Goal: Task Accomplishment & Management: Complete application form

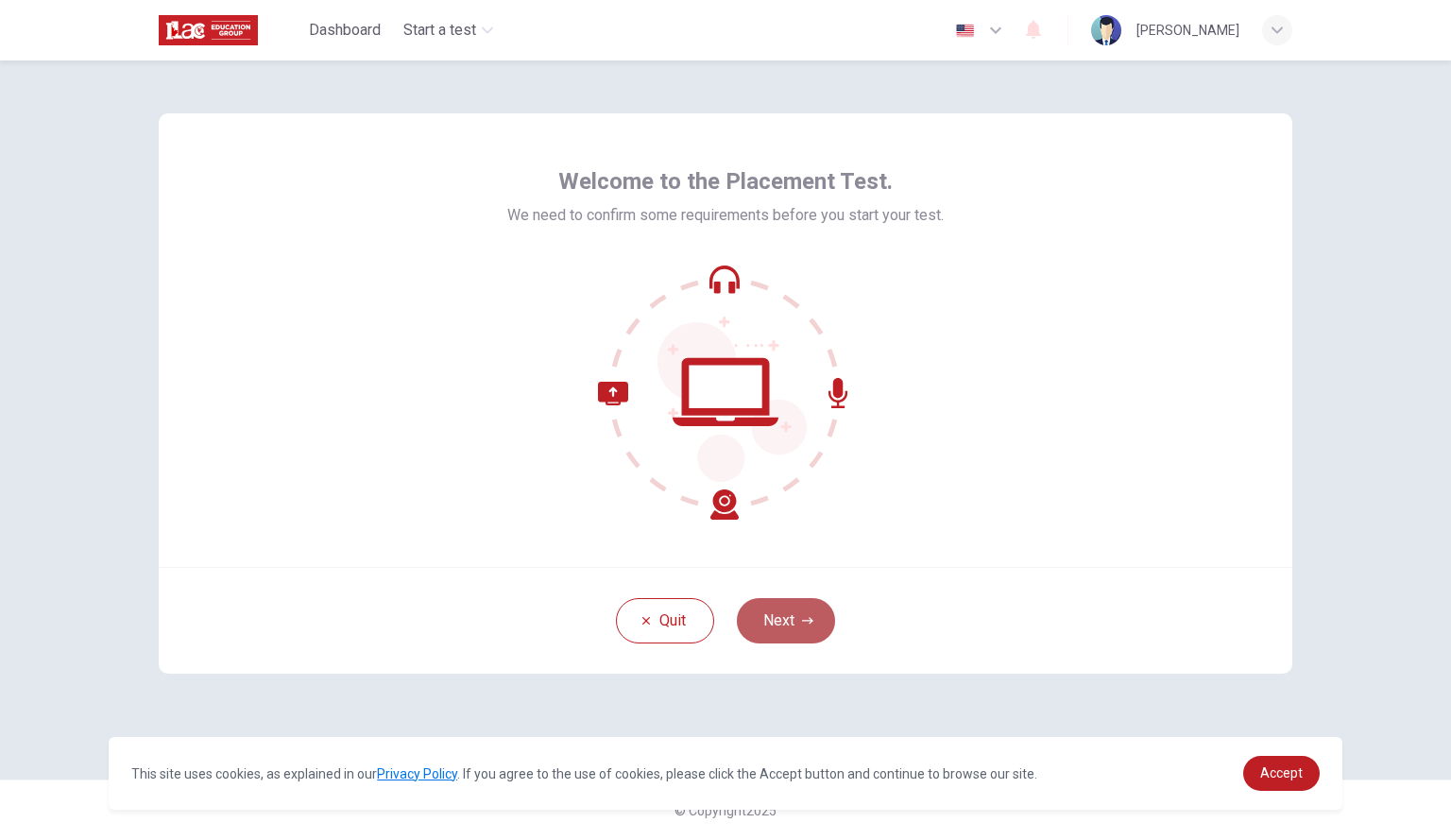
click at [830, 630] on button "Next" at bounding box center [786, 620] width 98 height 45
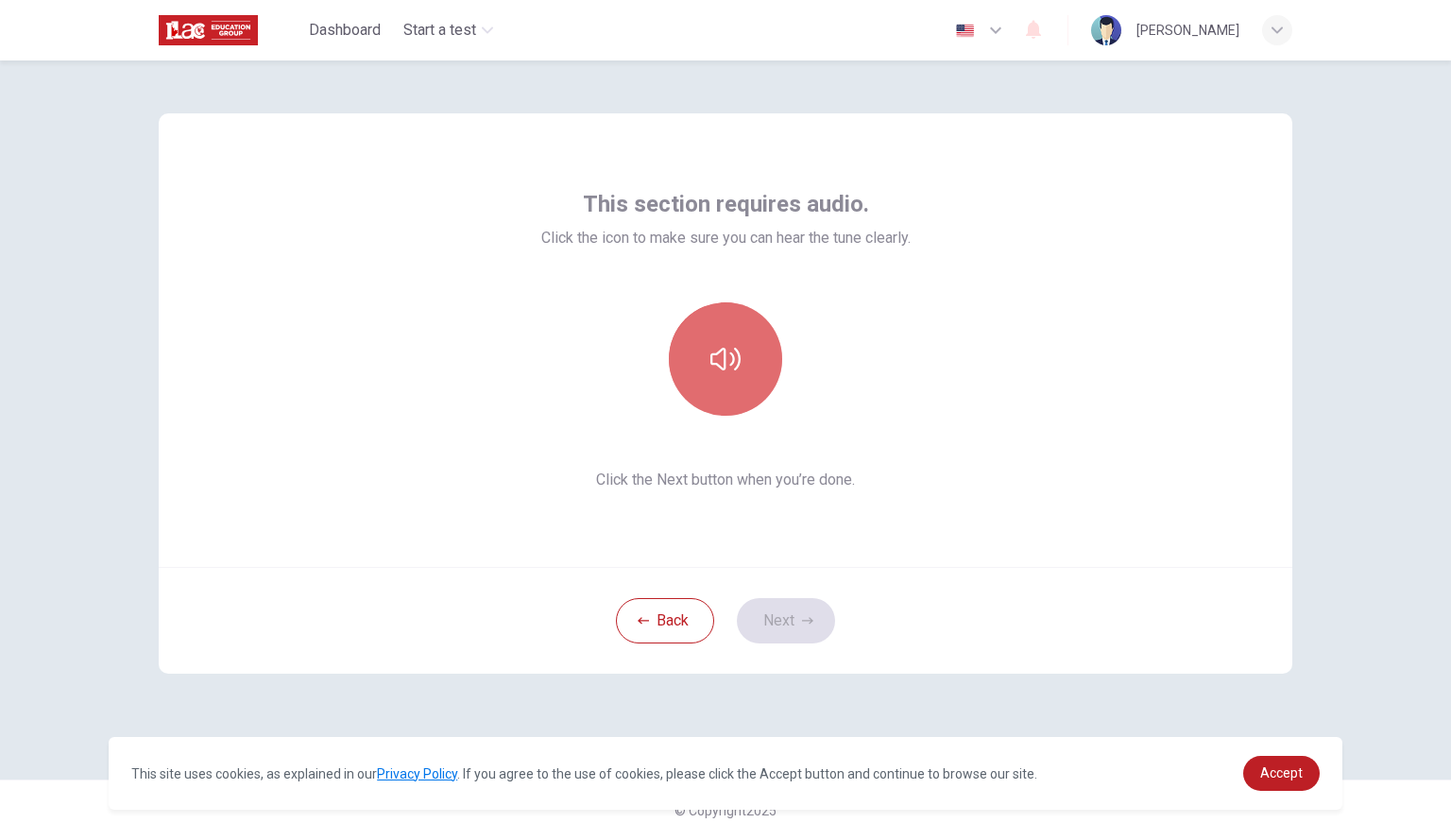
click at [732, 336] on button "button" at bounding box center [726, 359] width 114 height 114
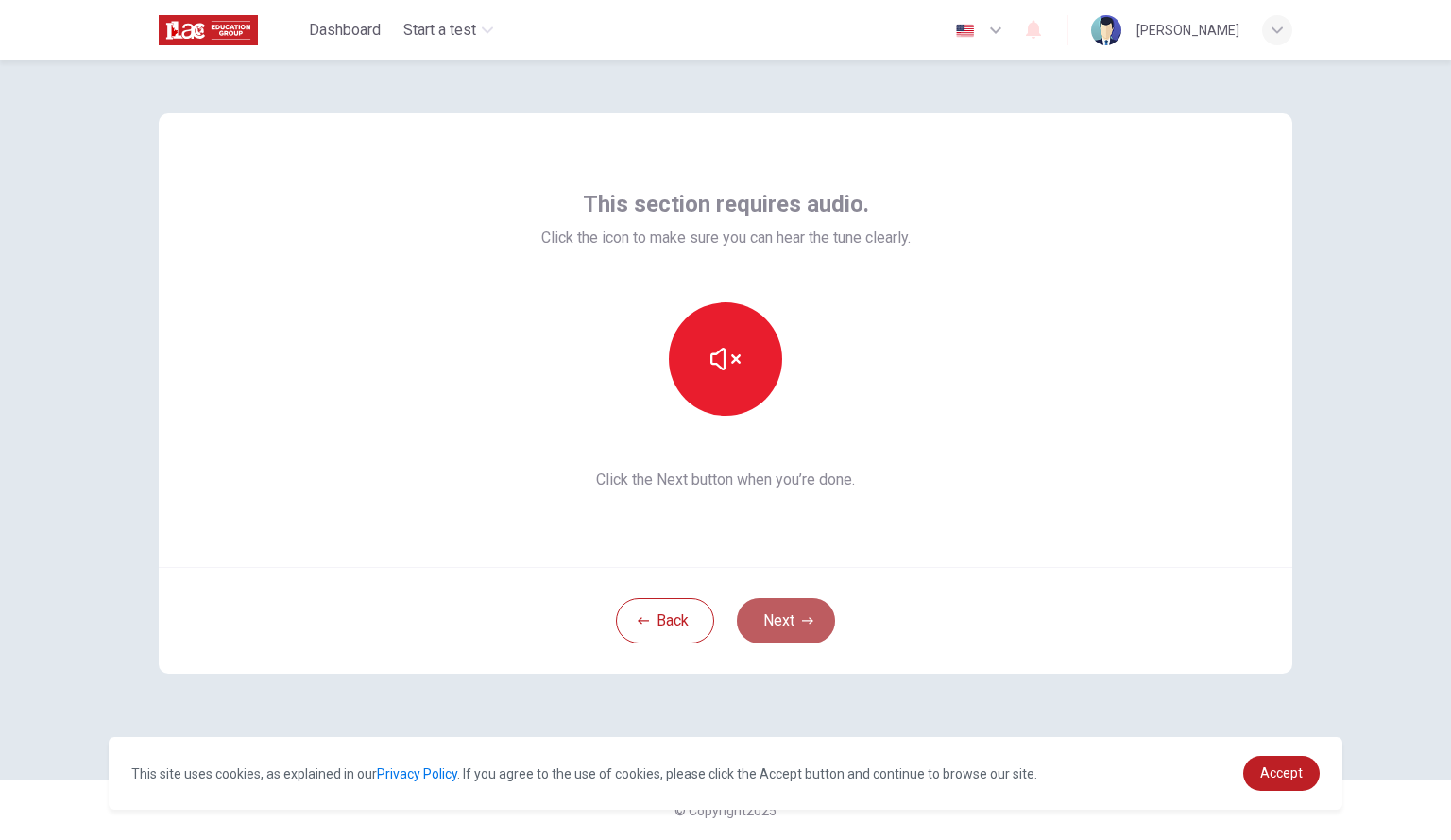
click at [769, 615] on button "Next" at bounding box center [786, 620] width 98 height 45
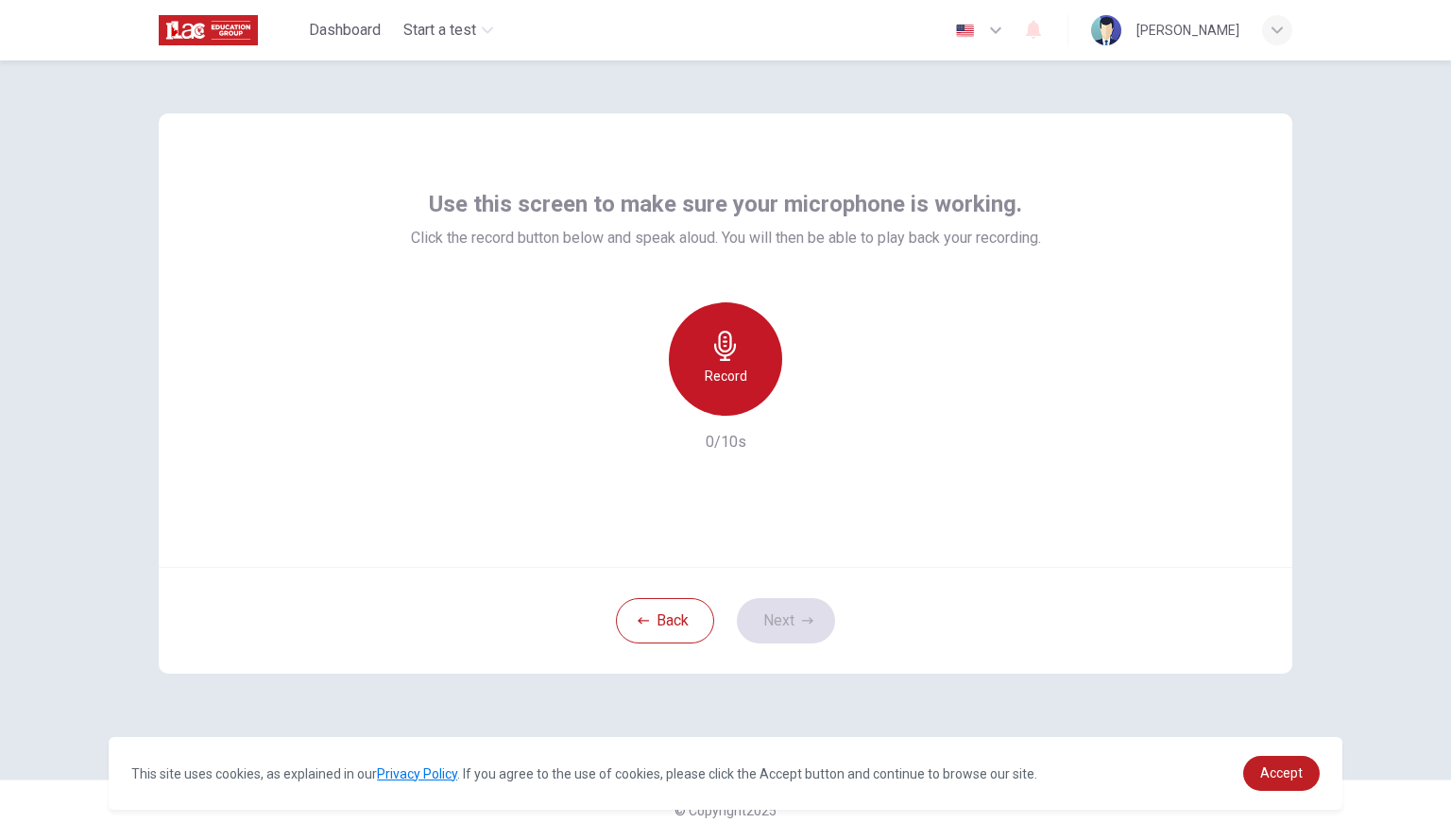
click at [752, 379] on div "Record" at bounding box center [726, 359] width 114 height 114
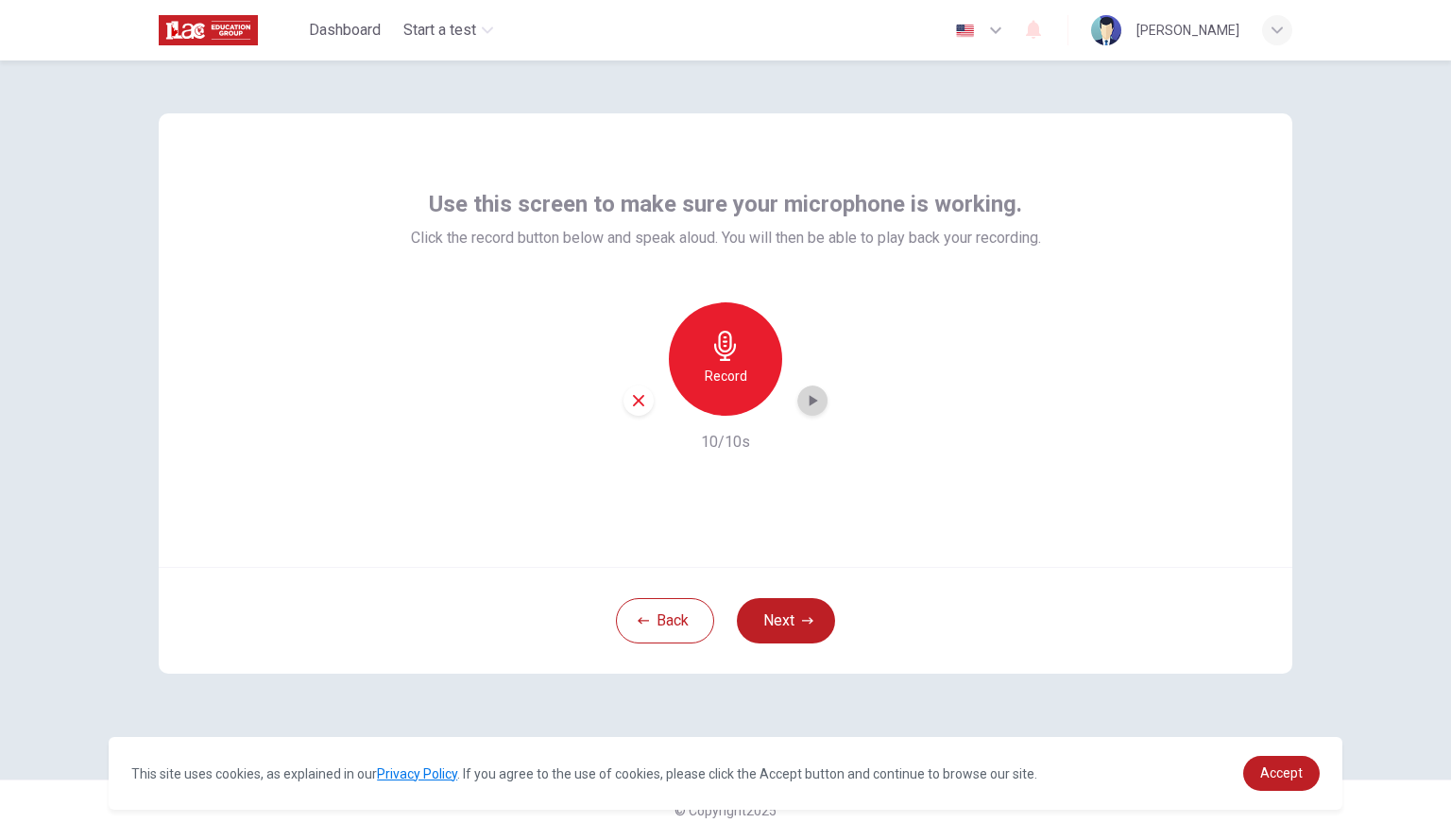
click at [813, 401] on icon "button" at bounding box center [814, 401] width 9 height 12
click at [646, 394] on icon "button" at bounding box center [639, 401] width 17 height 17
click at [789, 602] on button "Next" at bounding box center [786, 620] width 98 height 45
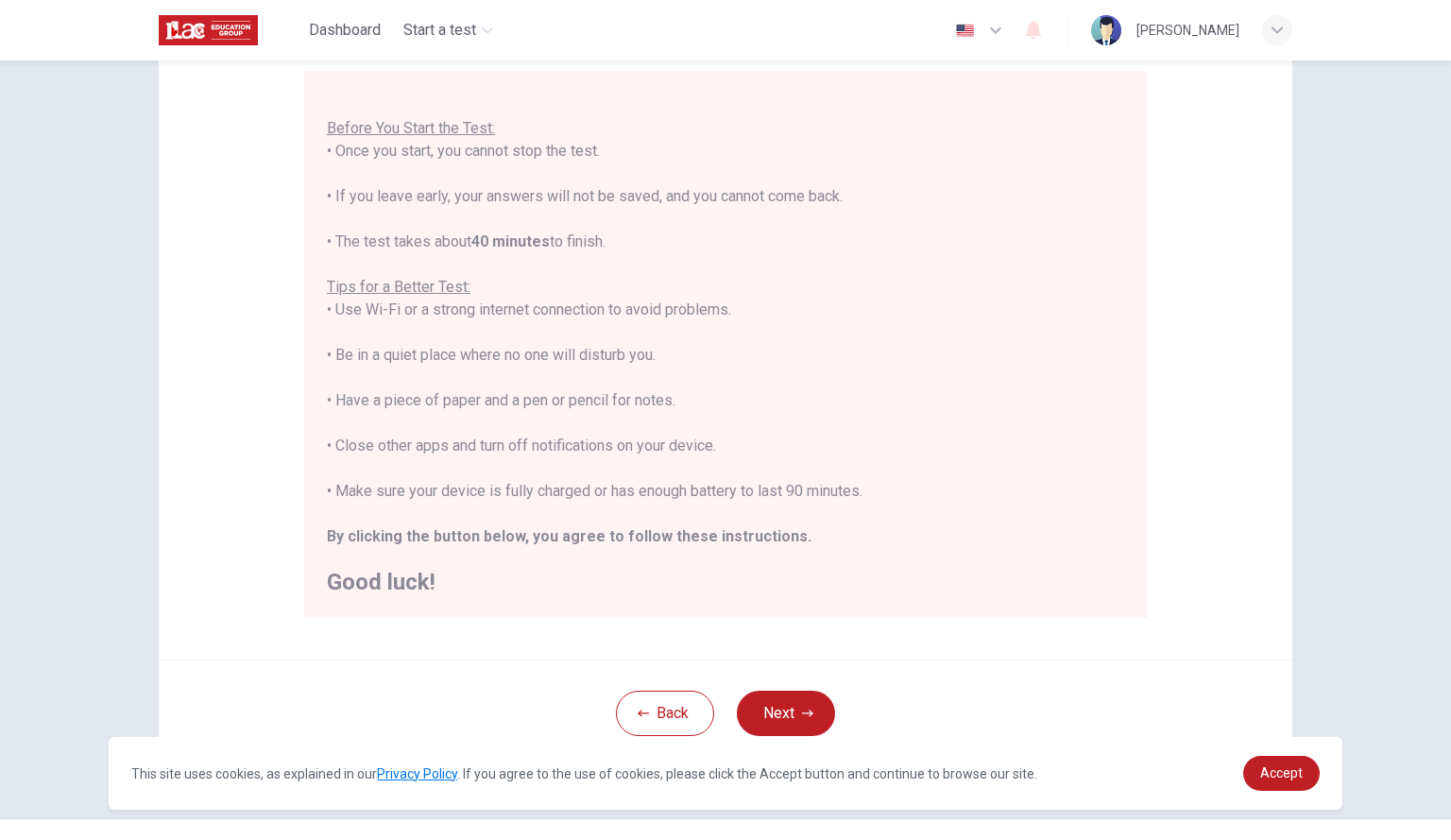
scroll to position [174, 0]
click at [1254, 768] on link "Accept" at bounding box center [1281, 774] width 76 height 35
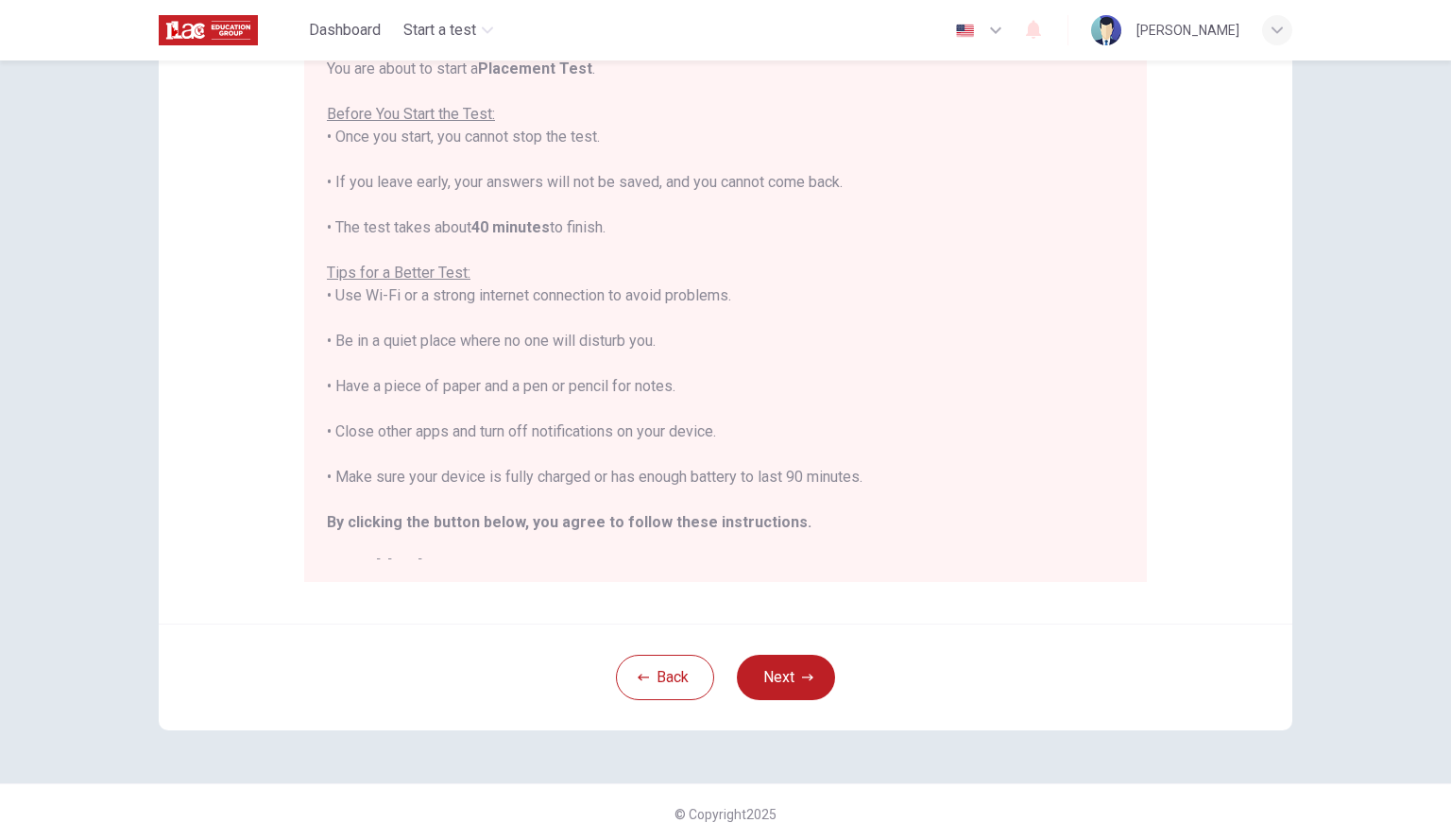
scroll to position [22, 0]
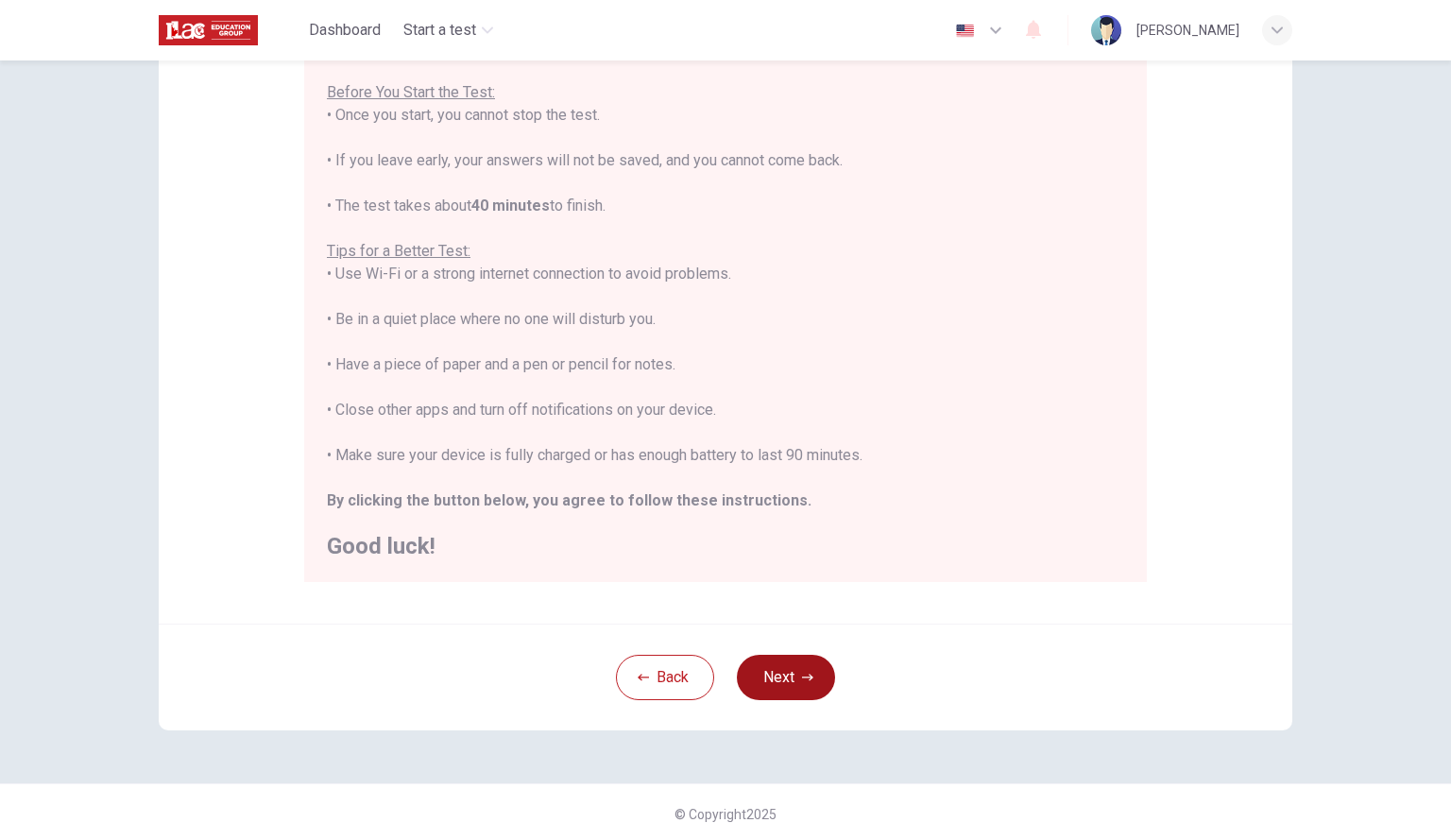
click at [776, 686] on button "Next" at bounding box center [786, 677] width 98 height 45
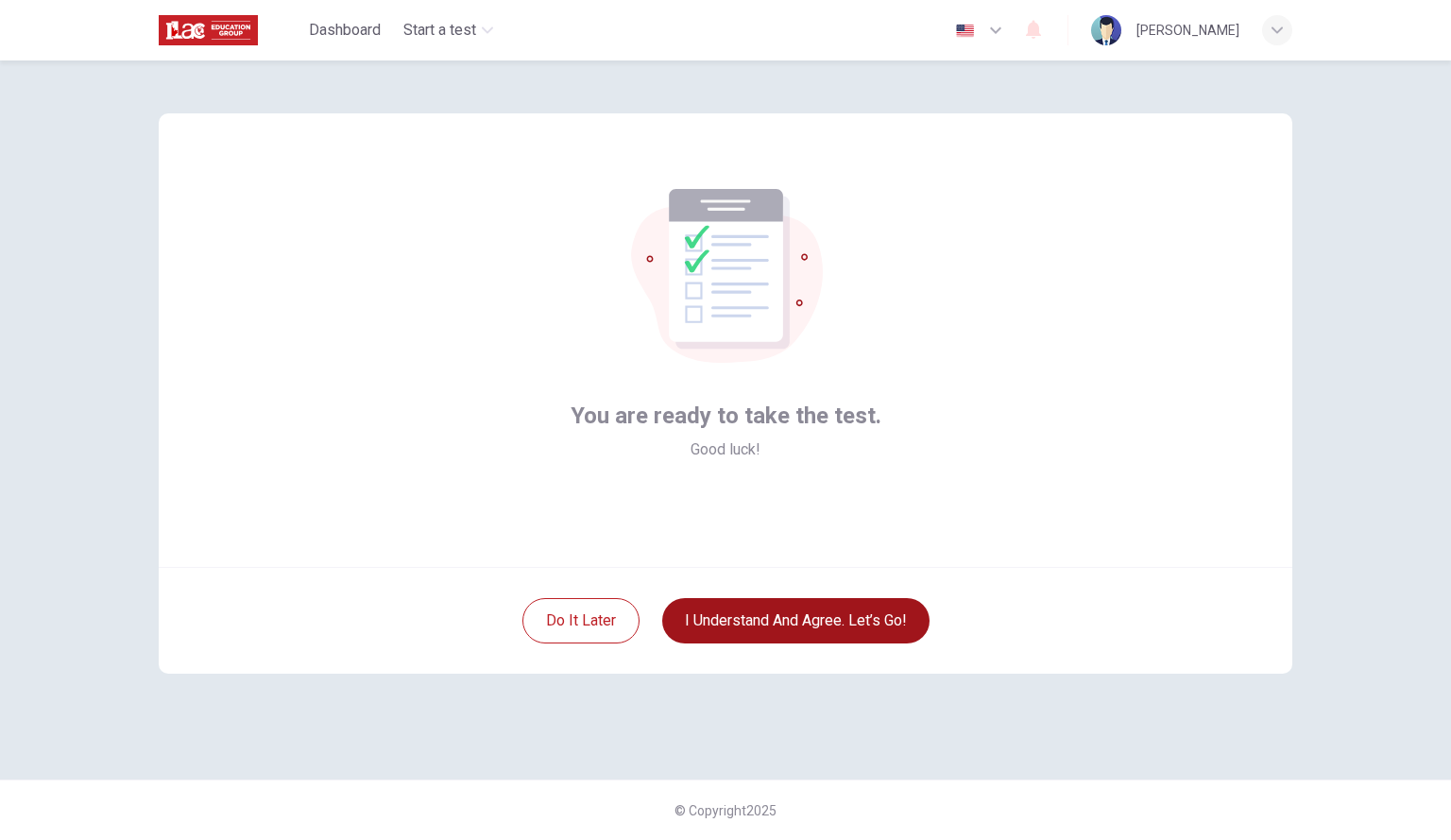
scroll to position [0, 0]
click at [828, 617] on button "I understand and agree. Let’s go!" at bounding box center [797, 620] width 268 height 45
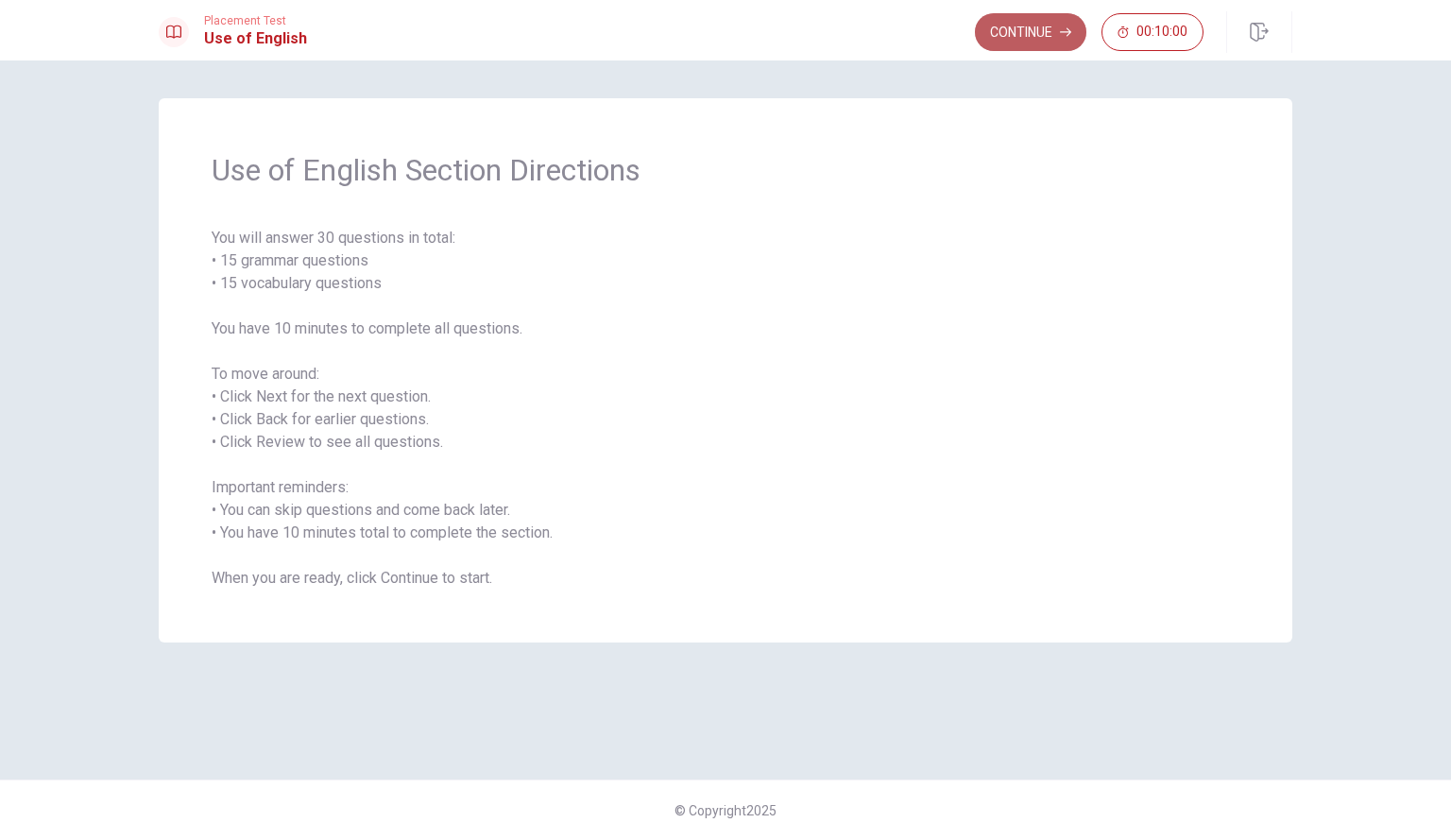
click at [1015, 29] on button "Continue" at bounding box center [1031, 32] width 112 height 38
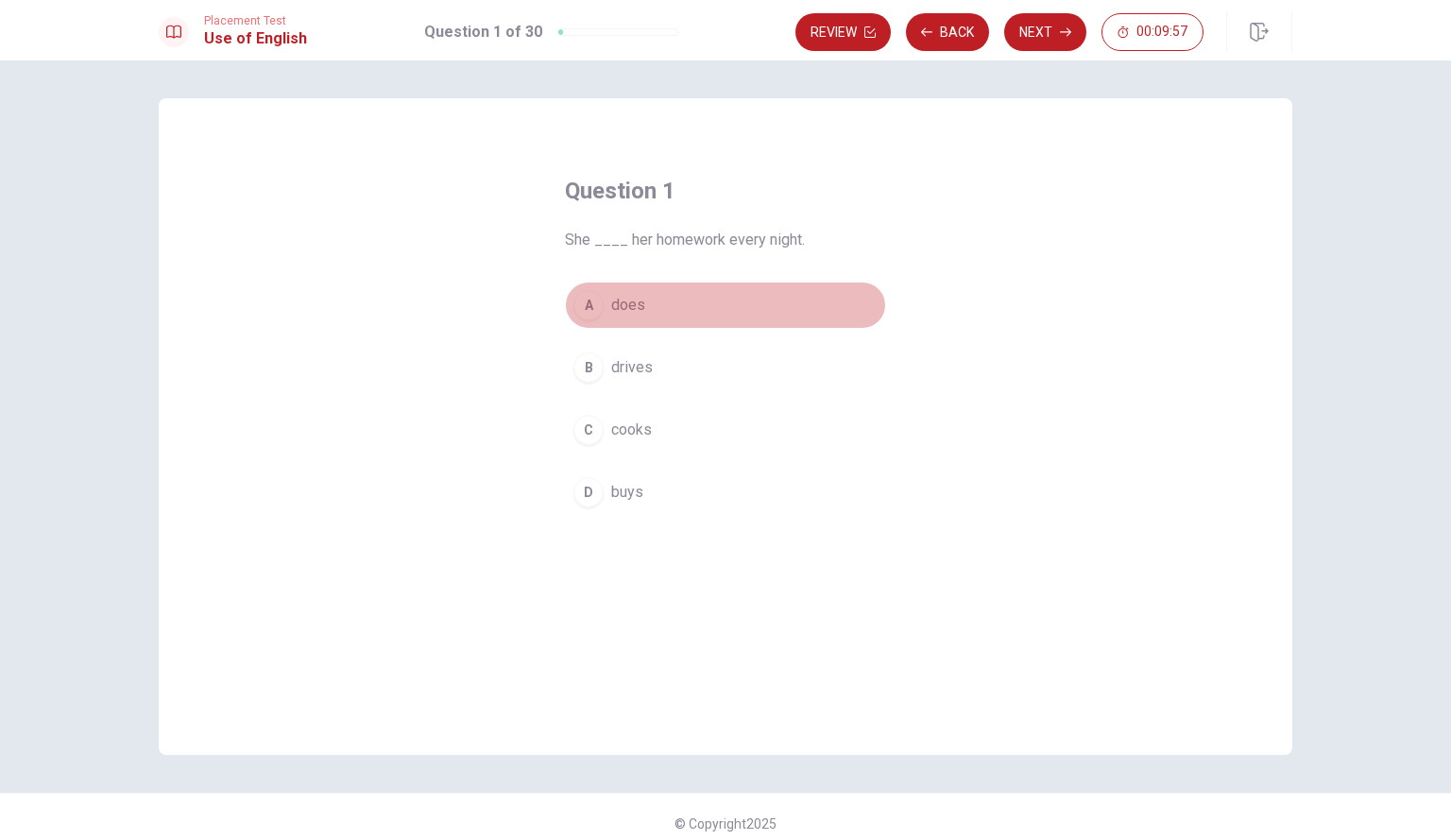
click at [623, 298] on span "does" at bounding box center [628, 305] width 34 height 23
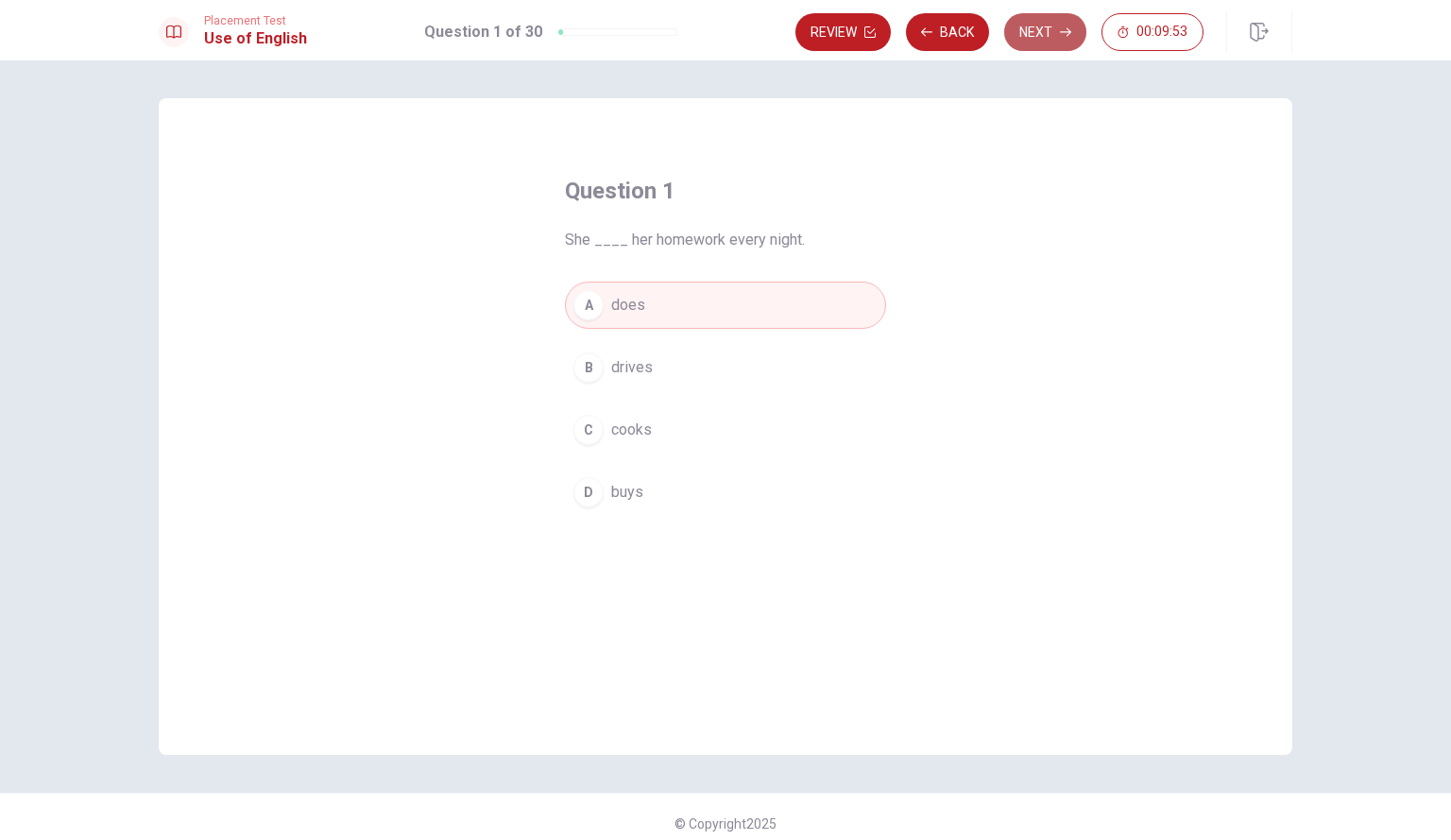
click at [1058, 39] on button "Next" at bounding box center [1045, 32] width 82 height 38
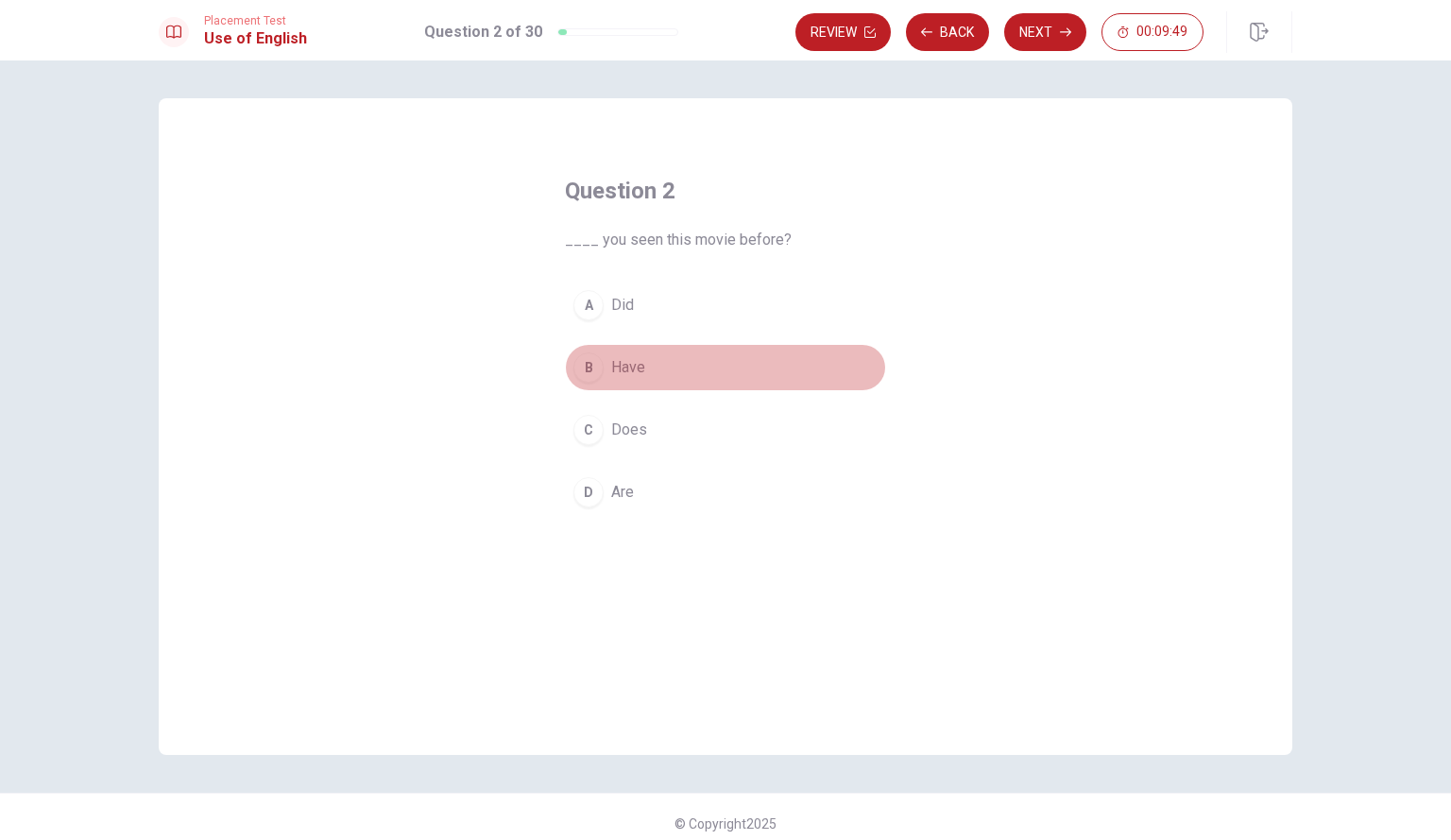
click at [647, 362] on button "B Have" at bounding box center [726, 367] width 321 height 47
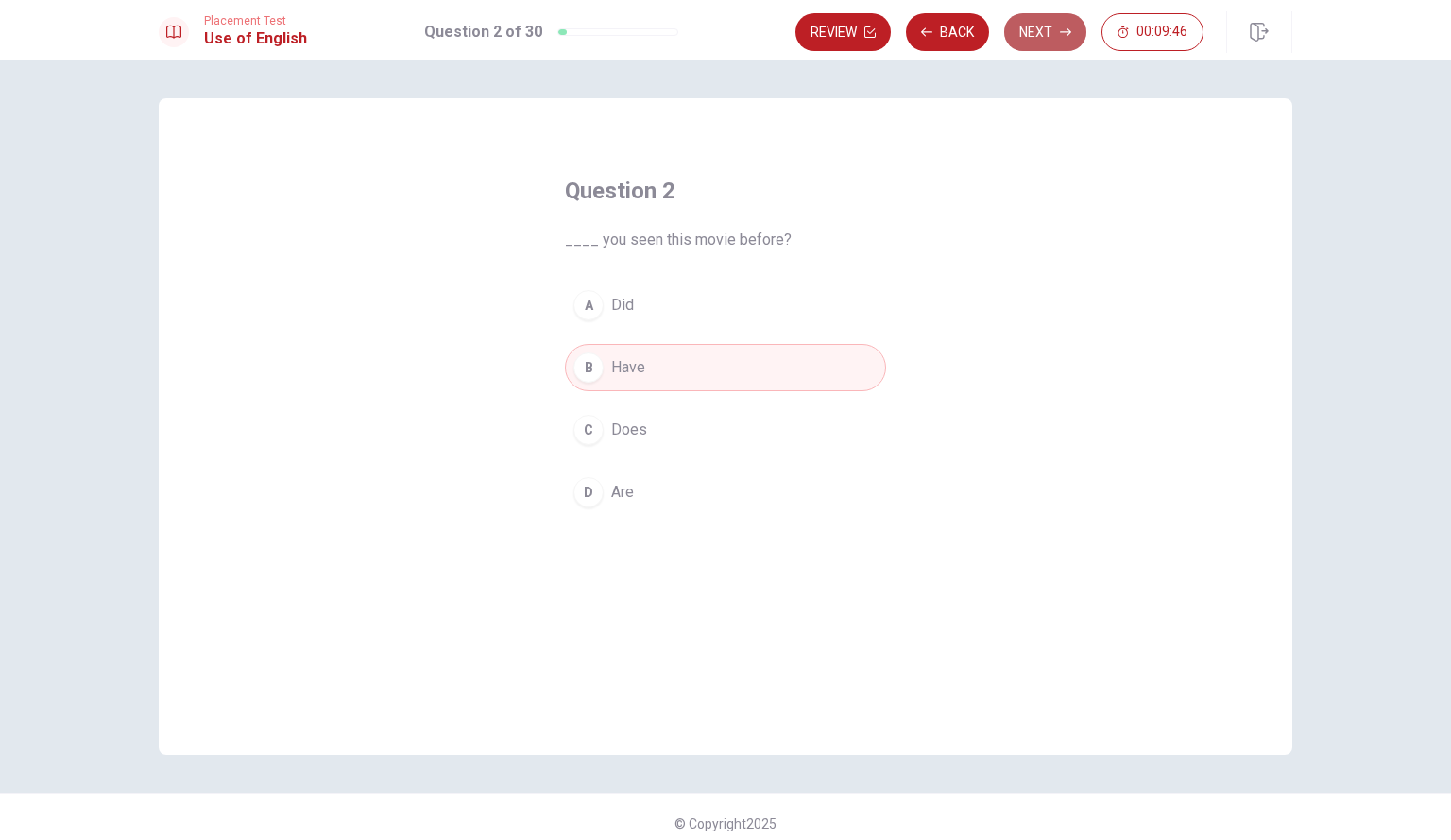
click at [1037, 39] on button "Next" at bounding box center [1045, 32] width 82 height 38
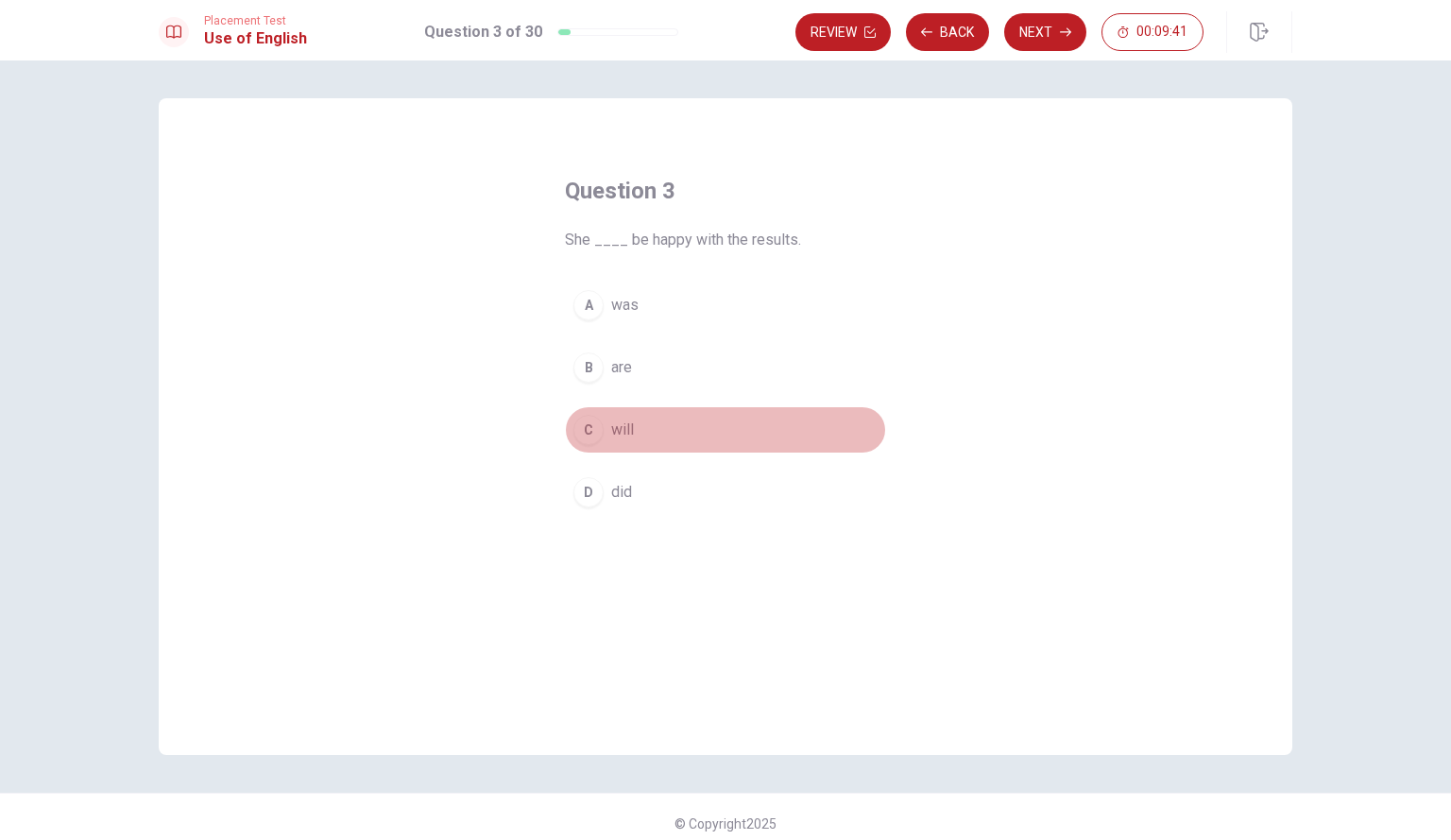
click at [643, 438] on button "C will" at bounding box center [726, 430] width 321 height 47
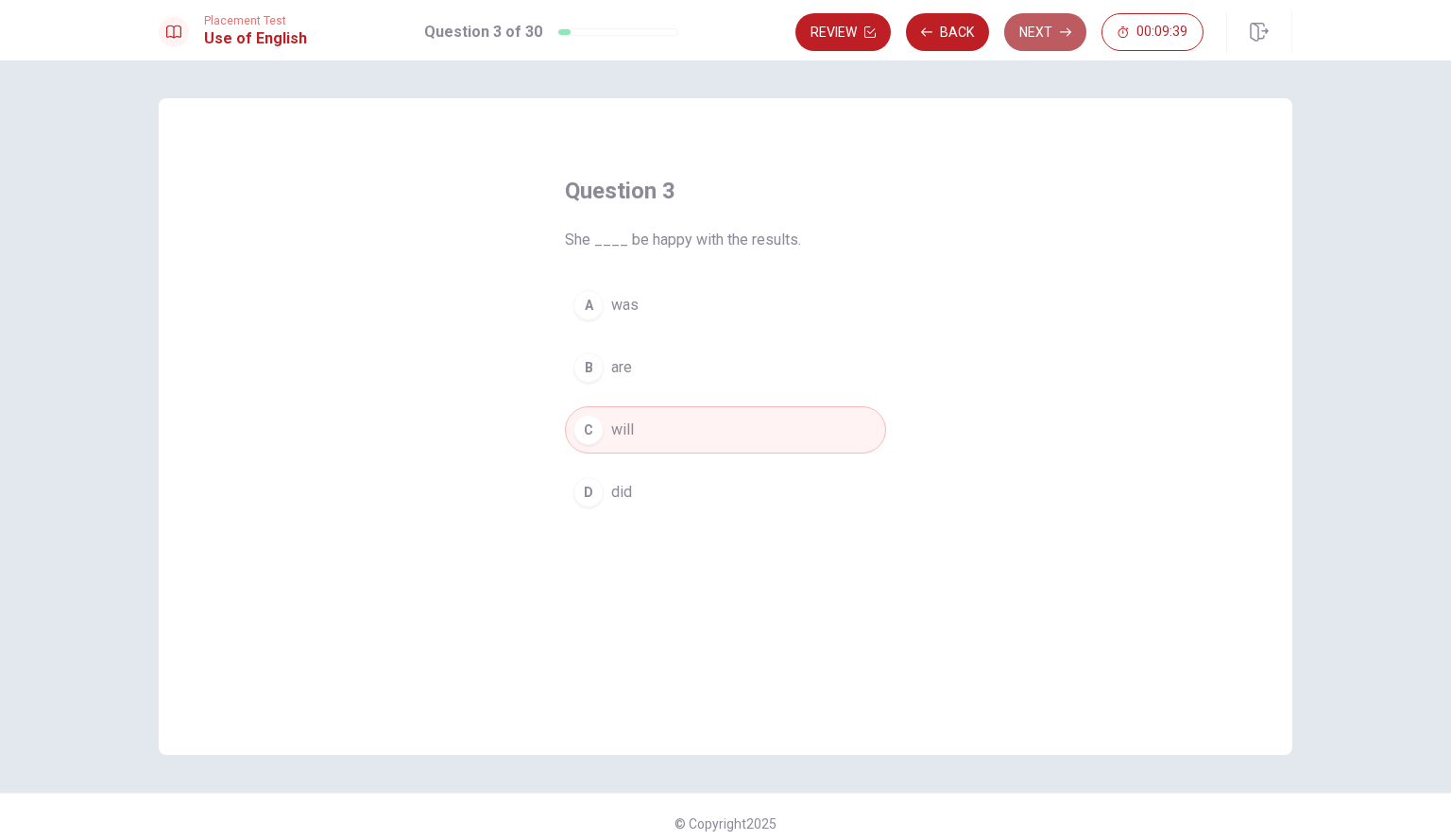
click at [1058, 43] on button "Next" at bounding box center [1045, 32] width 82 height 38
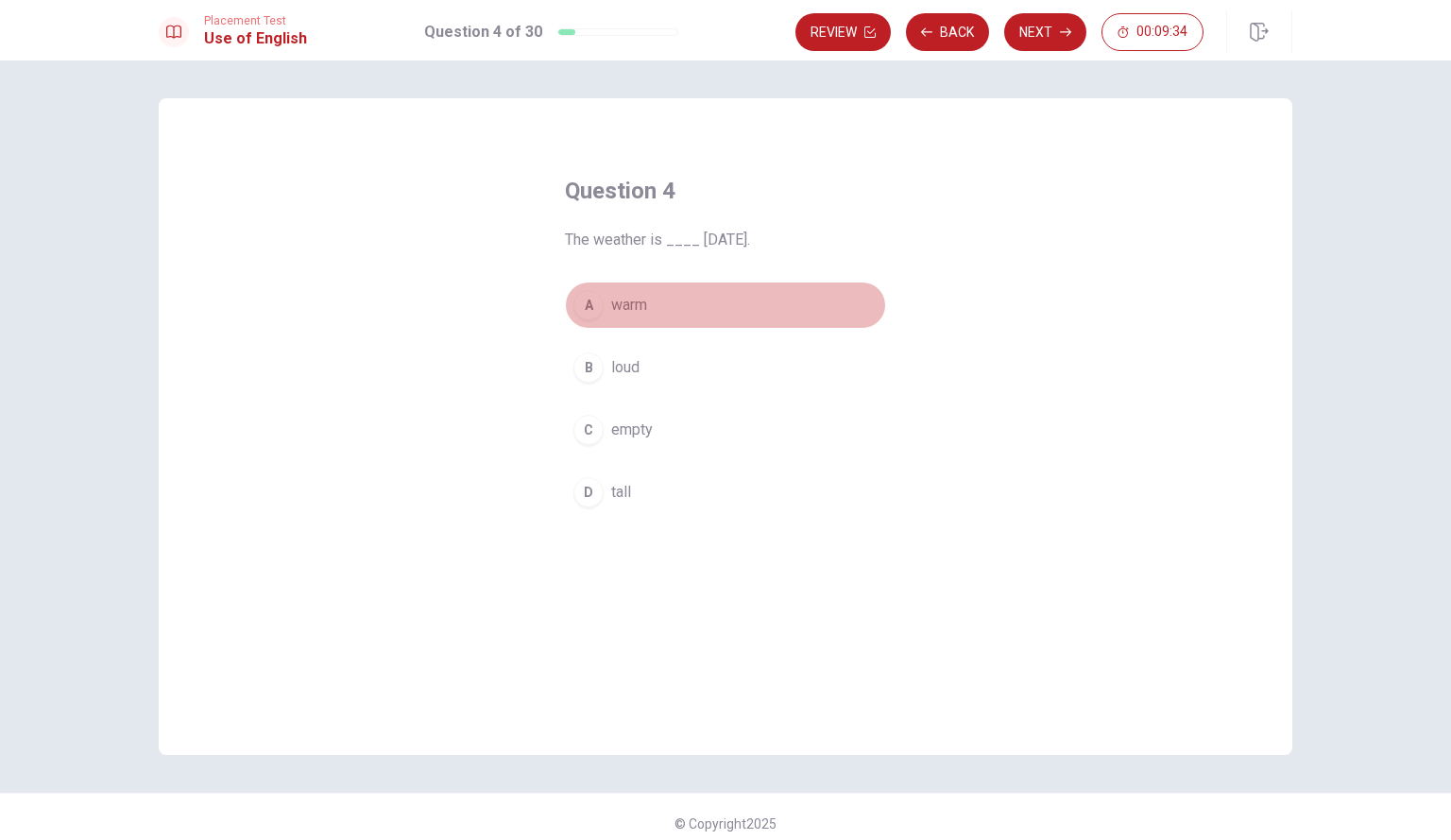
click at [698, 317] on button "A warm" at bounding box center [726, 304] width 321 height 47
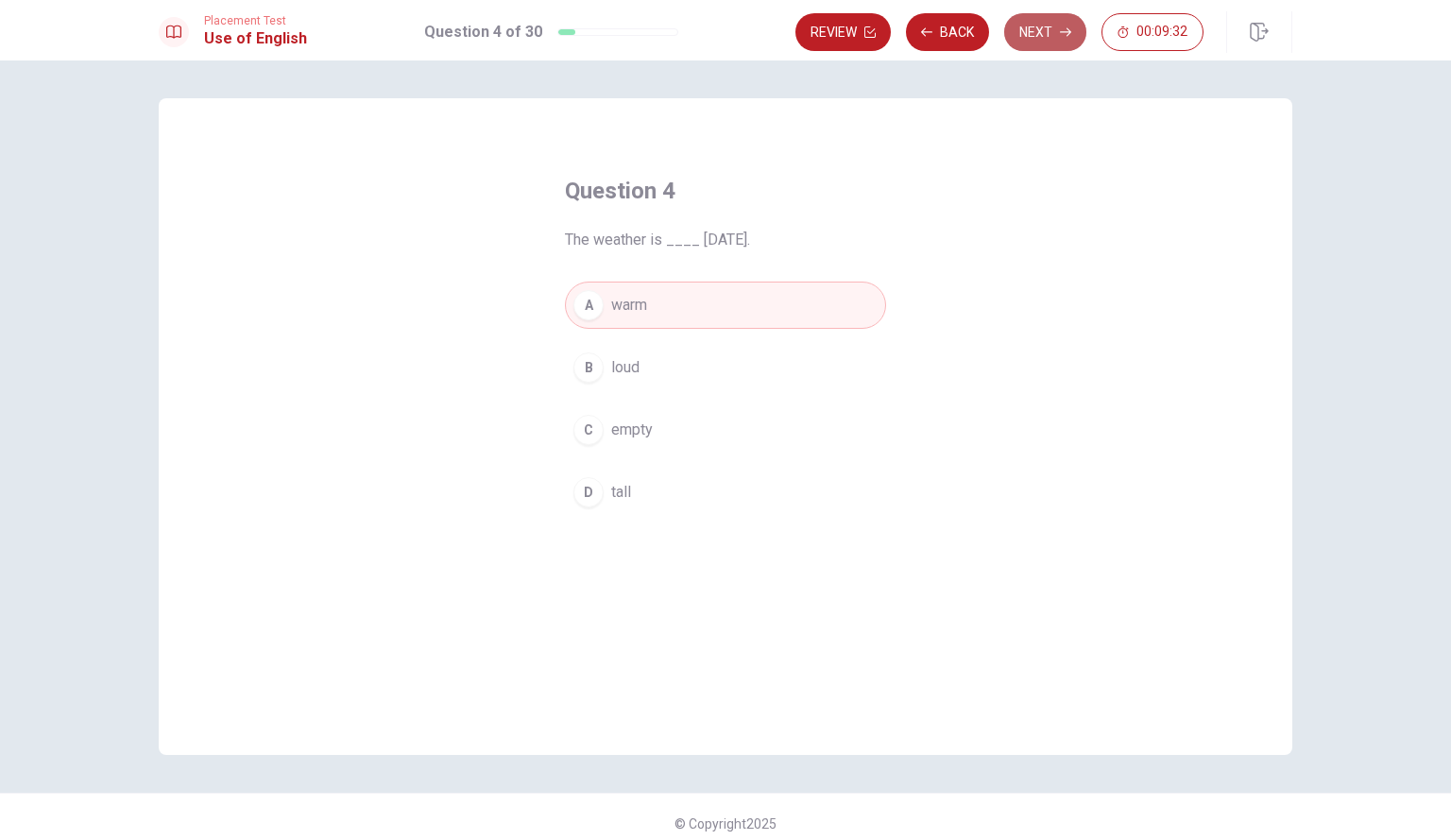
click at [1067, 37] on icon "button" at bounding box center [1066, 32] width 12 height 12
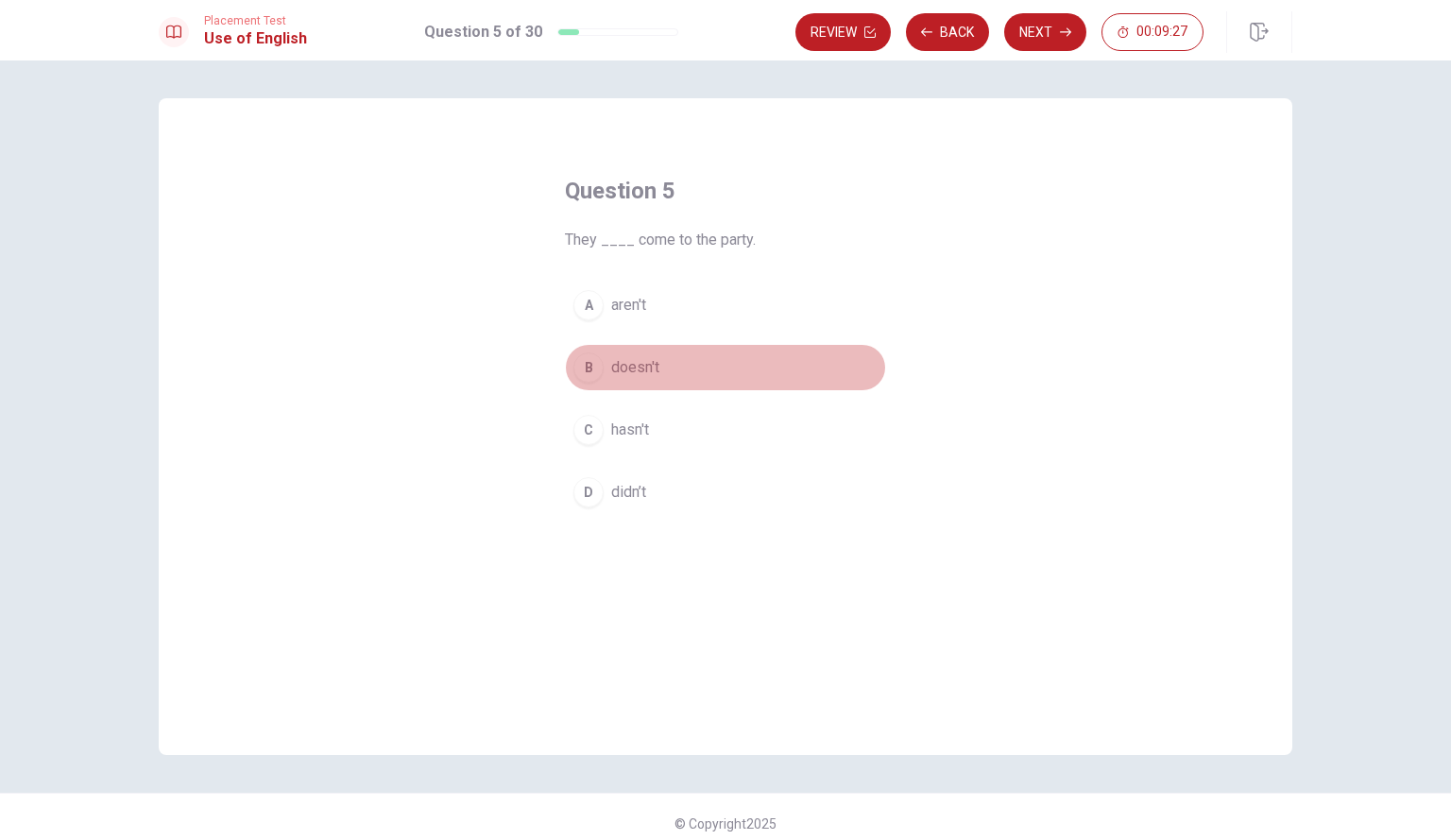
click at [645, 369] on span "doesn't" at bounding box center [636, 368] width 48 height 23
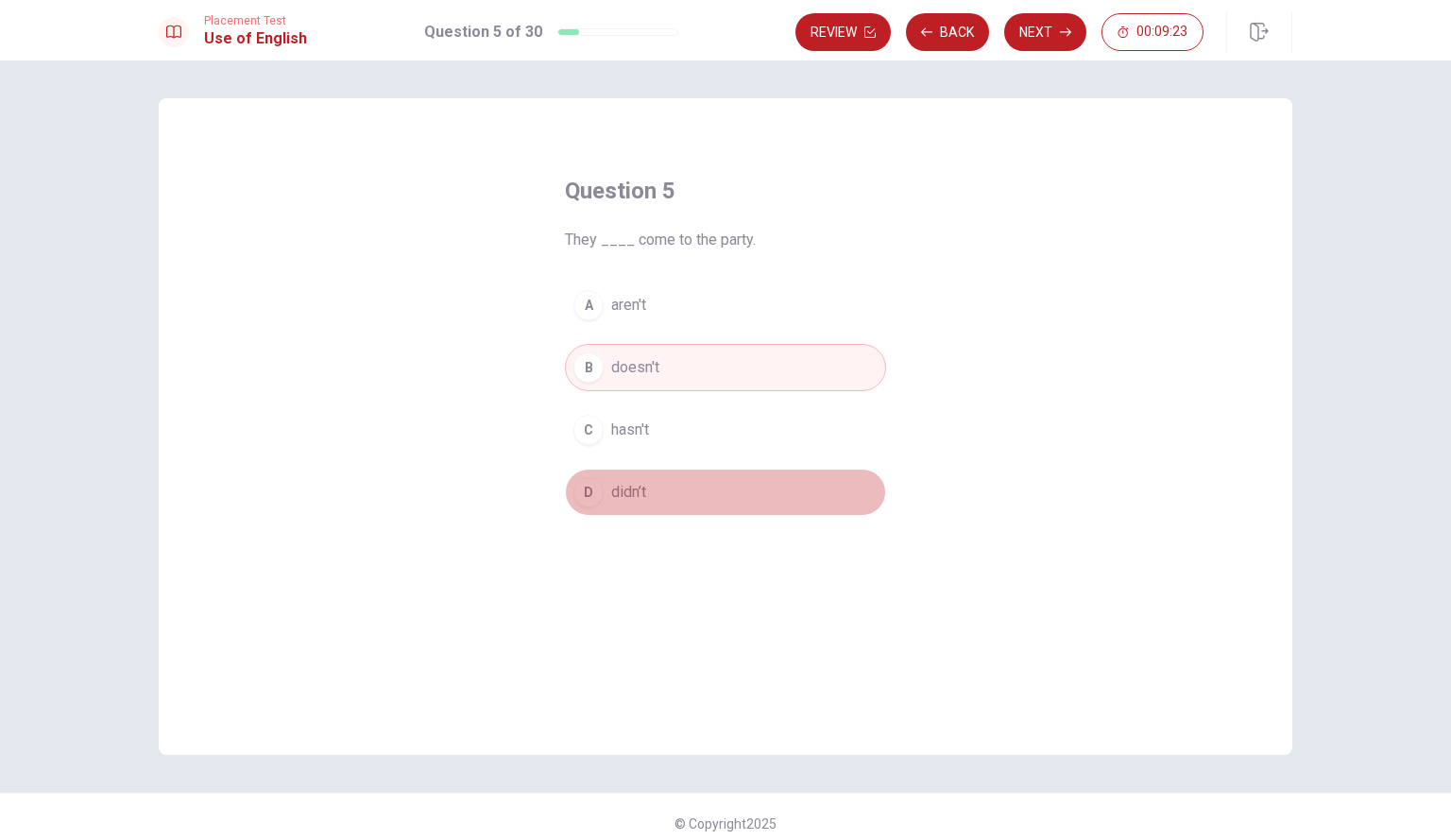
click at [698, 492] on button "D didn’t" at bounding box center [726, 491] width 321 height 47
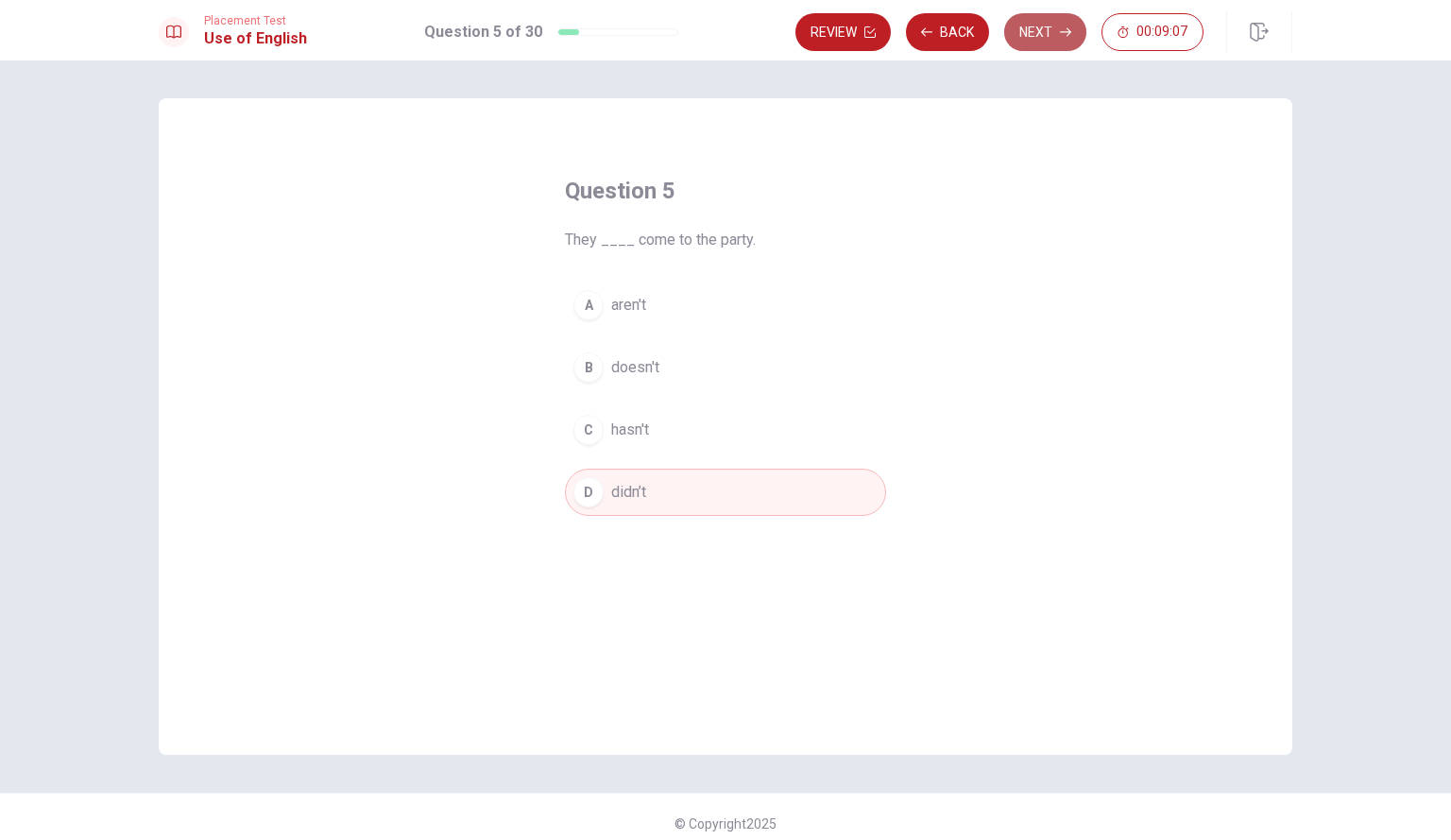
click at [1030, 29] on button "Next" at bounding box center [1045, 32] width 82 height 38
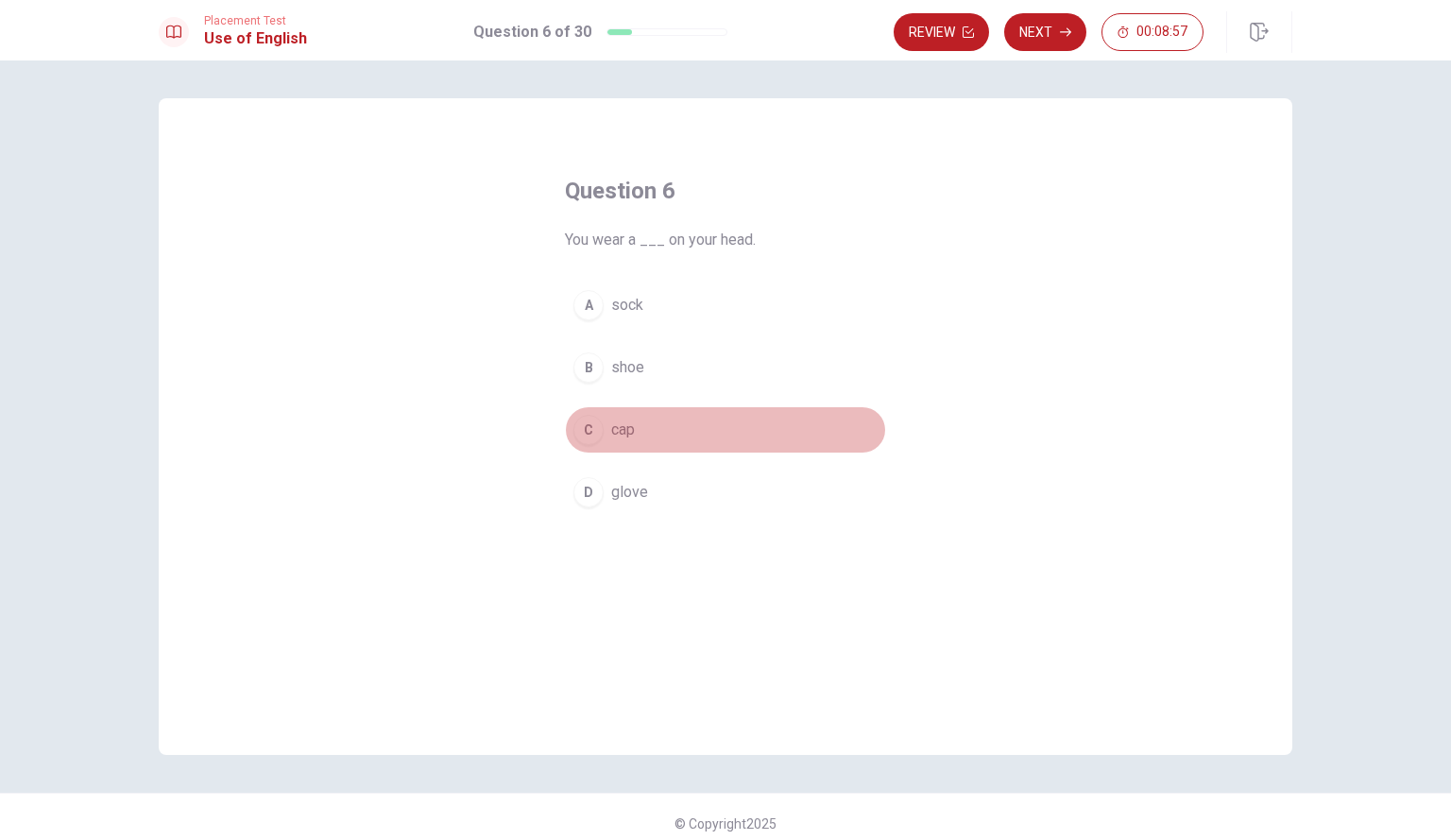
click at [649, 410] on button "C cap" at bounding box center [726, 430] width 321 height 47
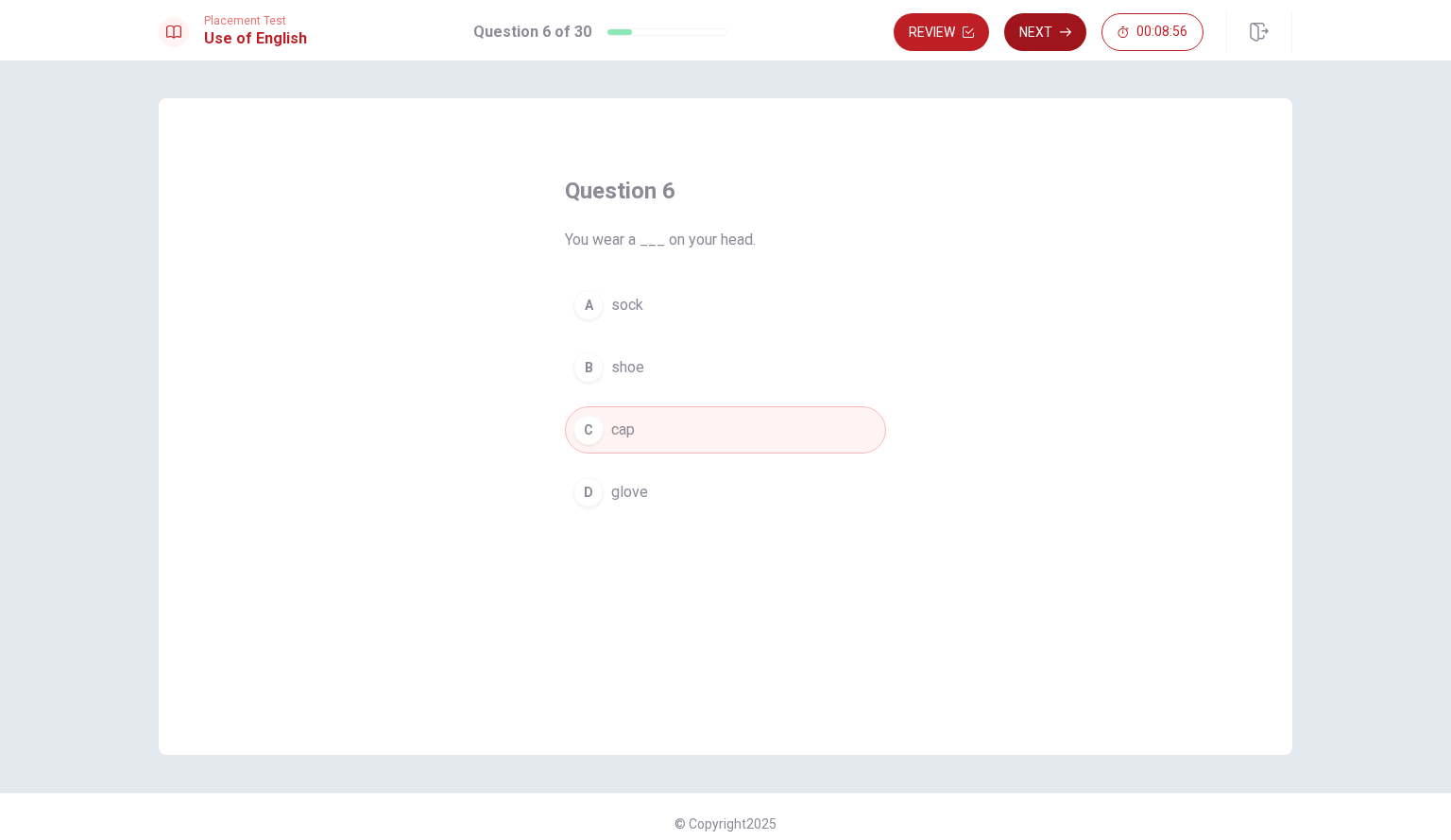
click at [1053, 16] on button "Next" at bounding box center [1045, 32] width 82 height 38
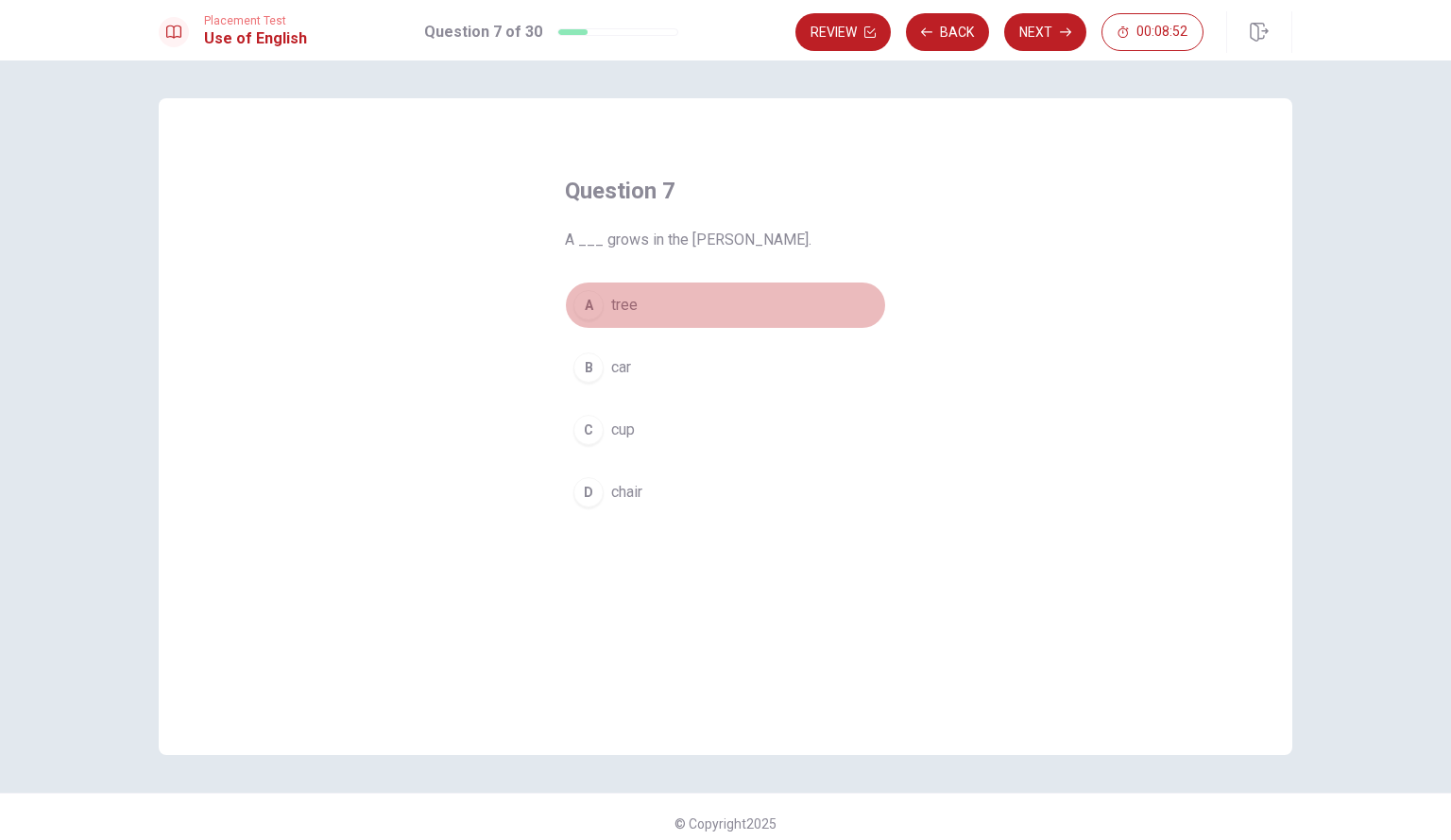
click at [684, 305] on button "A tree" at bounding box center [726, 304] width 321 height 47
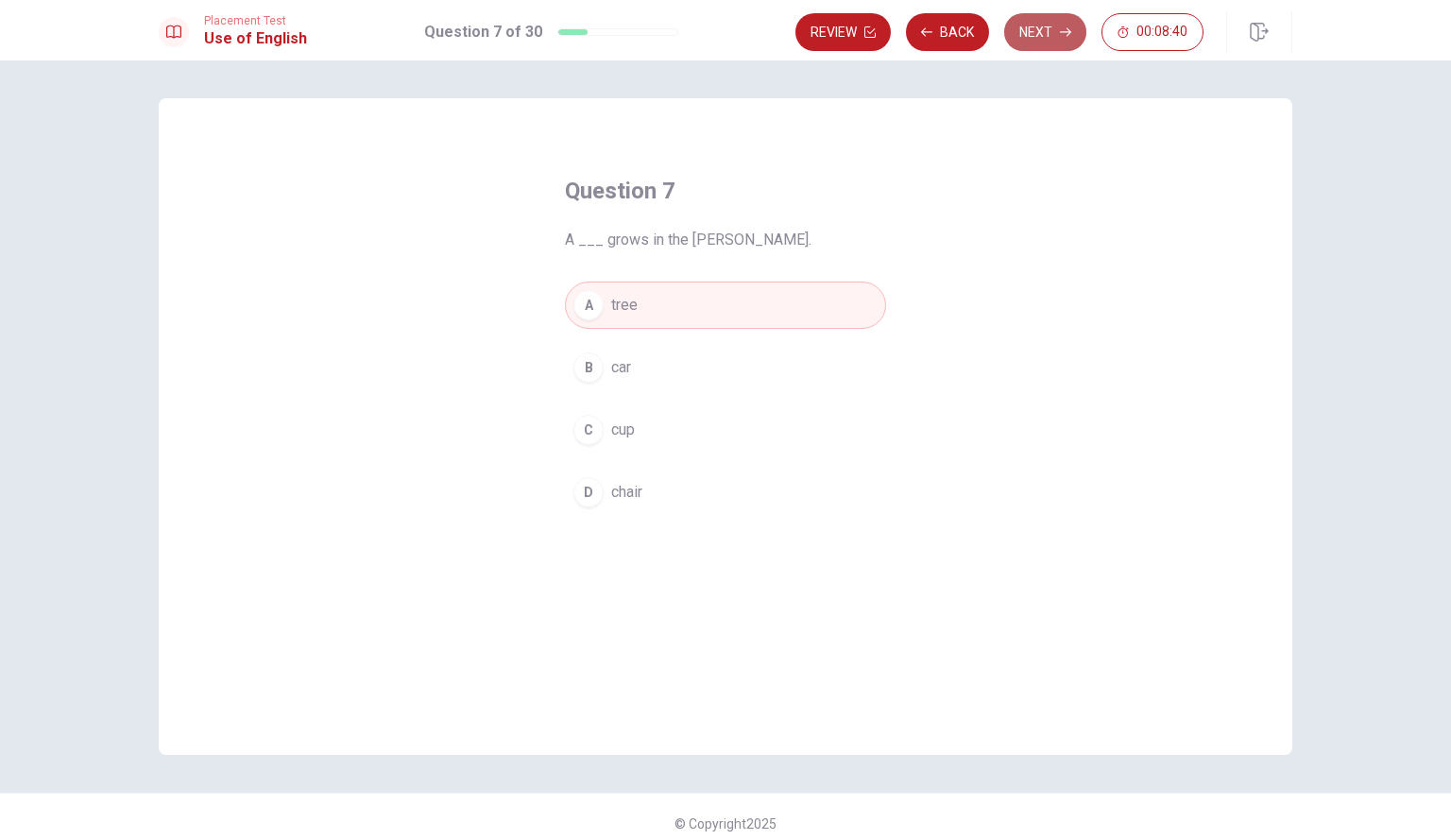
click at [1036, 41] on button "Next" at bounding box center [1045, 32] width 82 height 38
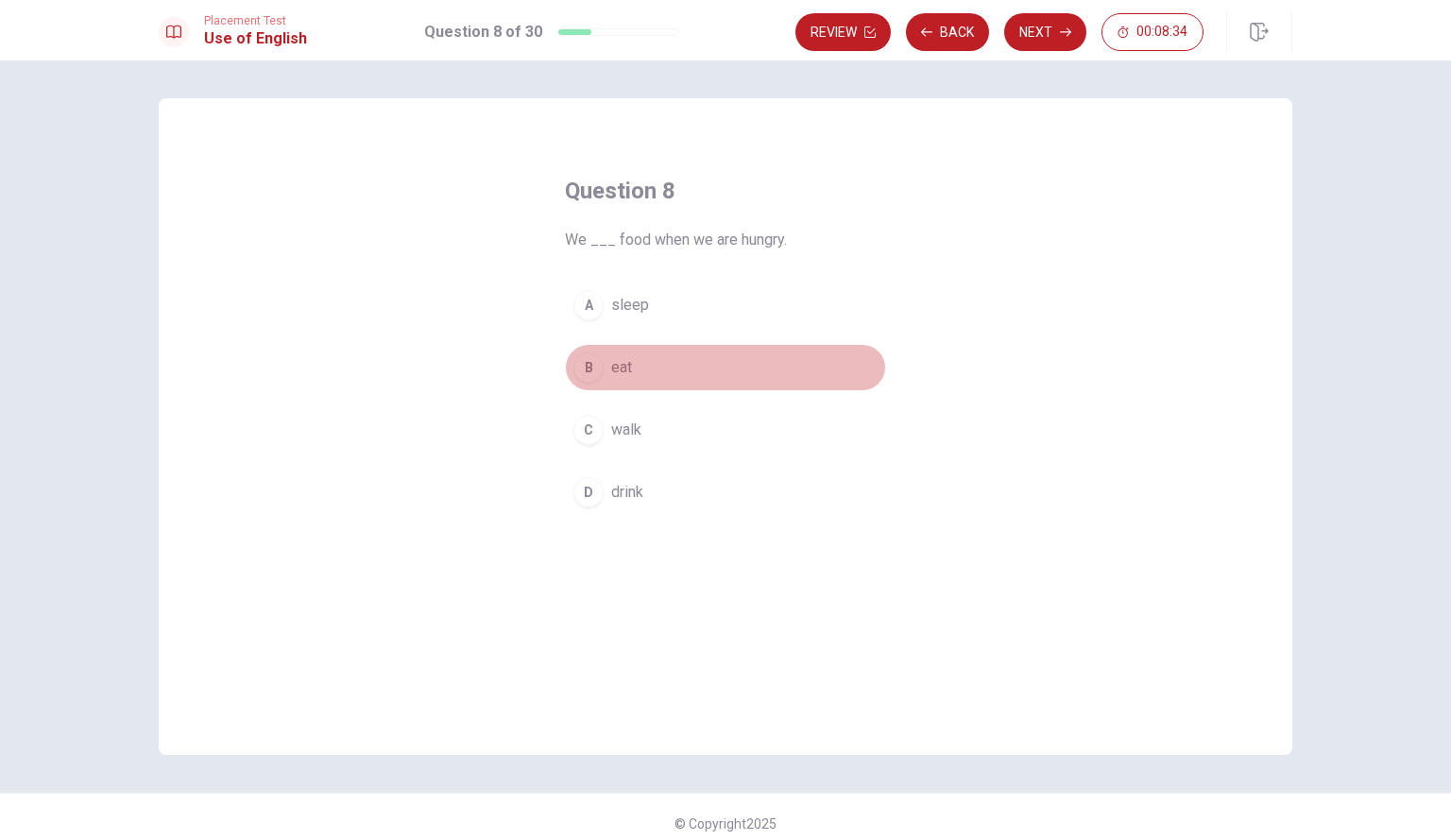
click at [678, 379] on button "B eat" at bounding box center [726, 367] width 321 height 47
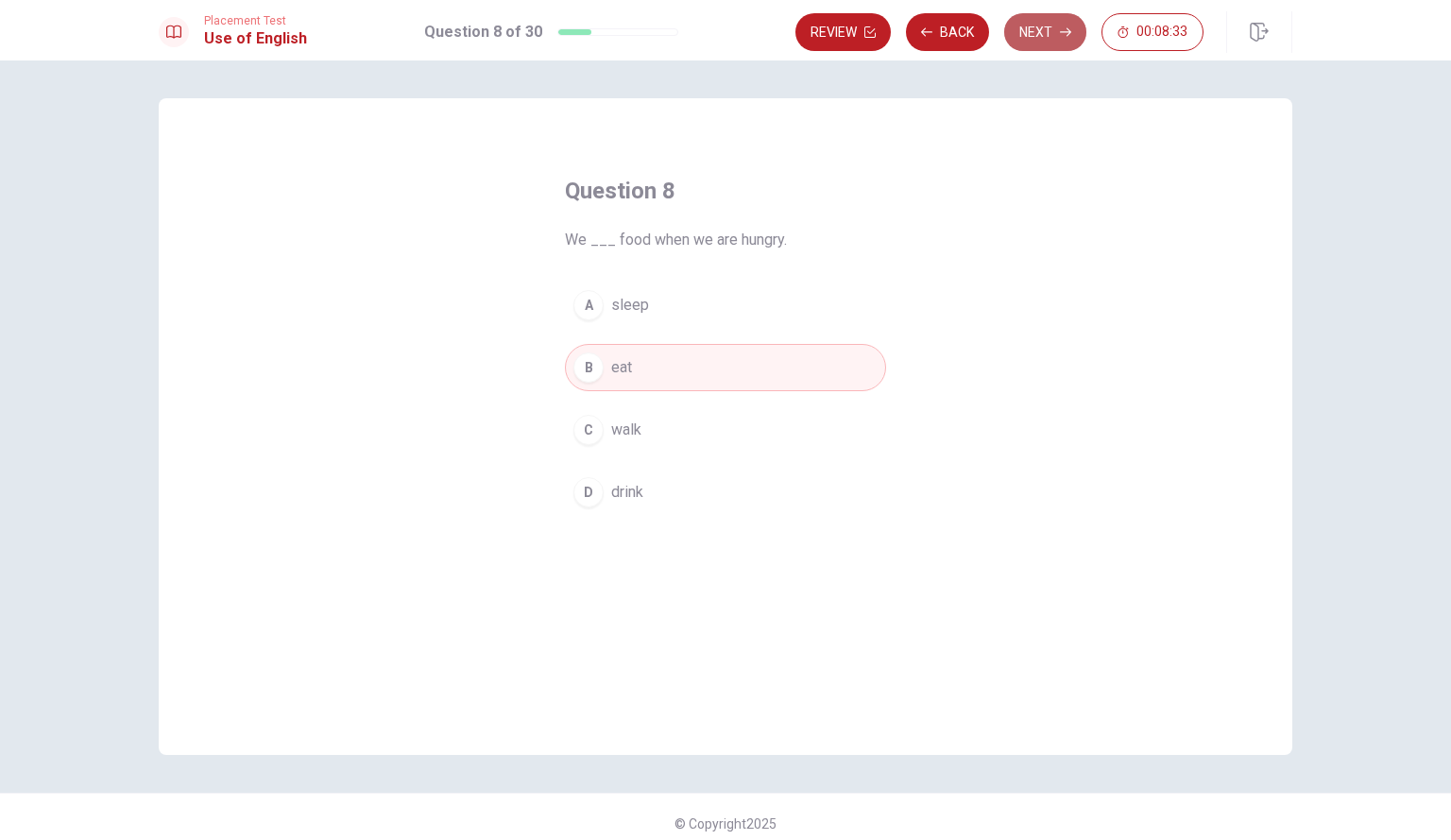
click at [1042, 25] on button "Next" at bounding box center [1045, 32] width 82 height 38
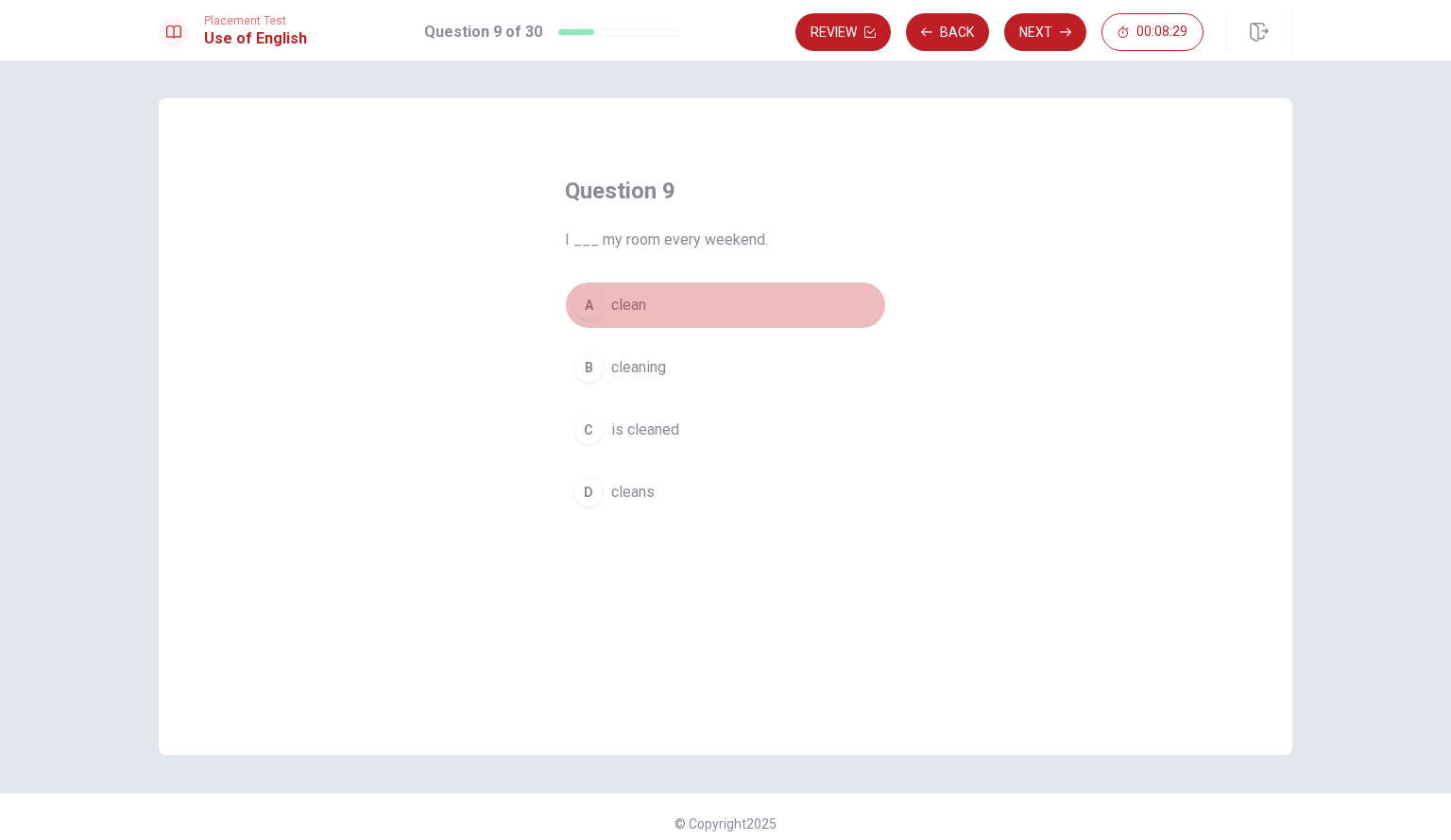
click at [681, 292] on button "A clean" at bounding box center [726, 304] width 321 height 47
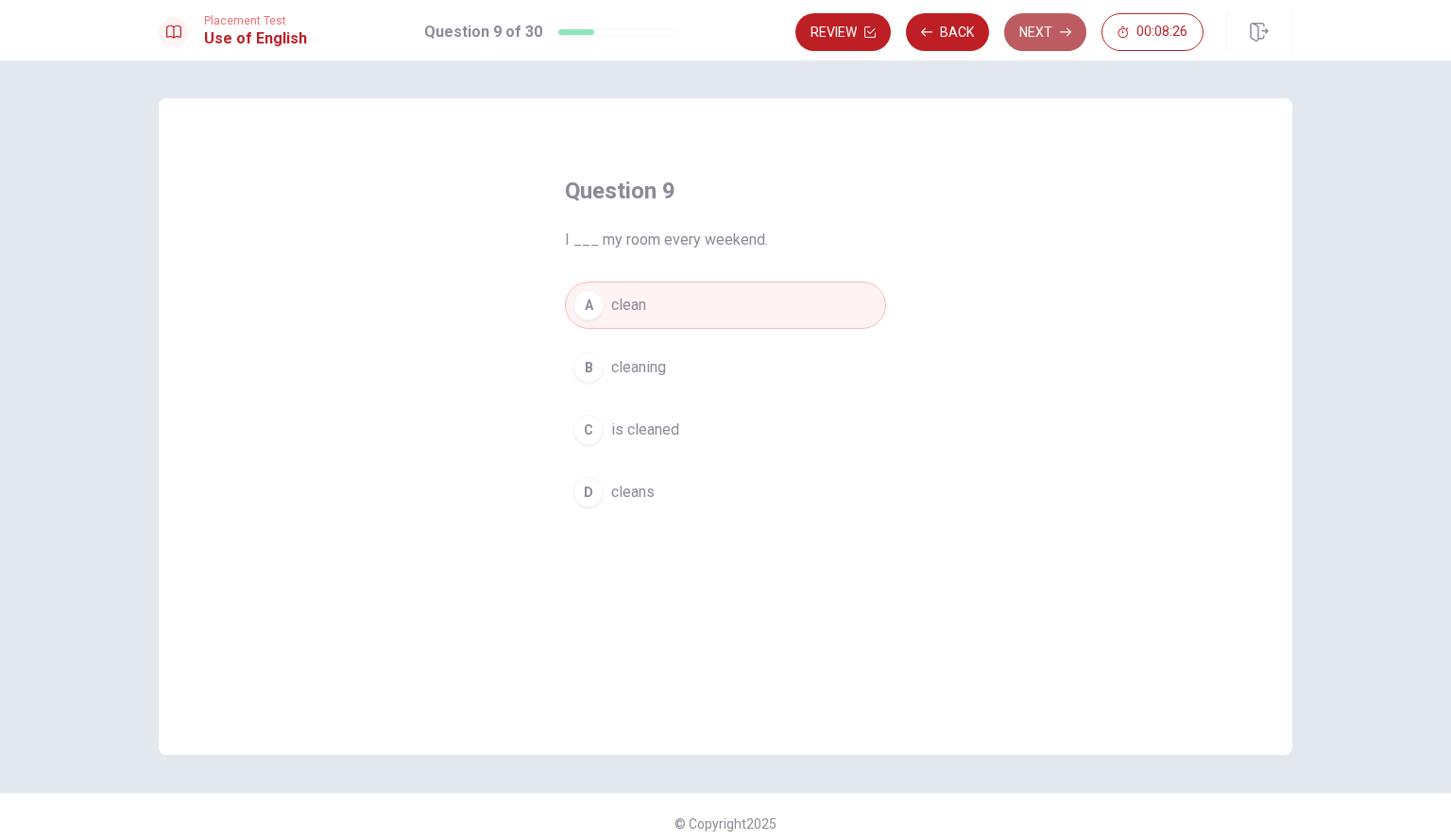
click at [1044, 41] on button "Next" at bounding box center [1045, 32] width 82 height 38
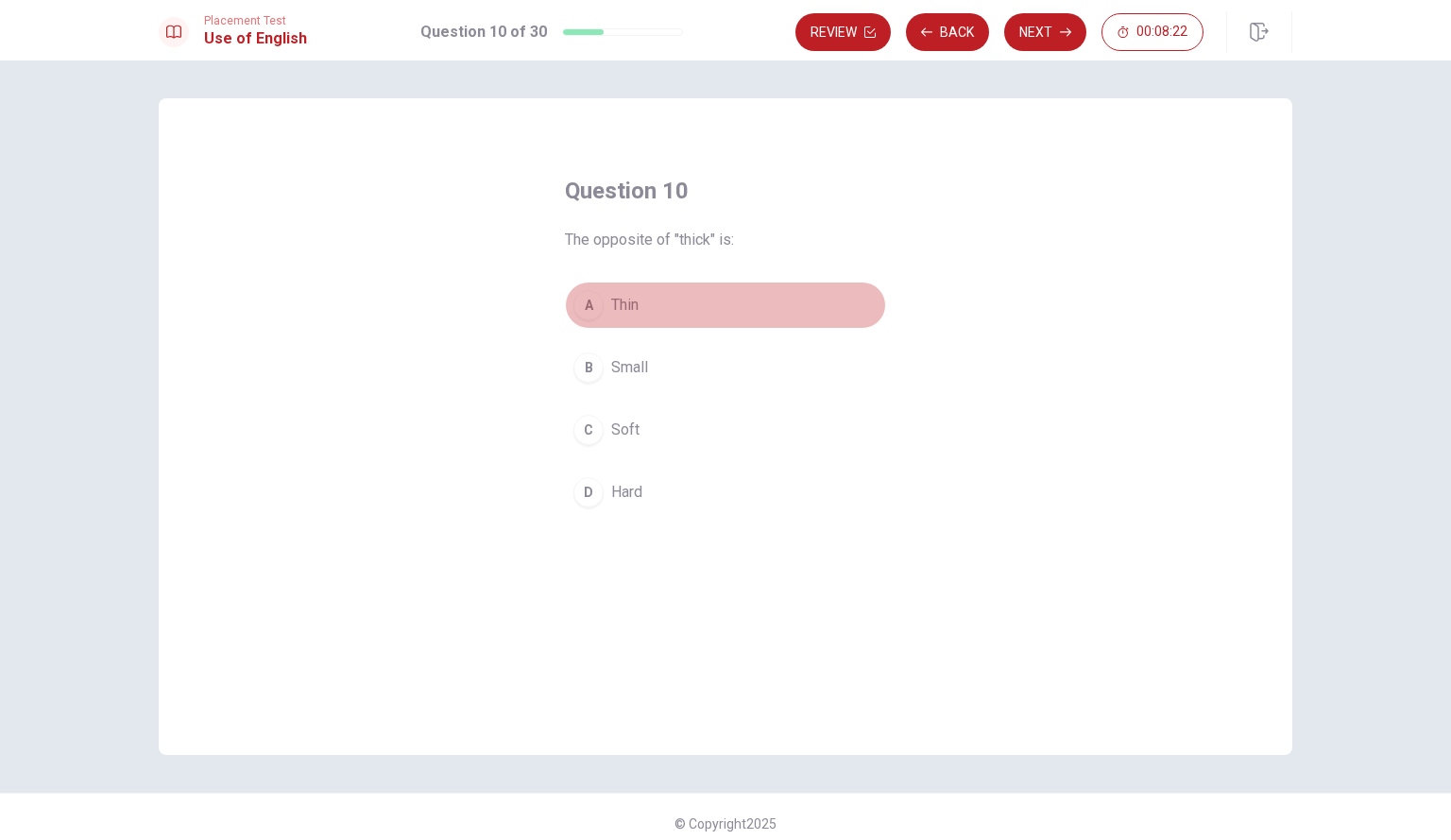
click at [652, 313] on button "A Thin" at bounding box center [726, 304] width 321 height 47
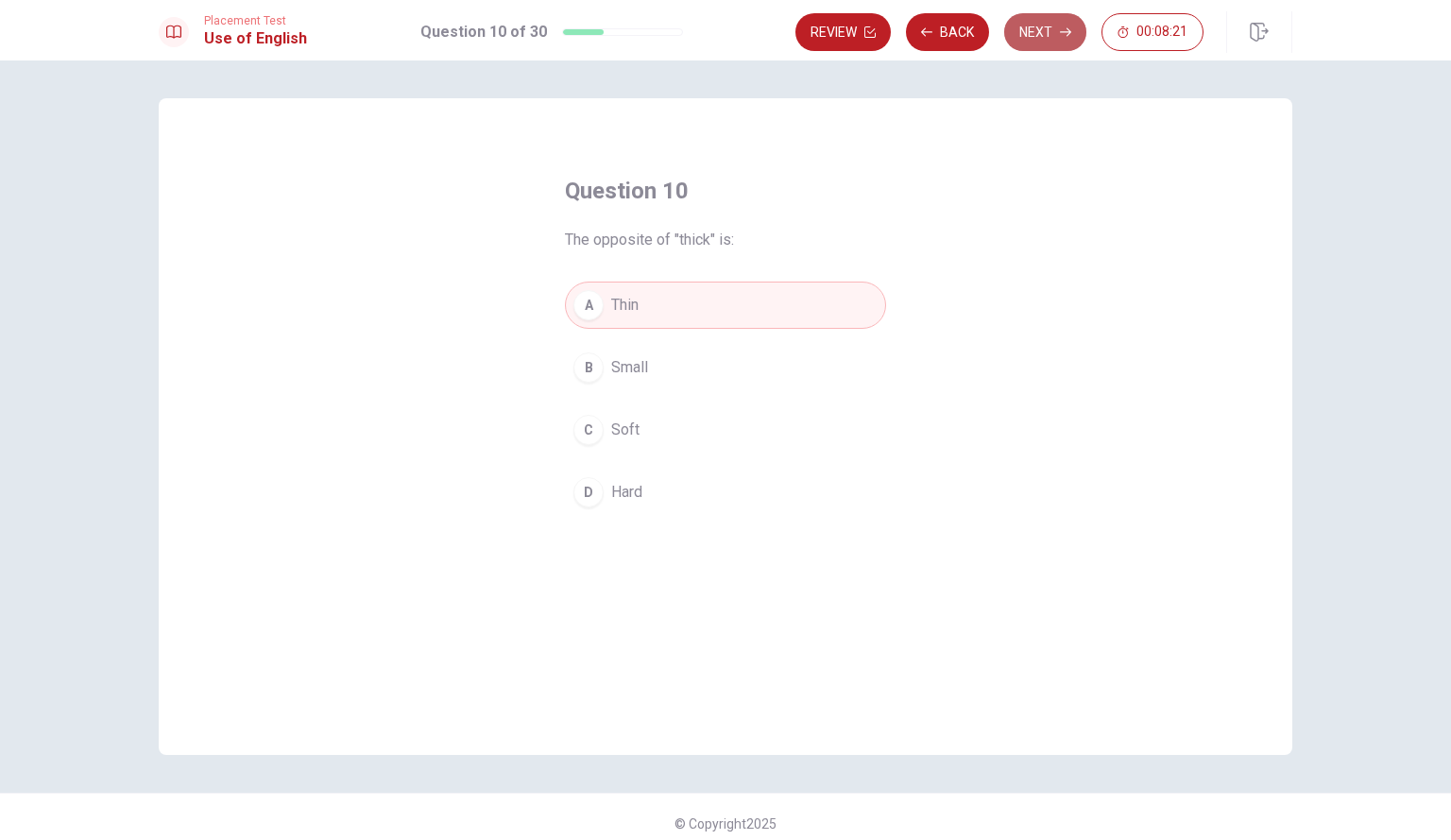
click at [1018, 34] on button "Next" at bounding box center [1045, 32] width 82 height 38
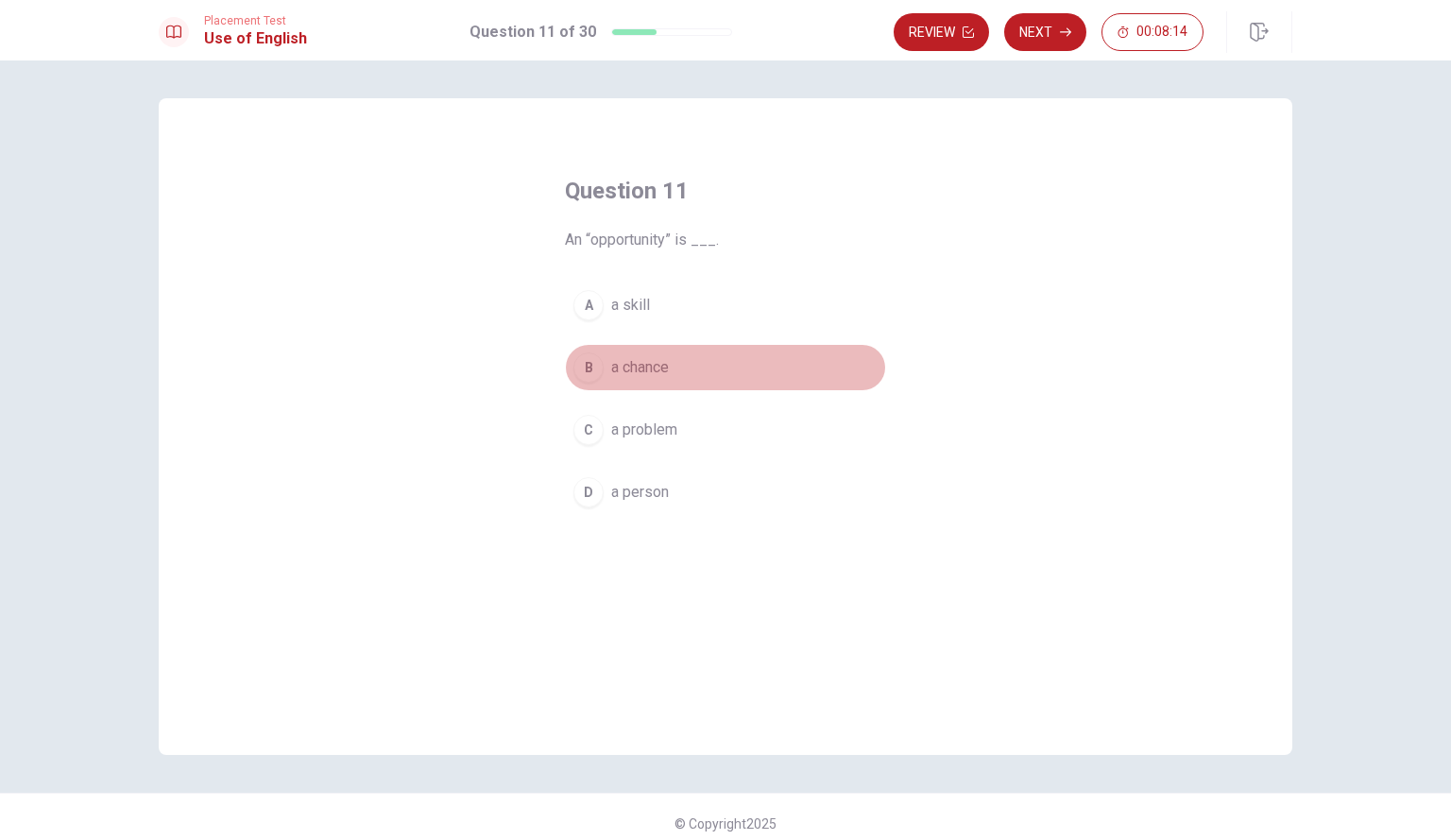
click at [703, 379] on button "B a chance" at bounding box center [726, 367] width 321 height 47
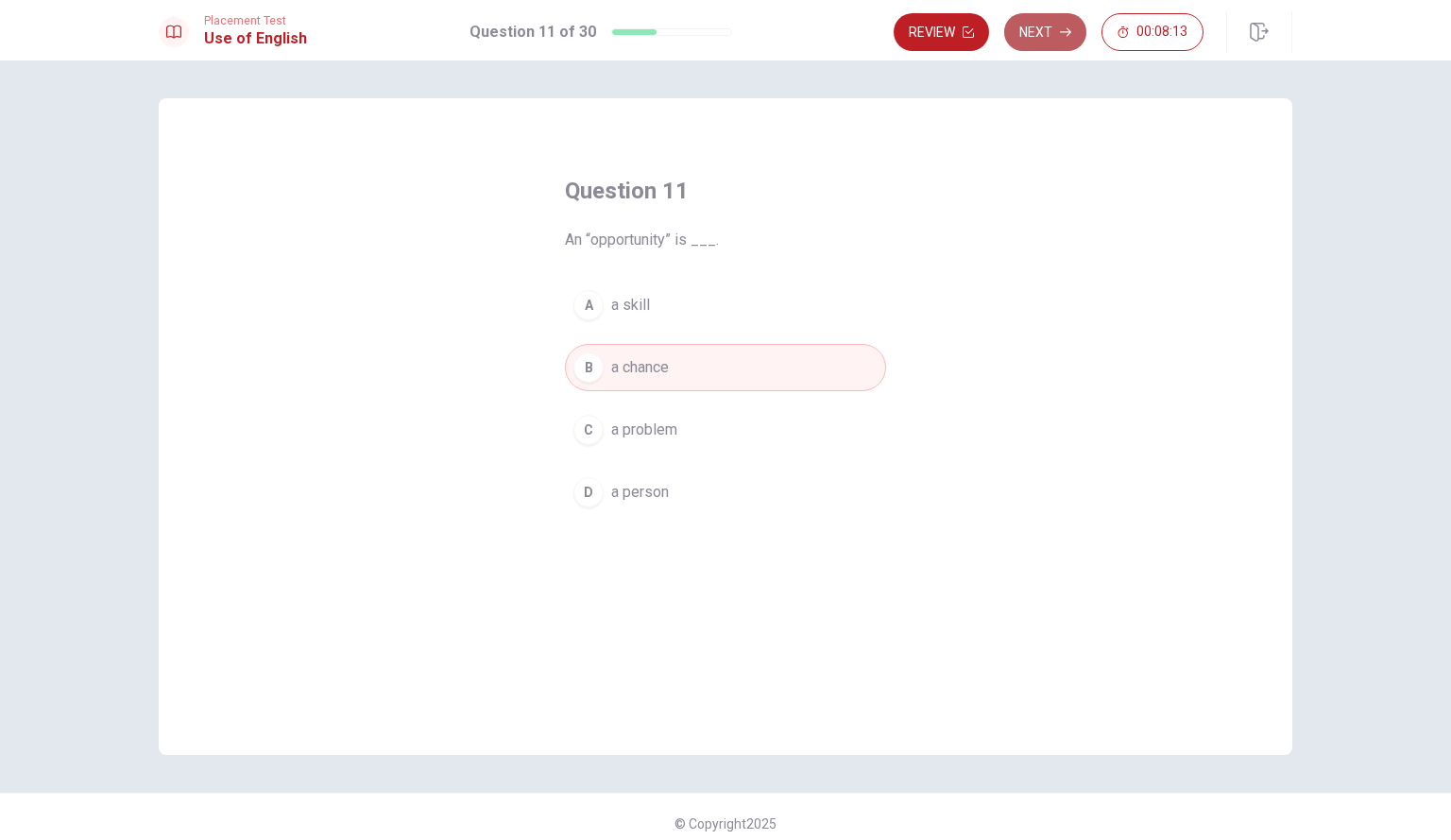
click at [1060, 30] on icon "button" at bounding box center [1066, 32] width 12 height 12
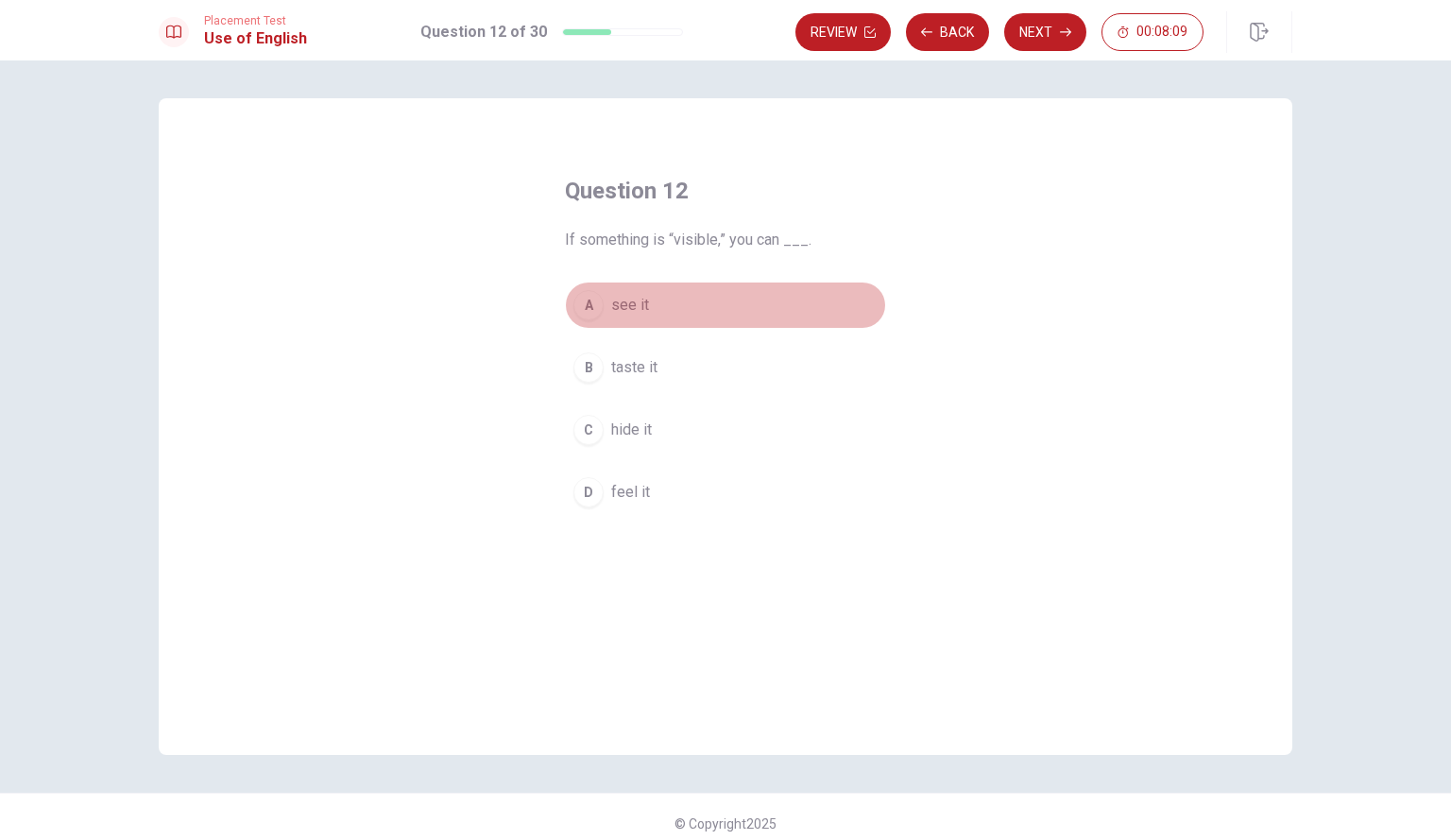
click at [683, 300] on button "A see it" at bounding box center [726, 304] width 321 height 47
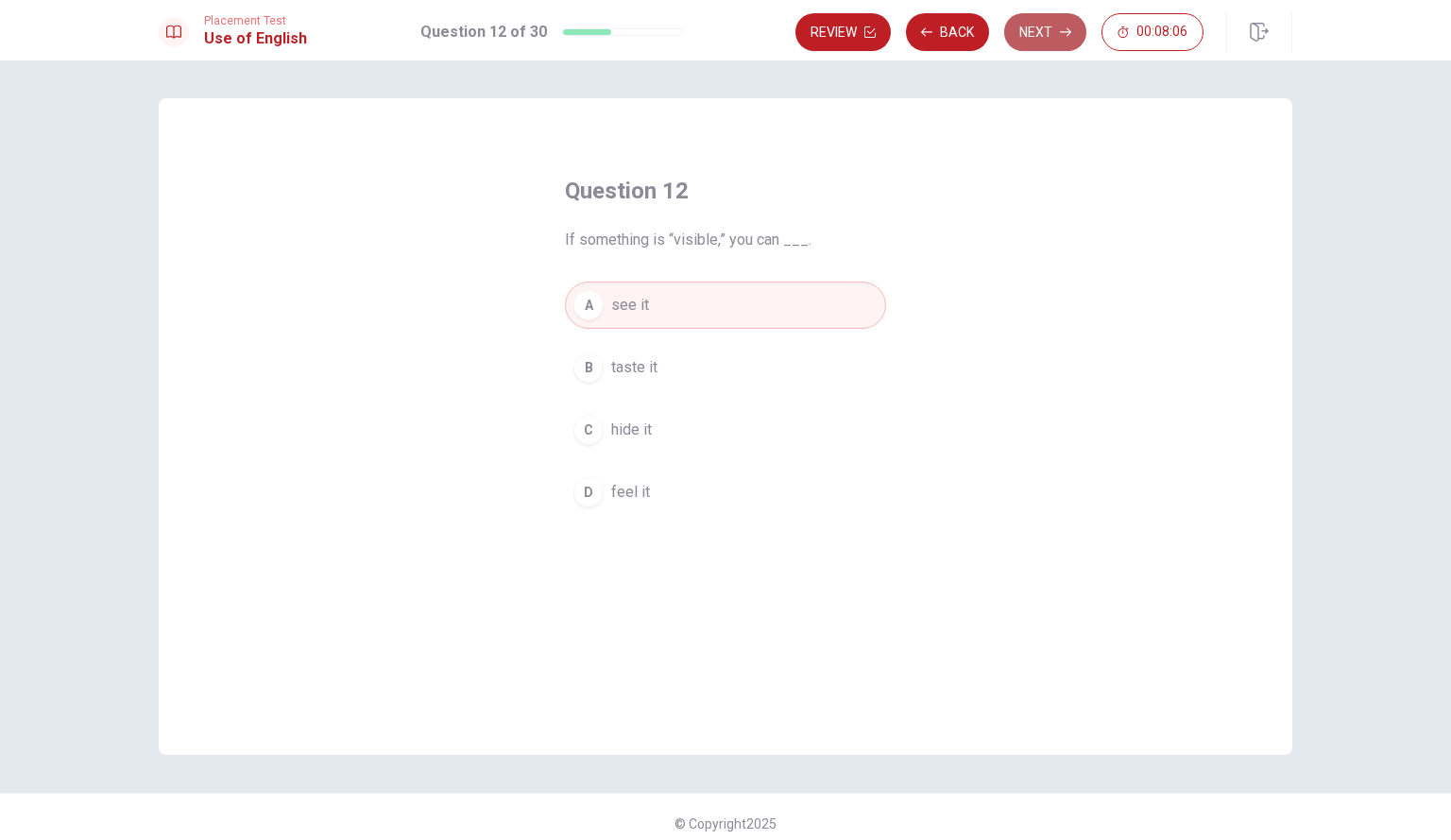
click at [1057, 38] on button "Next" at bounding box center [1045, 32] width 82 height 38
click at [671, 488] on button "D hope" at bounding box center [726, 491] width 321 height 47
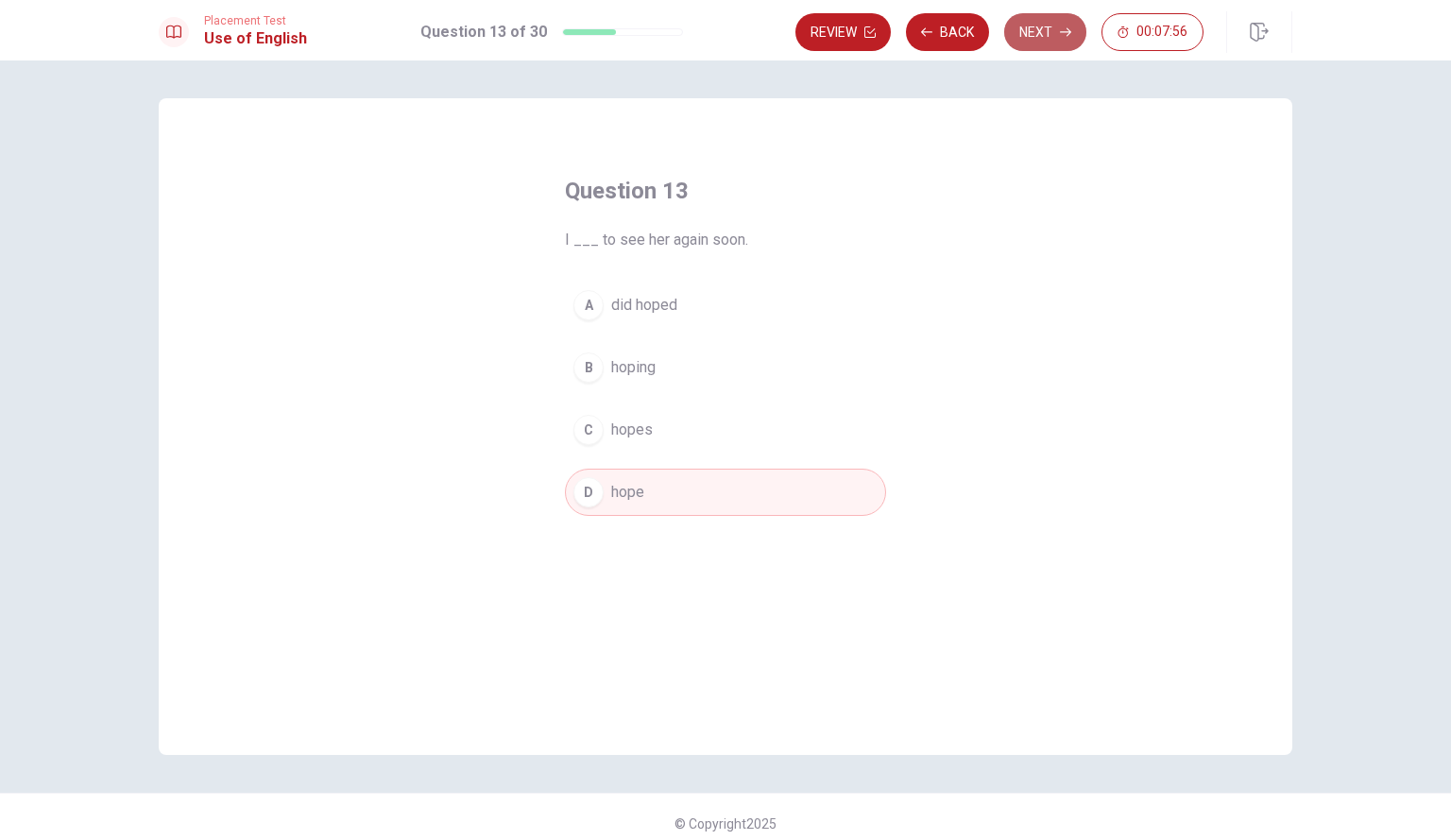
click at [1049, 29] on button "Next" at bounding box center [1045, 32] width 82 height 38
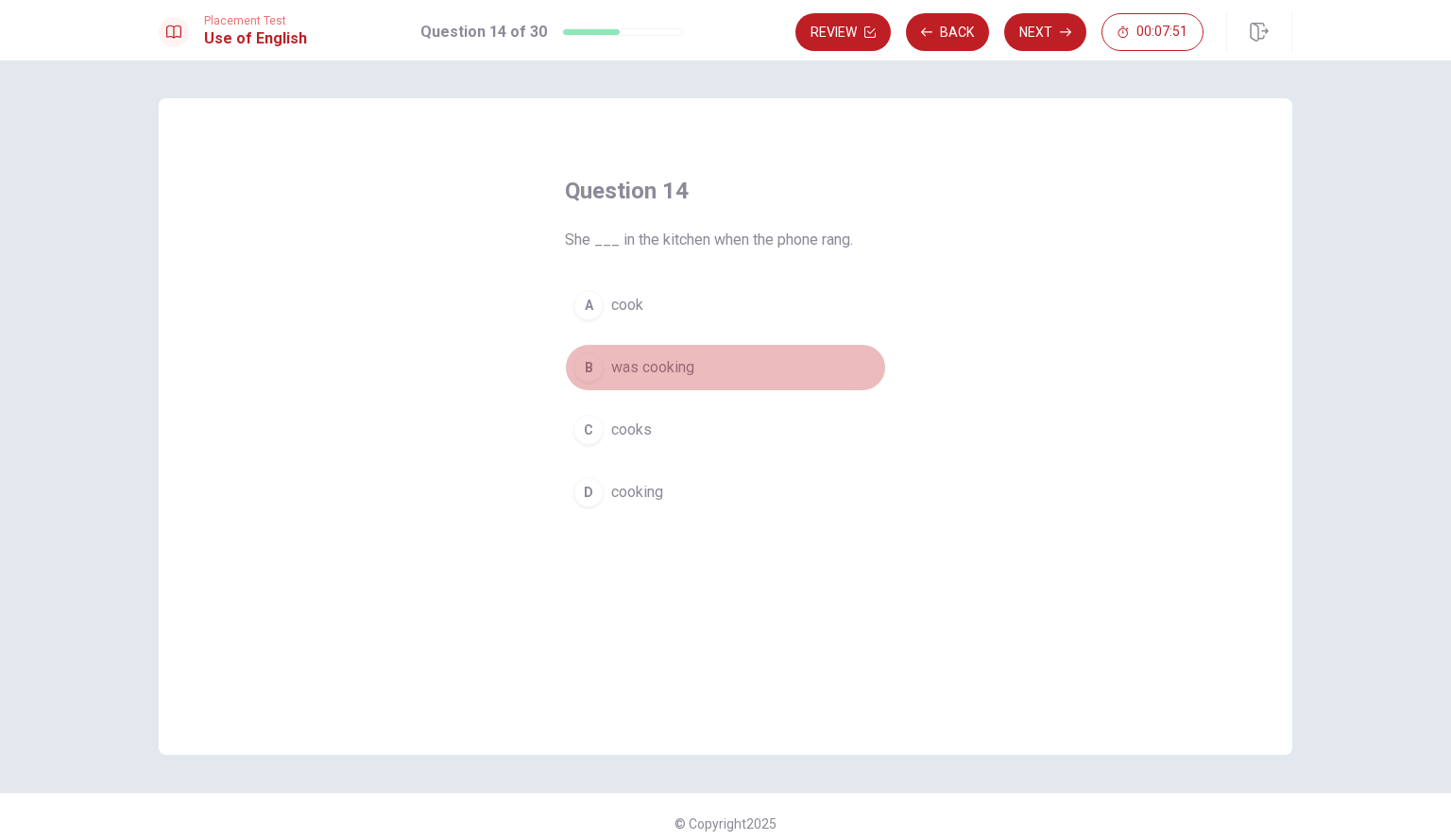
click at [663, 364] on span "was cooking" at bounding box center [653, 368] width 83 height 23
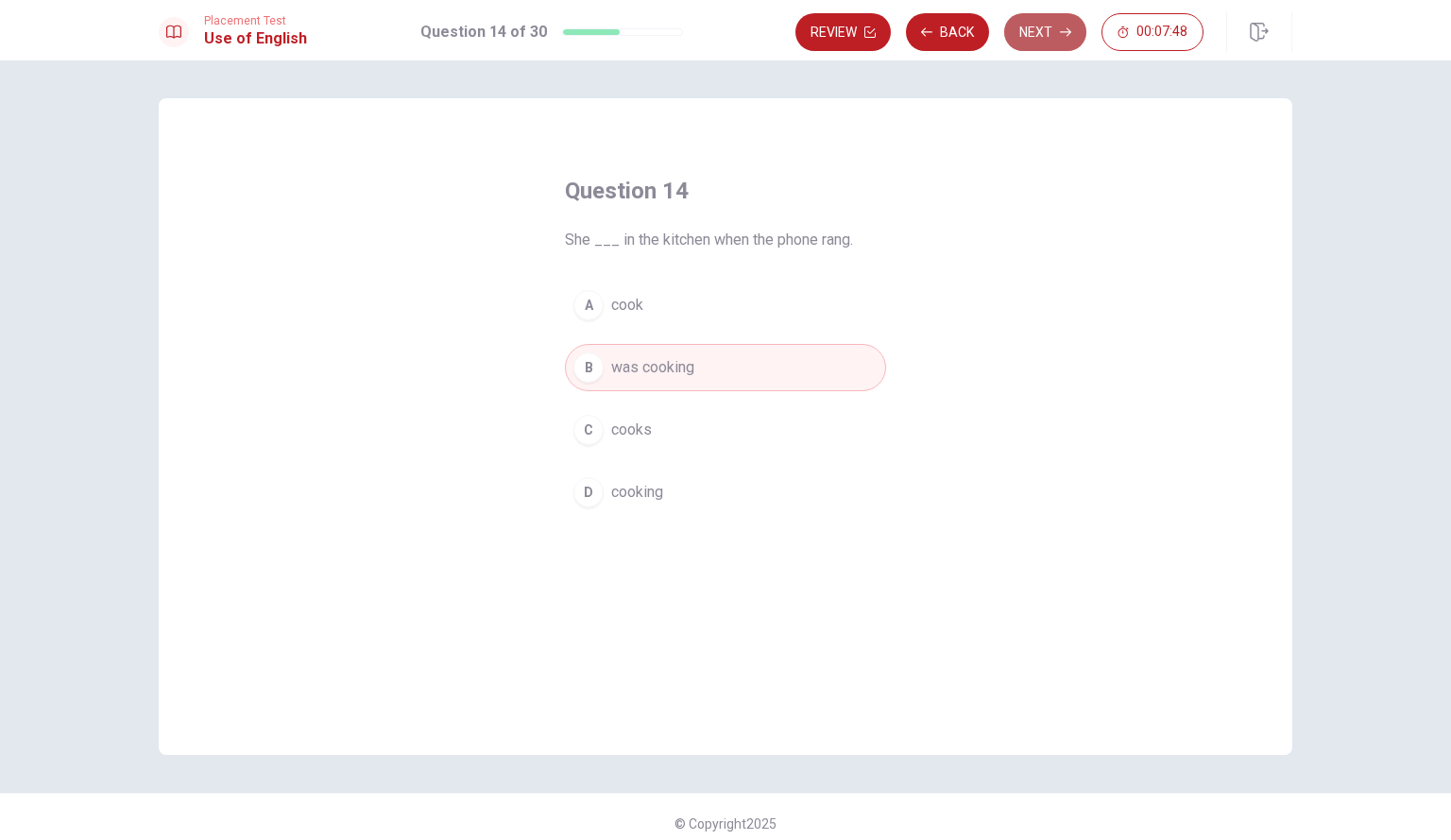
click at [1057, 35] on button "Next" at bounding box center [1045, 32] width 82 height 38
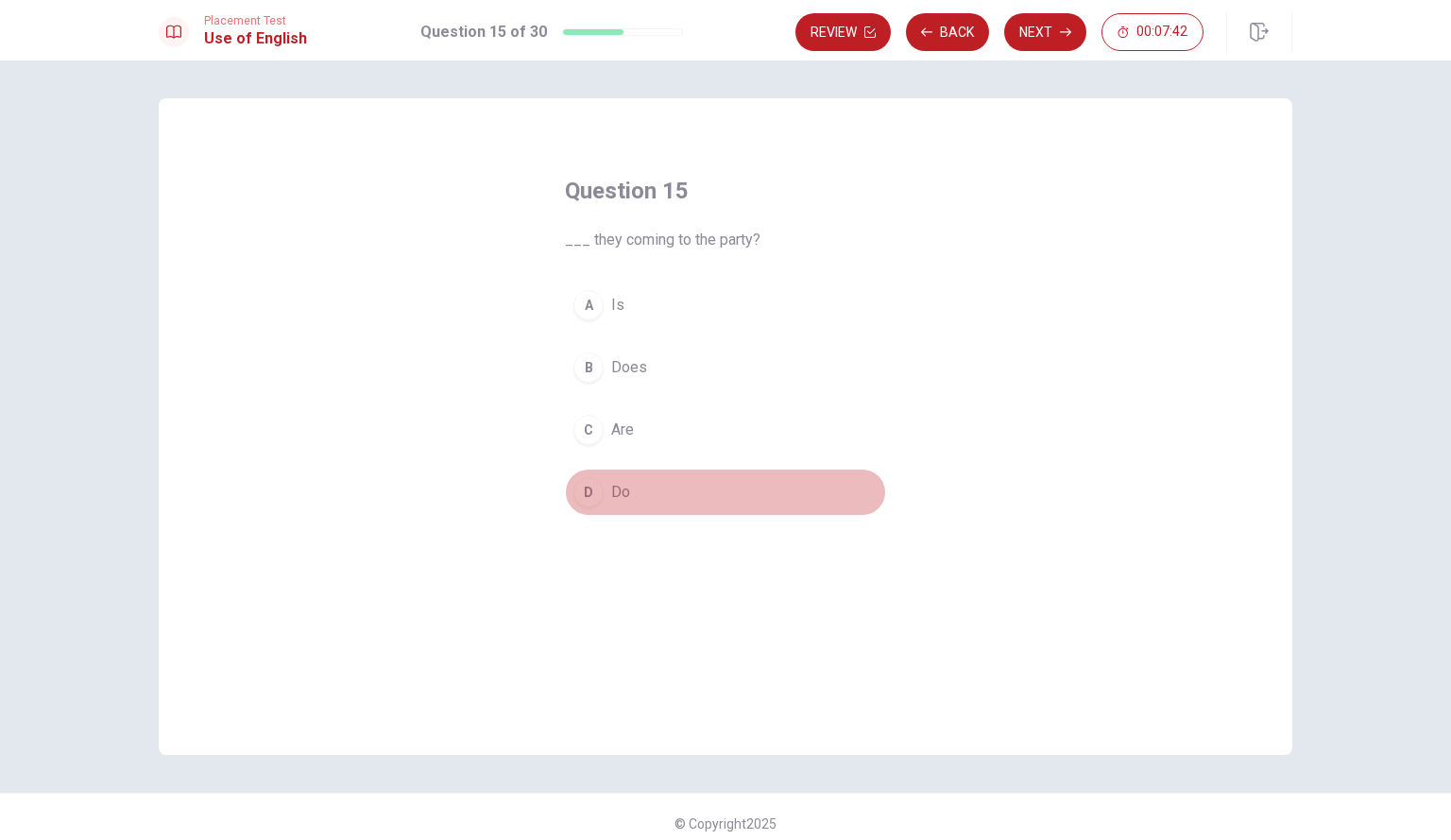
click at [675, 504] on button "D Do" at bounding box center [726, 491] width 321 height 47
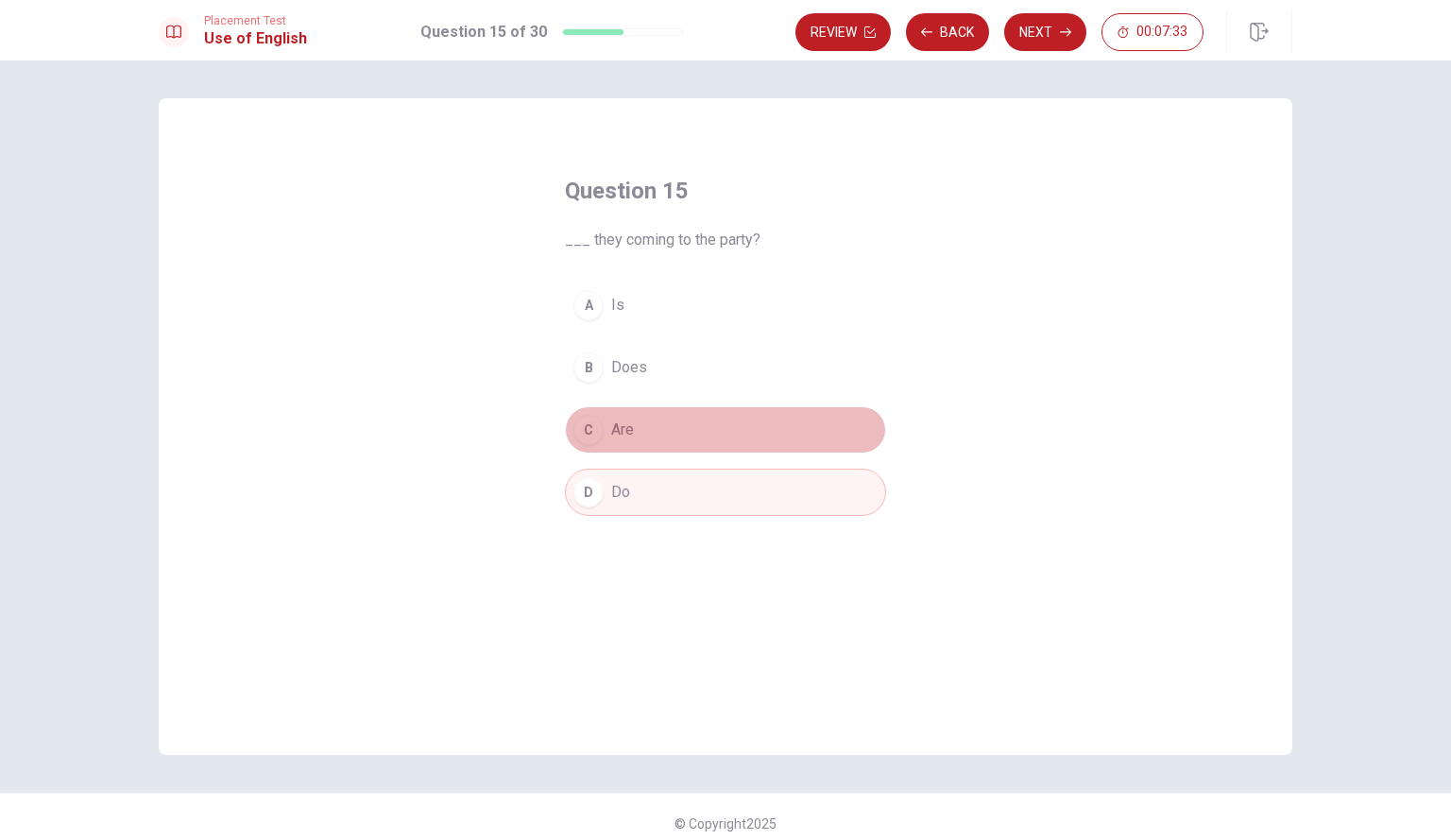
click at [762, 422] on button "C Are" at bounding box center [726, 430] width 321 height 47
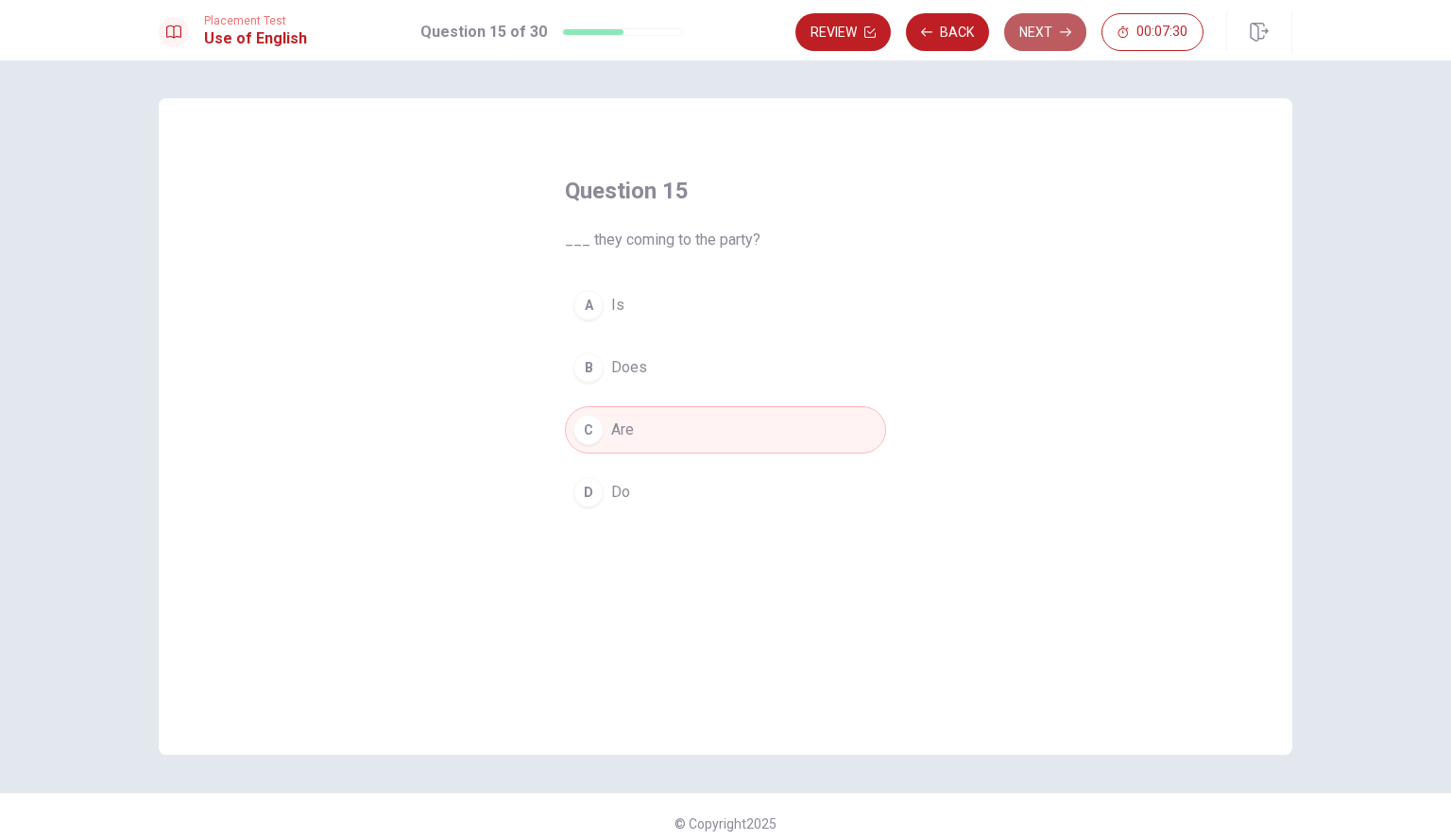
click at [1032, 45] on button "Next" at bounding box center [1045, 32] width 82 height 38
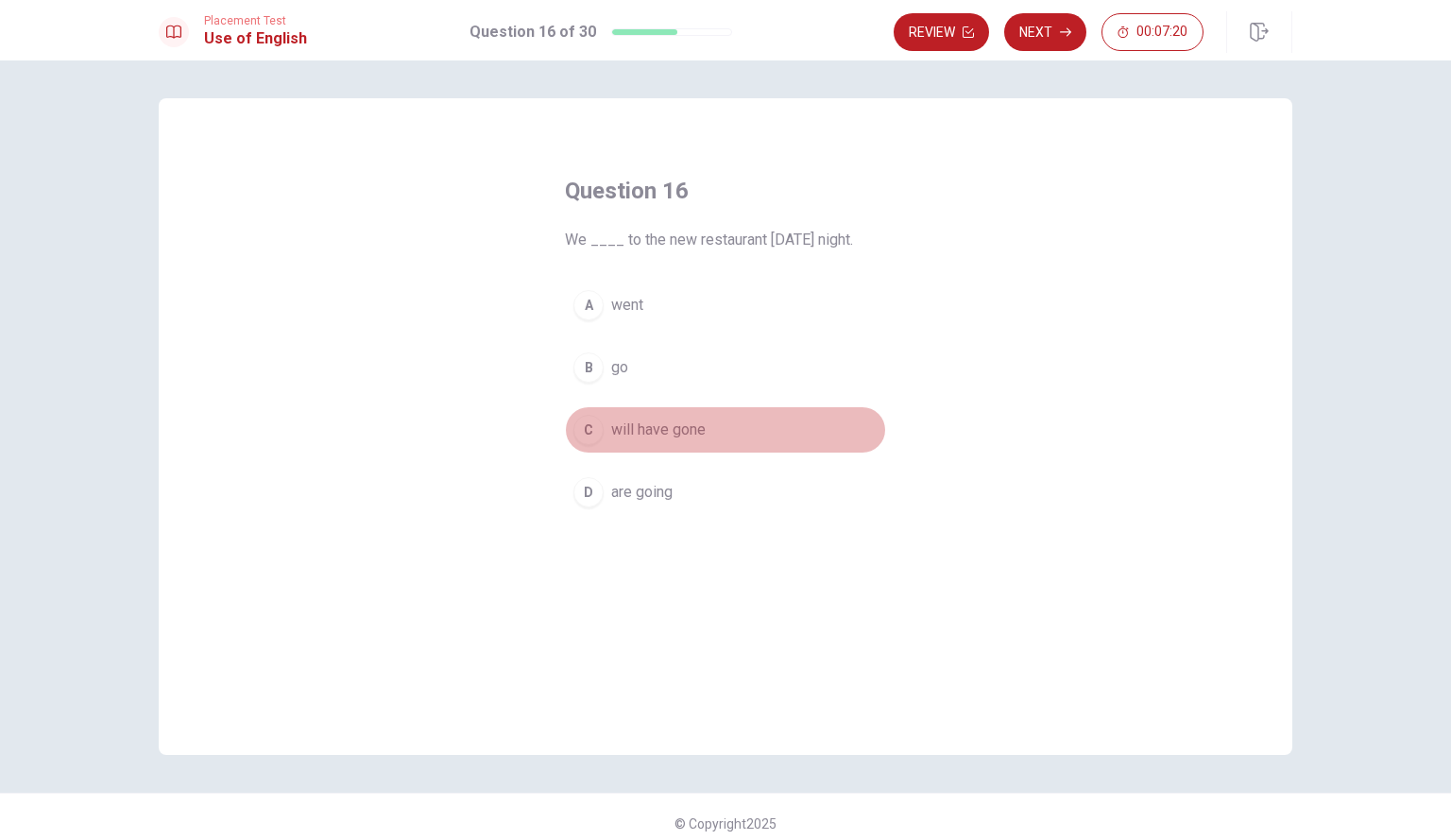
click at [726, 428] on button "C will have gone" at bounding box center [726, 430] width 321 height 47
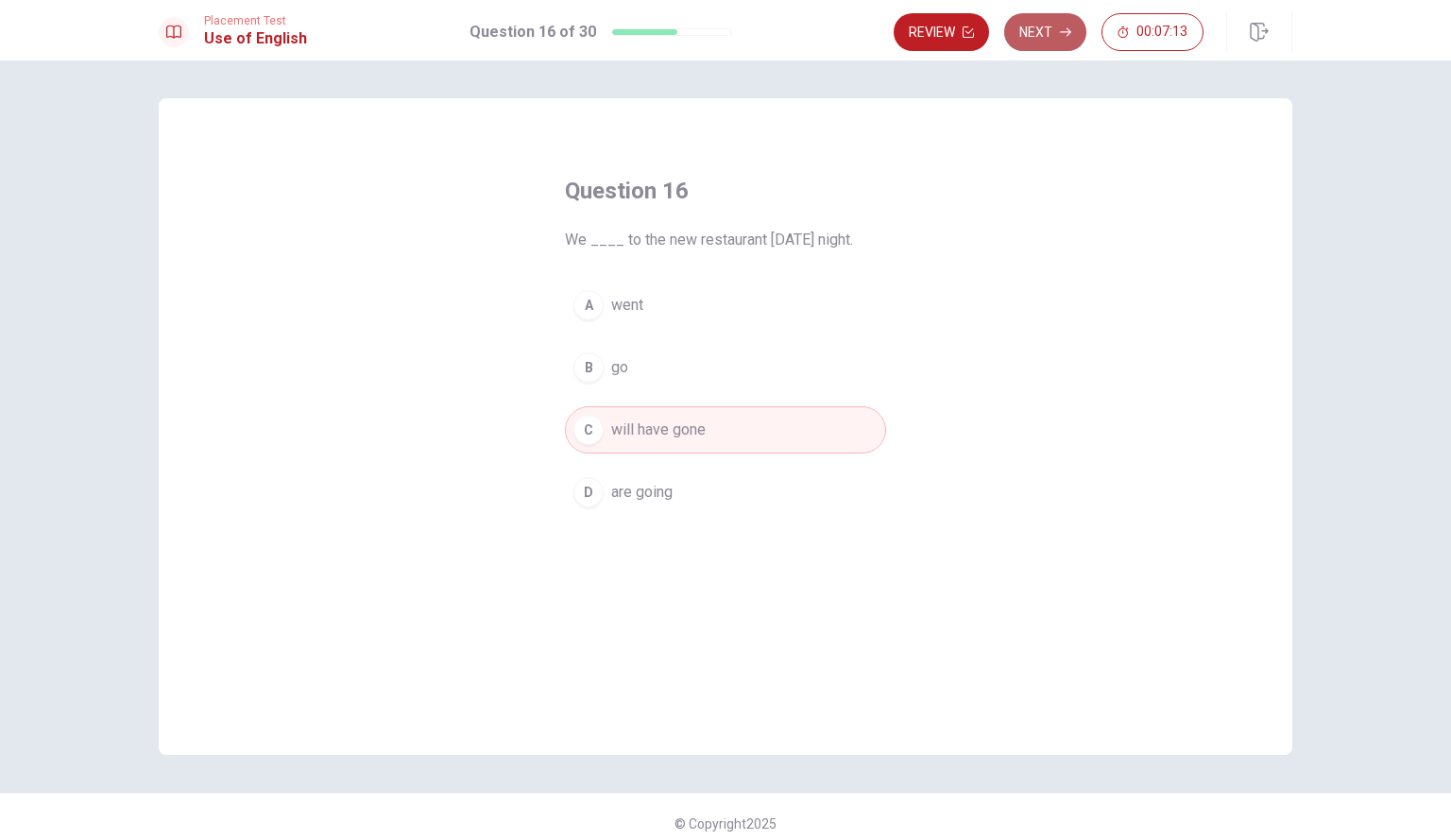
click at [1044, 34] on button "Next" at bounding box center [1045, 32] width 82 height 38
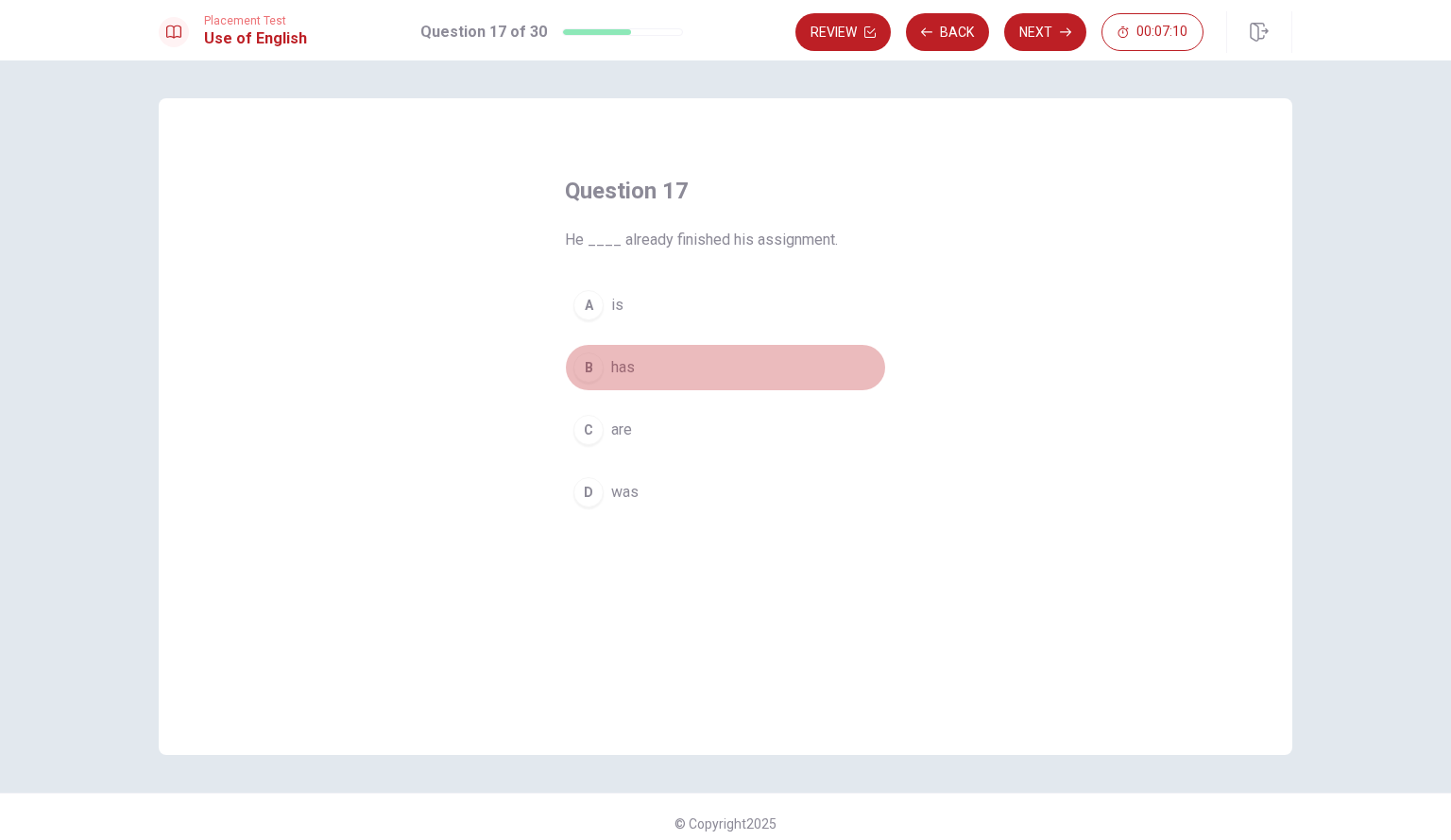
click at [664, 369] on button "B has" at bounding box center [726, 367] width 321 height 47
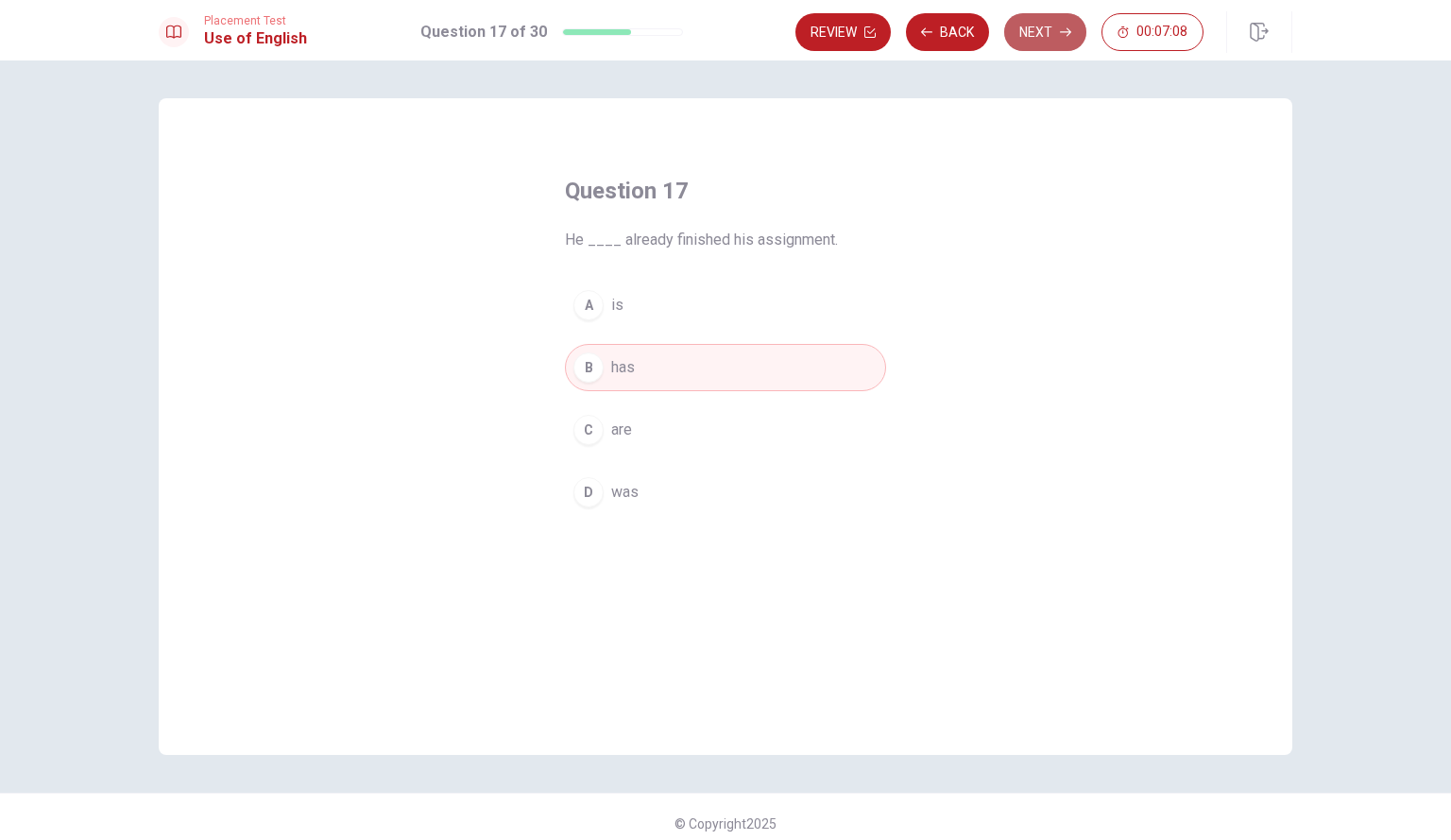
click at [1034, 21] on button "Next" at bounding box center [1045, 32] width 82 height 38
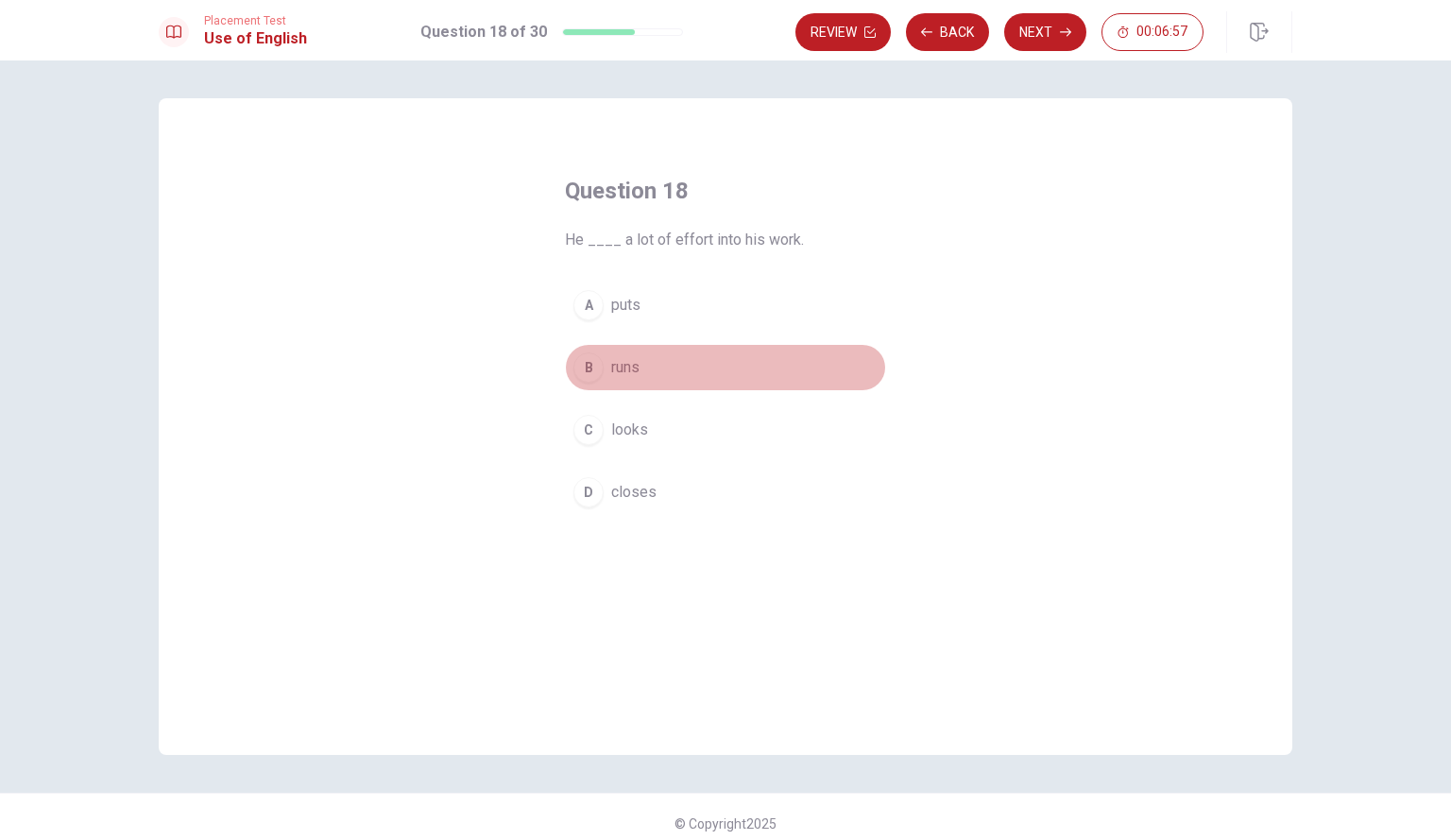
click at [679, 369] on button "B runs" at bounding box center [726, 367] width 321 height 47
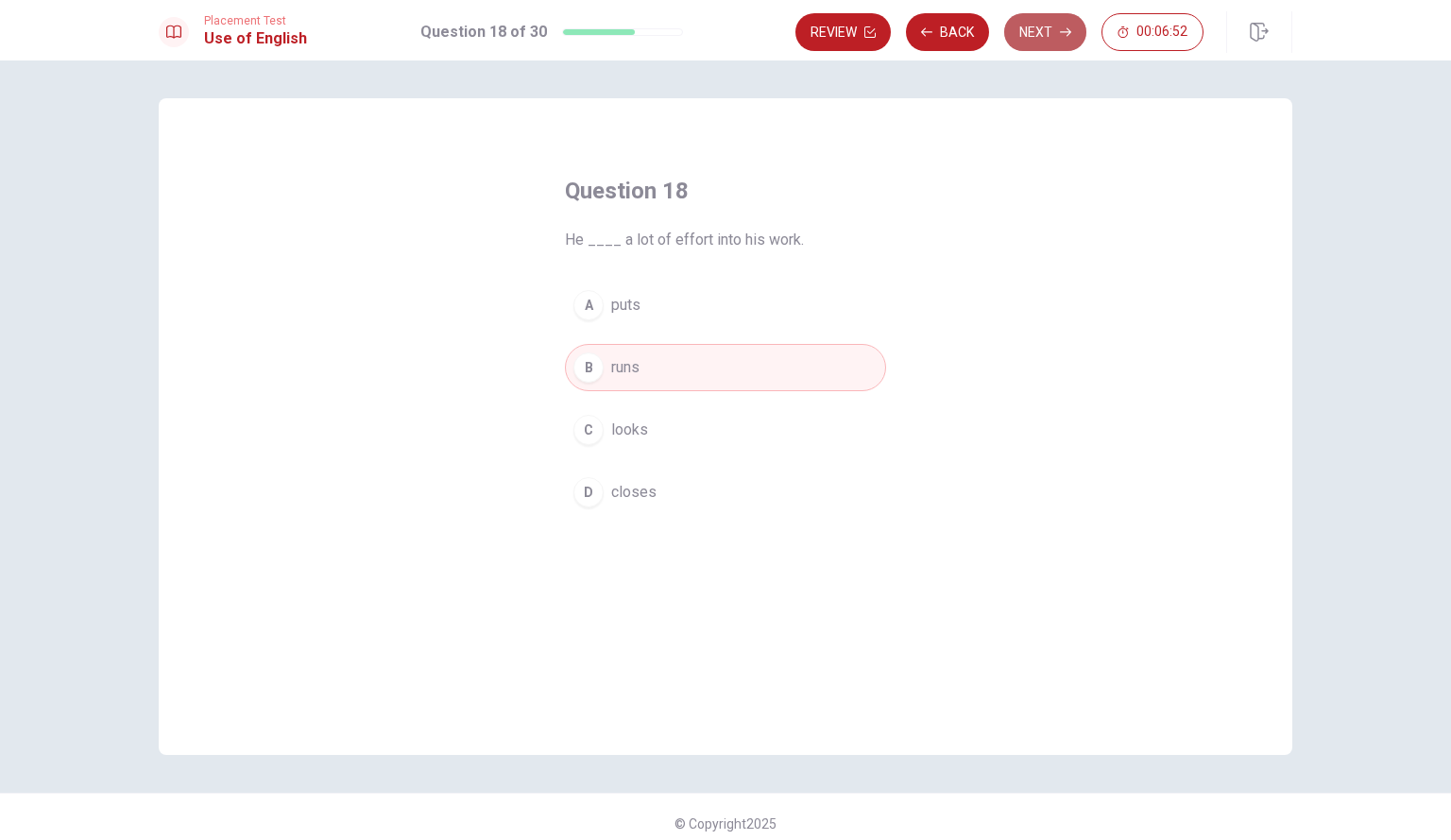
click at [1033, 39] on button "Next" at bounding box center [1045, 32] width 82 height 38
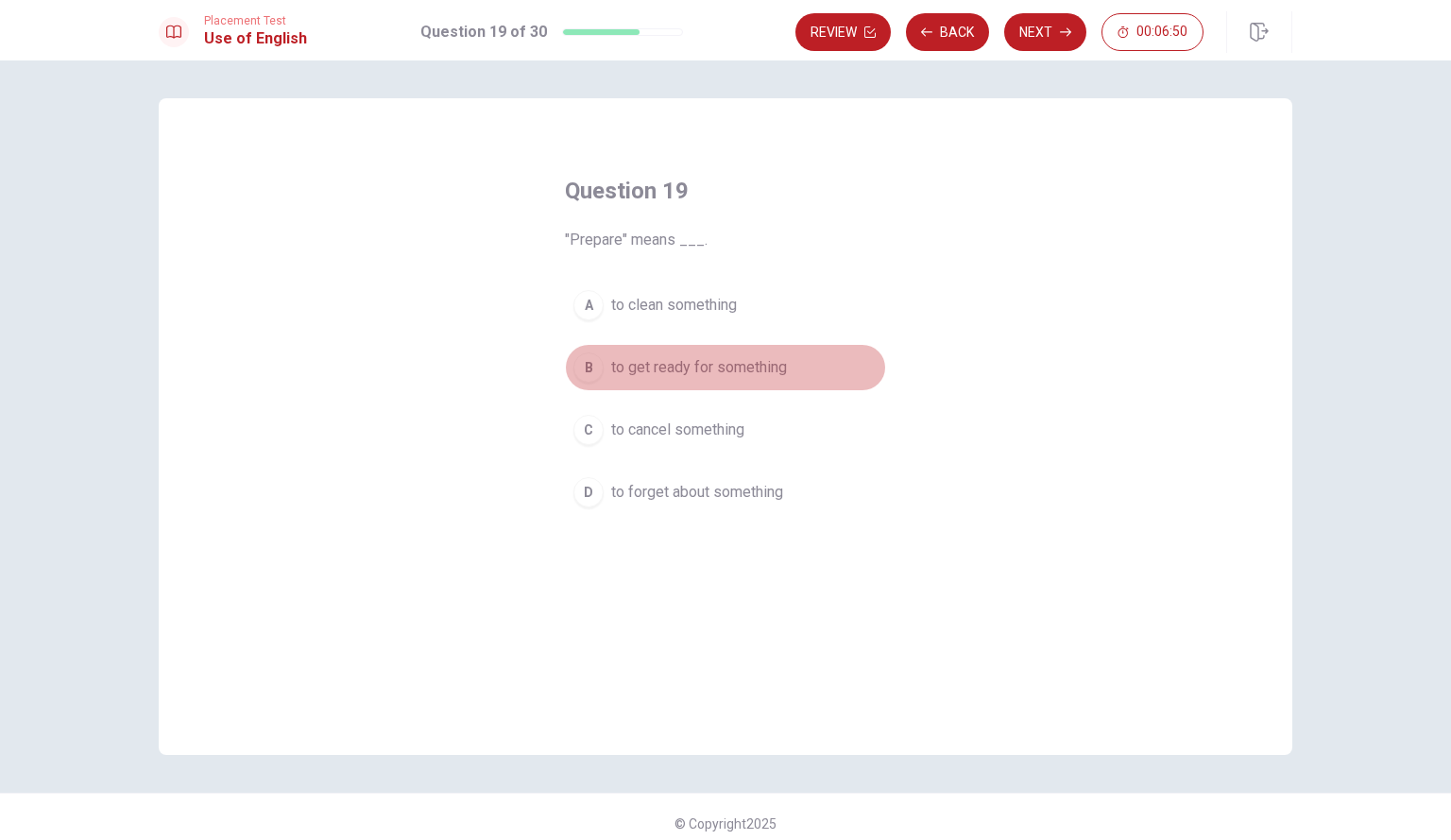
click at [726, 363] on span "to get ready for something" at bounding box center [699, 368] width 175 height 23
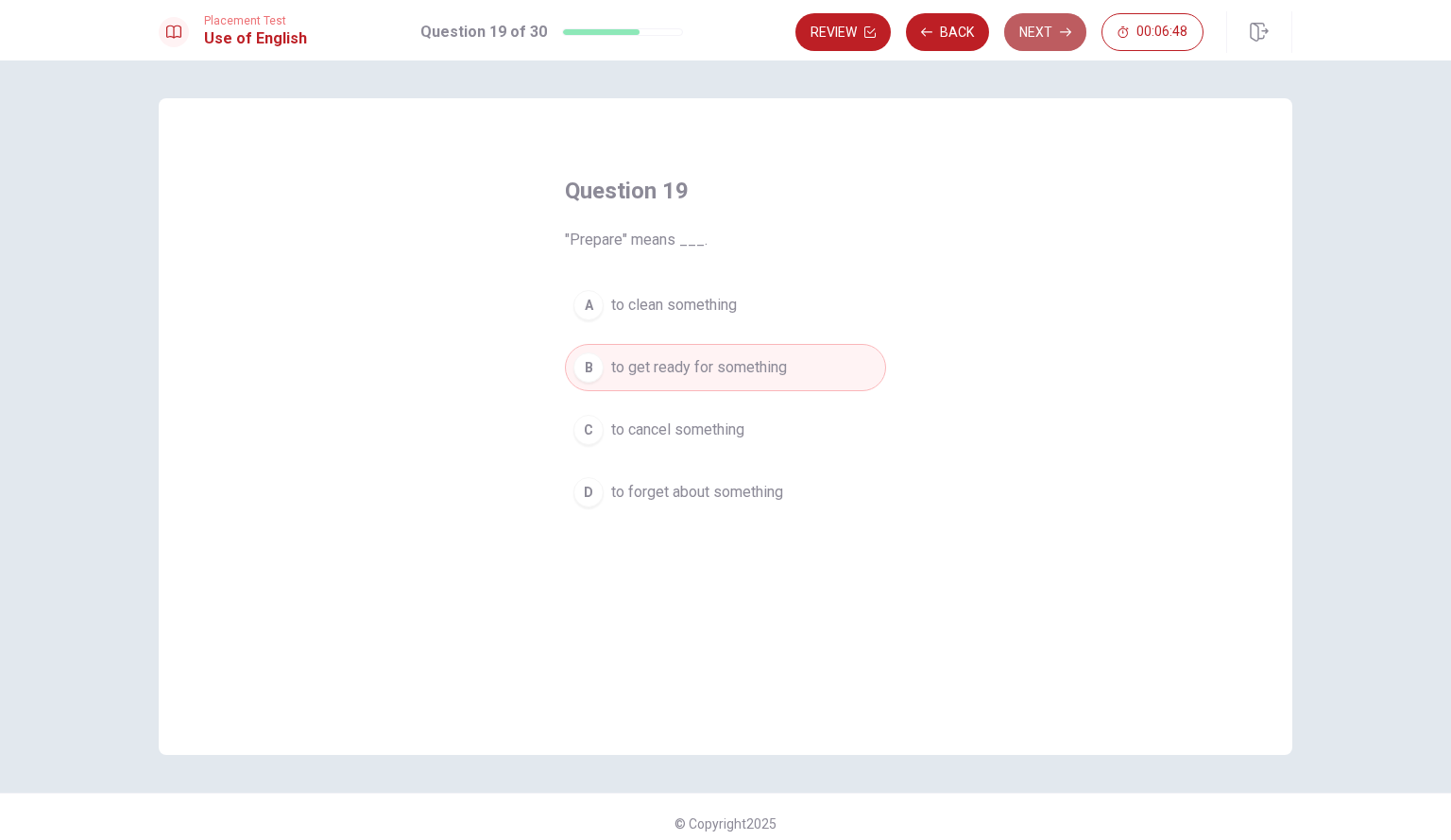
click at [1036, 35] on button "Next" at bounding box center [1045, 32] width 82 height 38
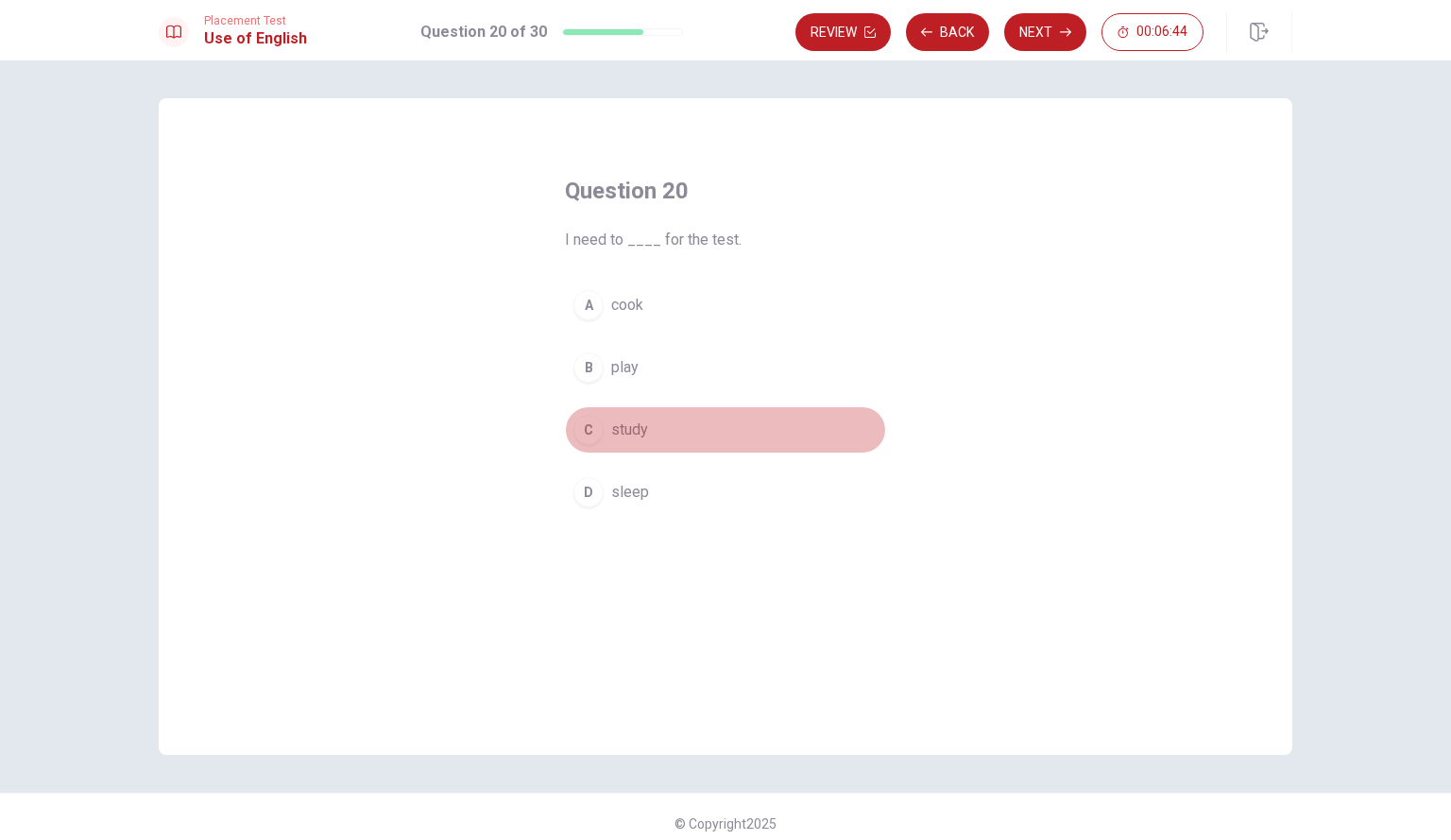
click at [672, 425] on button "C study" at bounding box center [726, 430] width 321 height 47
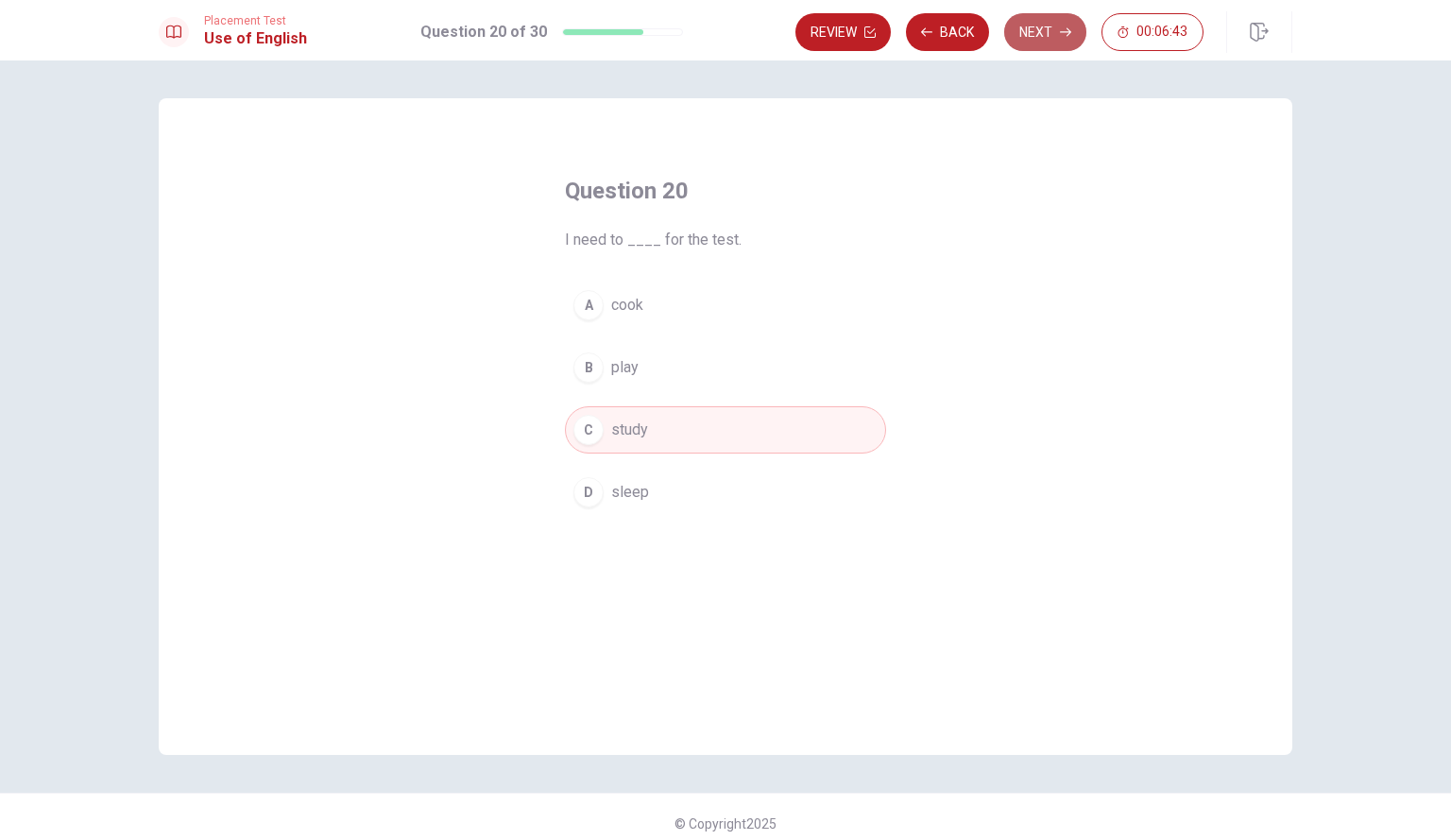
click at [1023, 35] on button "Next" at bounding box center [1045, 32] width 82 height 38
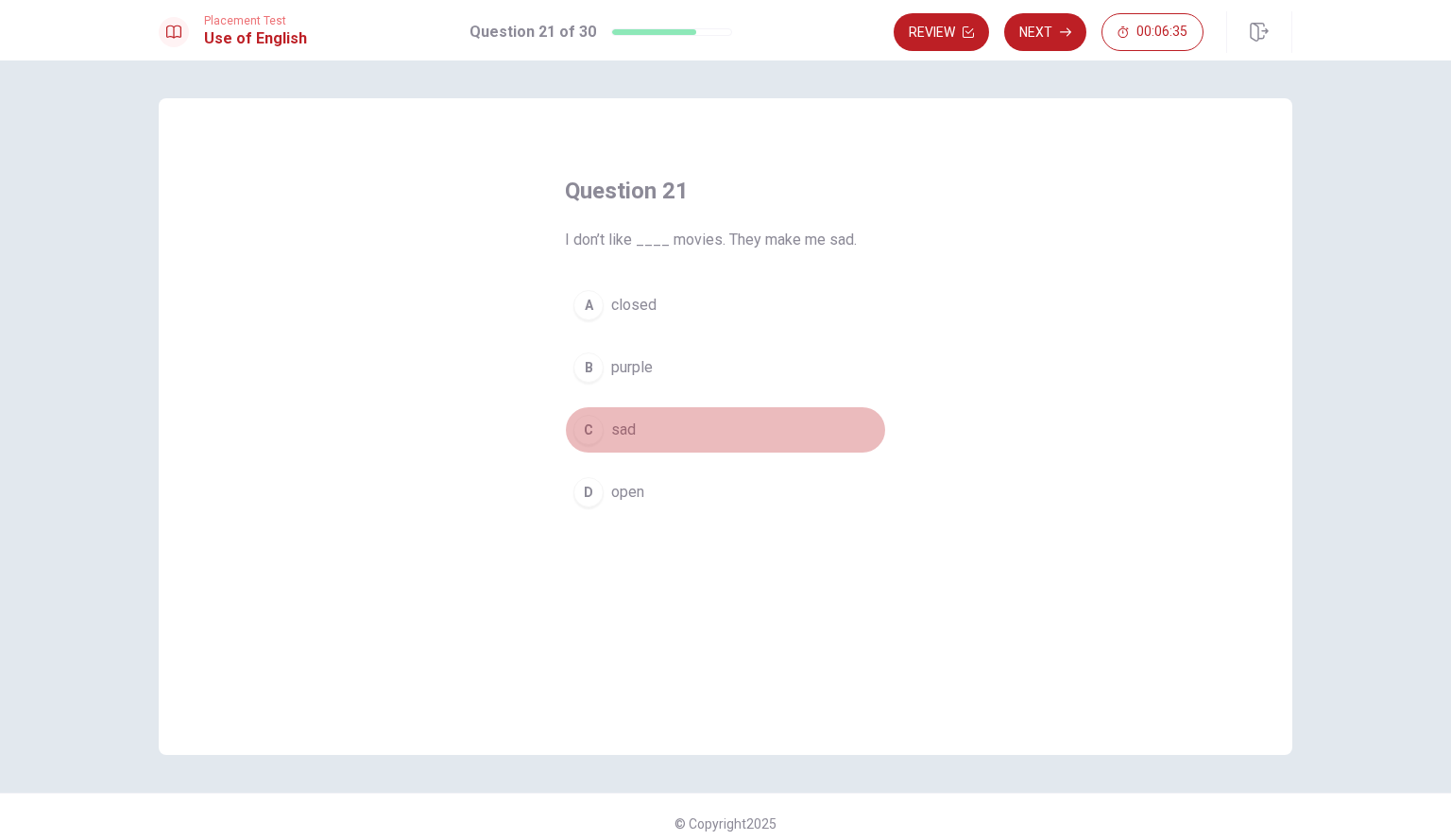
click at [663, 438] on button "C sad" at bounding box center [726, 430] width 321 height 47
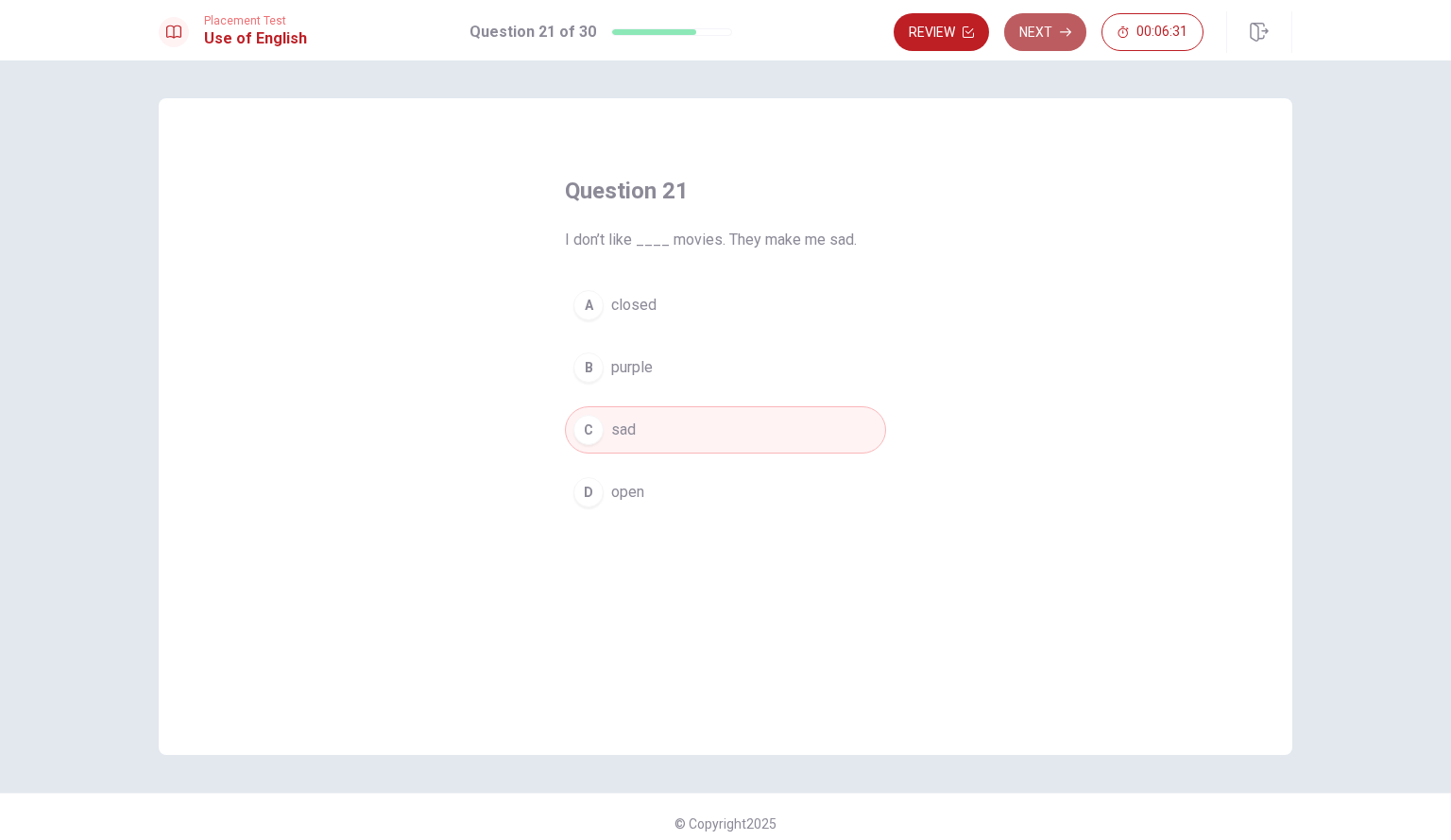
click at [1045, 33] on button "Next" at bounding box center [1045, 32] width 82 height 38
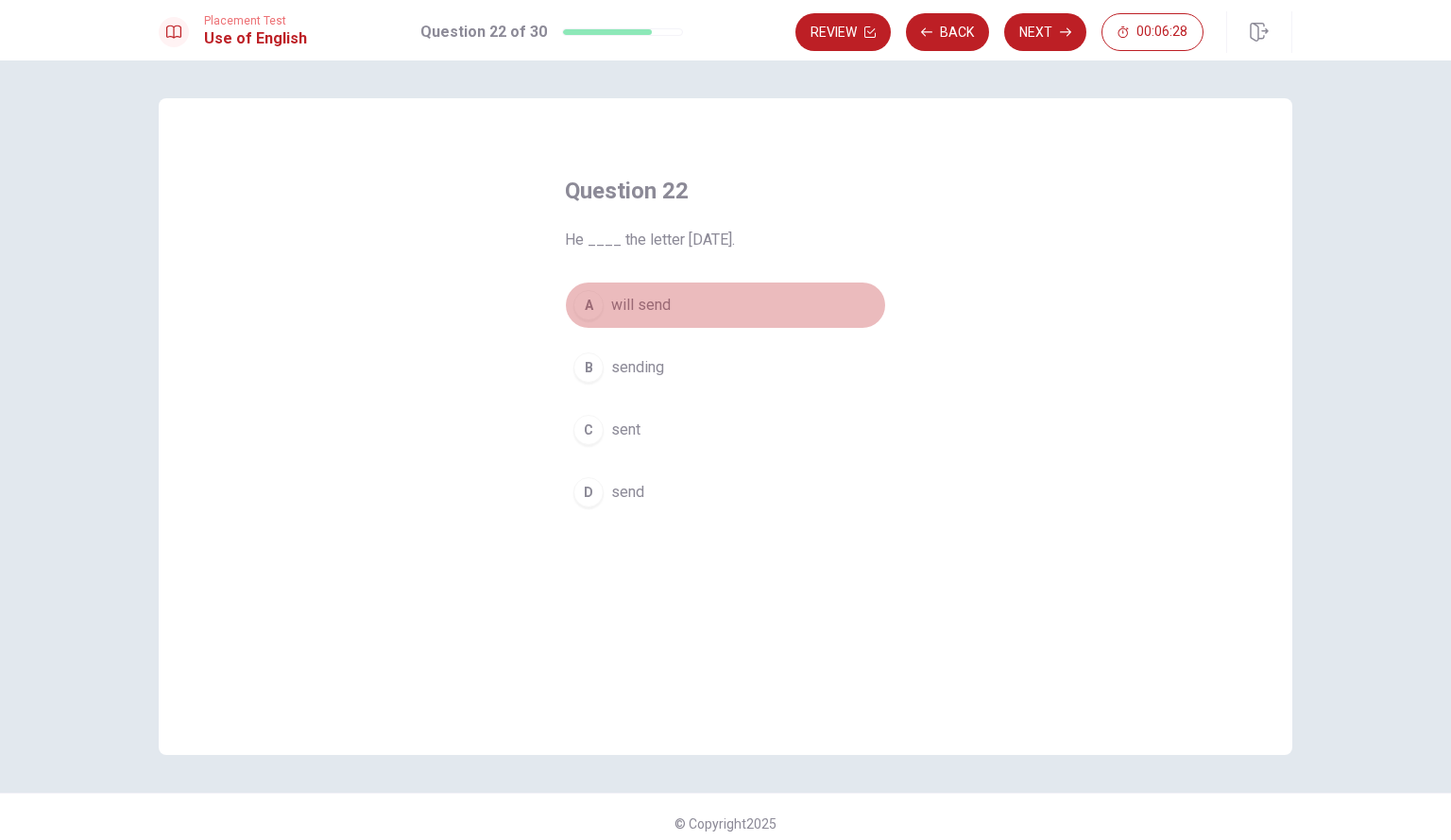
click at [660, 301] on span "will send" at bounding box center [642, 305] width 60 height 23
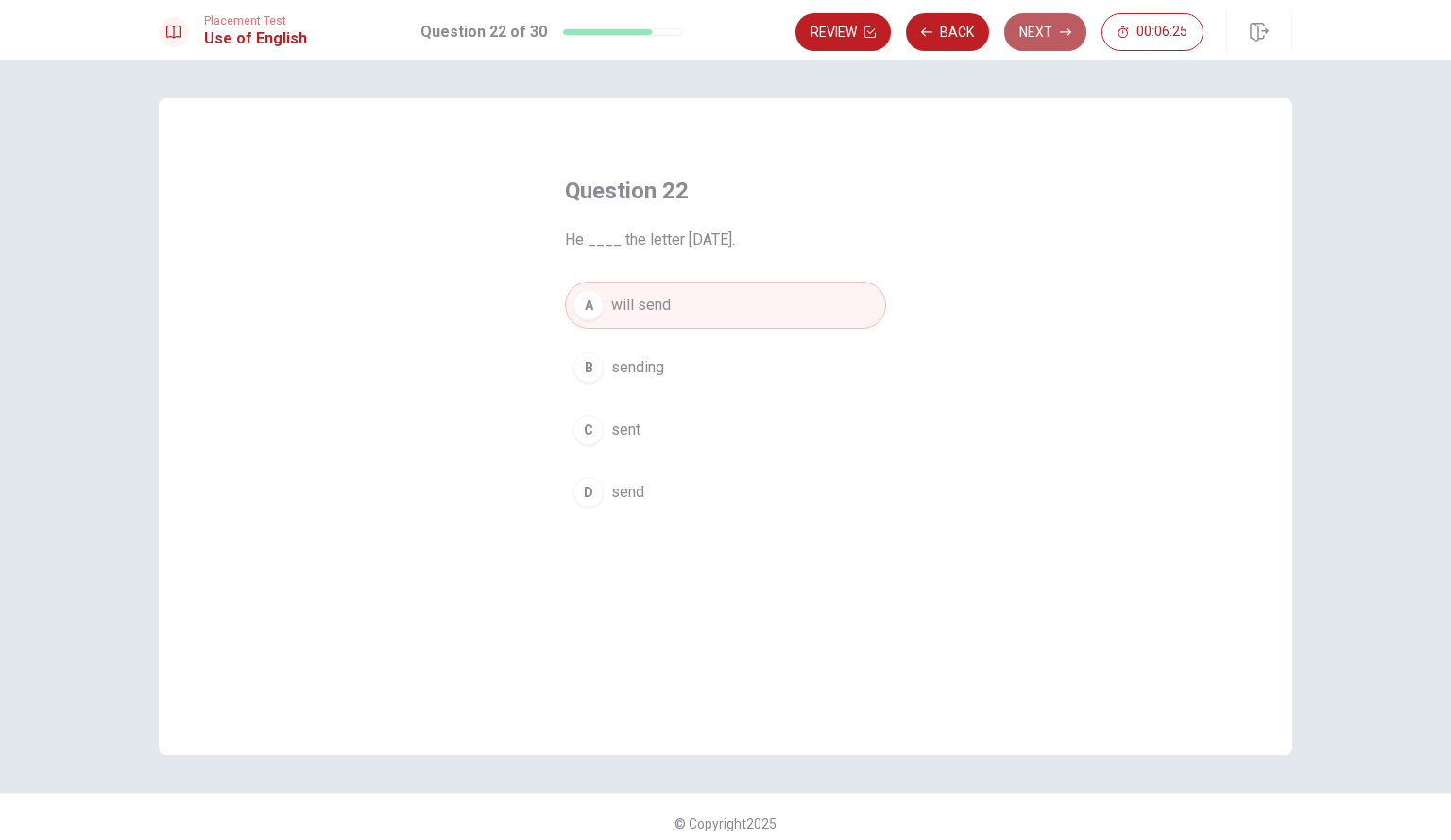
click at [1044, 34] on button "Next" at bounding box center [1045, 32] width 82 height 38
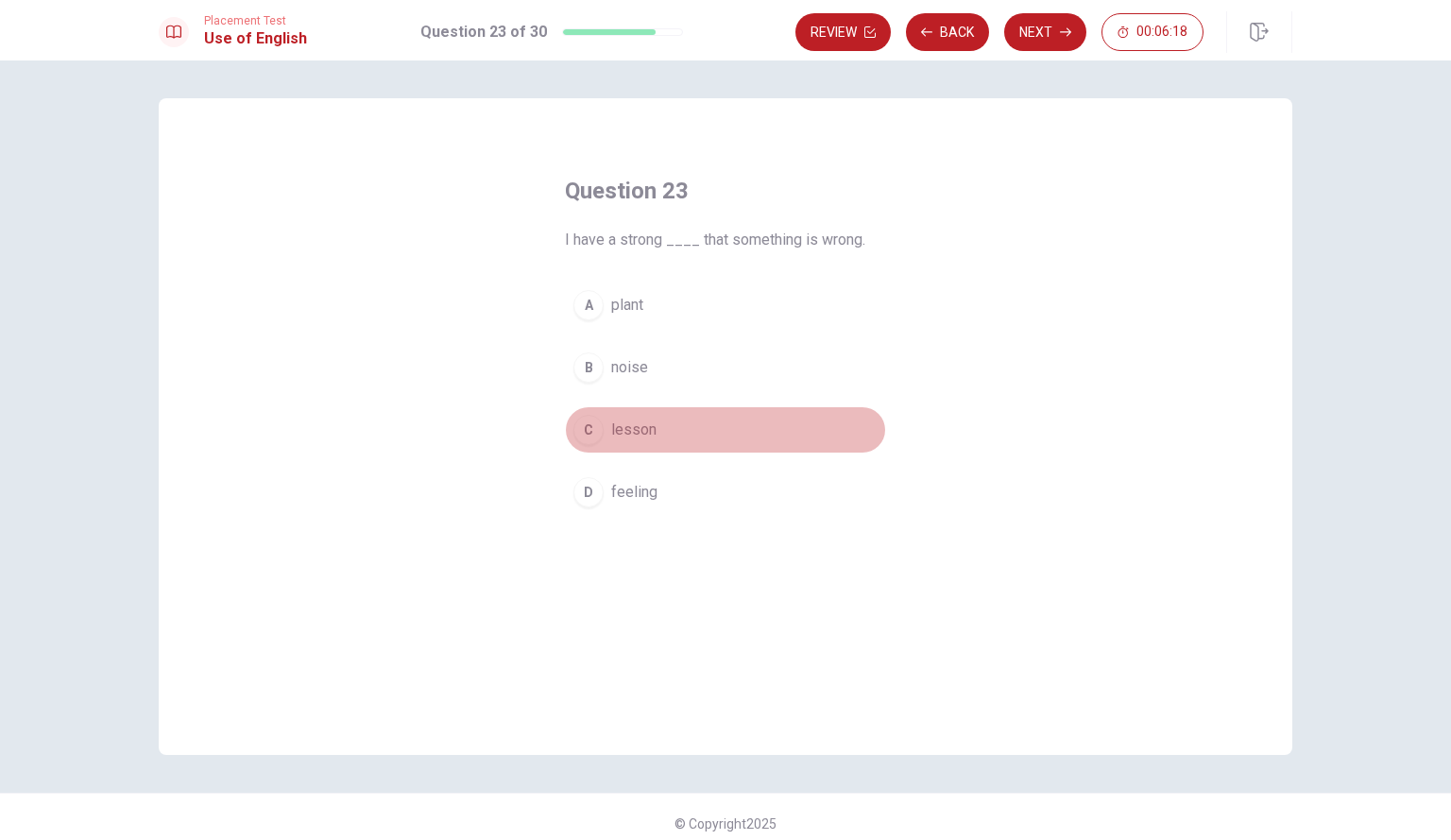
click at [649, 422] on span "lesson" at bounding box center [634, 430] width 45 height 23
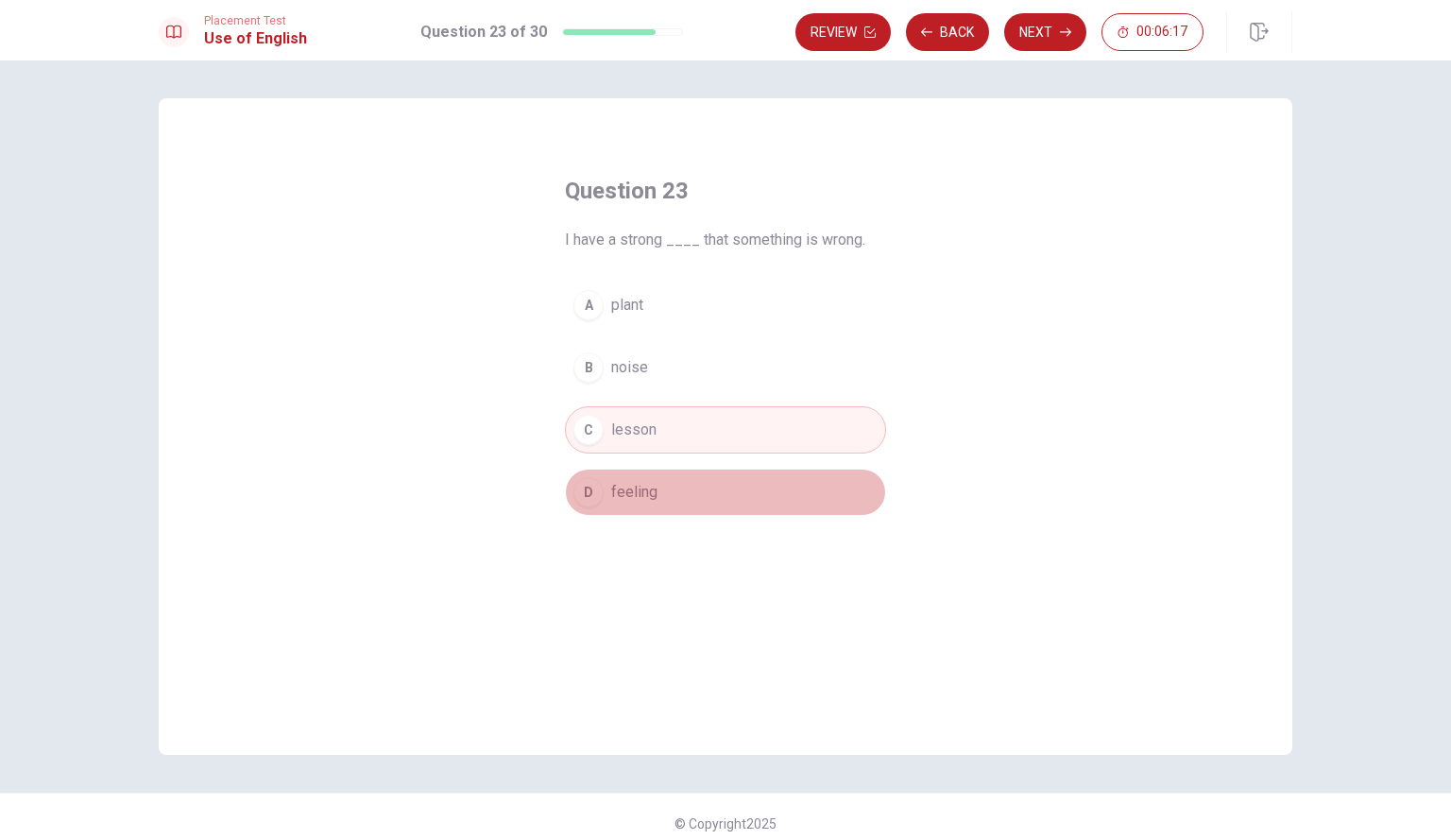
click at [647, 479] on button "D feeling" at bounding box center [726, 491] width 321 height 47
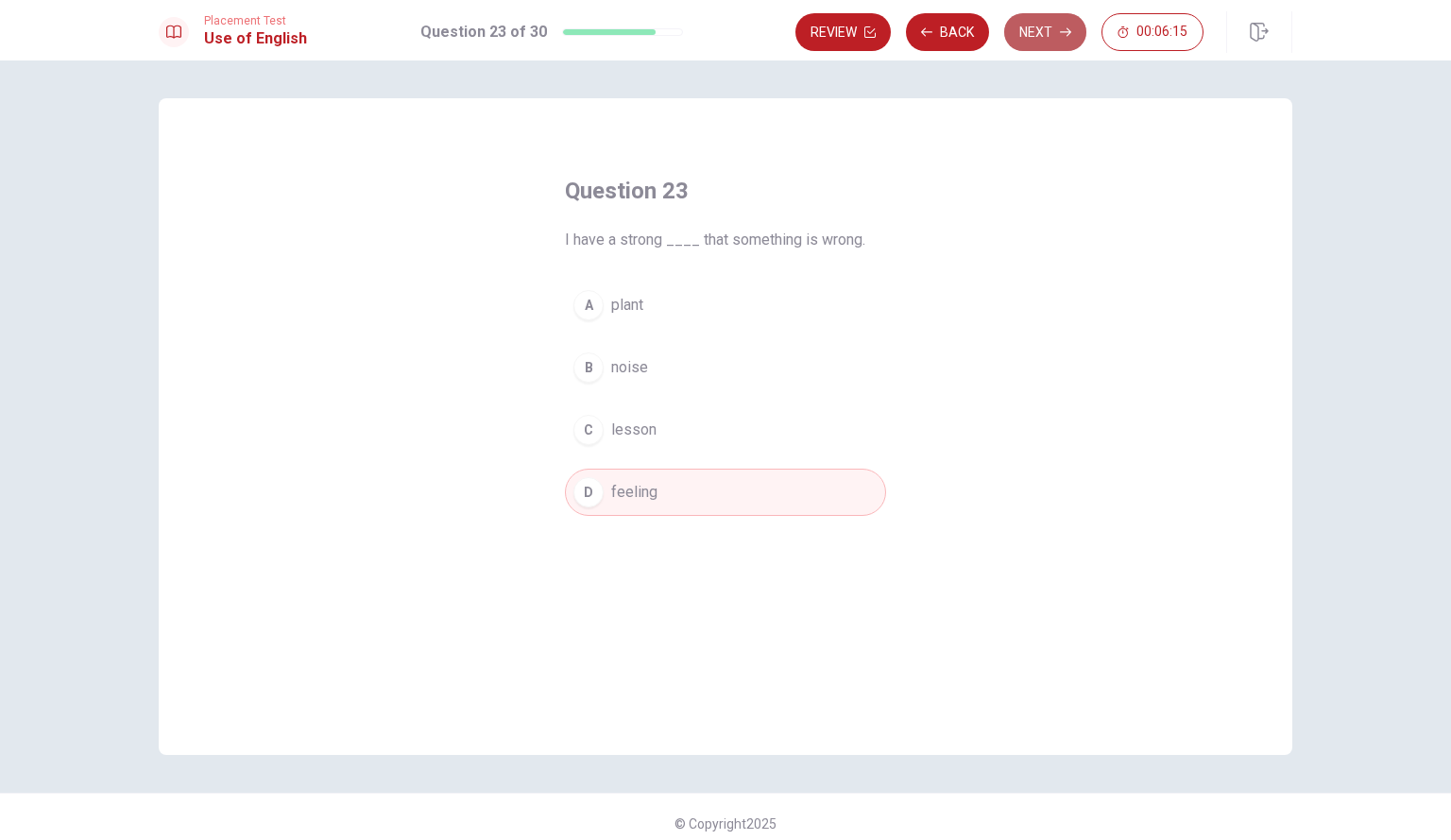
click at [1044, 27] on button "Next" at bounding box center [1045, 32] width 82 height 38
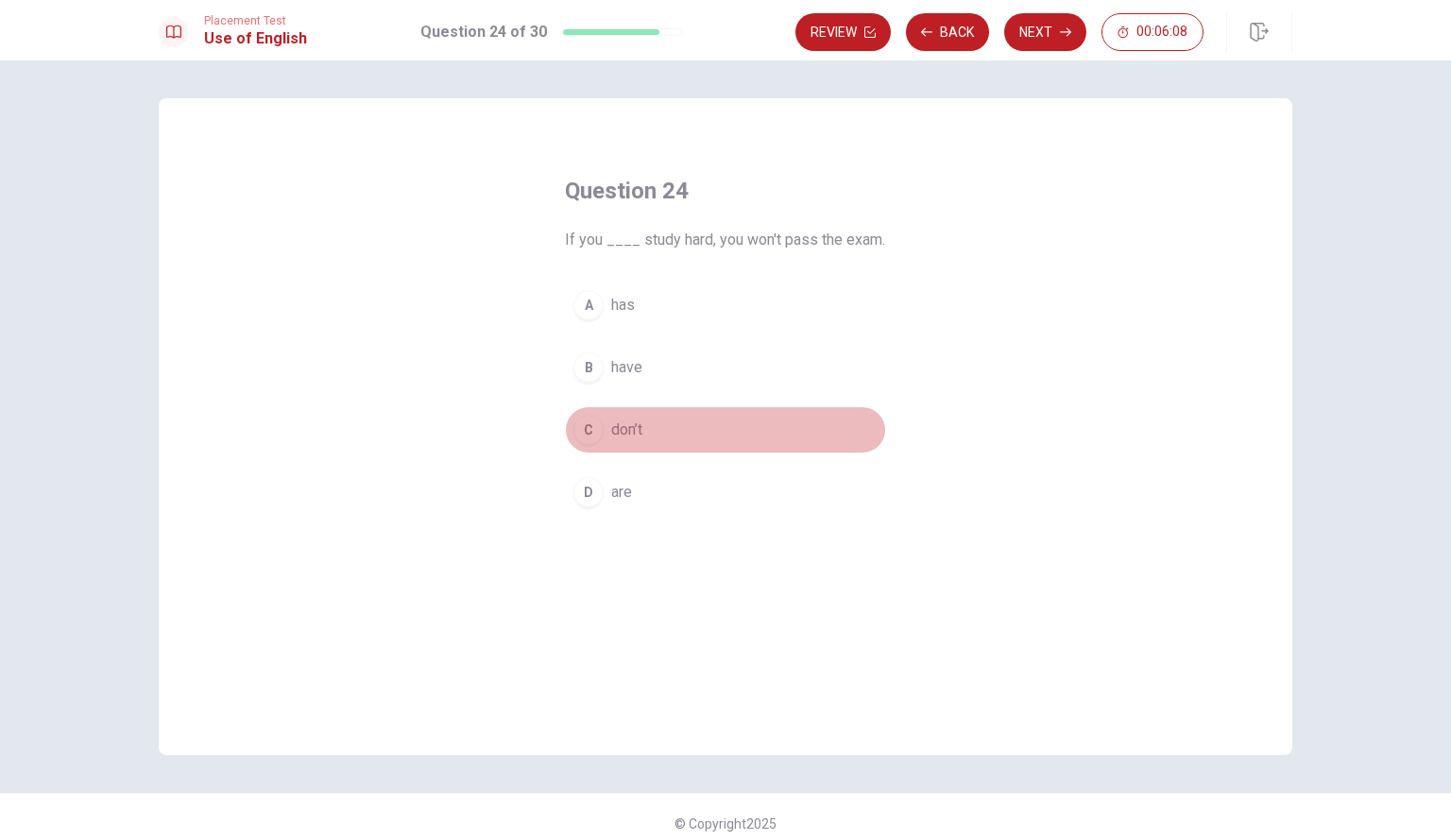
click at [679, 416] on button "C don’t" at bounding box center [726, 430] width 321 height 47
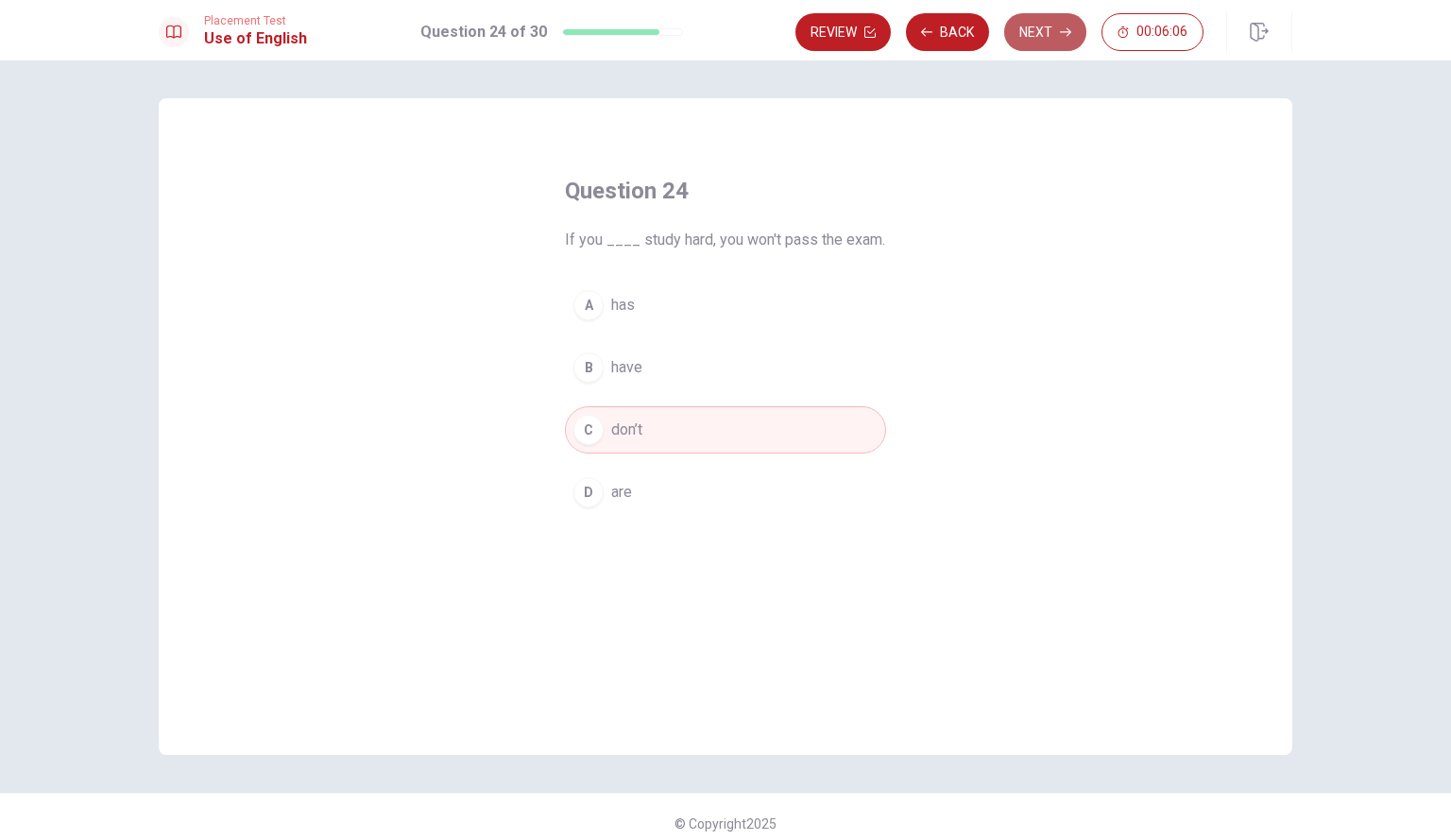
click at [1041, 25] on button "Next" at bounding box center [1045, 32] width 82 height 38
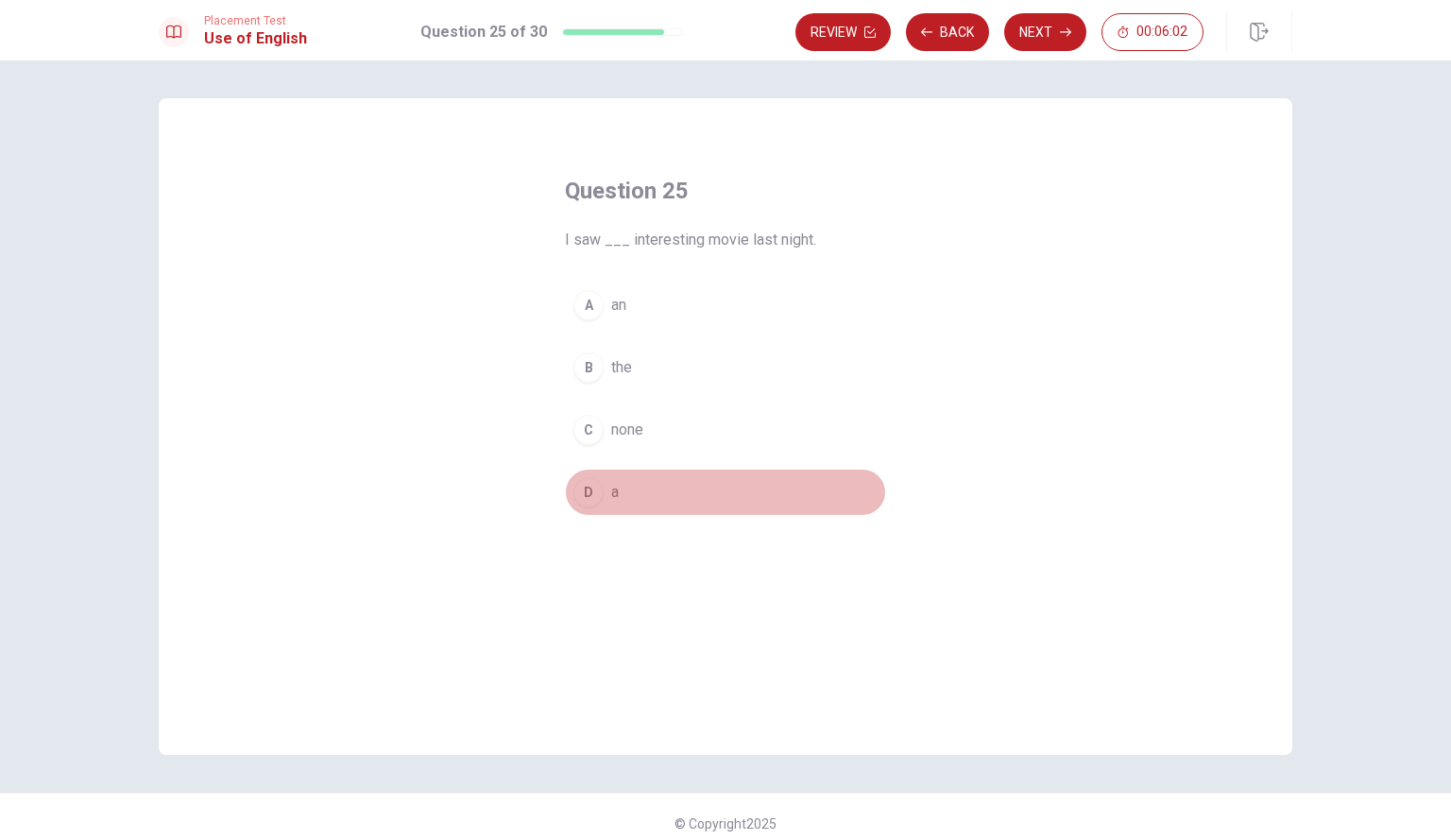
click at [656, 473] on button "D a" at bounding box center [726, 491] width 321 height 47
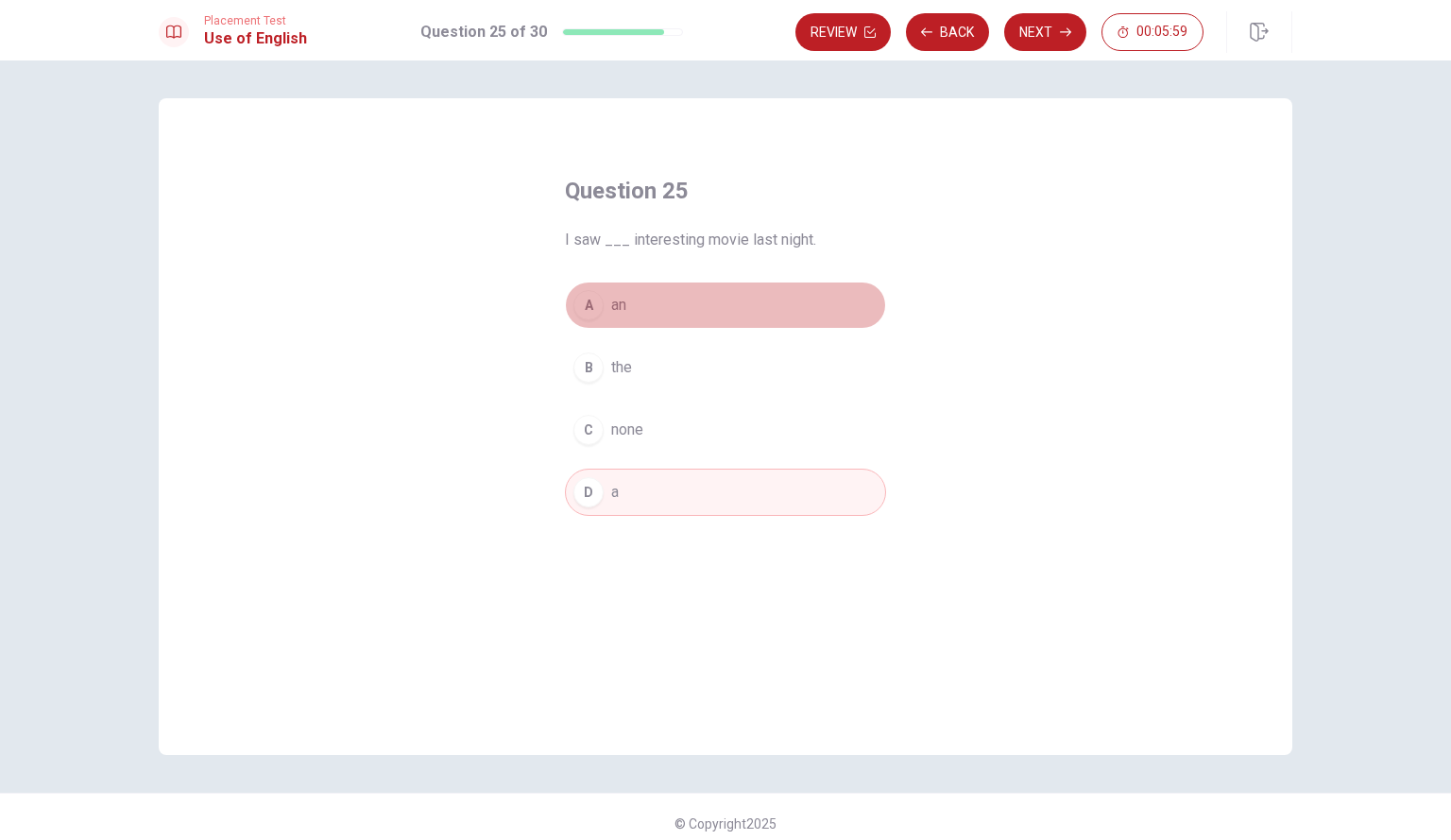
click at [791, 309] on button "A an" at bounding box center [726, 304] width 321 height 47
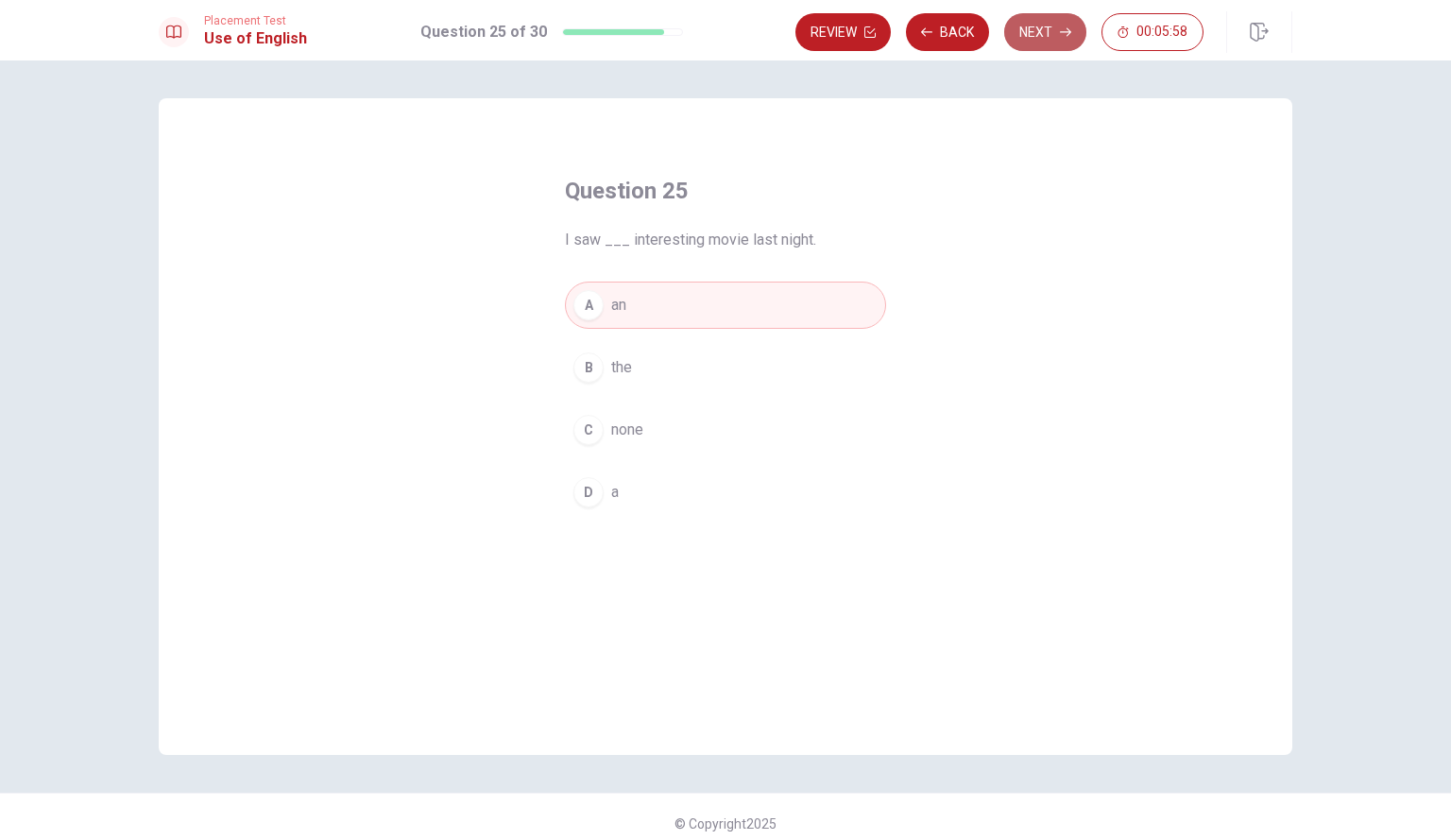
click at [1049, 40] on button "Next" at bounding box center [1045, 32] width 82 height 38
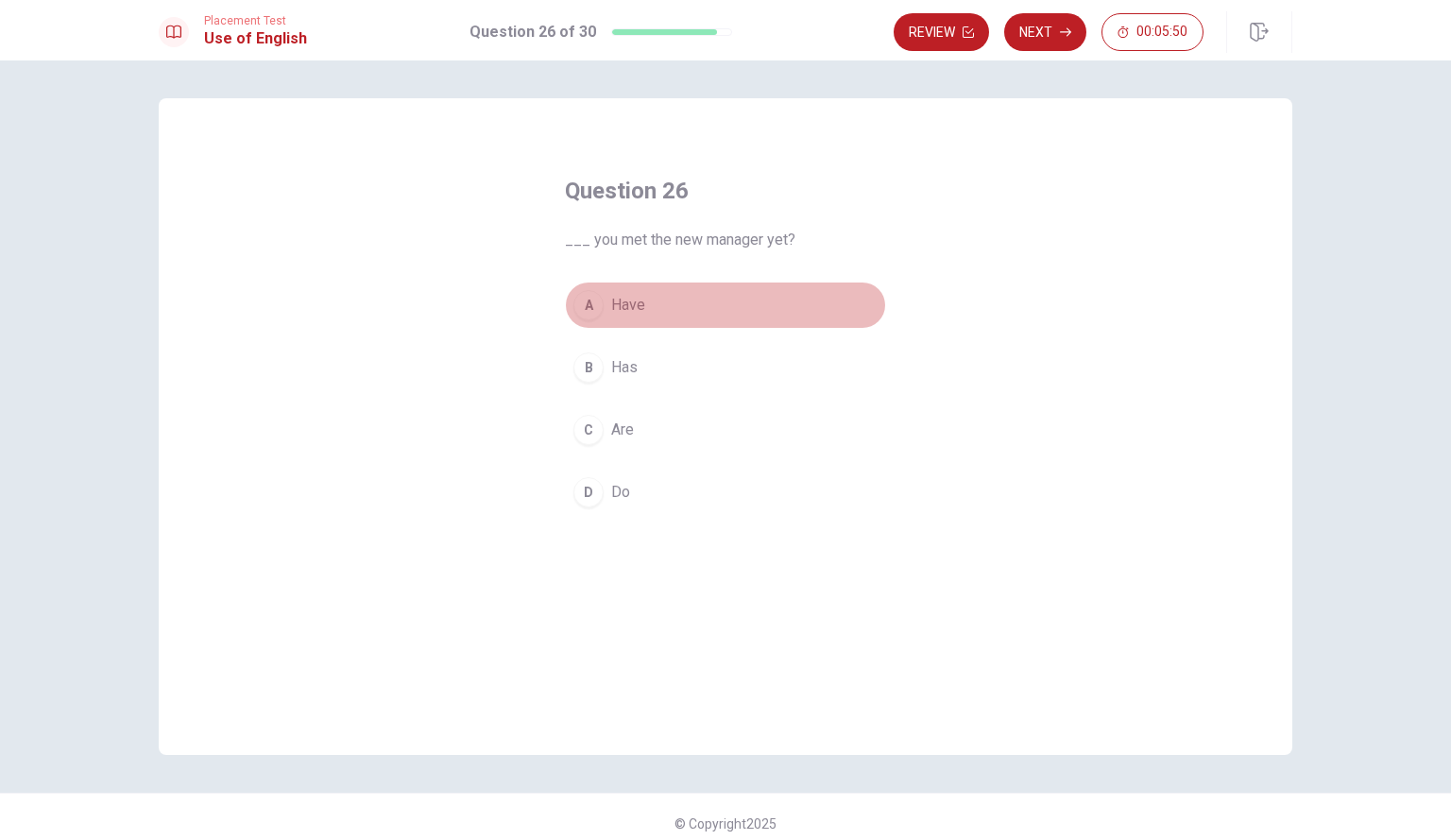
click at [674, 316] on button "A Have" at bounding box center [726, 304] width 321 height 47
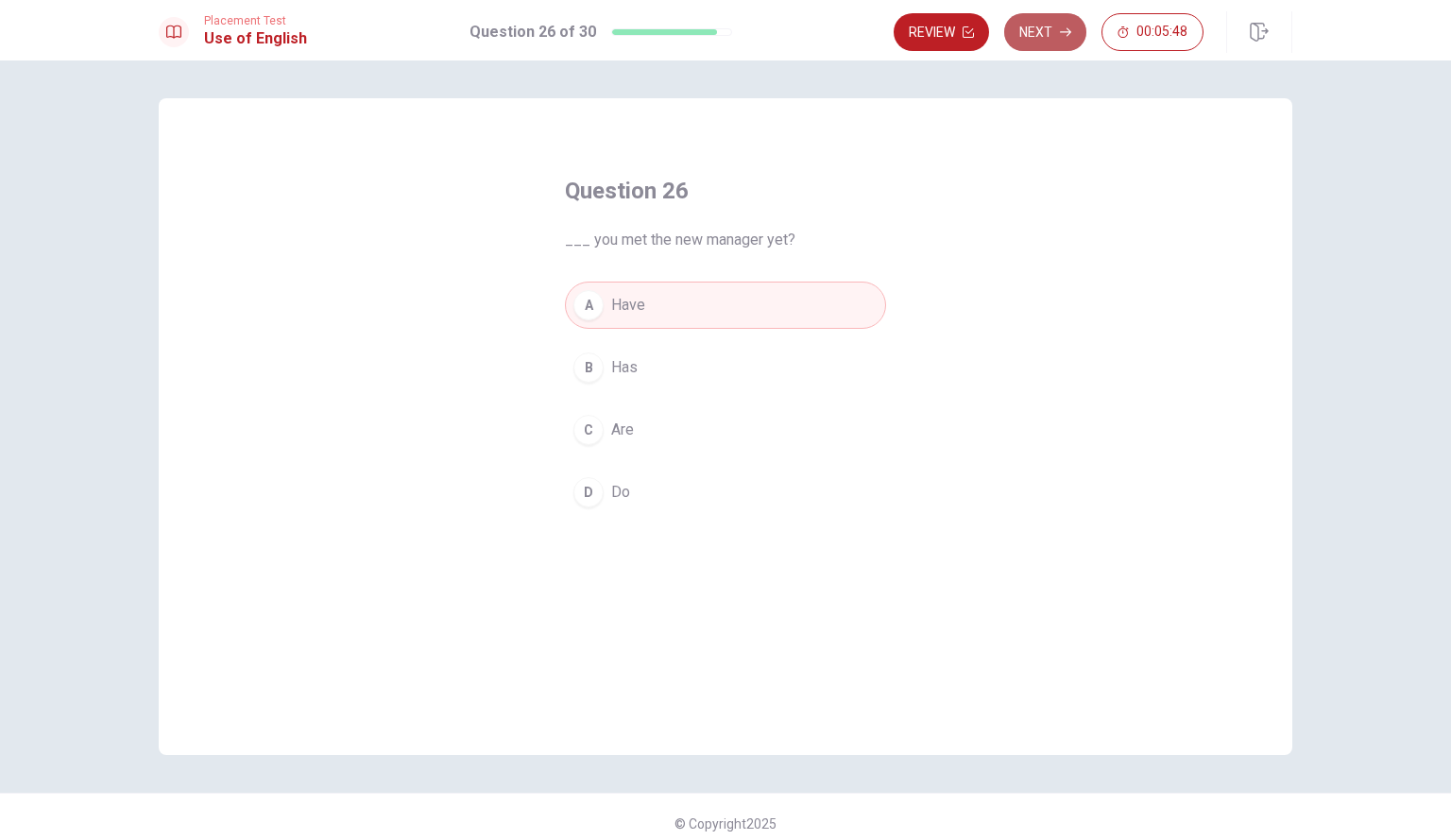
click at [1026, 46] on button "Next" at bounding box center [1045, 32] width 82 height 38
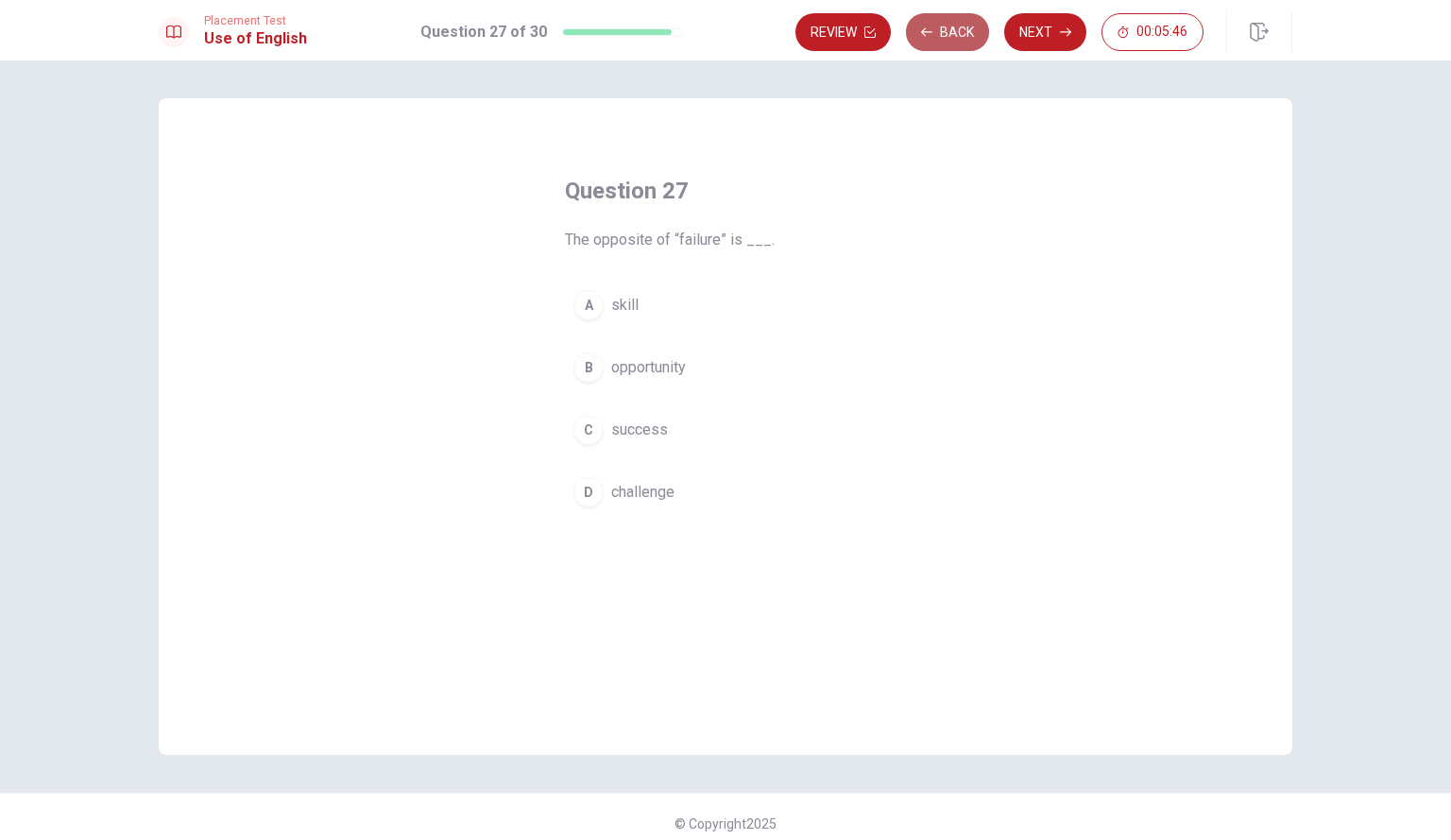
click at [931, 32] on icon "button" at bounding box center [927, 31] width 12 height 9
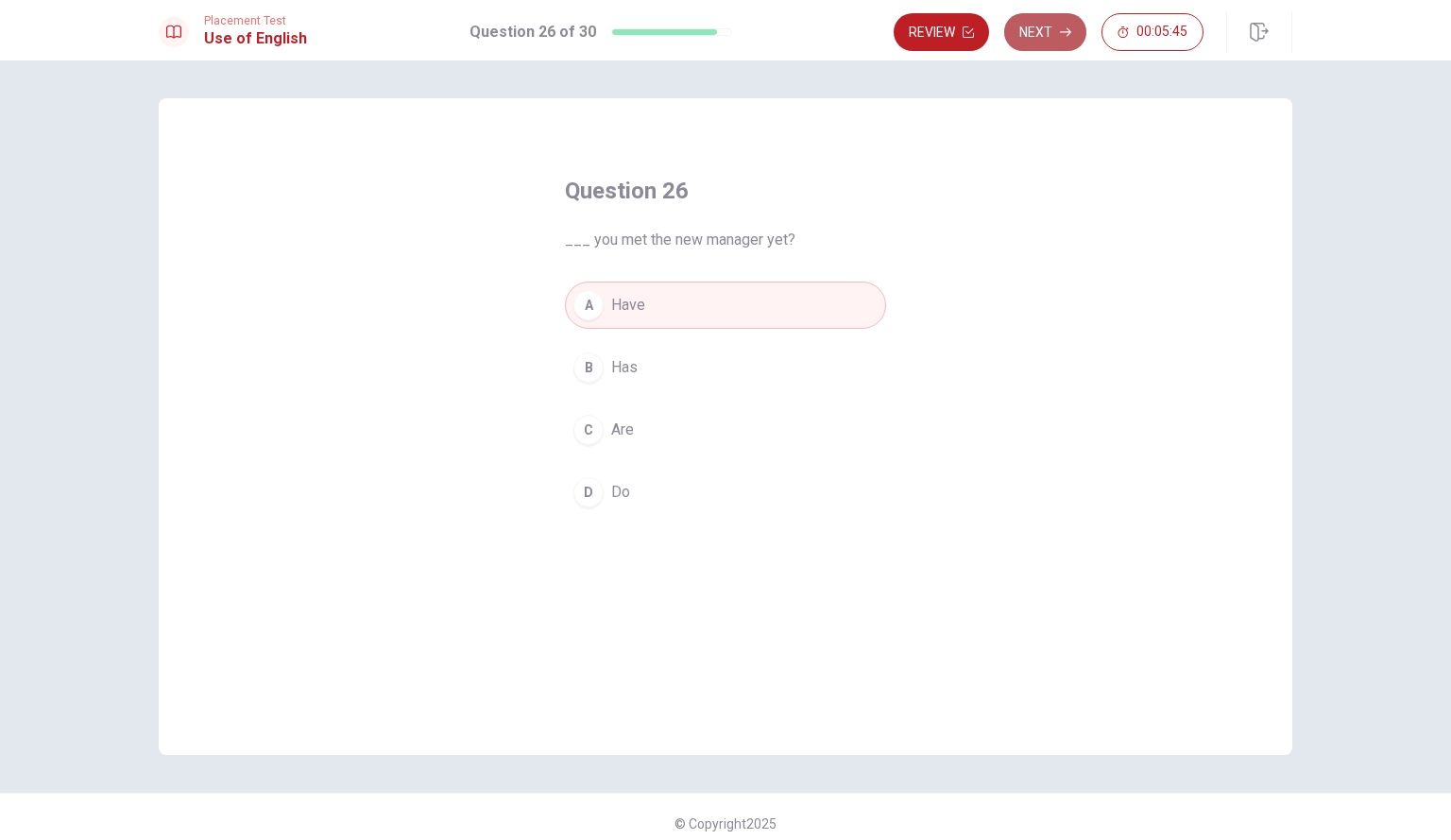
click at [1014, 32] on button "Next" at bounding box center [1045, 32] width 82 height 38
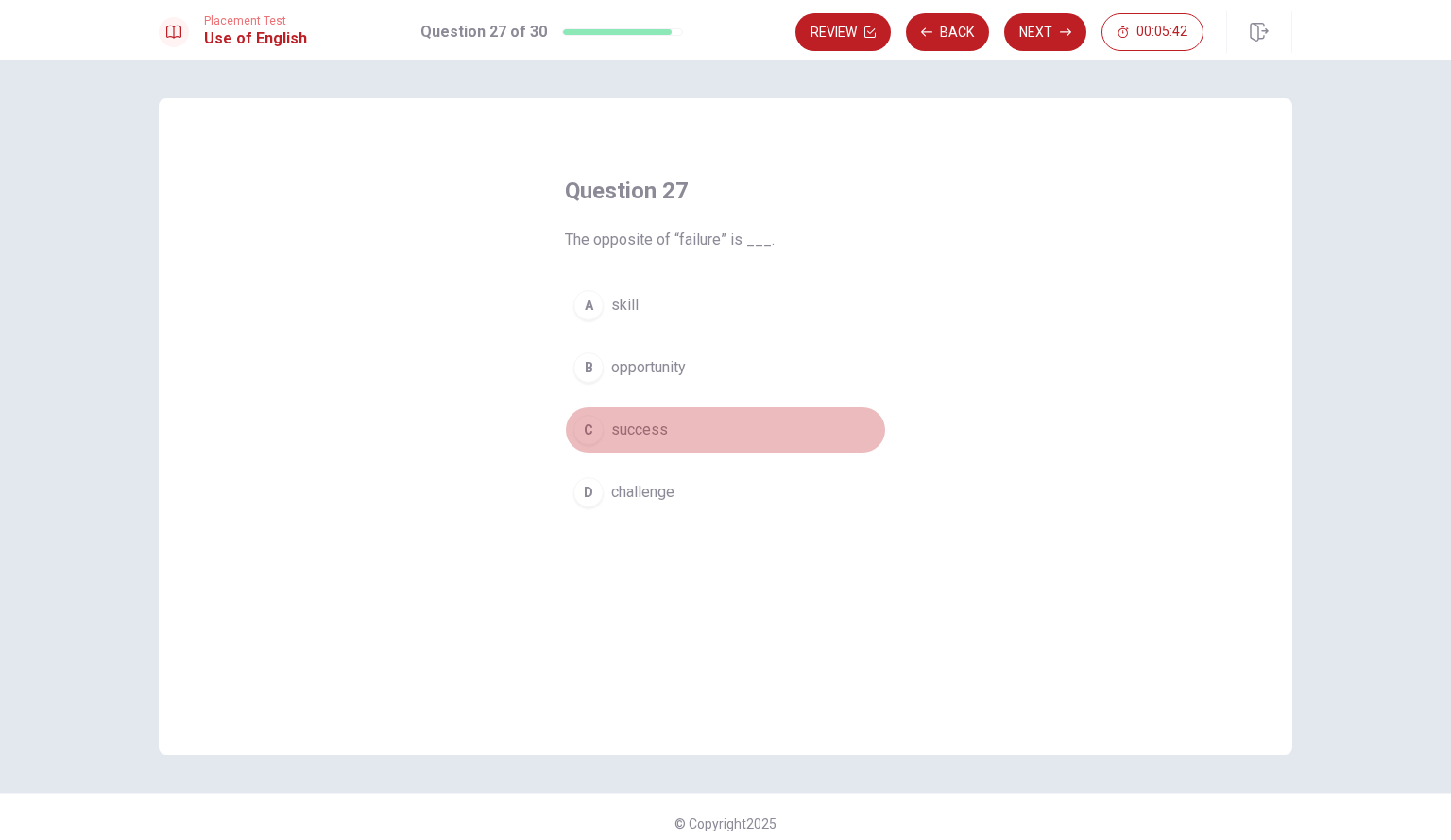
click at [659, 436] on span "success" at bounding box center [640, 430] width 57 height 23
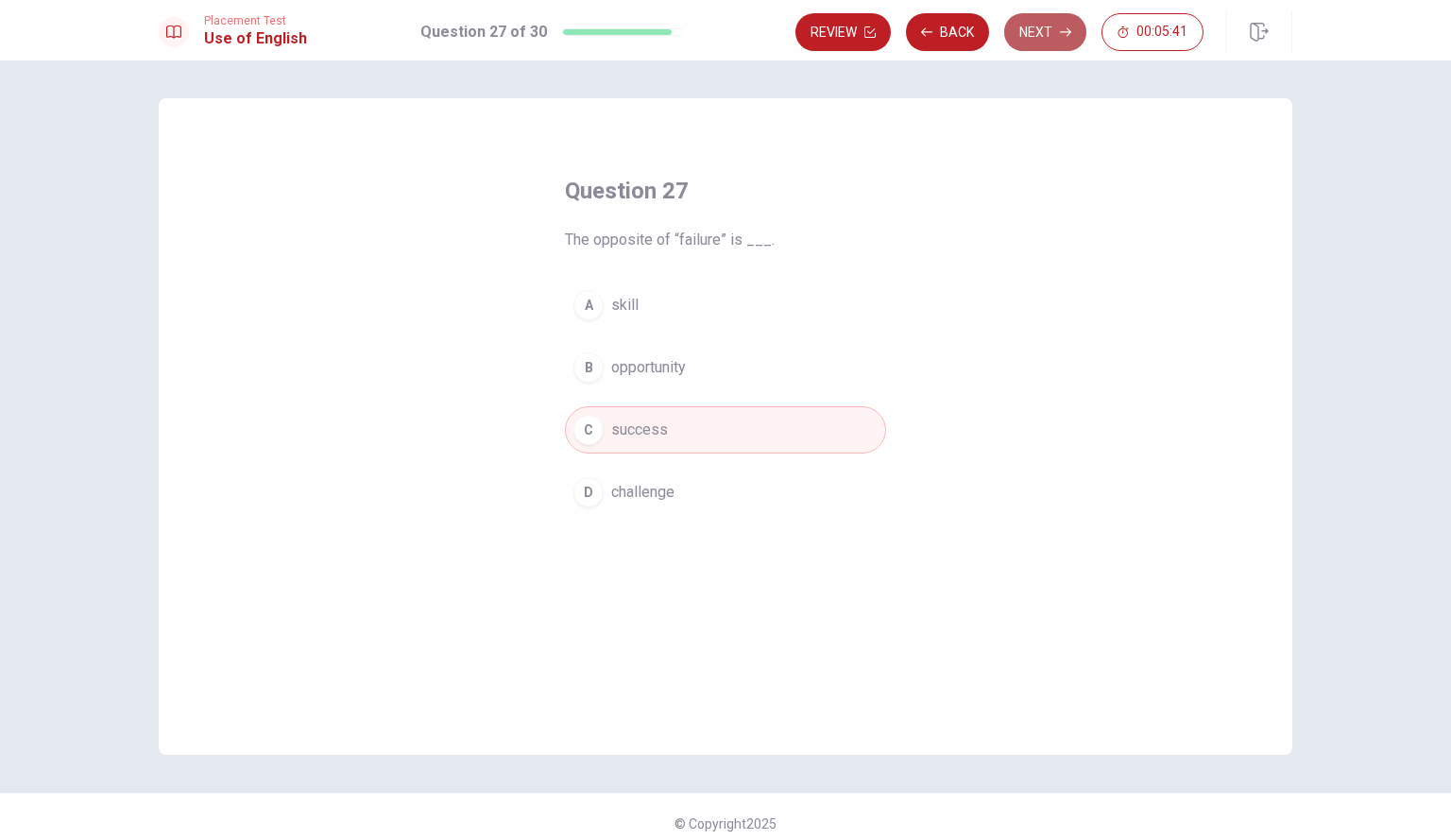
click at [1050, 16] on button "Next" at bounding box center [1045, 32] width 82 height 38
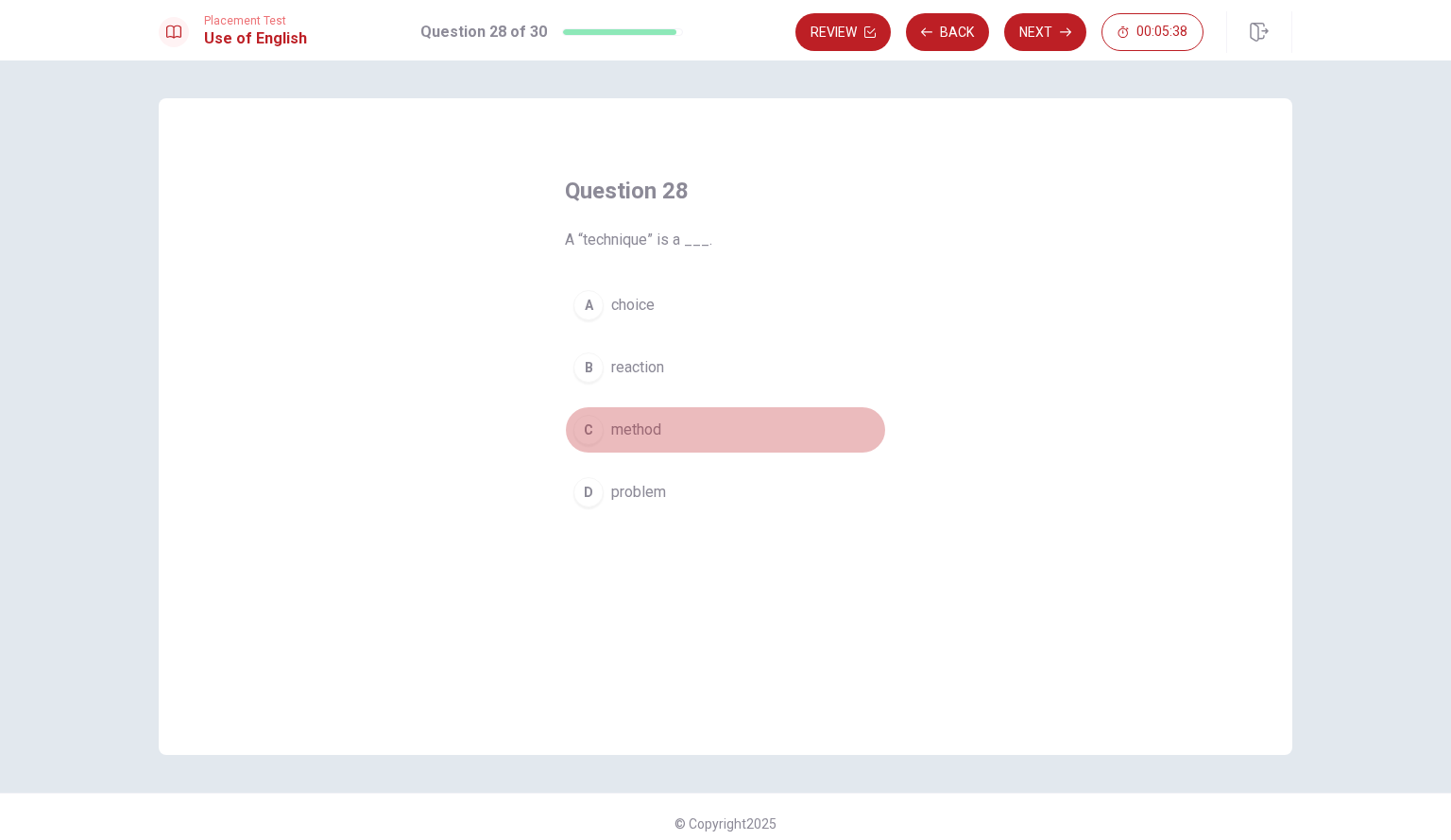
click at [660, 449] on button "C method" at bounding box center [726, 430] width 321 height 47
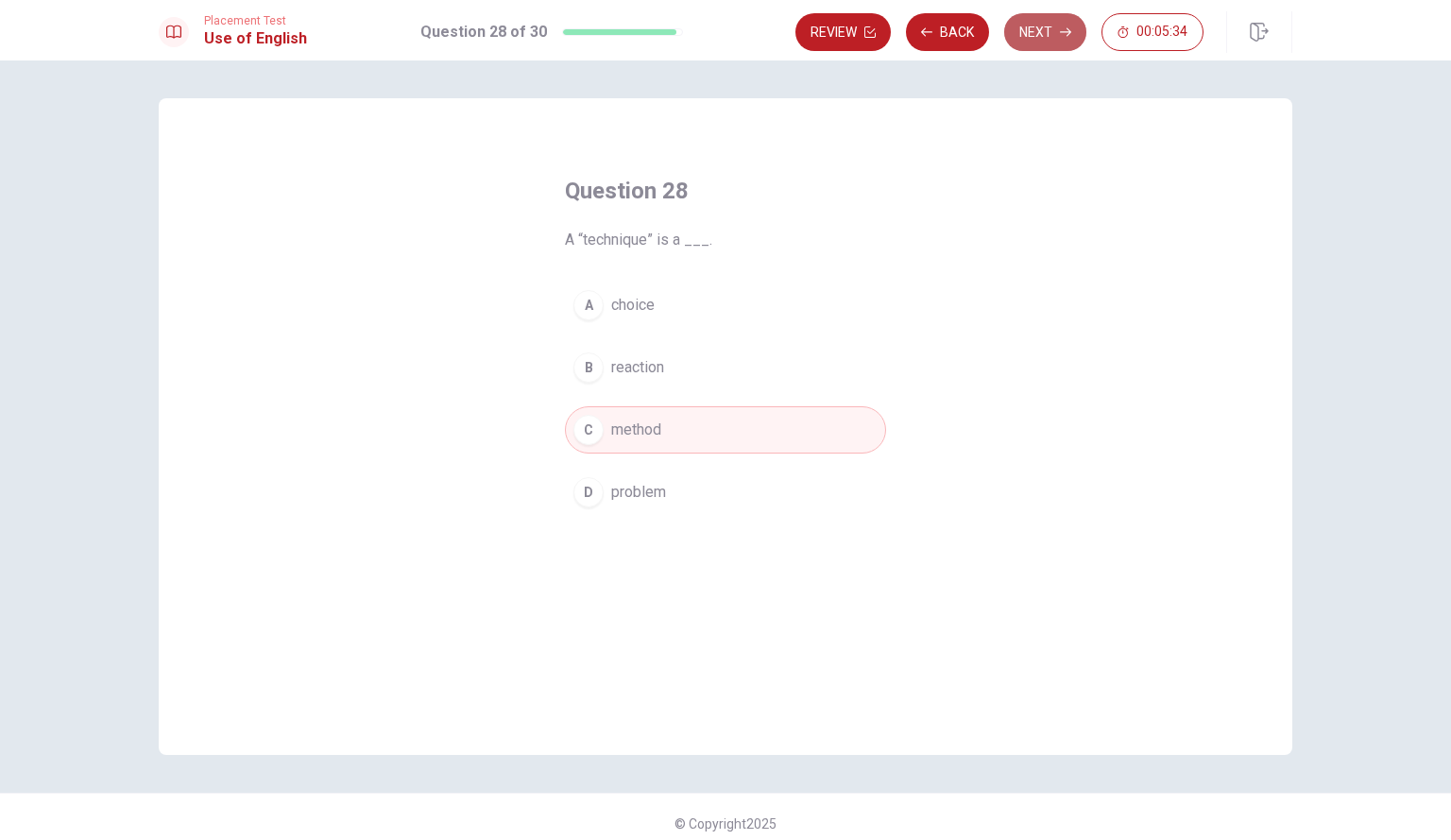
click at [1045, 29] on button "Next" at bounding box center [1045, 32] width 82 height 38
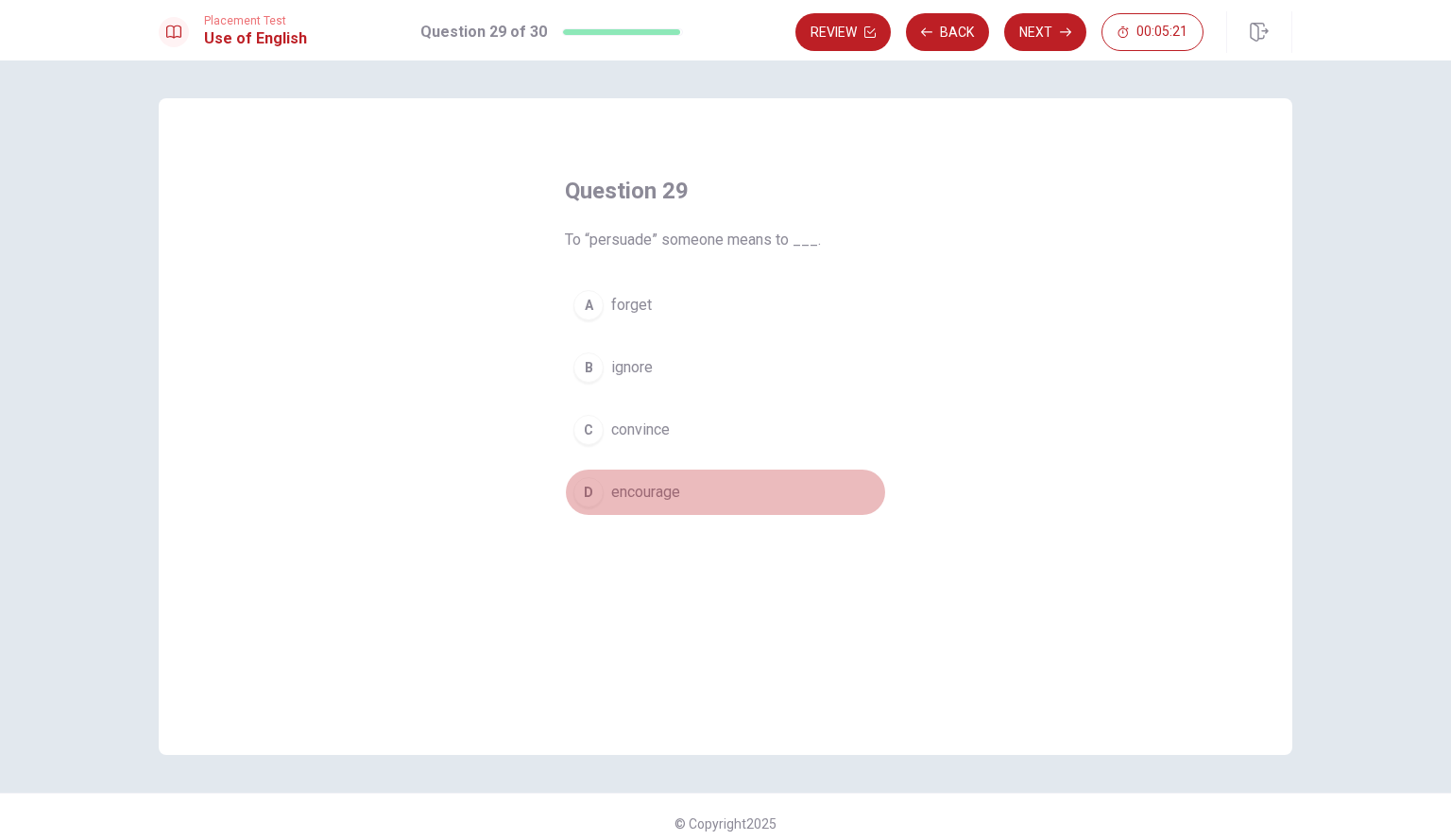
click at [692, 472] on button "D encourage" at bounding box center [726, 491] width 321 height 47
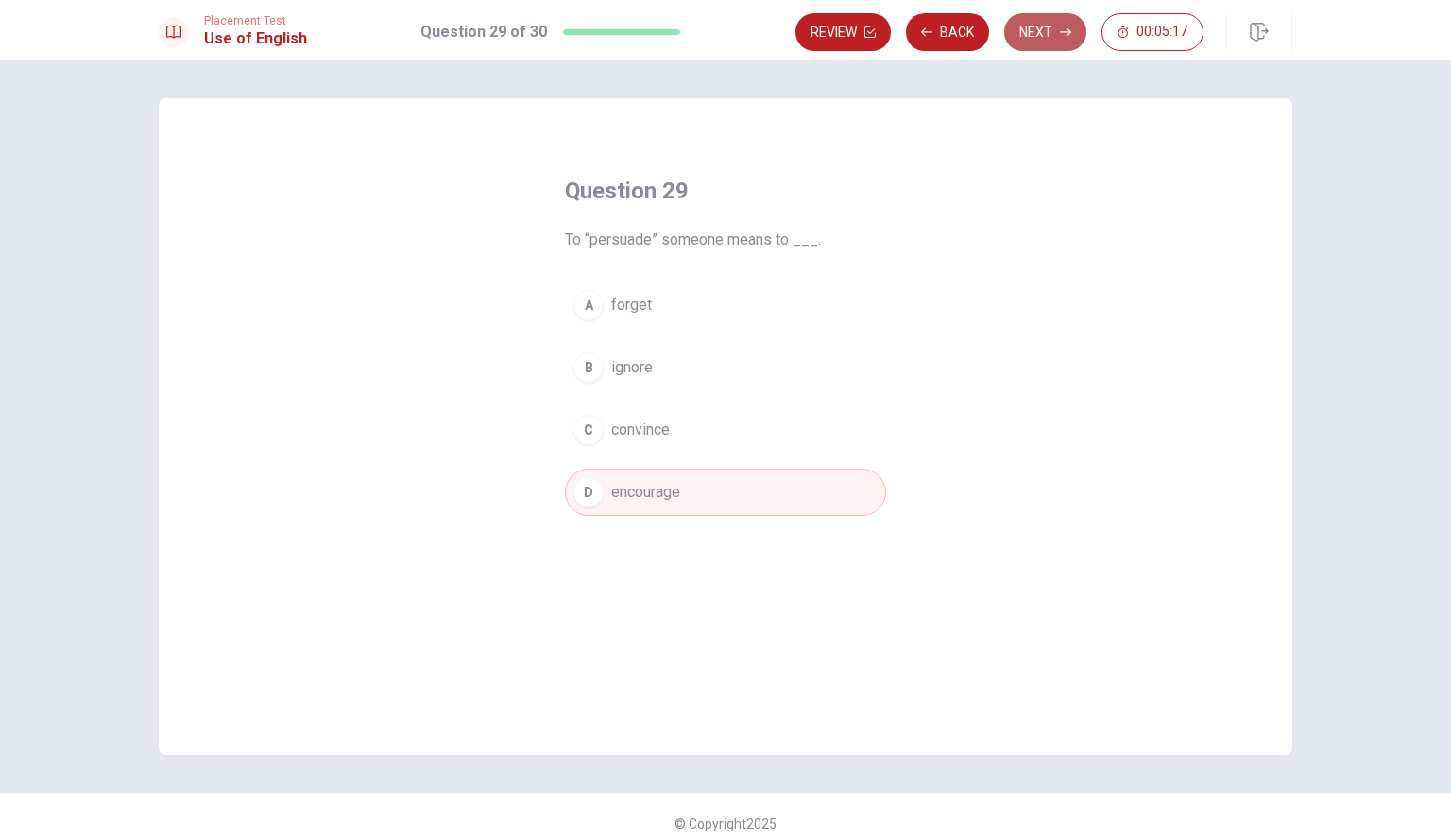
click at [1040, 32] on button "Next" at bounding box center [1045, 32] width 82 height 38
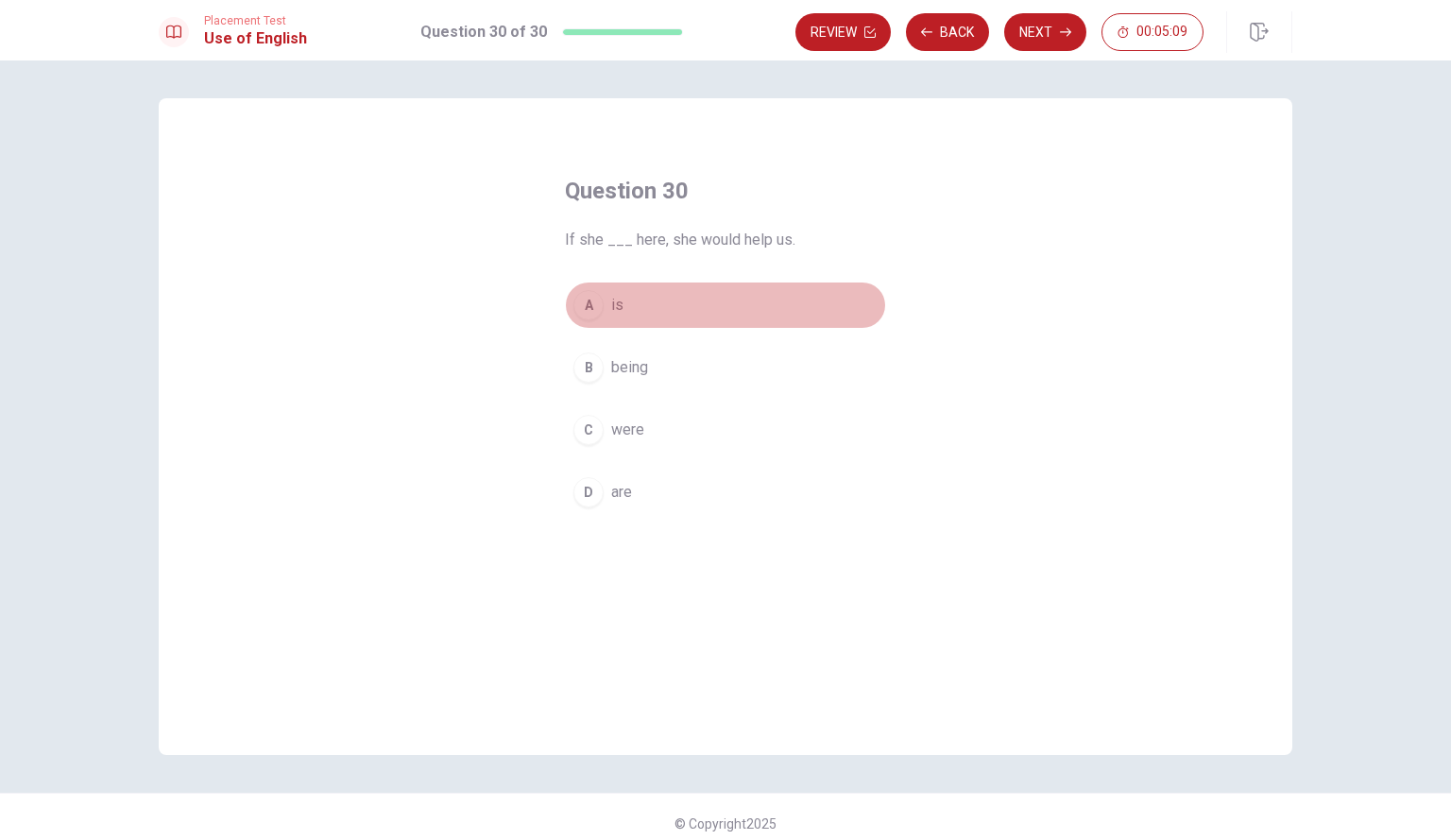
click at [715, 316] on button "A is" at bounding box center [726, 304] width 321 height 47
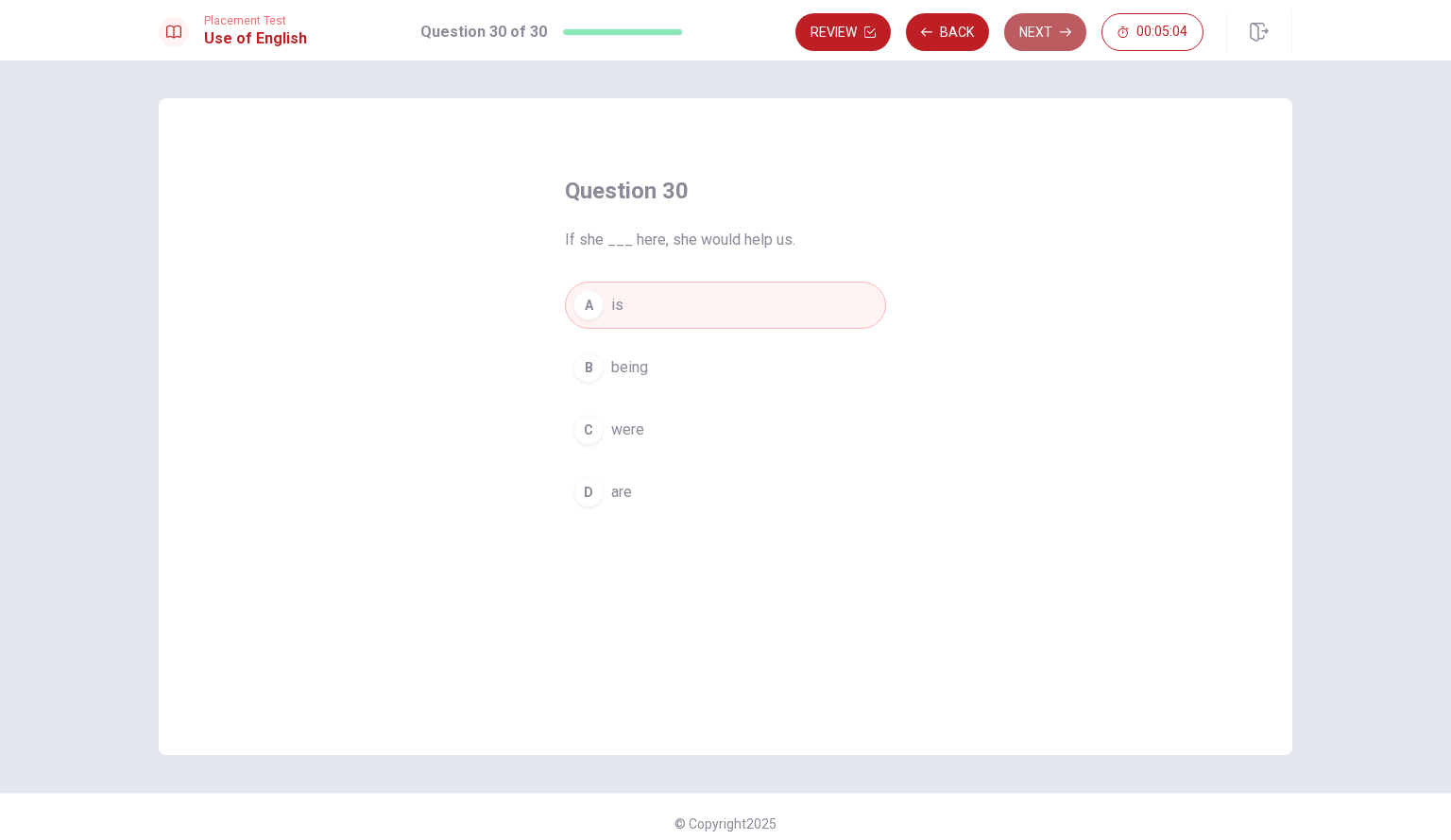
click at [1039, 46] on button "Next" at bounding box center [1045, 32] width 82 height 38
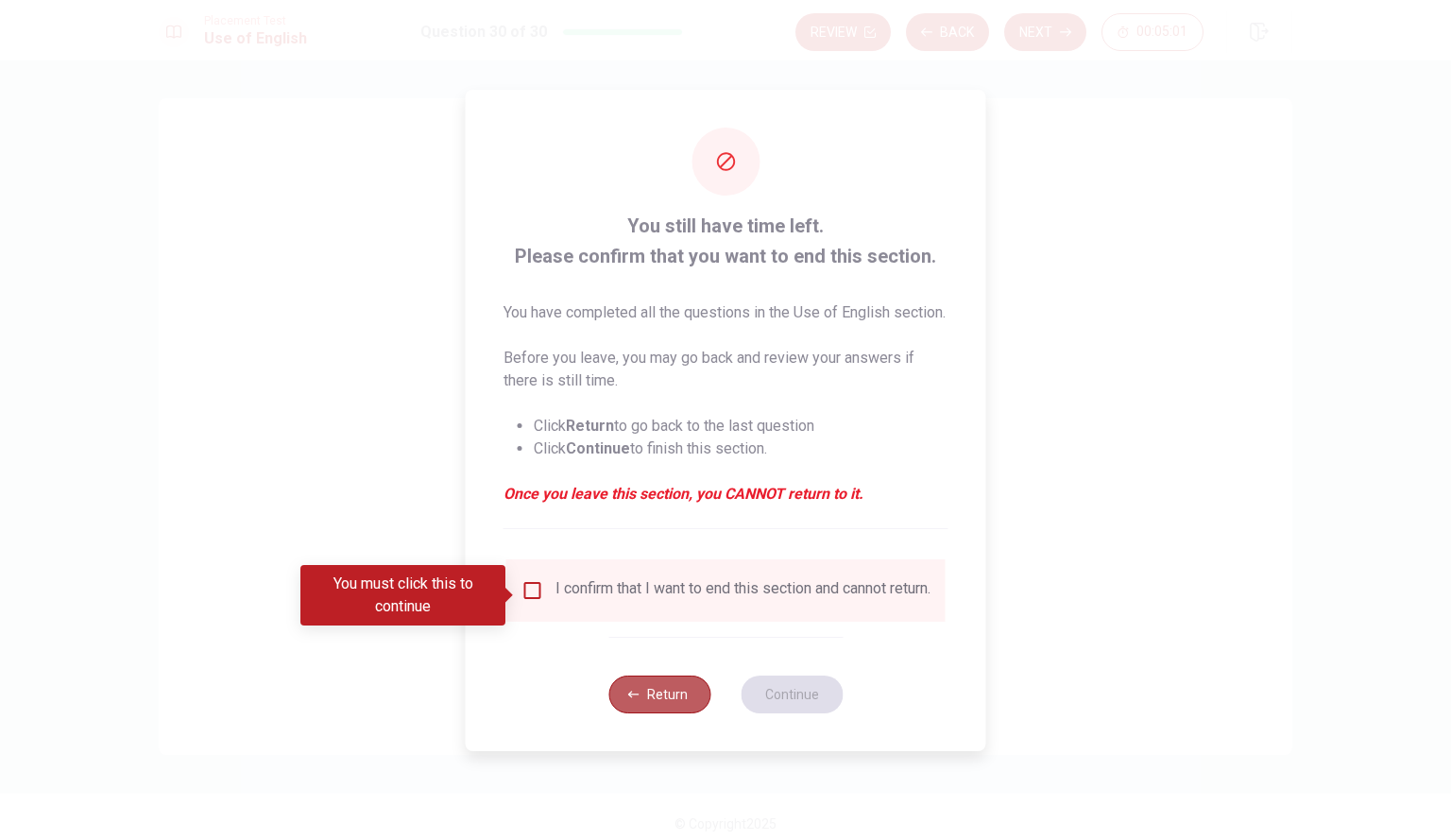
click at [653, 693] on button "Return" at bounding box center [660, 694] width 102 height 38
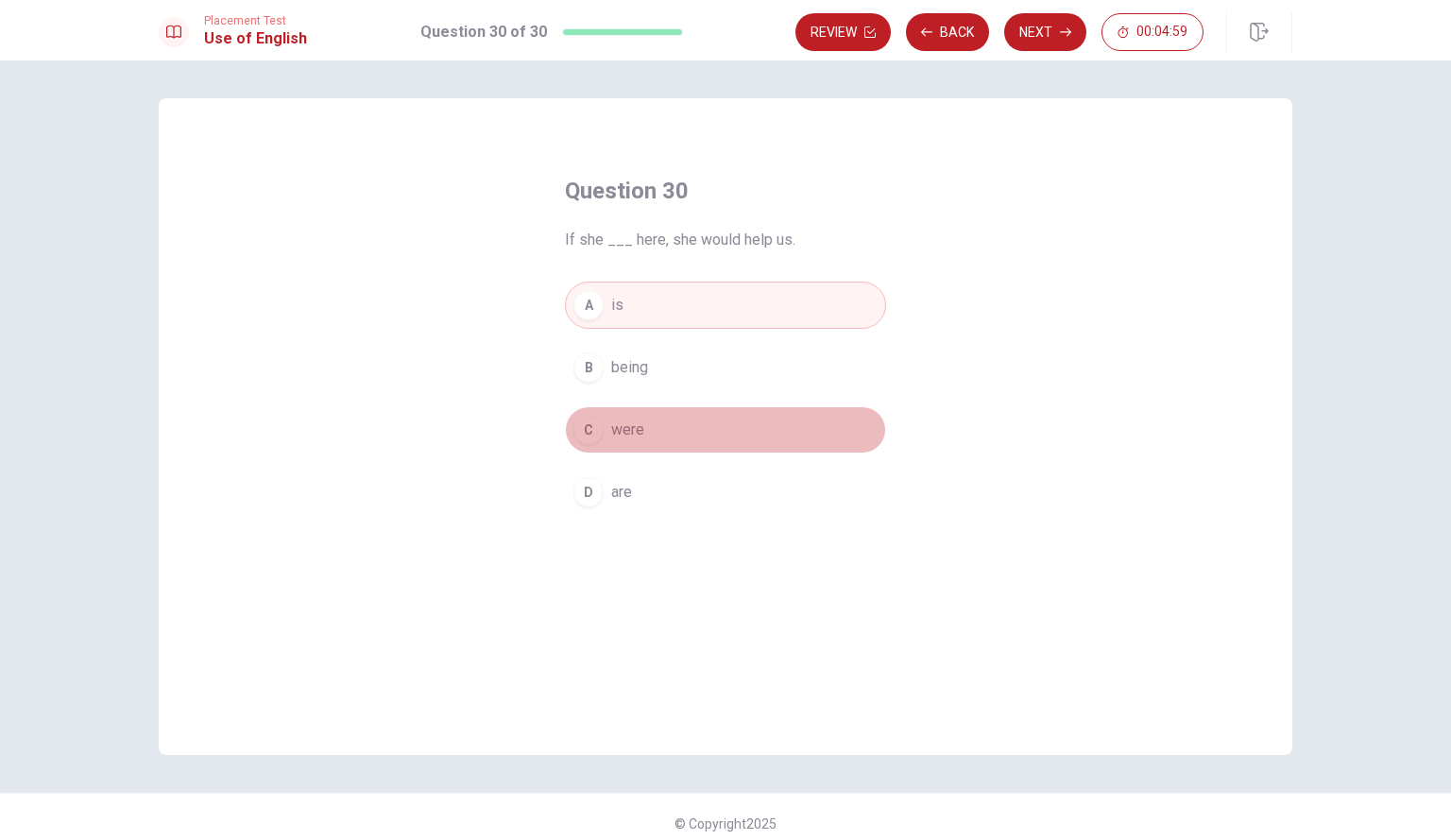
click at [717, 407] on button "C were" at bounding box center [726, 430] width 321 height 47
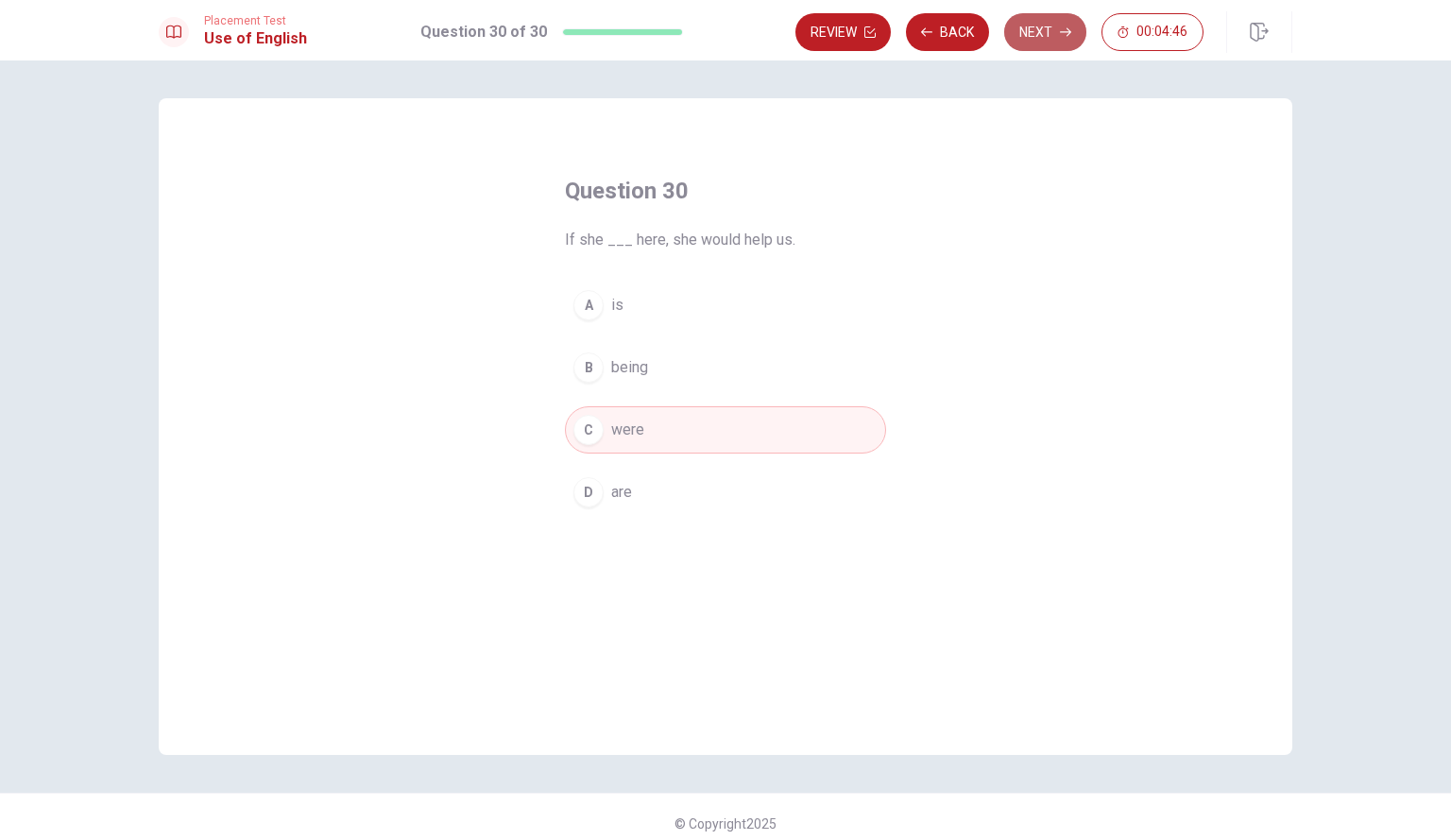
click at [1008, 22] on button "Next" at bounding box center [1045, 32] width 82 height 38
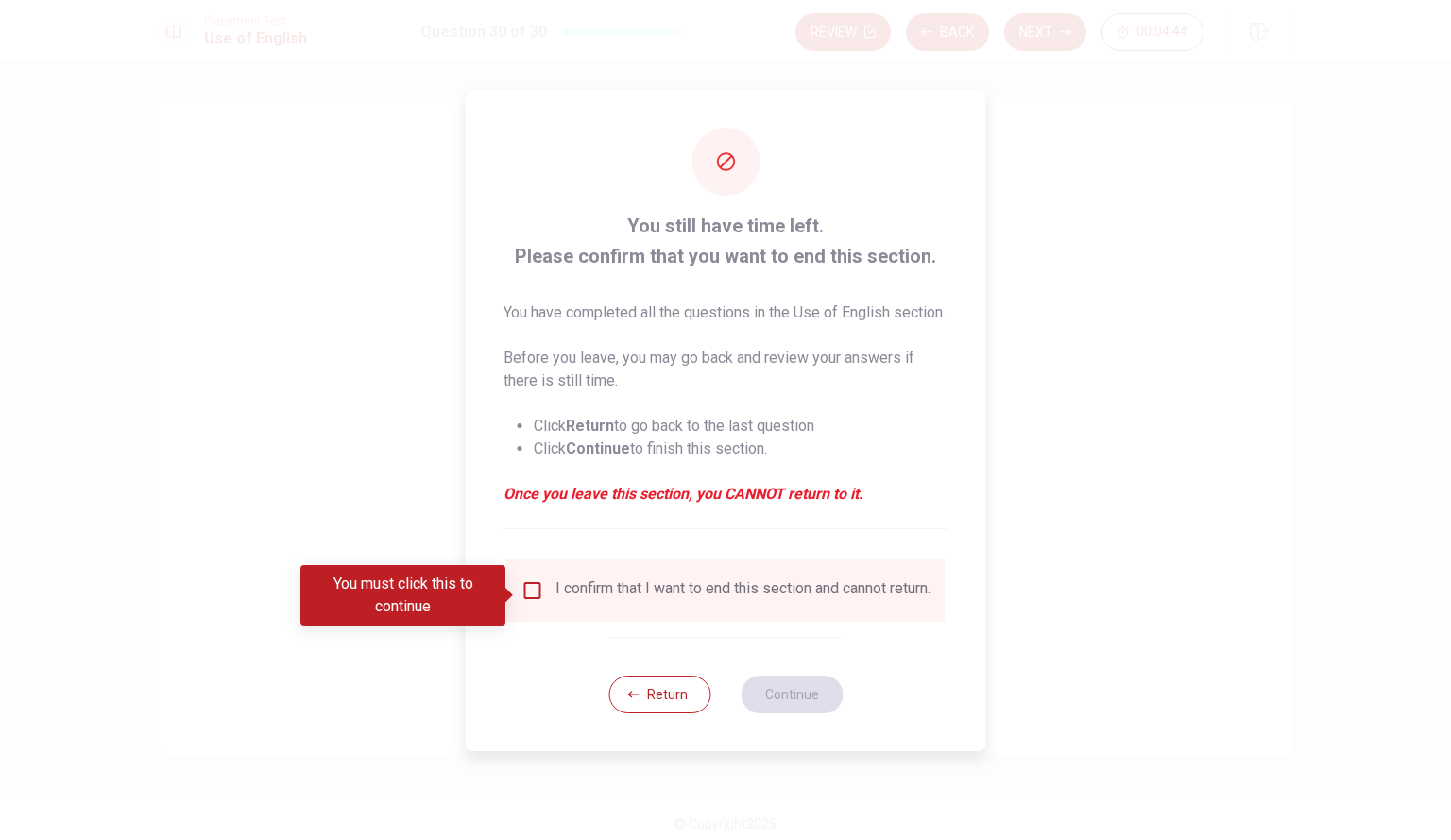
click at [657, 595] on div "I confirm that I want to end this section and cannot return." at bounding box center [743, 591] width 375 height 23
click at [518, 582] on div "I confirm that I want to end this section and cannot return." at bounding box center [726, 591] width 439 height 63
click at [525, 602] on input "You must click this to continue" at bounding box center [533, 591] width 23 height 23
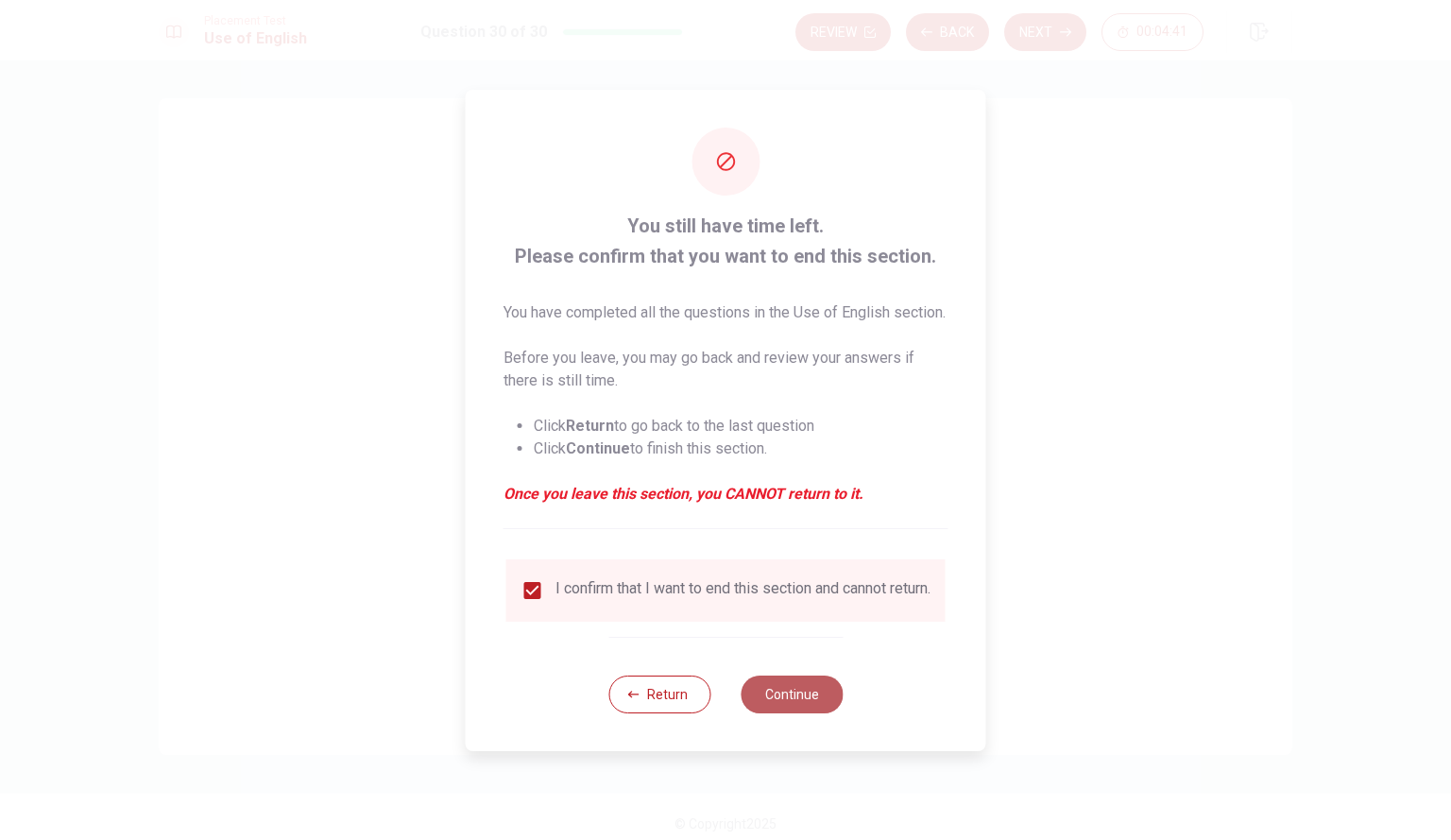
click at [790, 701] on button "Continue" at bounding box center [792, 694] width 102 height 38
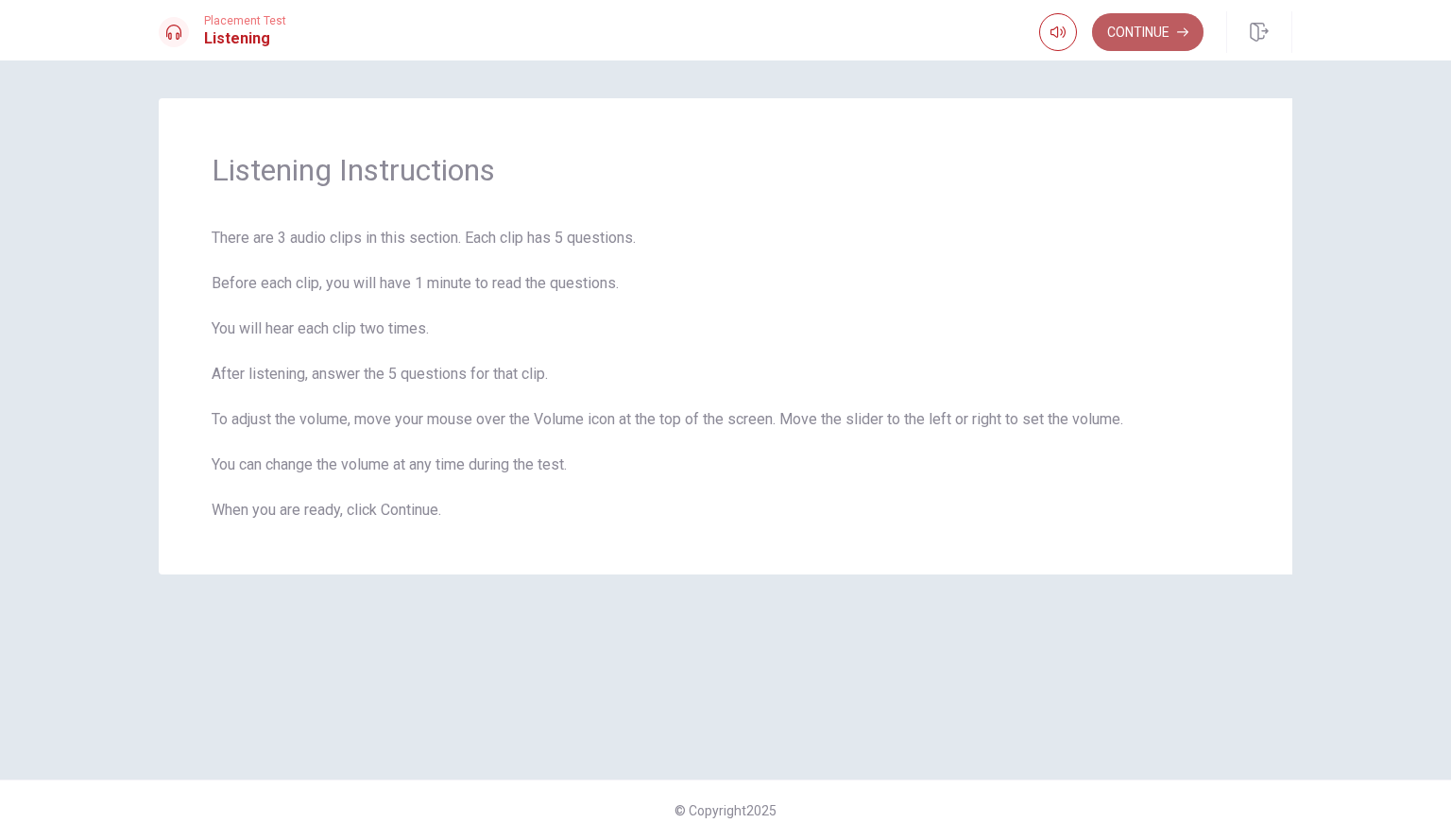
click at [1151, 24] on button "Continue" at bounding box center [1148, 32] width 112 height 38
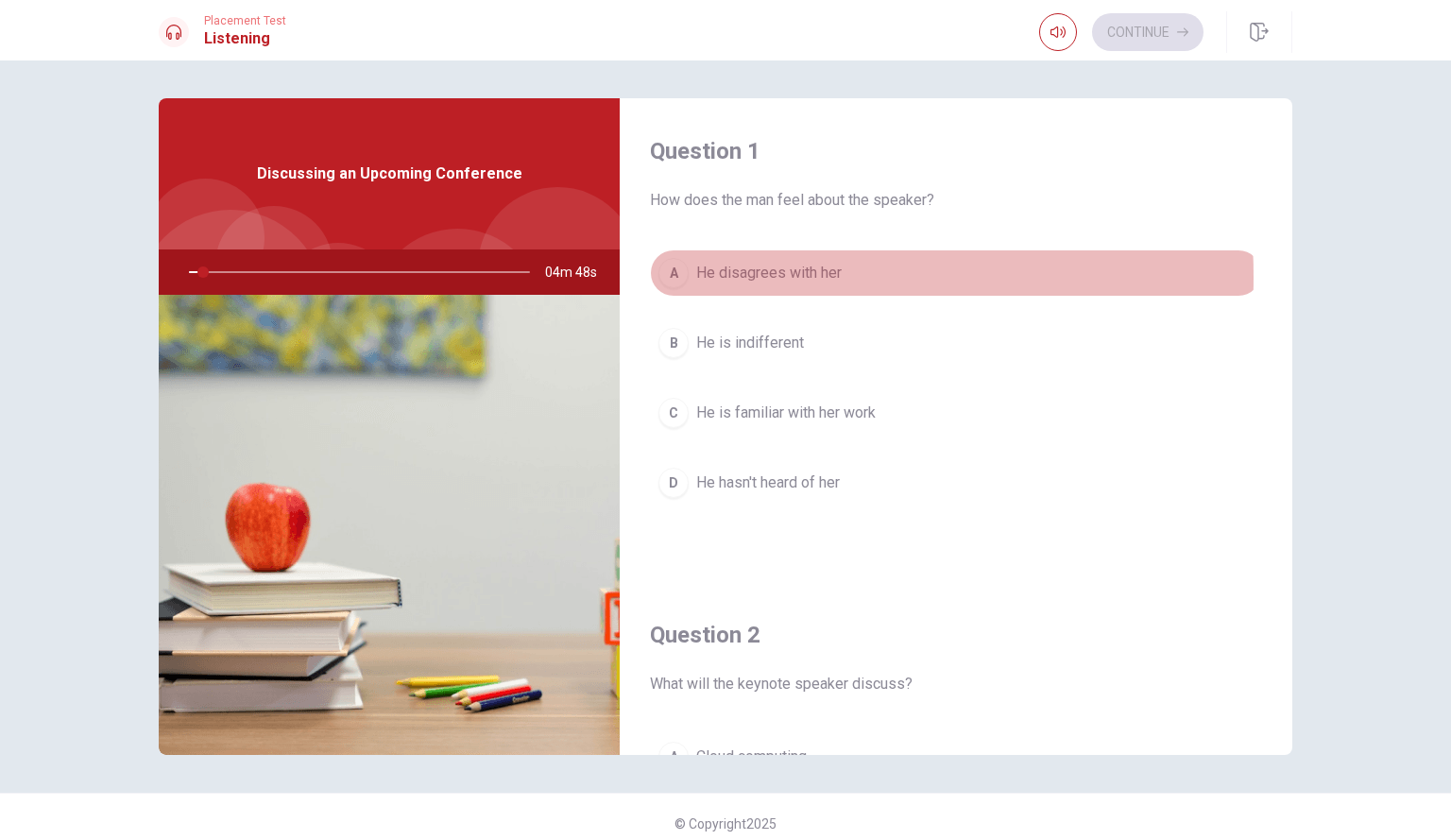
click at [686, 276] on button "A He disagrees with her" at bounding box center [957, 273] width 613 height 47
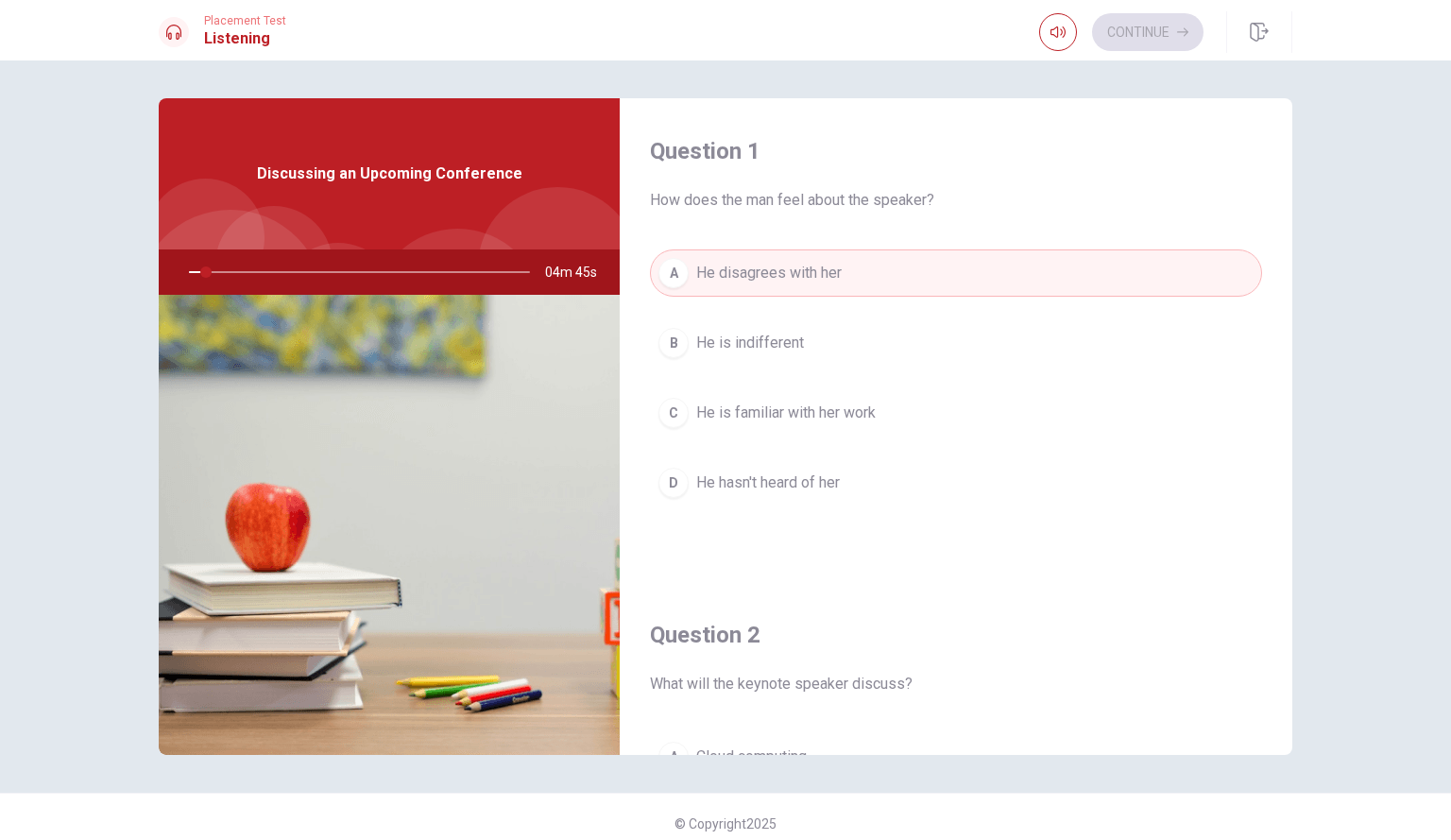
click at [653, 222] on div "Question 1 How does the man feel about the speaker? A He disagrees with her B H…" at bounding box center [956, 340] width 673 height 484
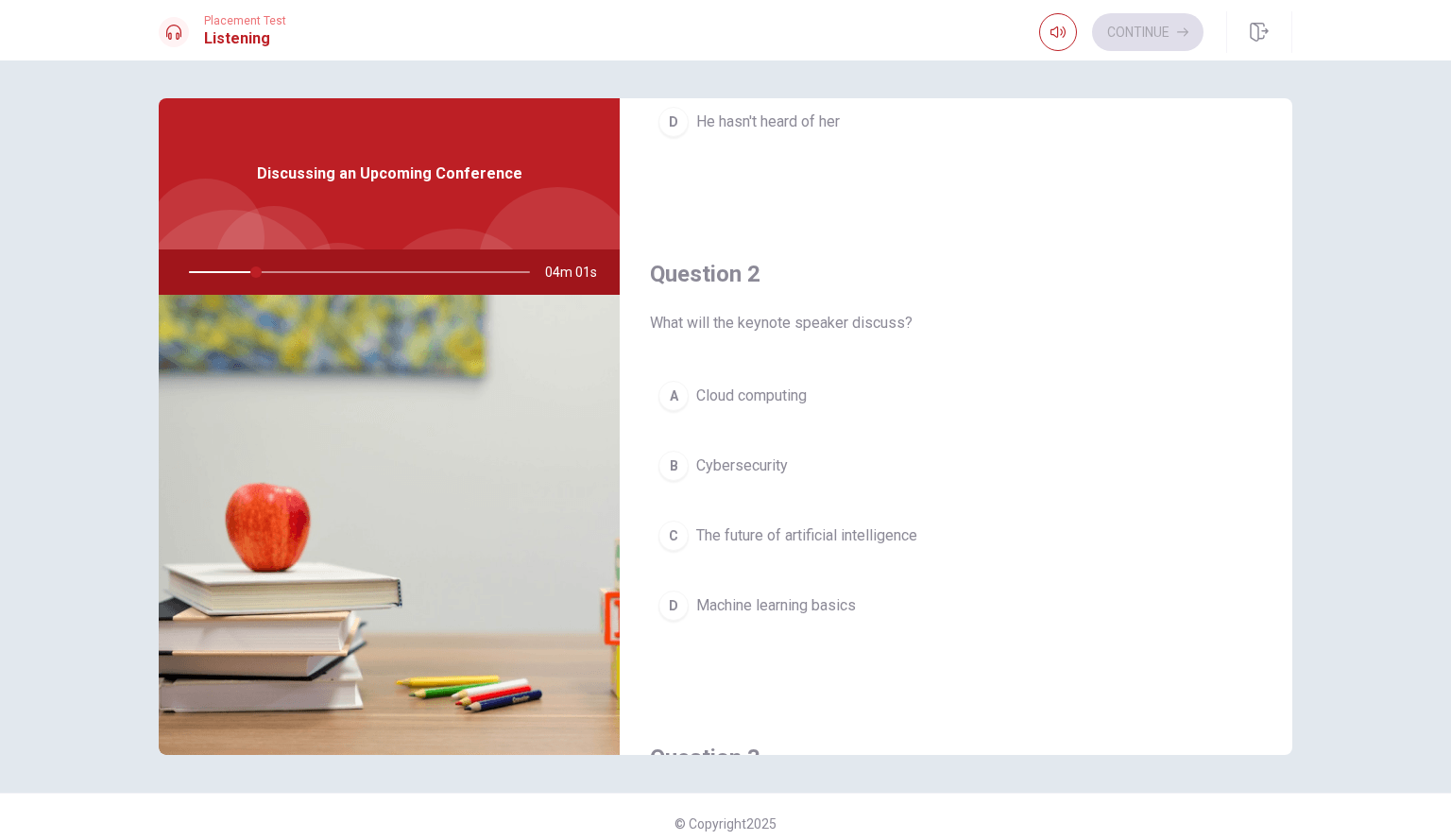
scroll to position [362, 0]
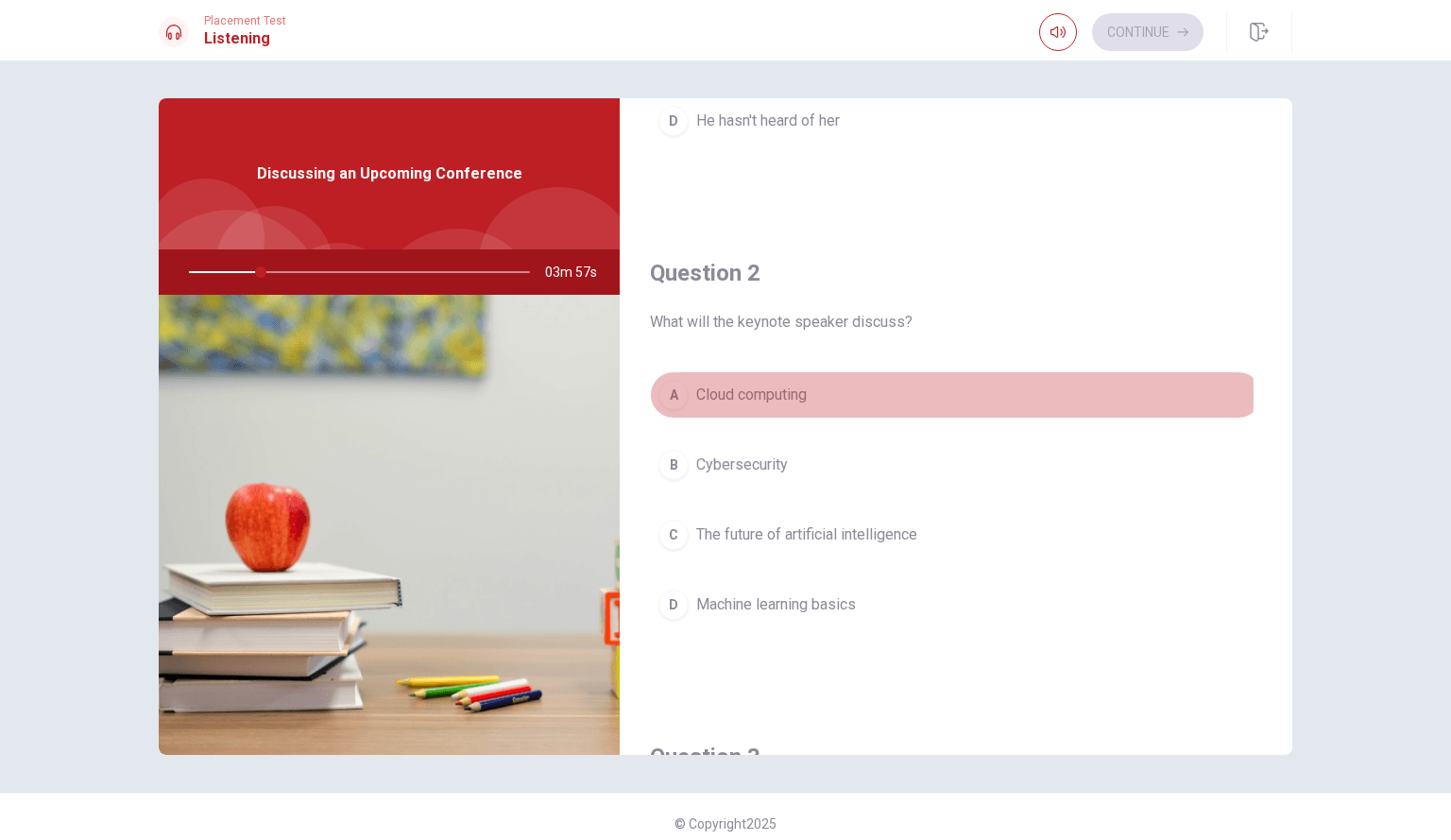
click at [774, 395] on span "Cloud computing" at bounding box center [752, 395] width 111 height 23
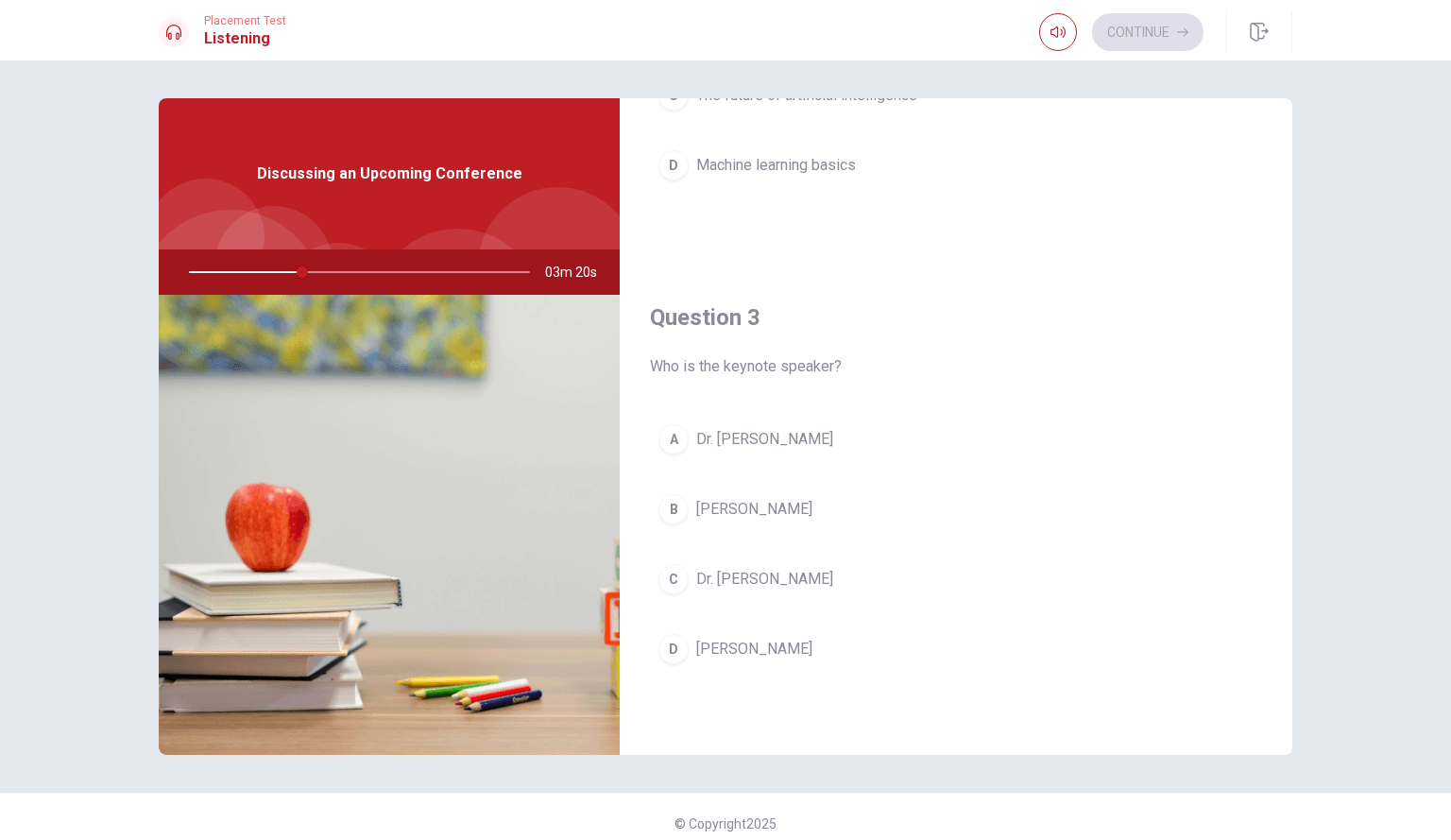
scroll to position [804, 0]
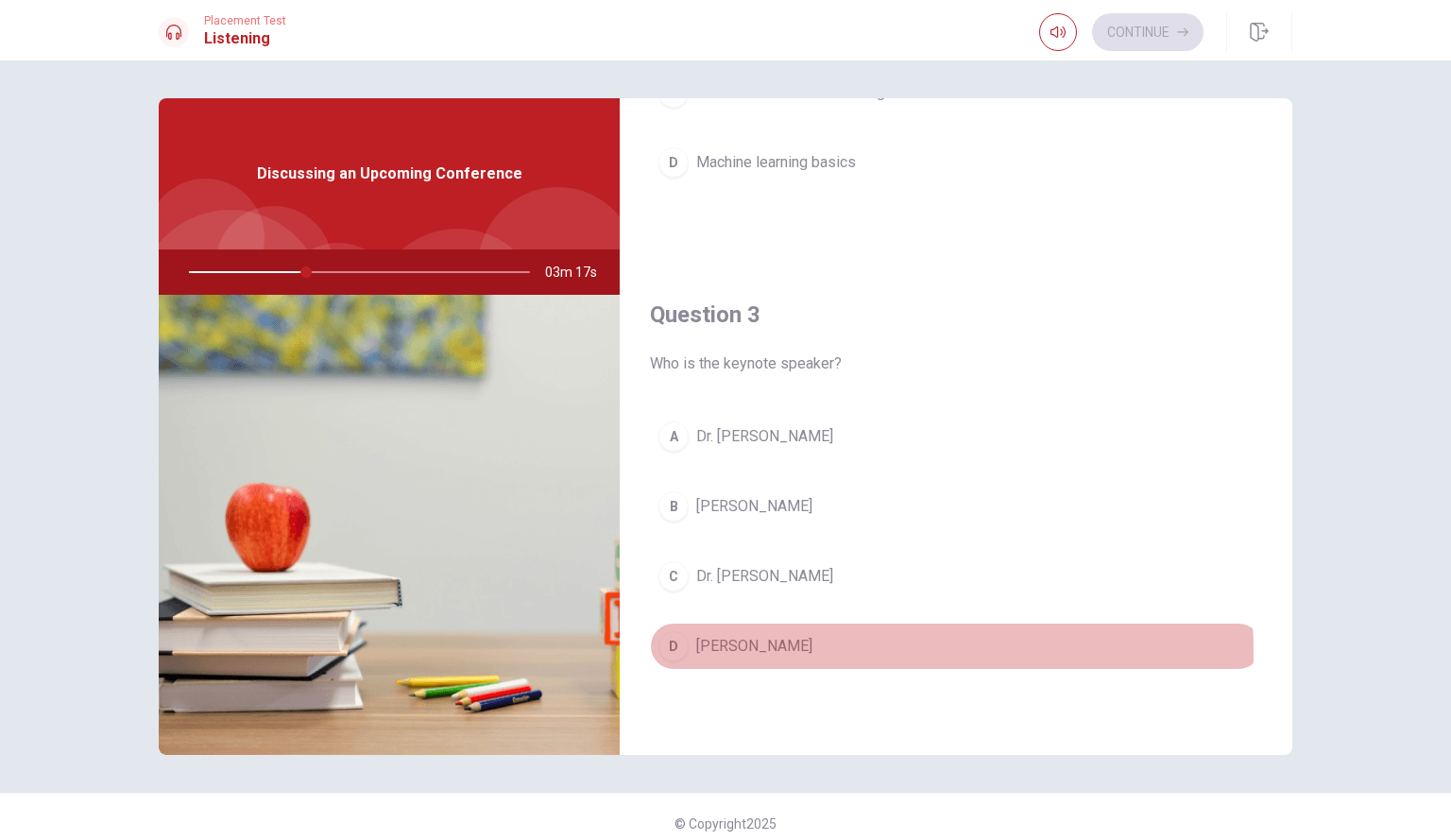
click at [754, 652] on span "[PERSON_NAME]" at bounding box center [754, 646] width 117 height 23
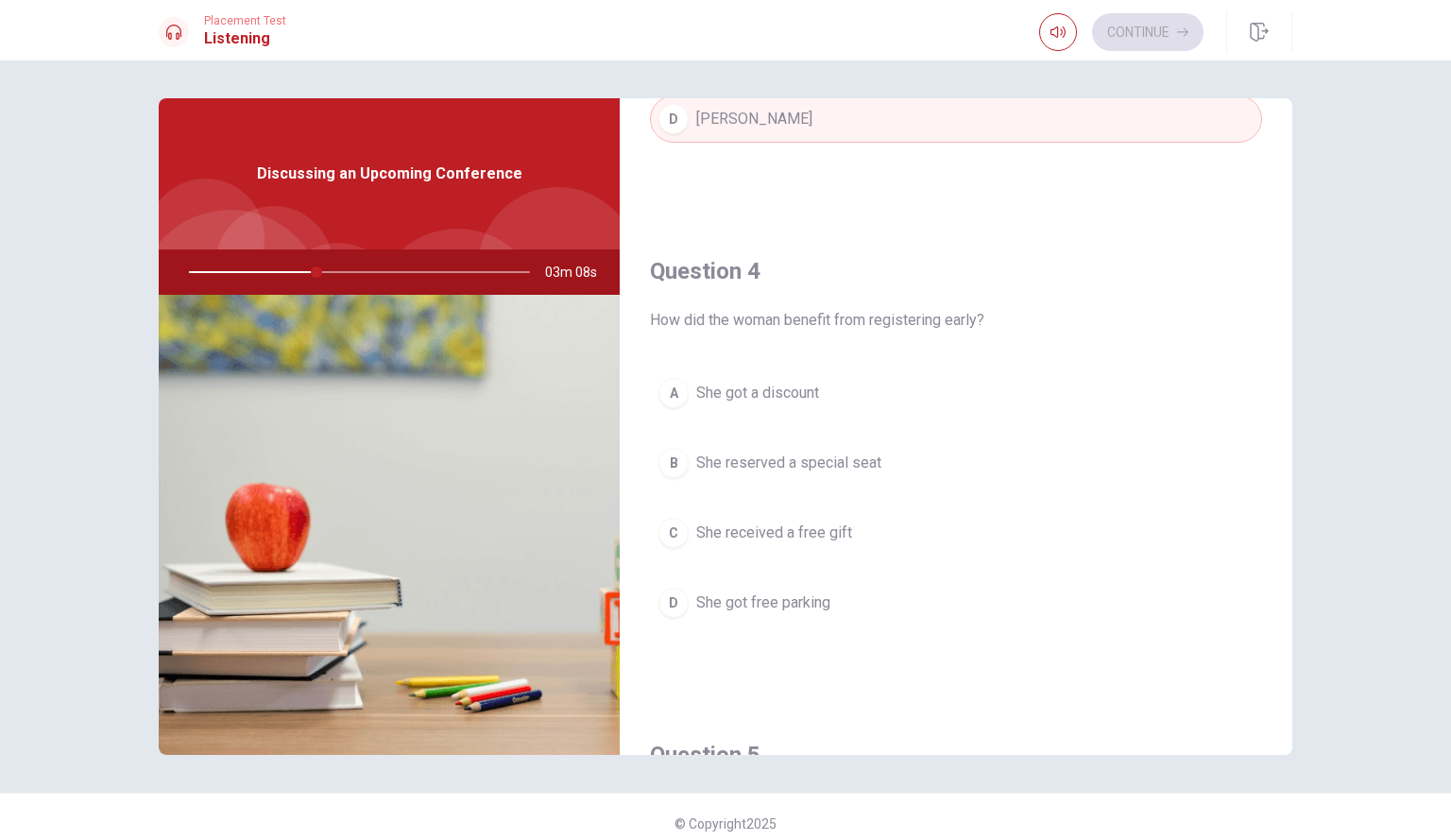
scroll to position [1334, 0]
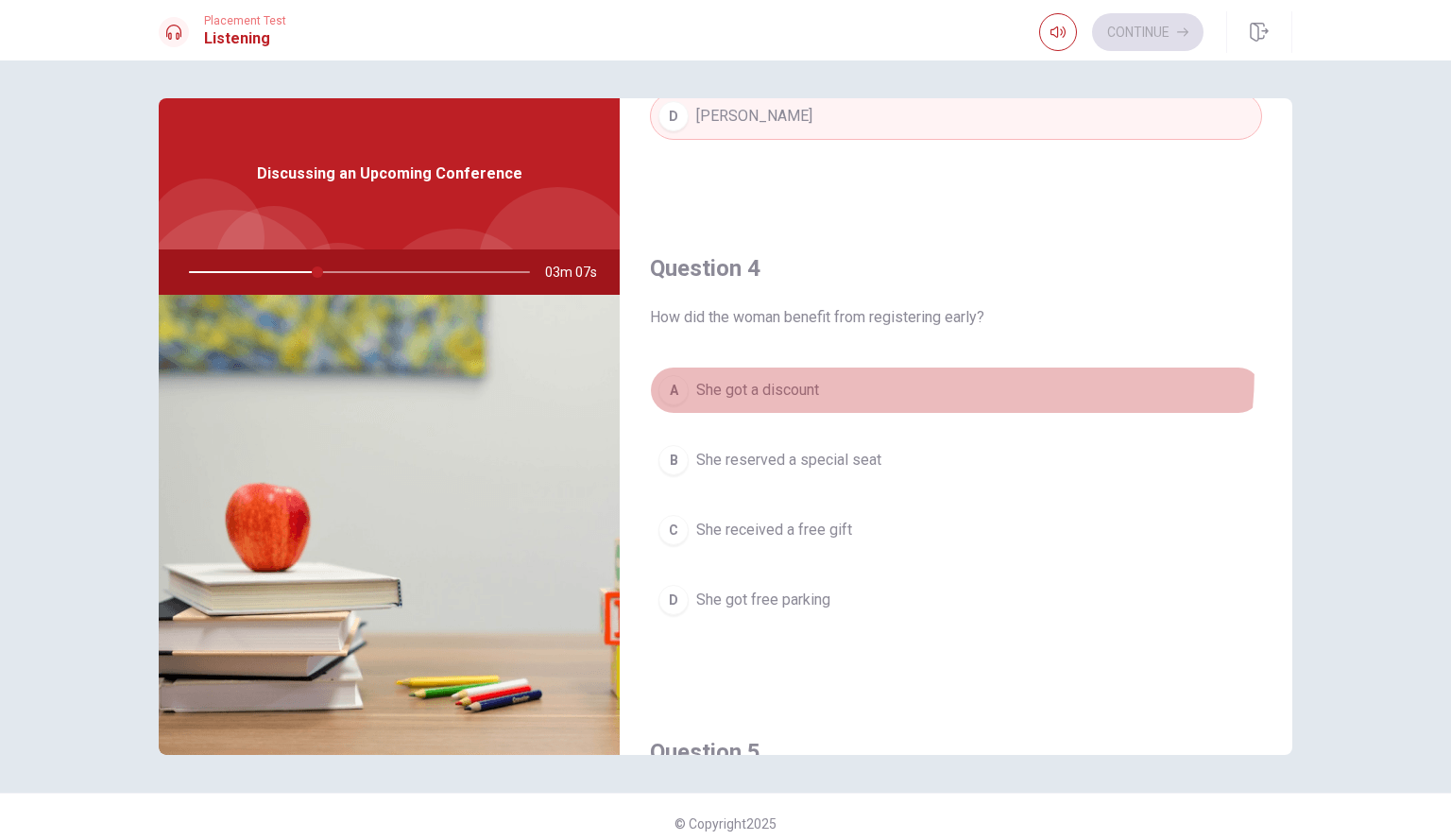
click at [806, 369] on button "A She got a discount" at bounding box center [957, 390] width 613 height 47
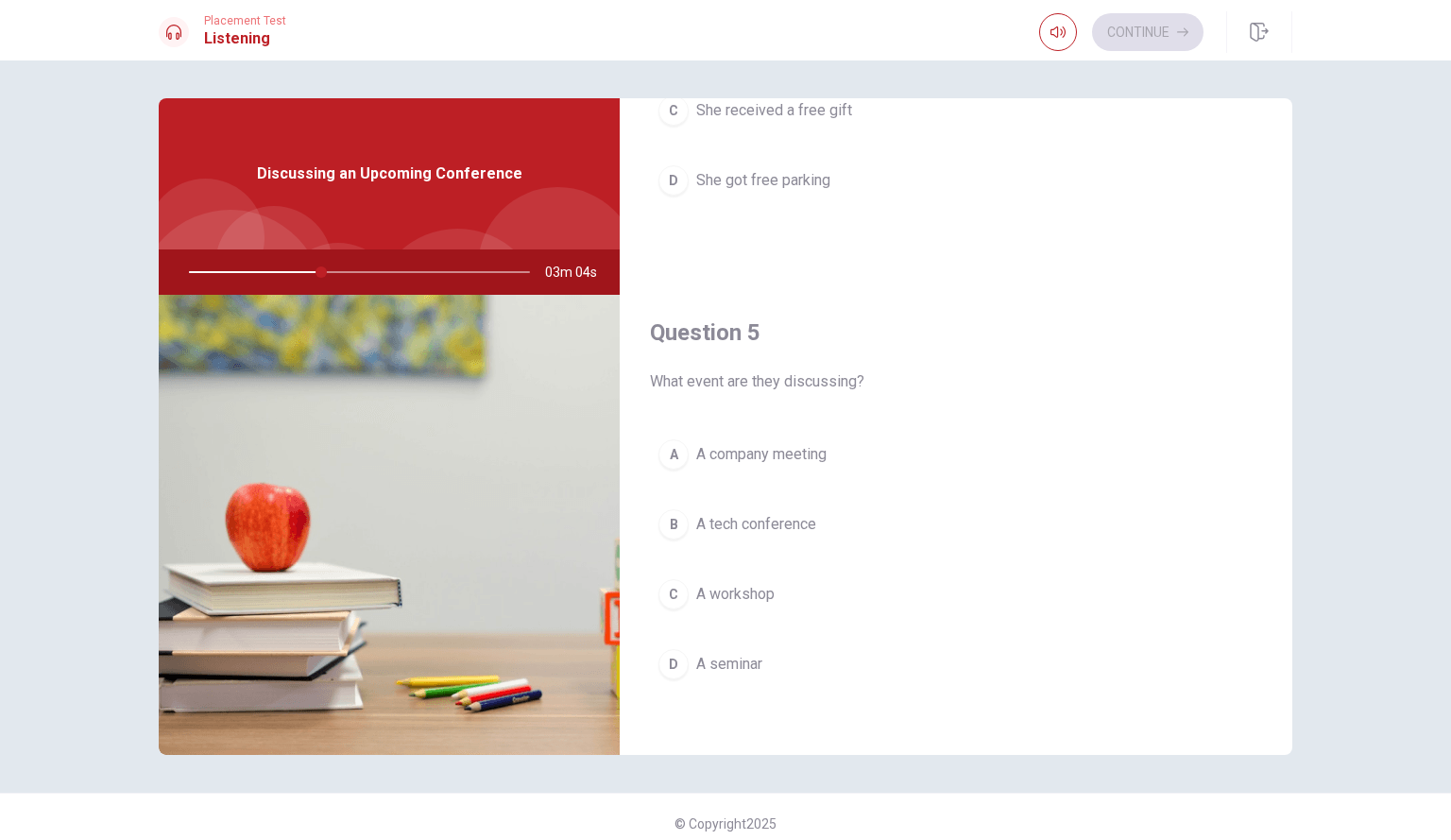
scroll to position [1754, 0]
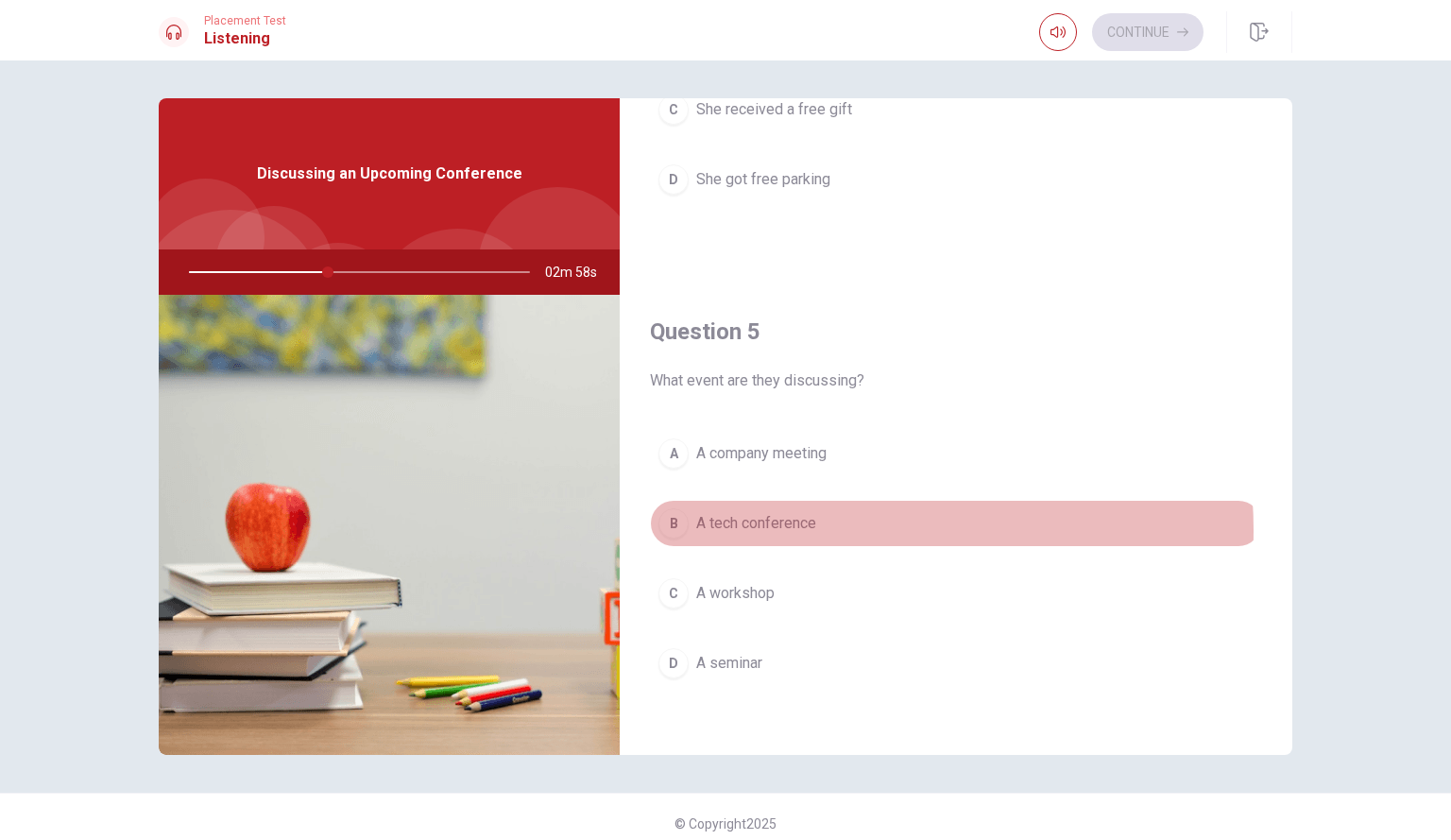
click at [810, 530] on span "A tech conference" at bounding box center [756, 524] width 120 height 23
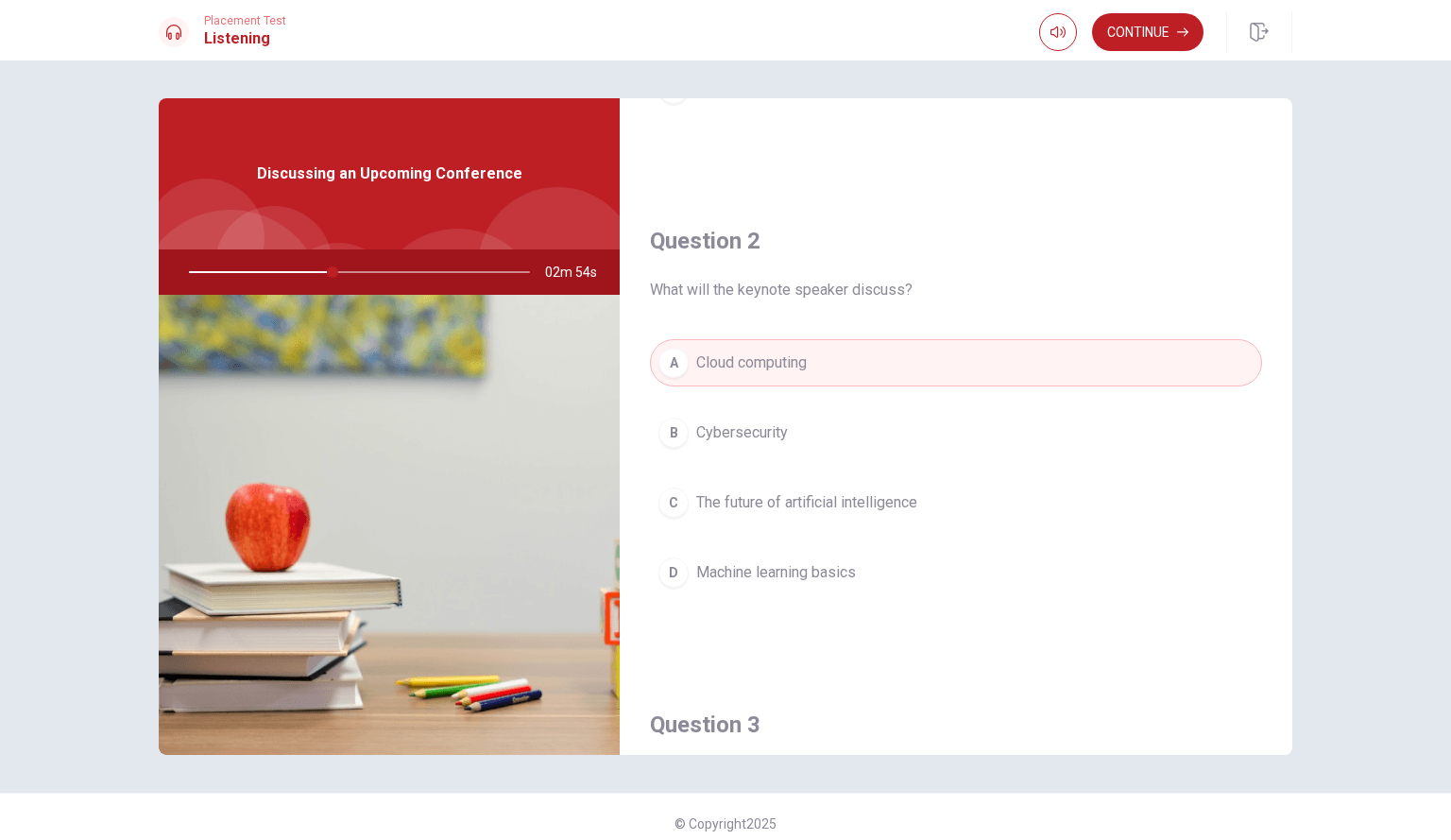
scroll to position [395, 0]
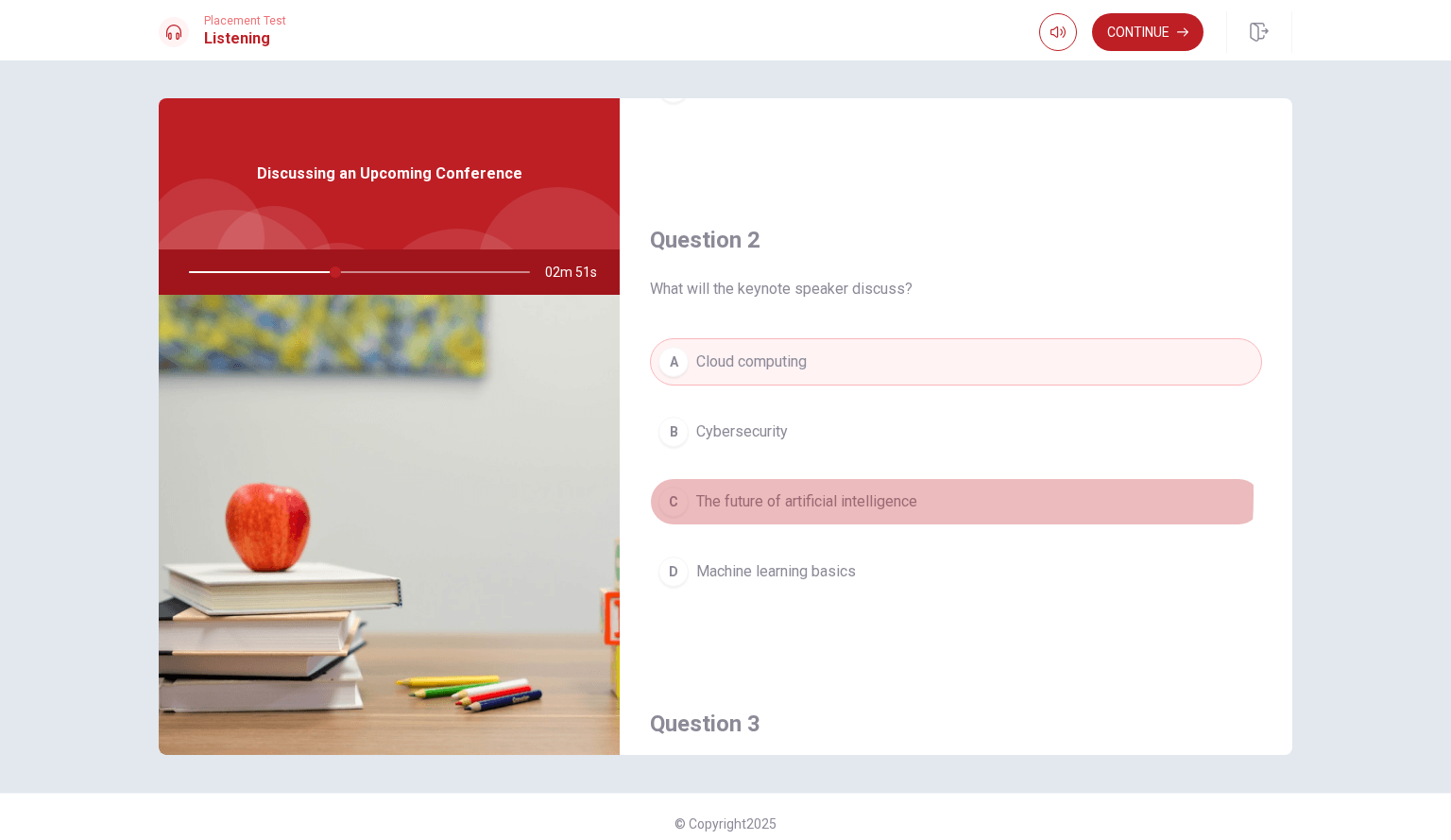
click at [792, 494] on span "The future of artificial intelligence" at bounding box center [807, 502] width 222 height 23
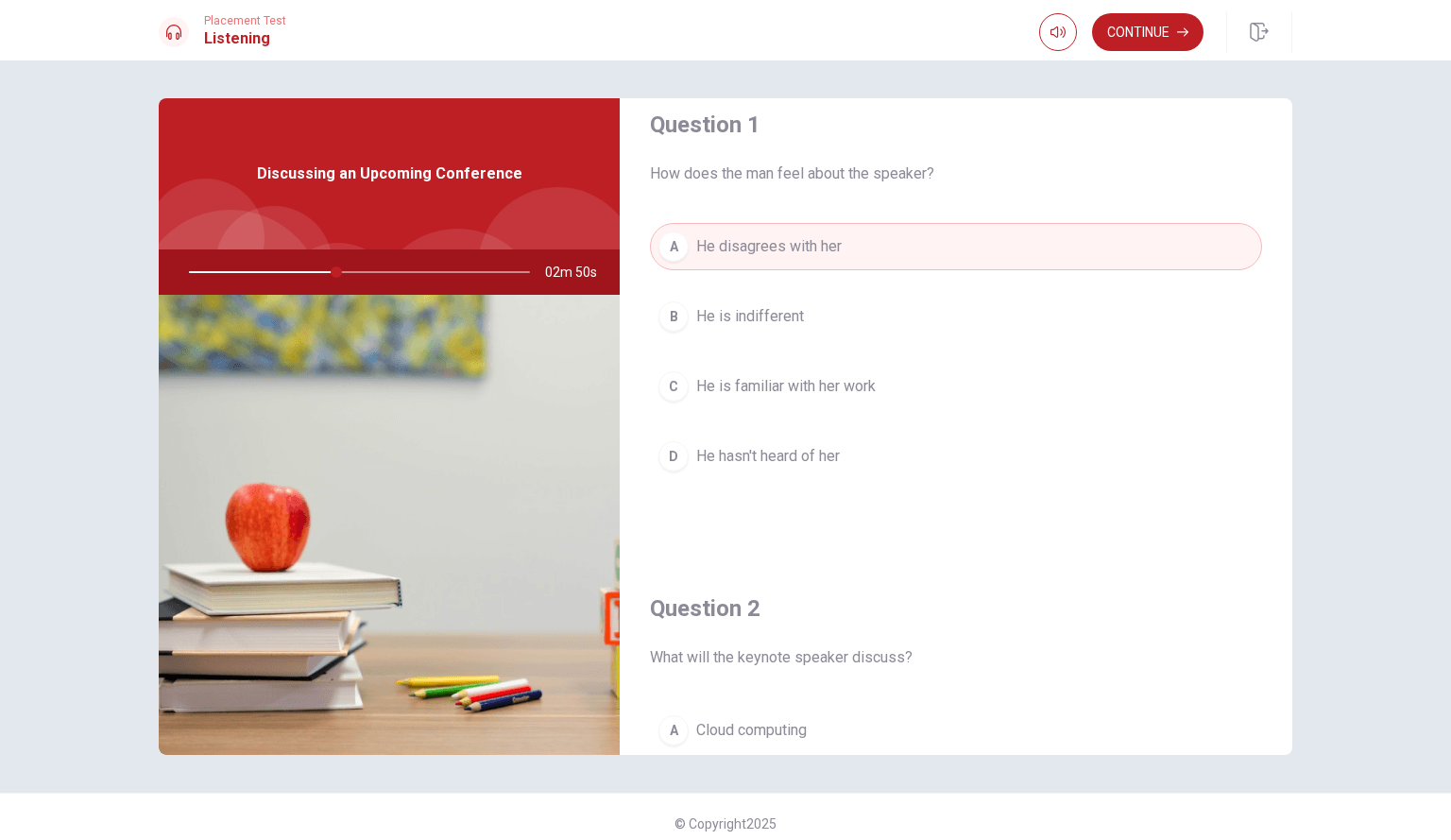
scroll to position [0, 0]
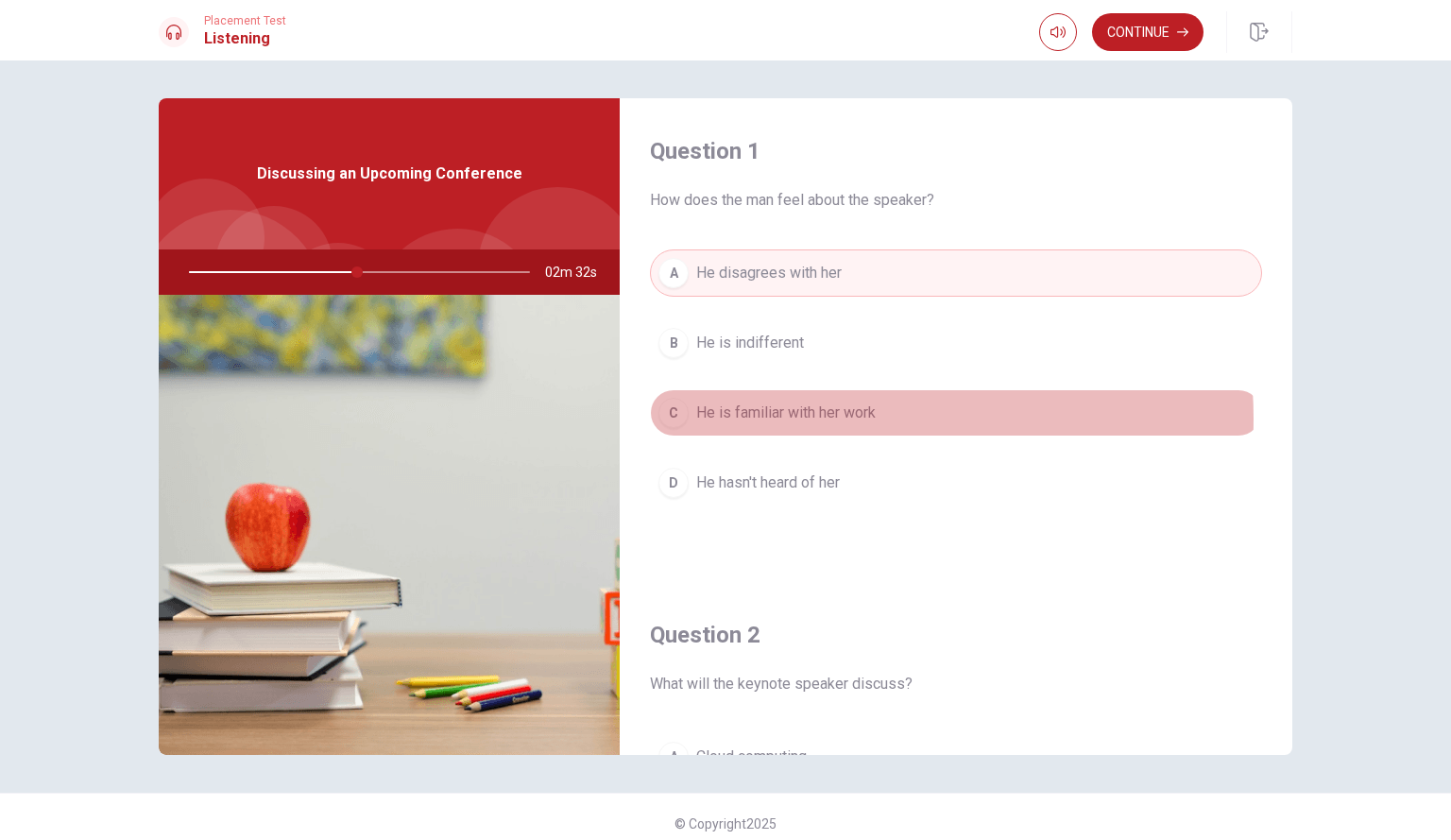
click at [813, 418] on span "He is familiar with her work" at bounding box center [786, 413] width 179 height 23
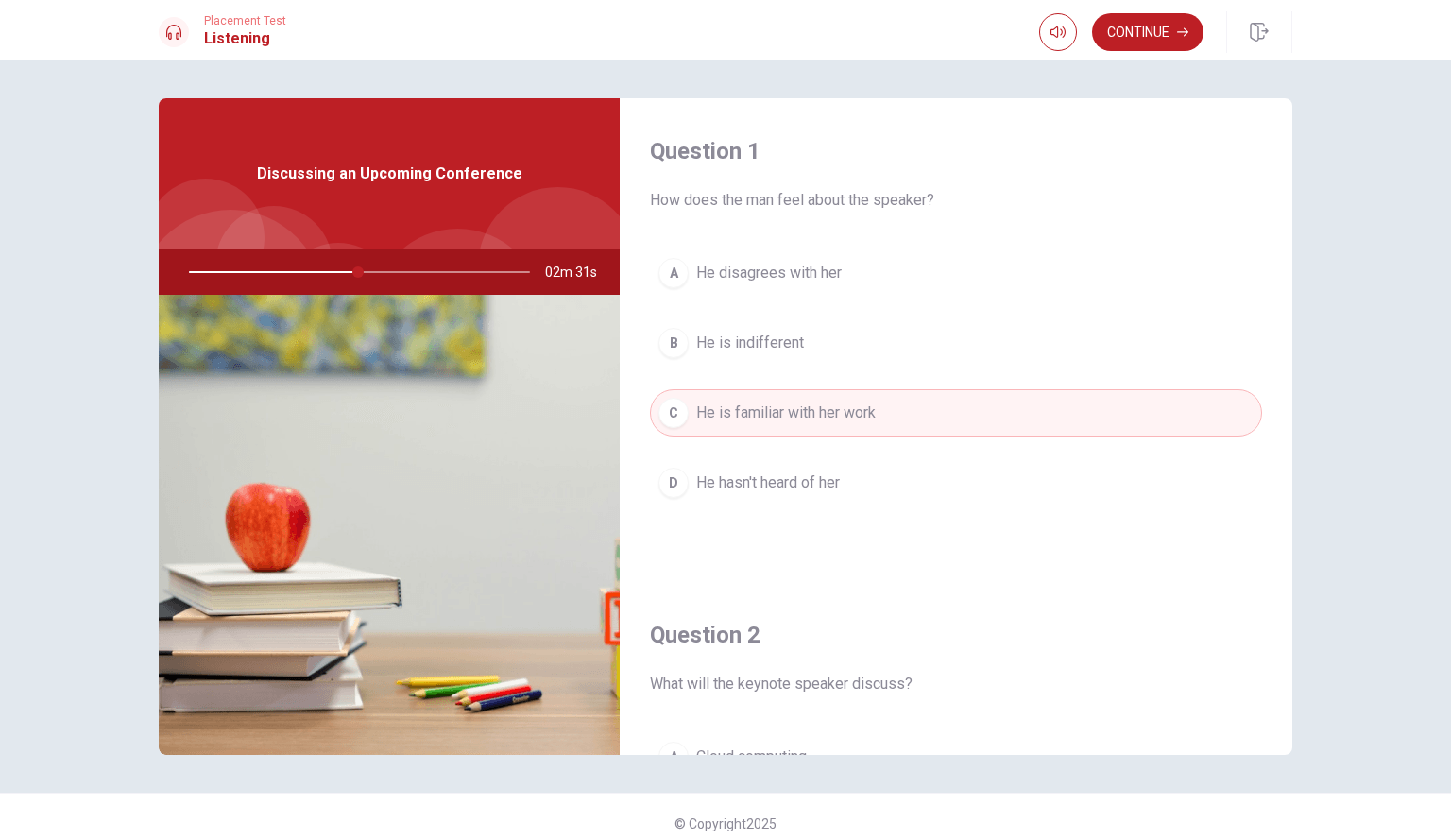
click at [804, 554] on div "Question 1 How does the man feel about the speaker? A He disagrees with her B H…" at bounding box center [956, 340] width 673 height 484
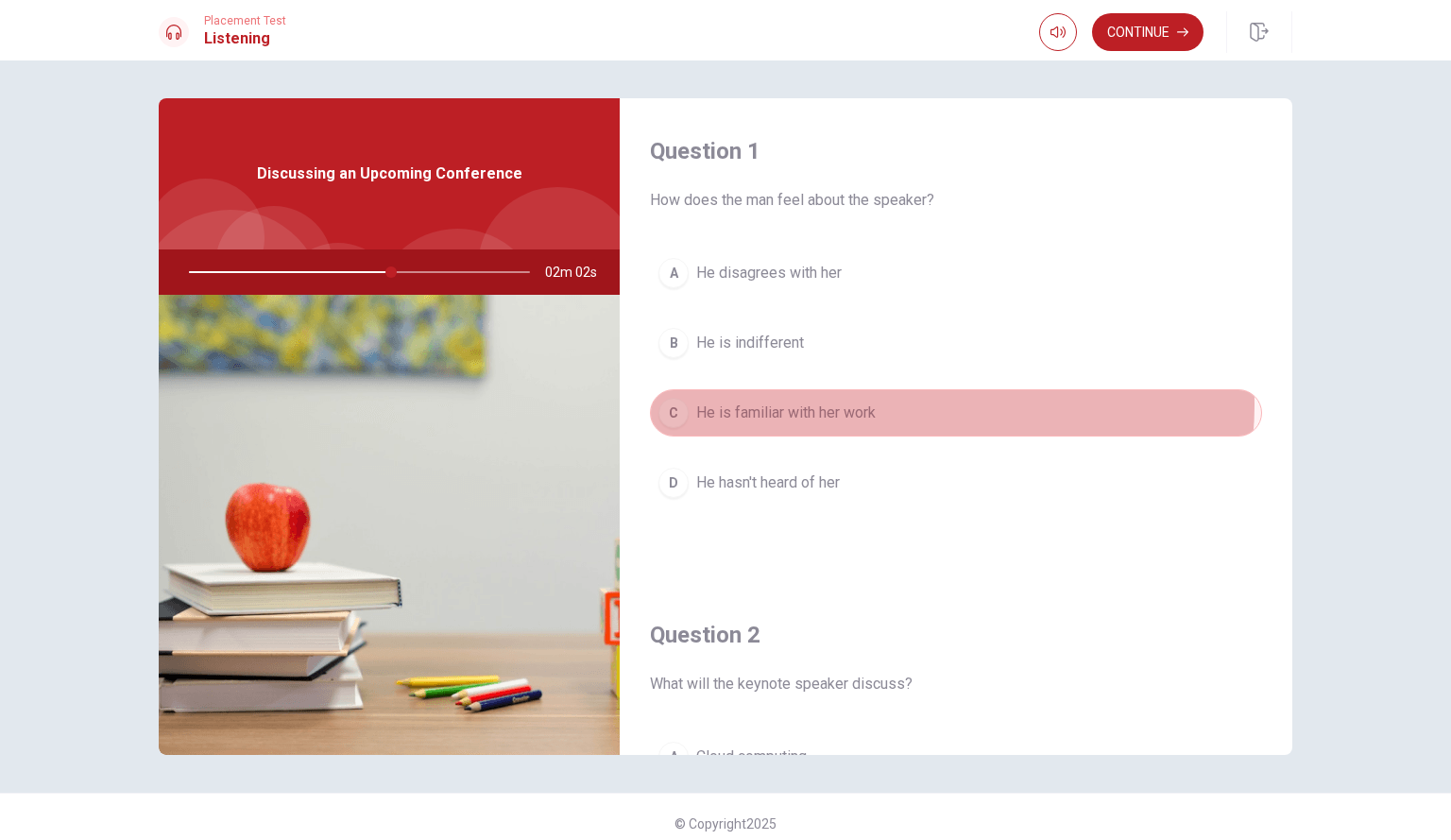
click at [940, 406] on button "C He is familiar with her work" at bounding box center [957, 412] width 613 height 47
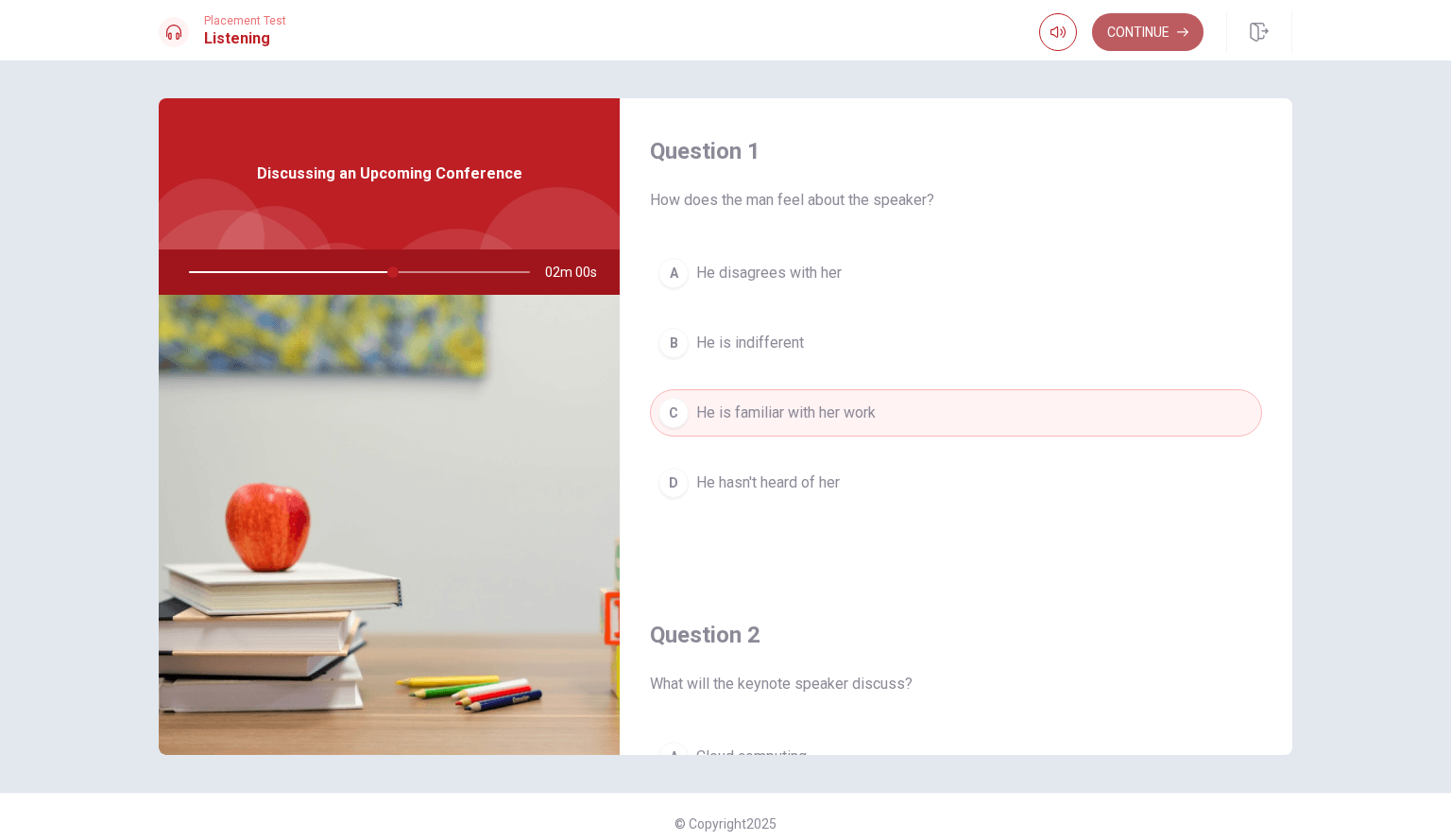
click at [1151, 45] on button "Continue" at bounding box center [1148, 32] width 112 height 38
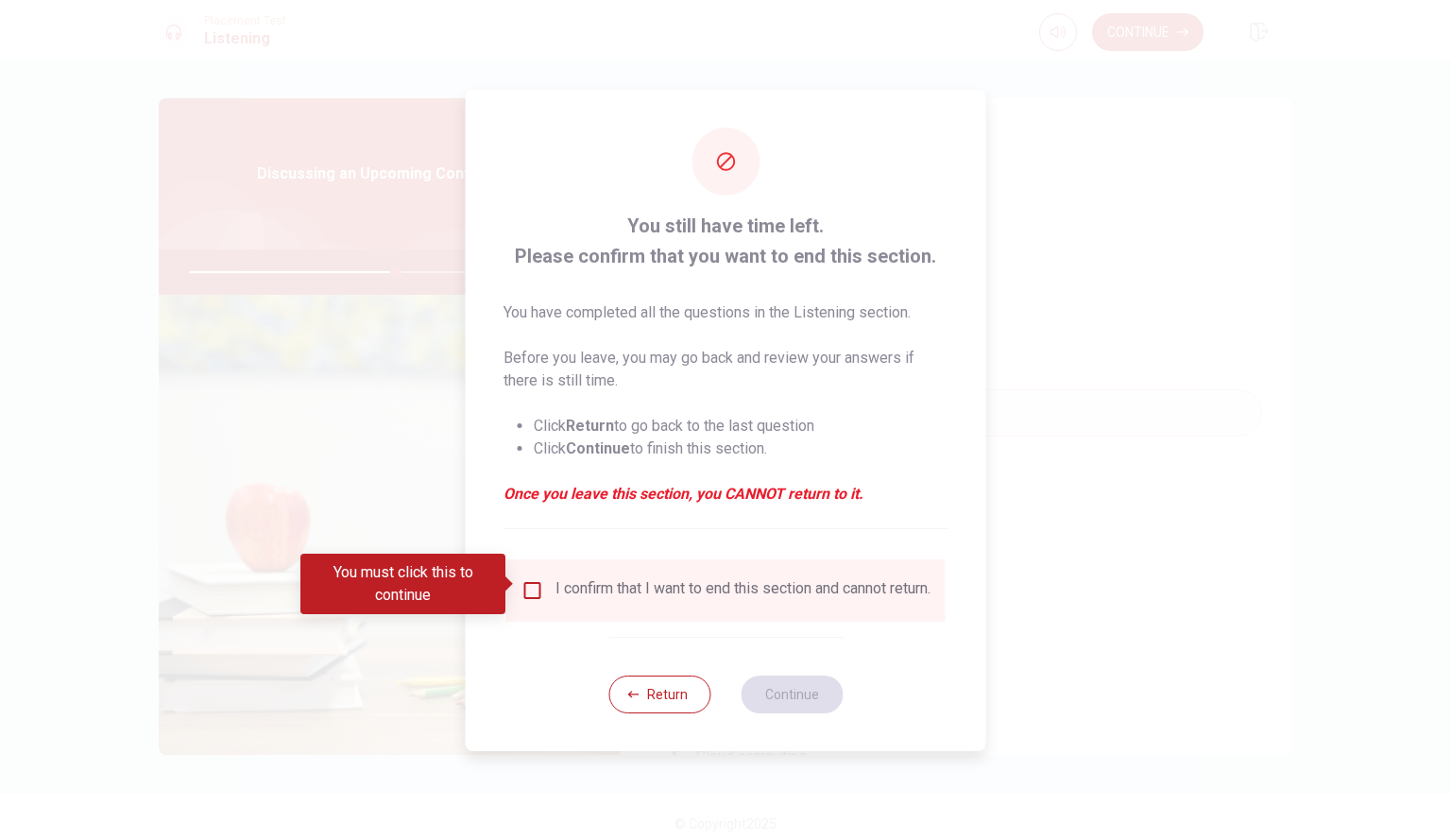
click at [752, 581] on div "I confirm that I want to end this section and cannot return." at bounding box center [743, 591] width 375 height 23
click at [528, 584] on input "You must click this to continue" at bounding box center [533, 591] width 23 height 23
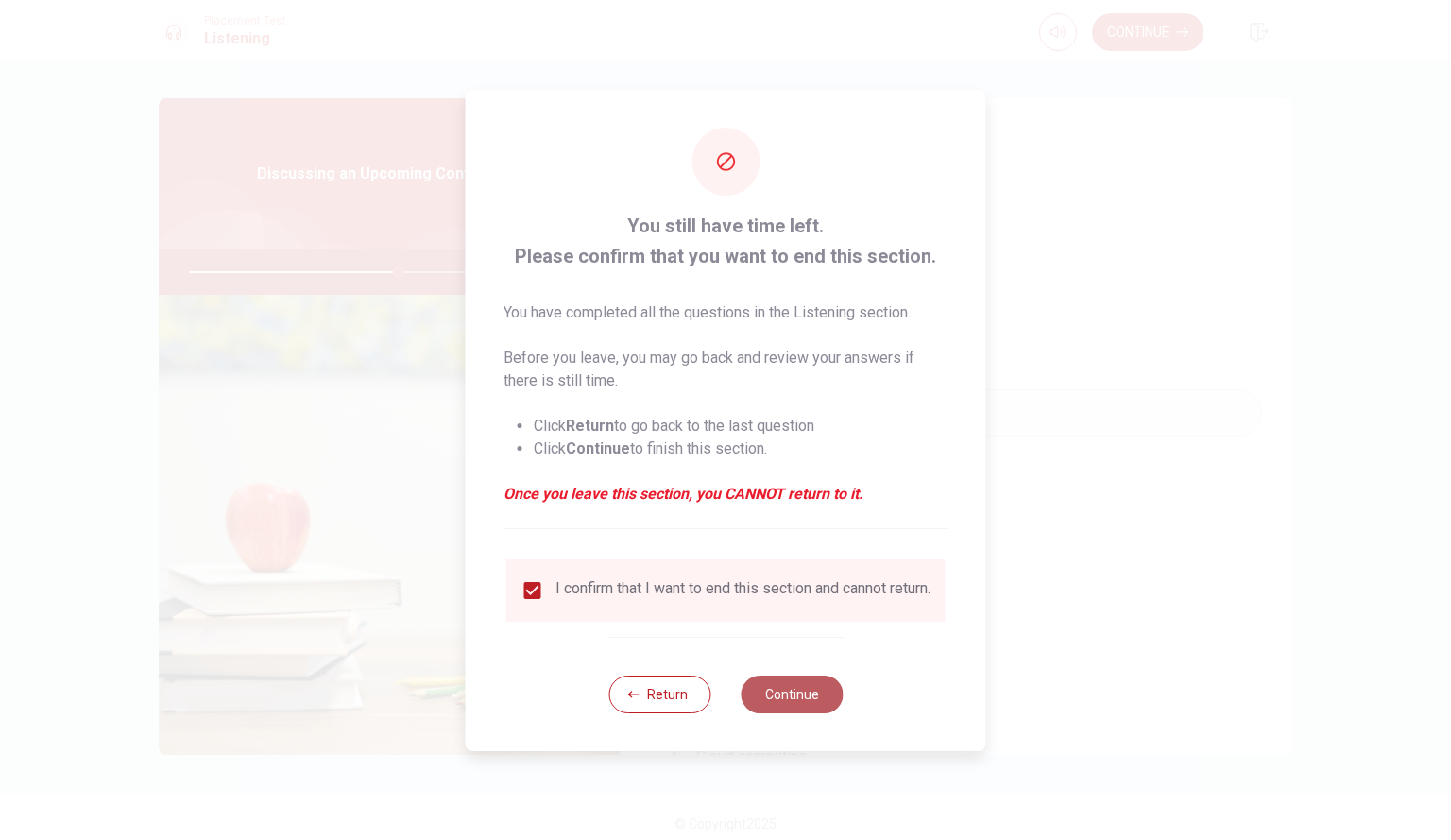
click at [769, 701] on button "Continue" at bounding box center [792, 694] width 102 height 38
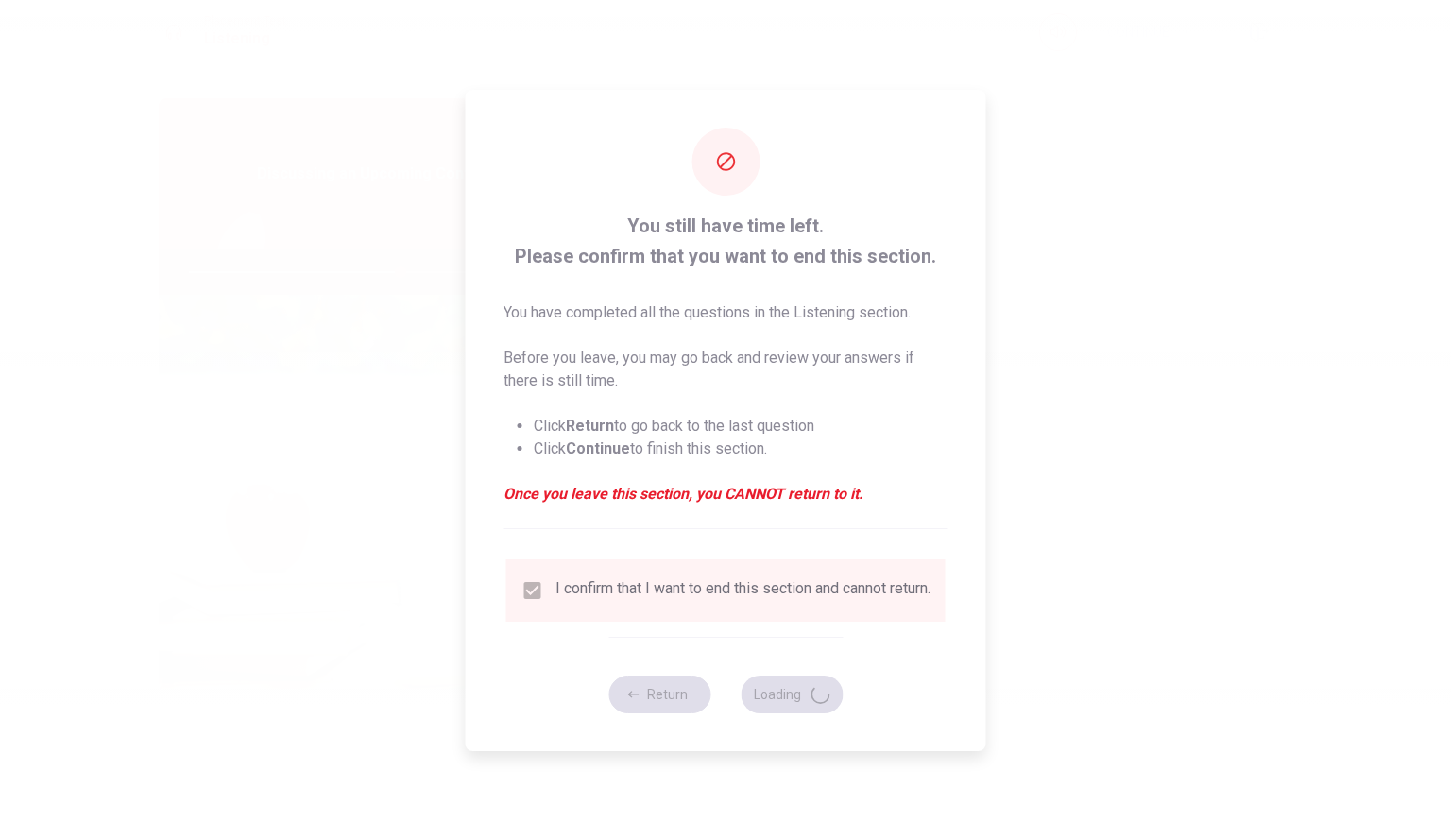
type input "62"
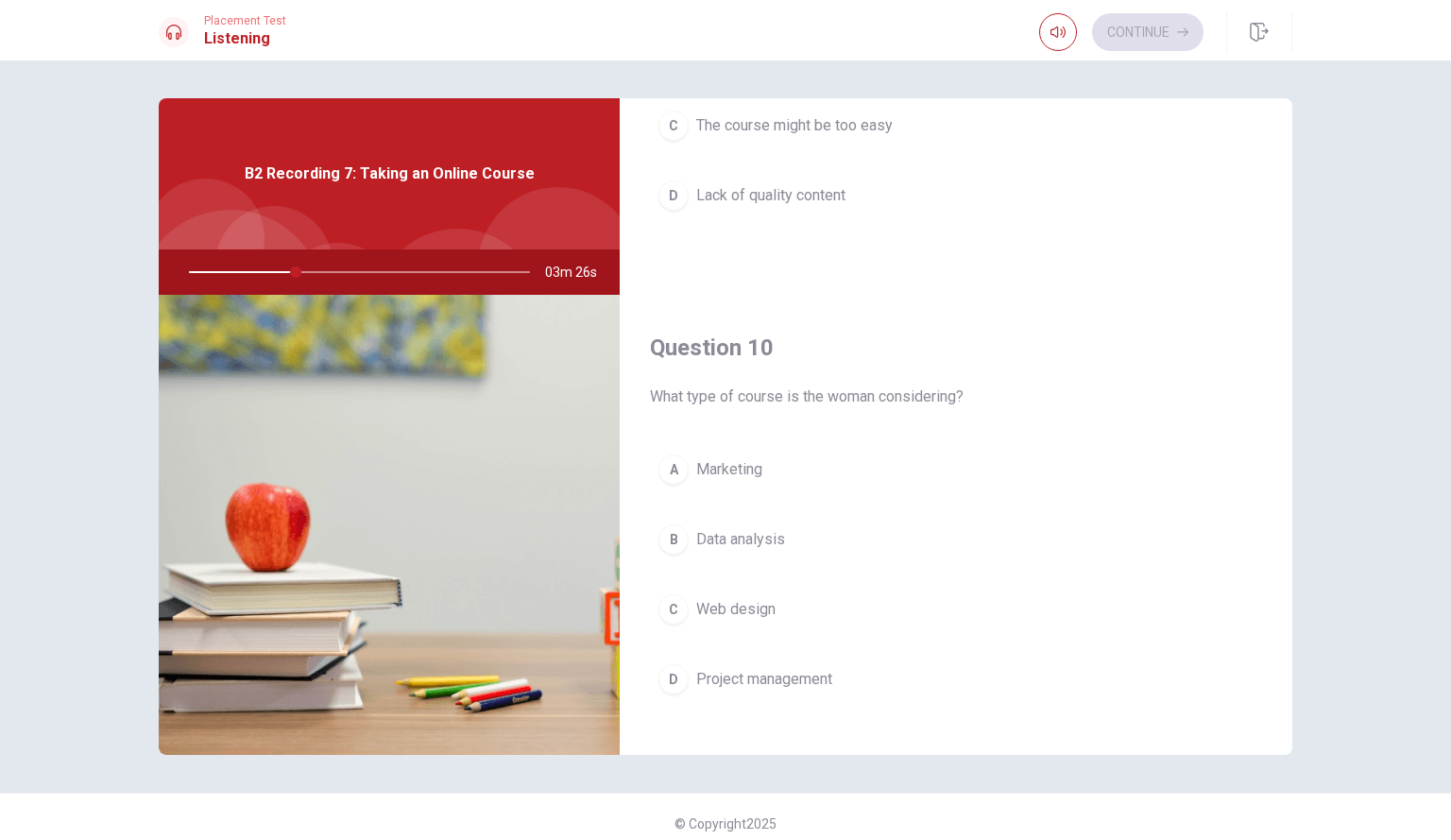
scroll to position [1740, 0]
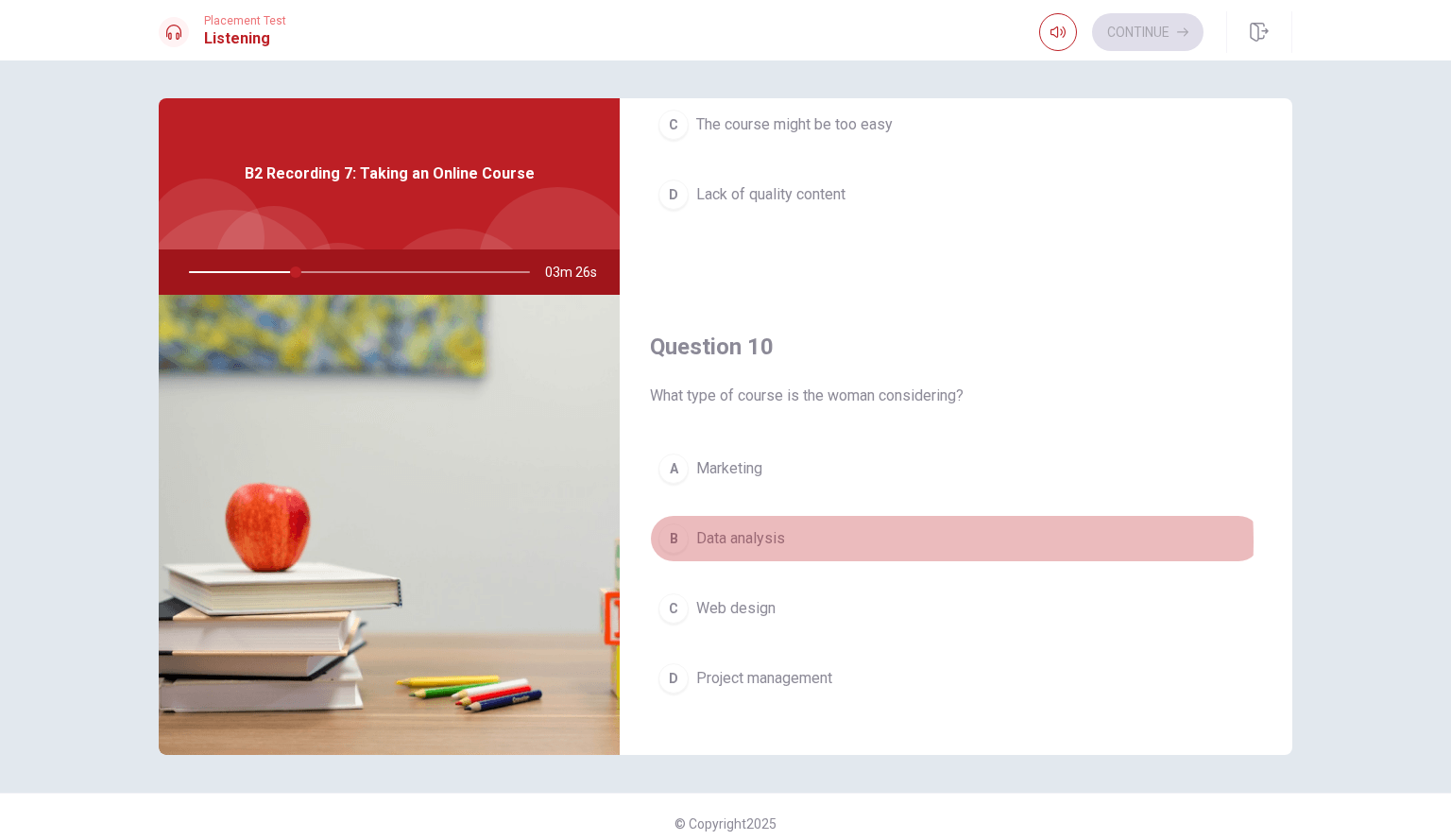
click at [847, 541] on button "B Data analysis" at bounding box center [957, 538] width 613 height 47
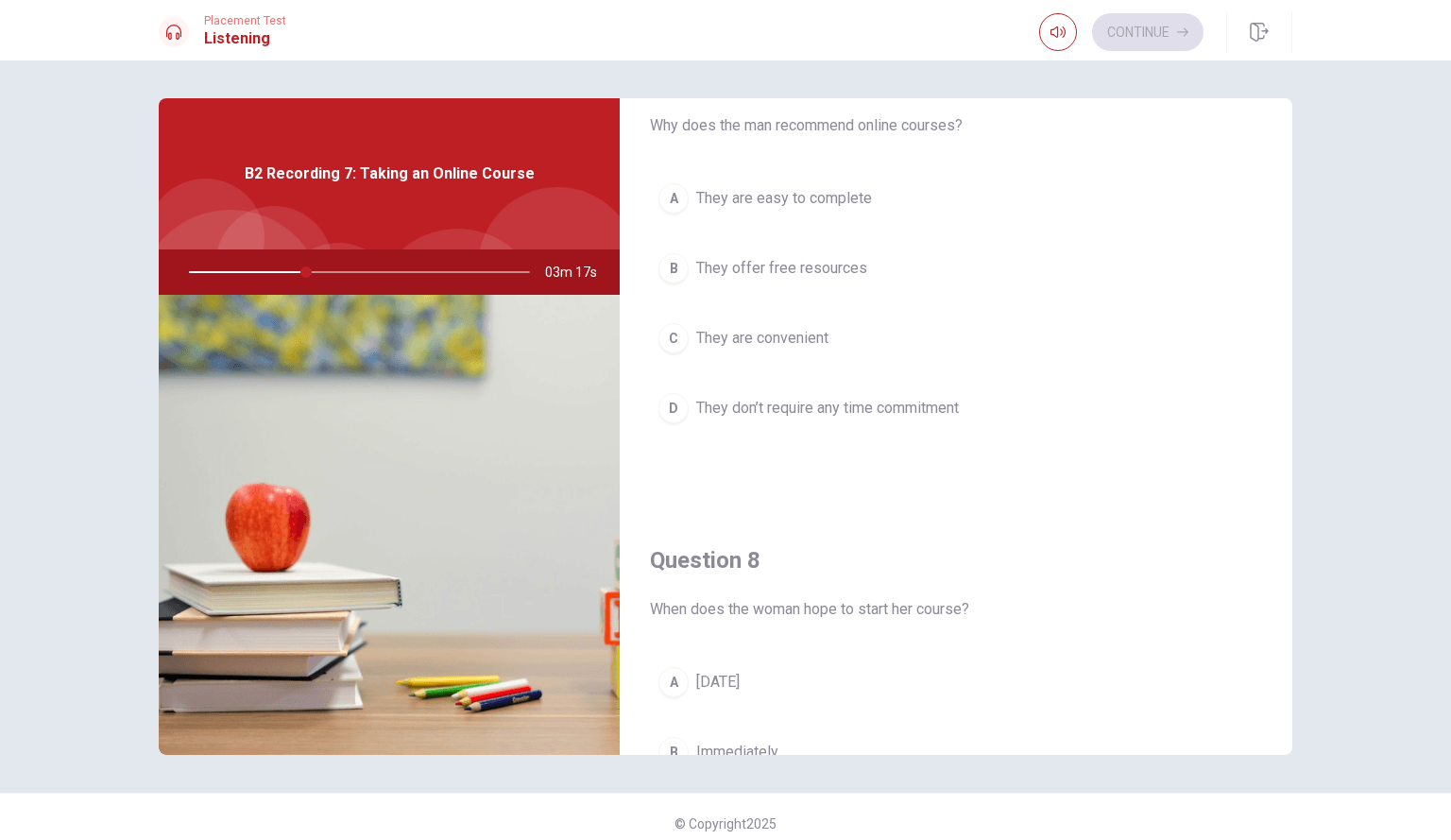
scroll to position [558, 0]
click at [864, 323] on button "C They are convenient" at bounding box center [957, 339] width 613 height 47
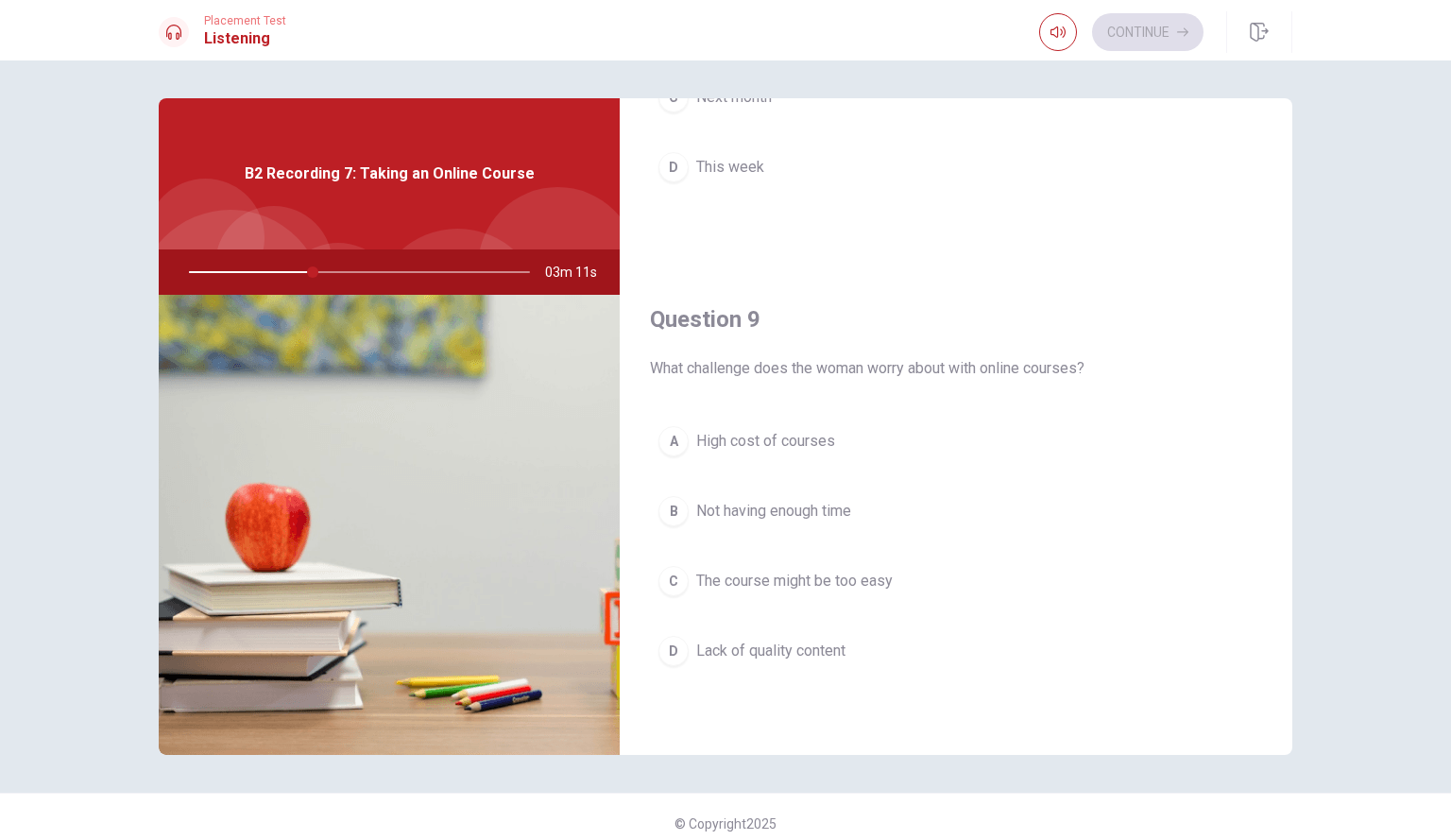
scroll to position [1284, 0]
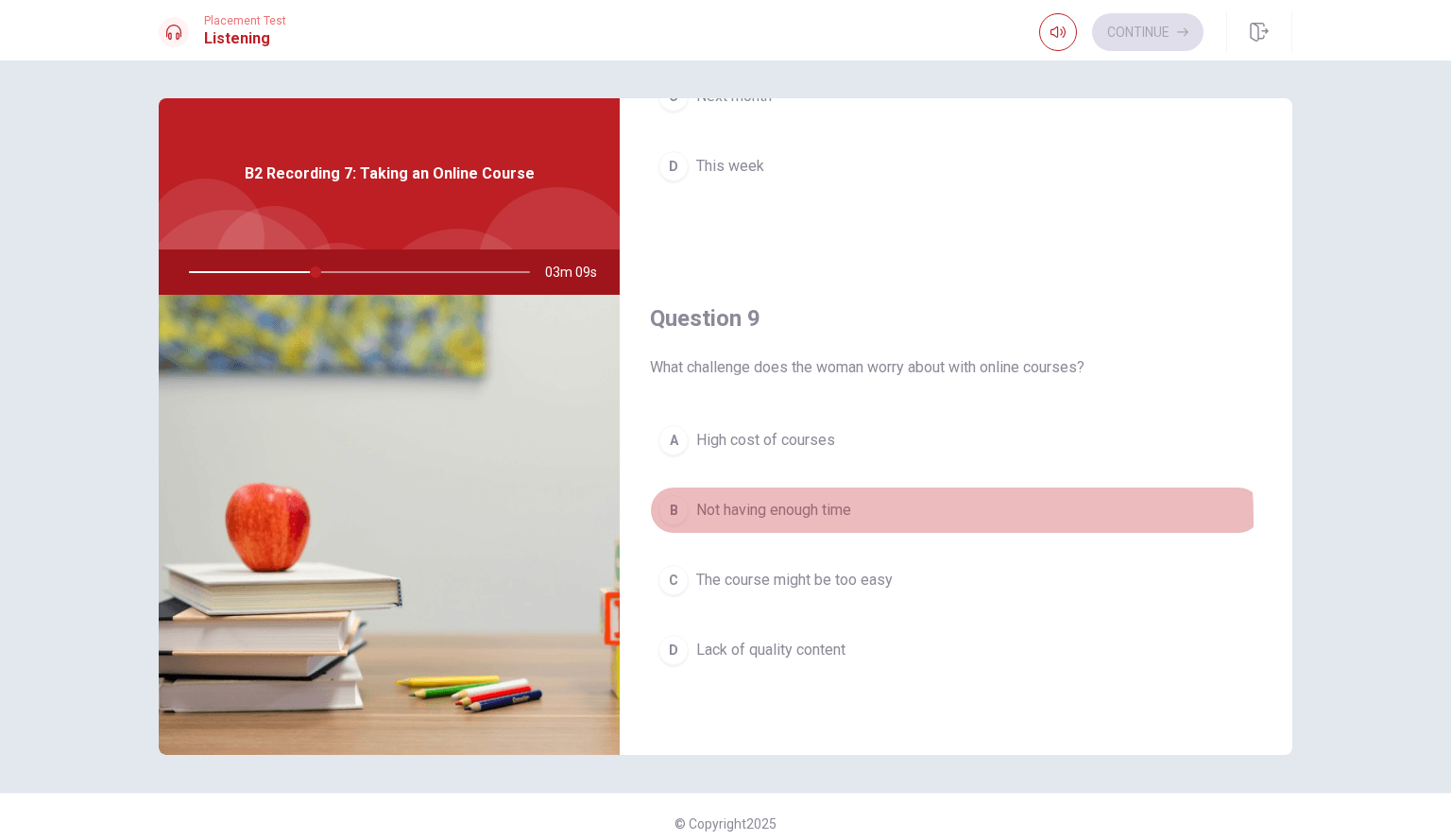
click at [826, 519] on span "Not having enough time" at bounding box center [774, 511] width 155 height 23
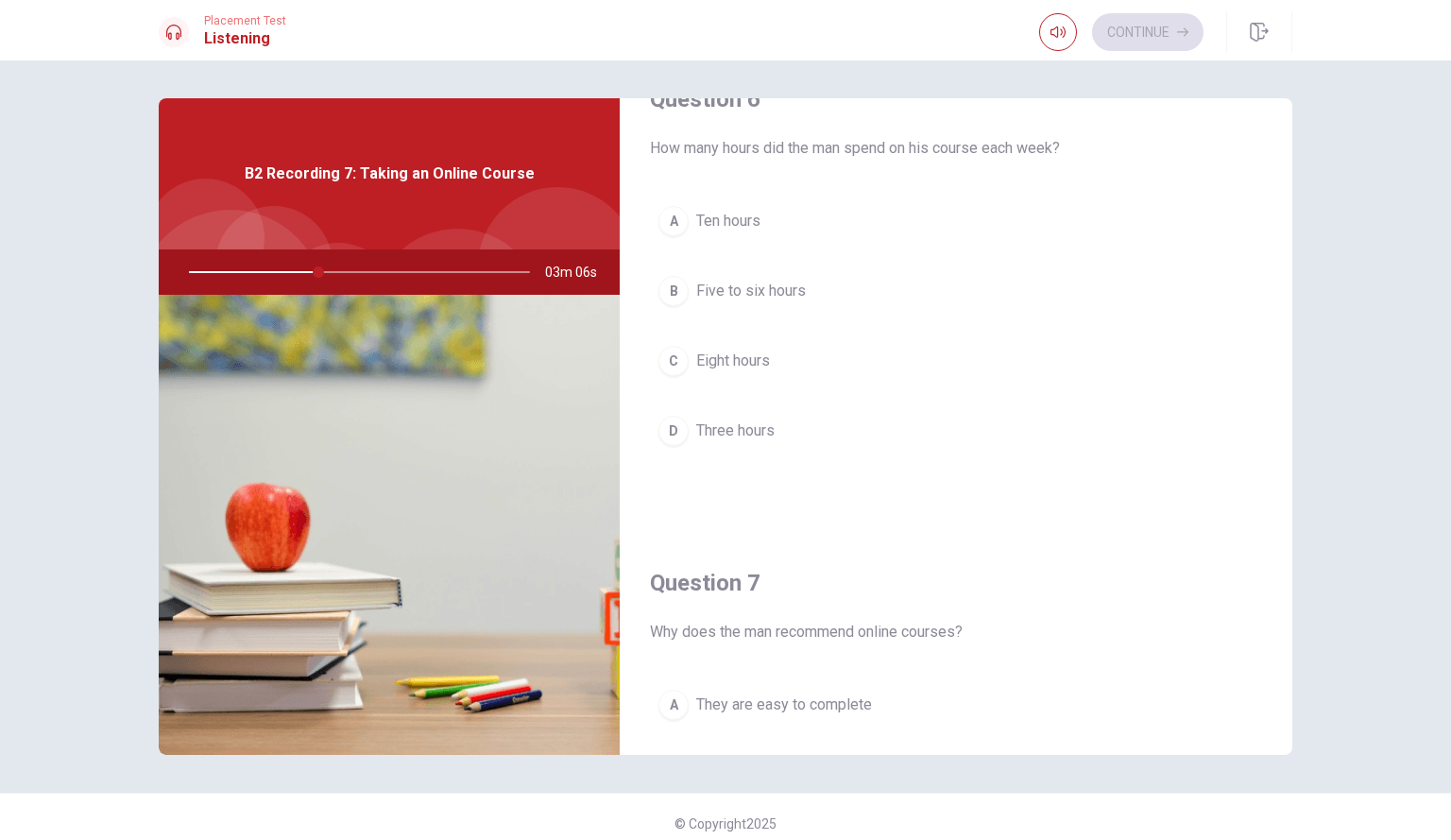
scroll to position [51, 0]
click at [833, 280] on button "B Five to six hours" at bounding box center [957, 292] width 613 height 47
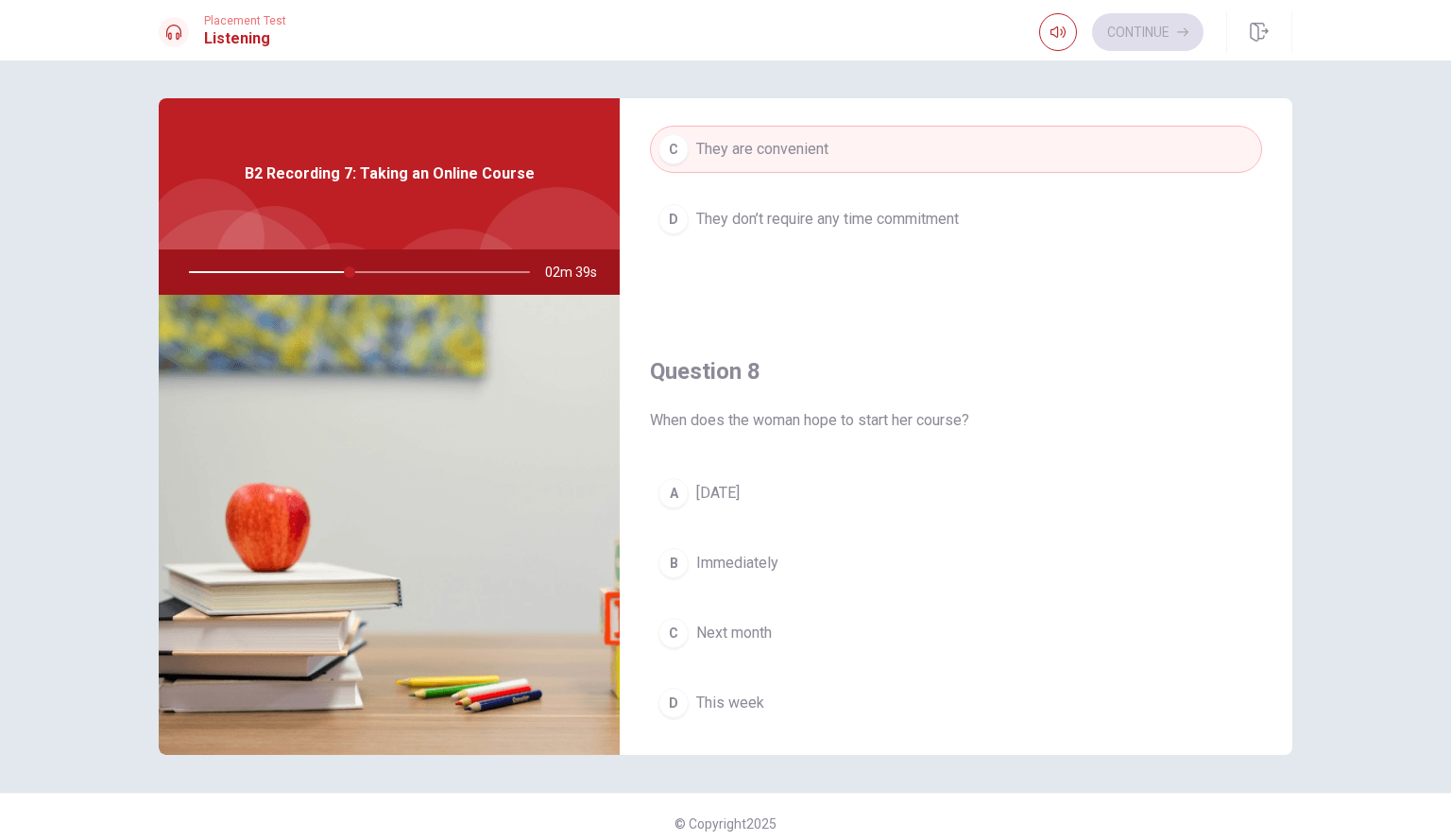
scroll to position [762, 0]
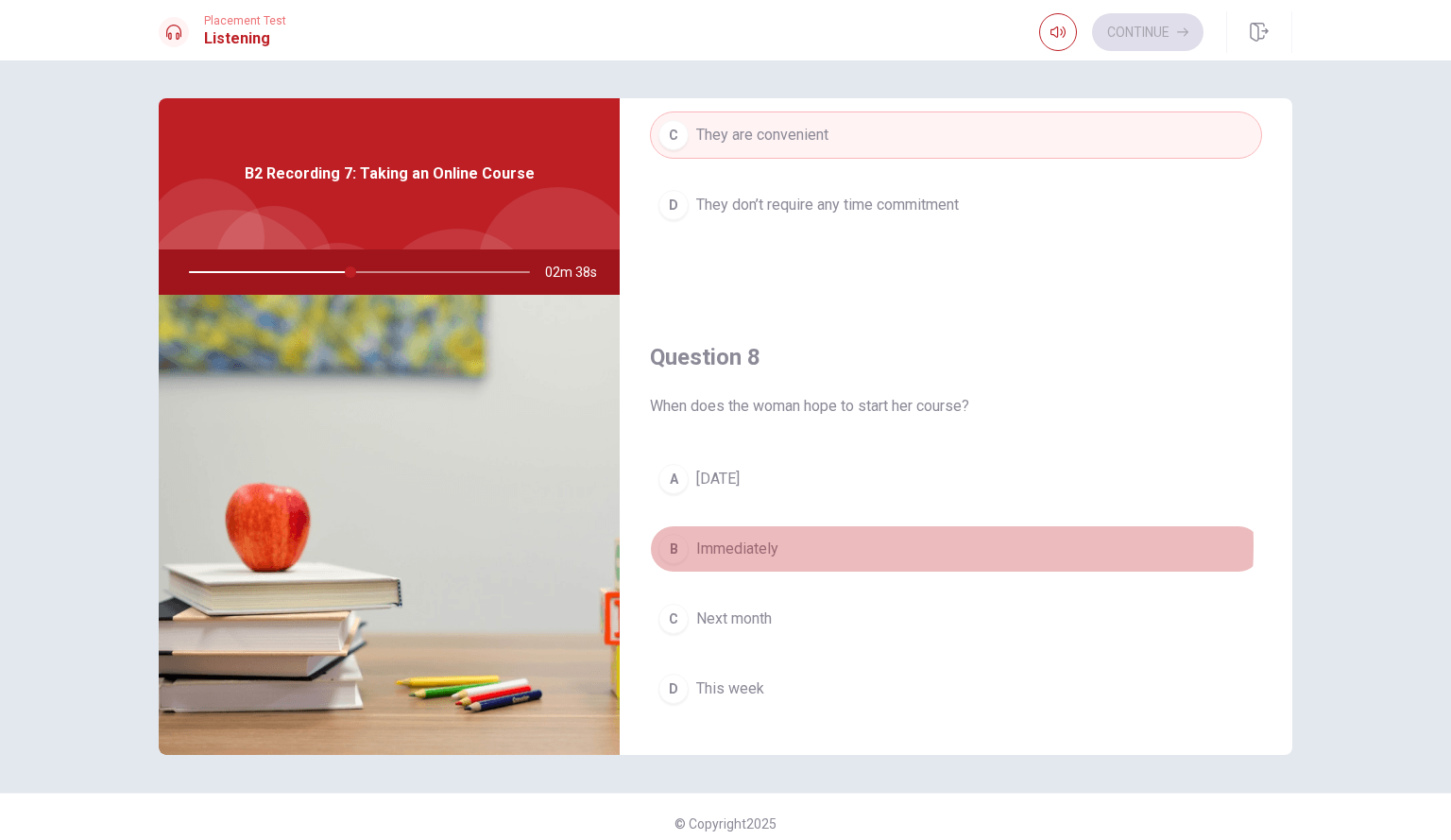
click at [833, 545] on button "B Immediately" at bounding box center [957, 548] width 613 height 47
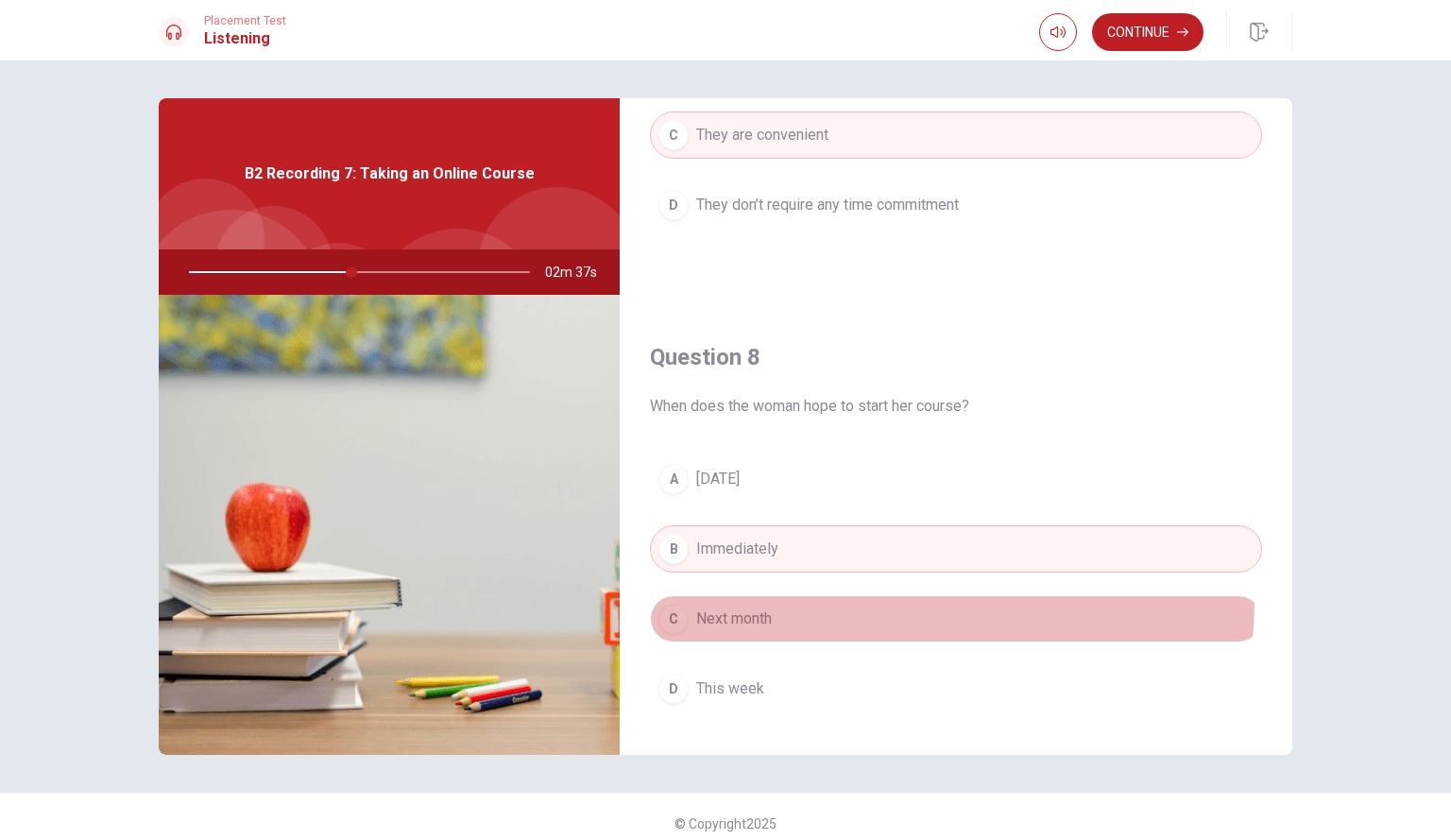
click at [818, 600] on button "C Next month" at bounding box center [957, 618] width 613 height 47
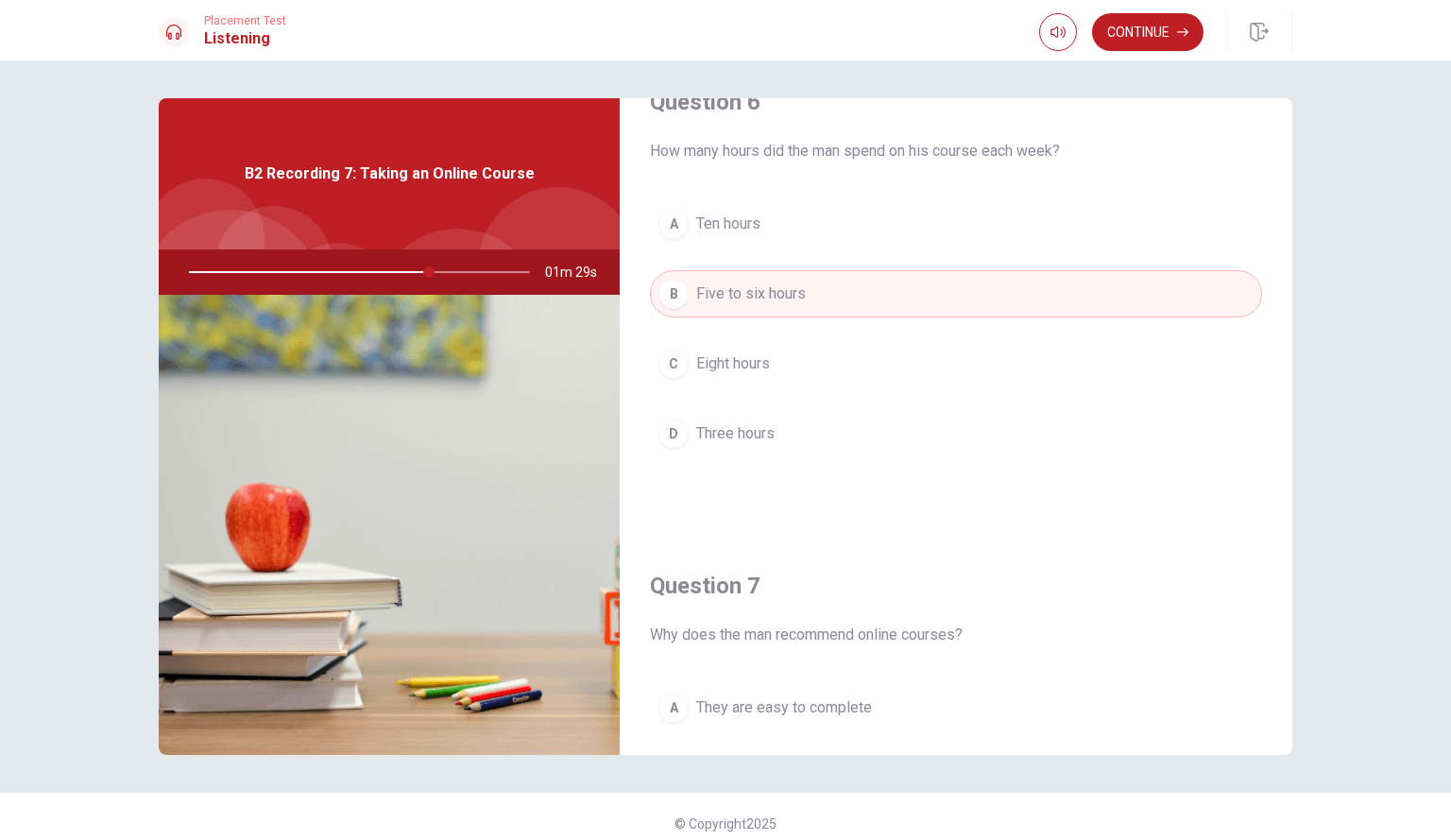
scroll to position [0, 0]
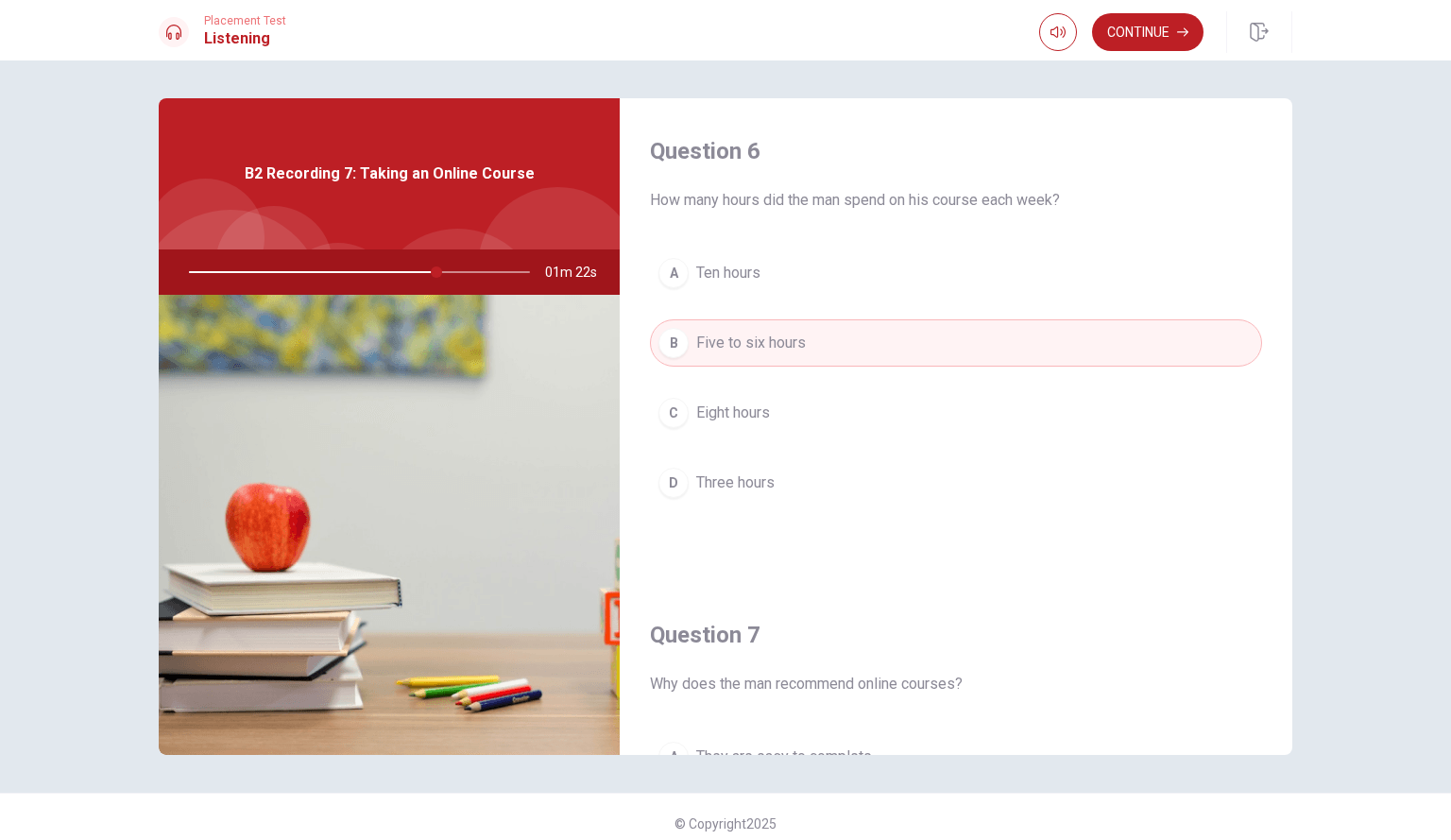
click at [1137, 92] on div "Question 6 How many hours did the man spend on his course each week? A Ten hour…" at bounding box center [726, 450] width 1451 height 779
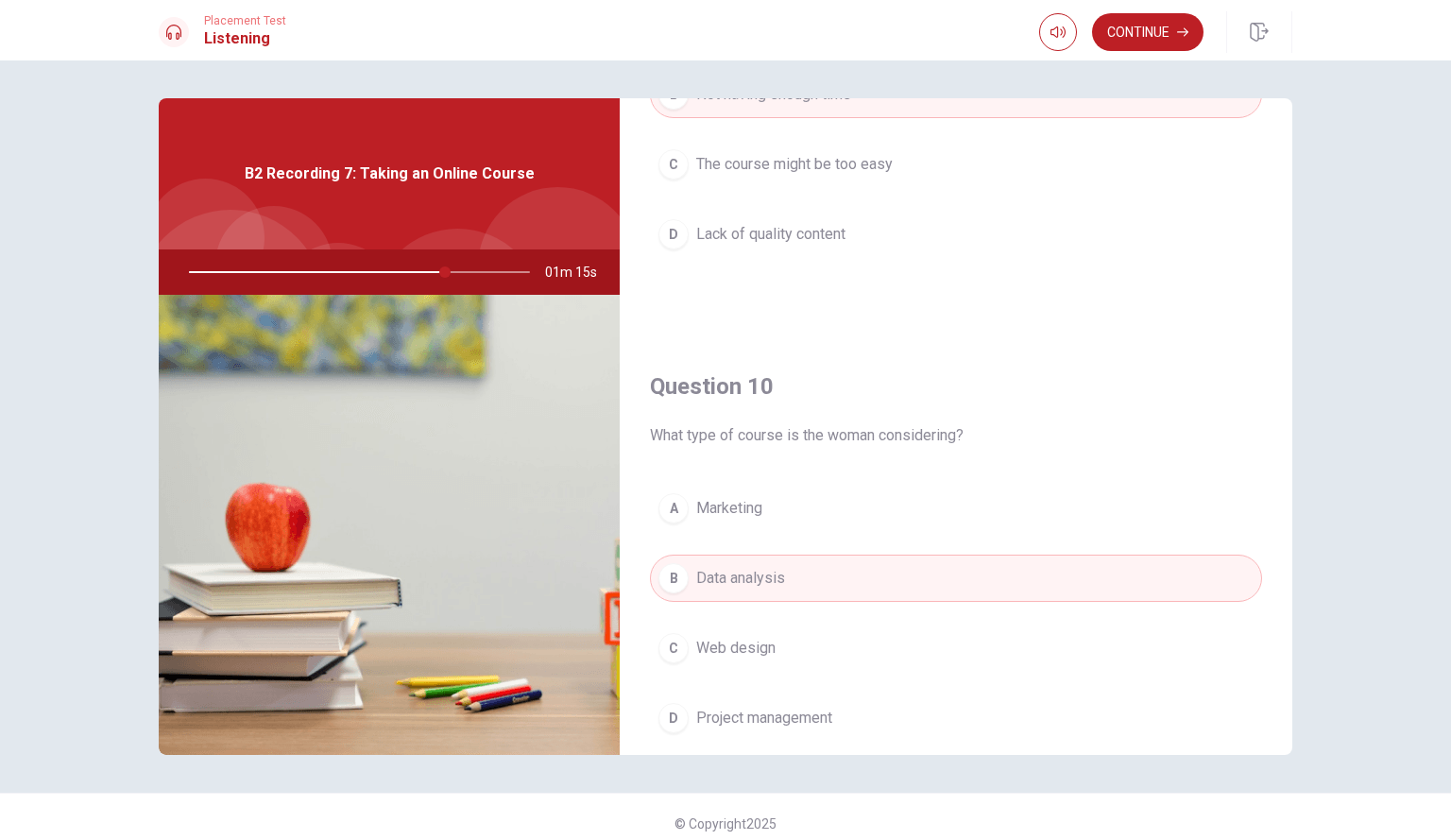
scroll to position [1762, 0]
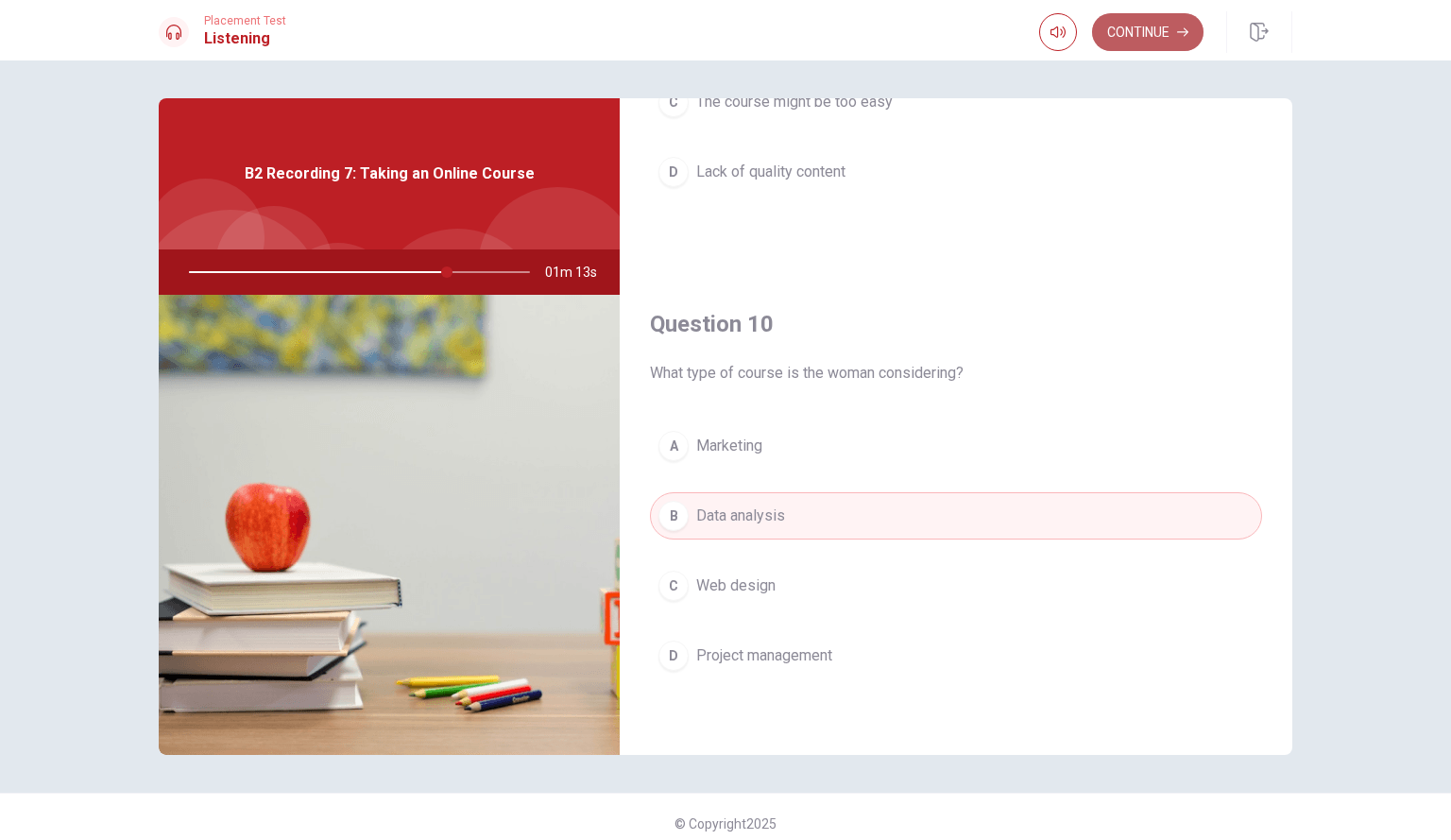
click at [1153, 20] on button "Continue" at bounding box center [1148, 32] width 112 height 38
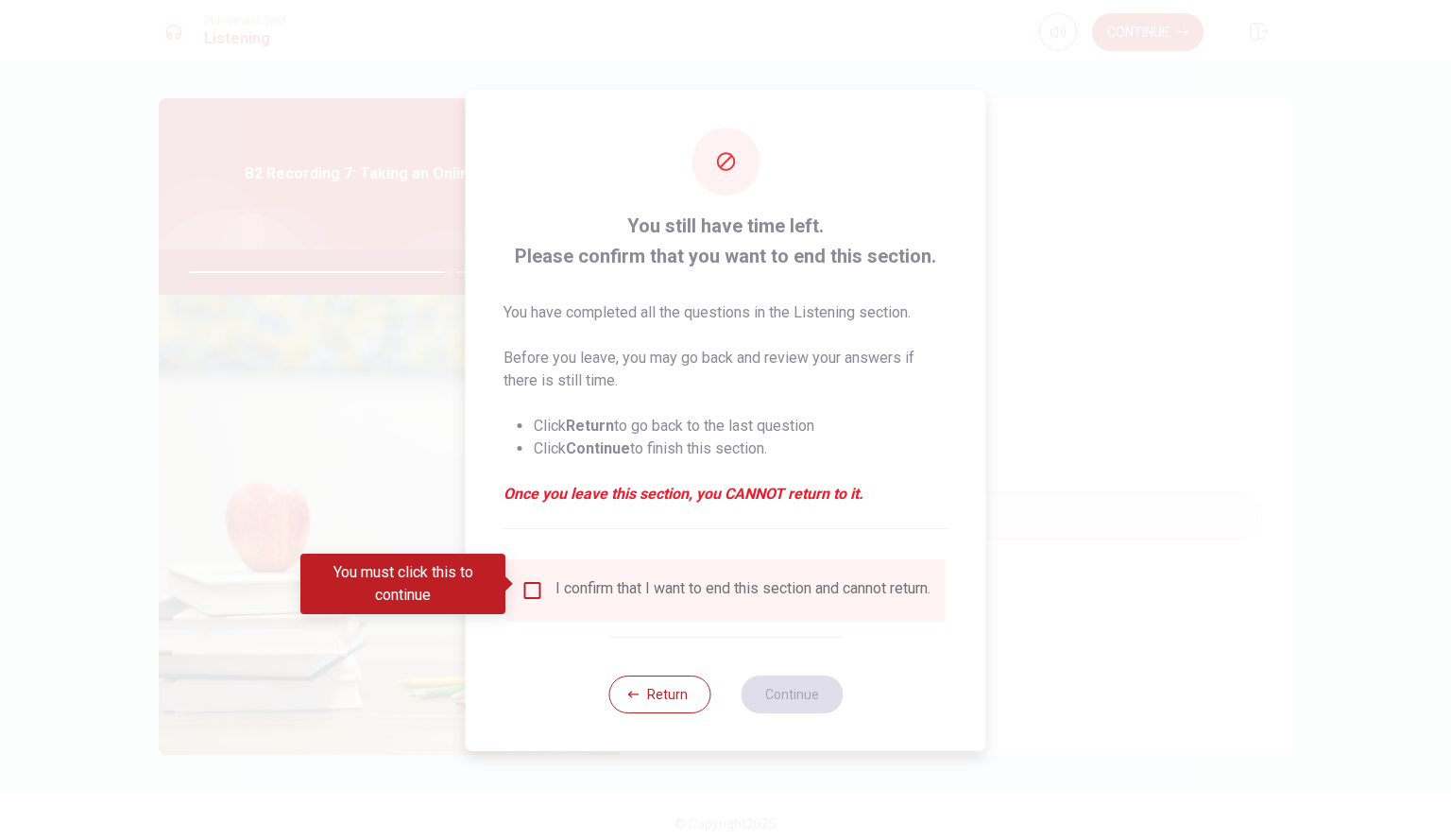
click at [778, 579] on div "I confirm that I want to end this section and cannot return." at bounding box center [743, 591] width 375 height 23
click at [751, 581] on div "I confirm that I want to end this section and cannot return." at bounding box center [743, 591] width 375 height 23
click at [541, 585] on input "You must click this to continue" at bounding box center [533, 591] width 23 height 23
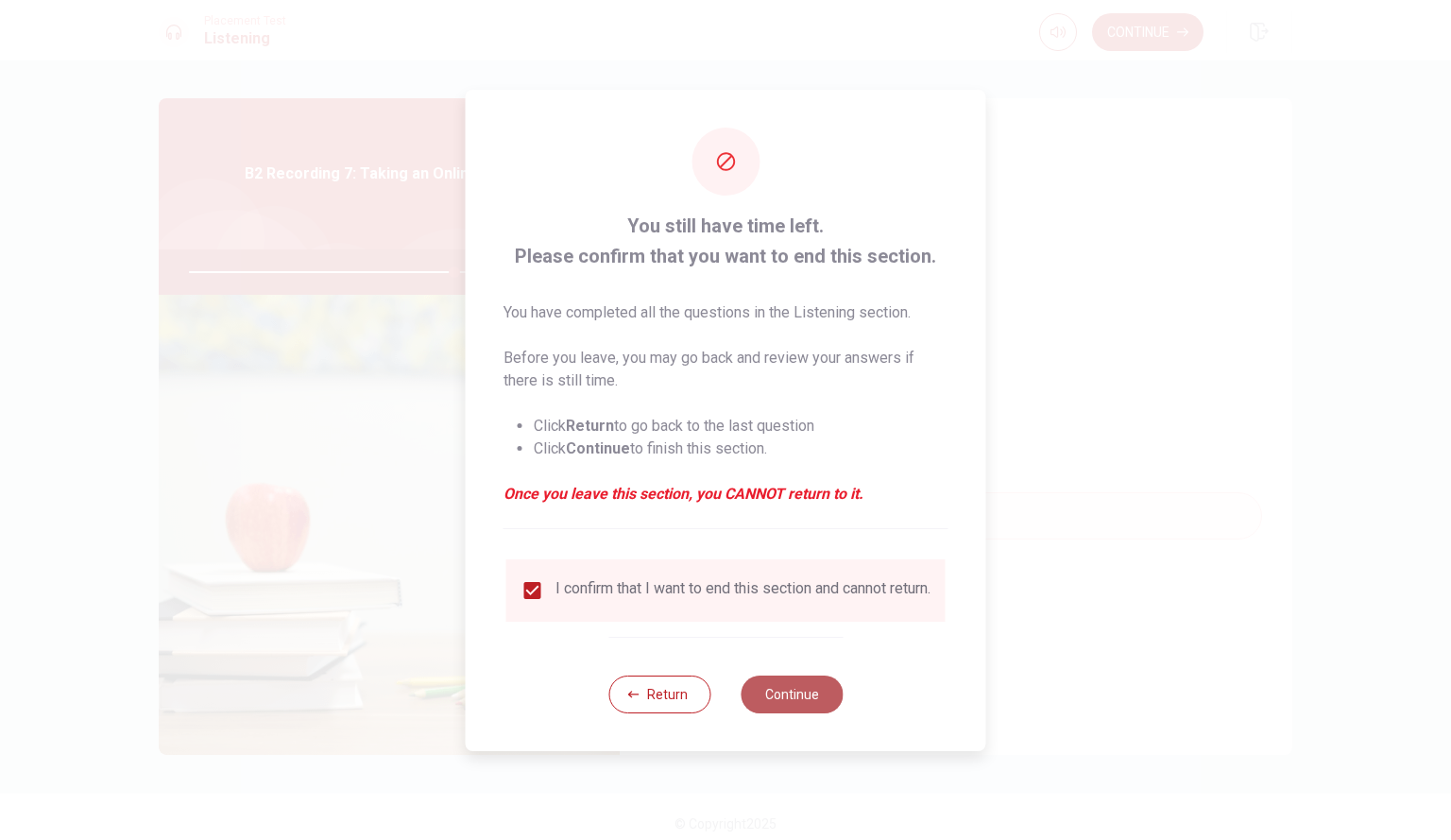
click at [782, 690] on button "Continue" at bounding box center [792, 694] width 102 height 38
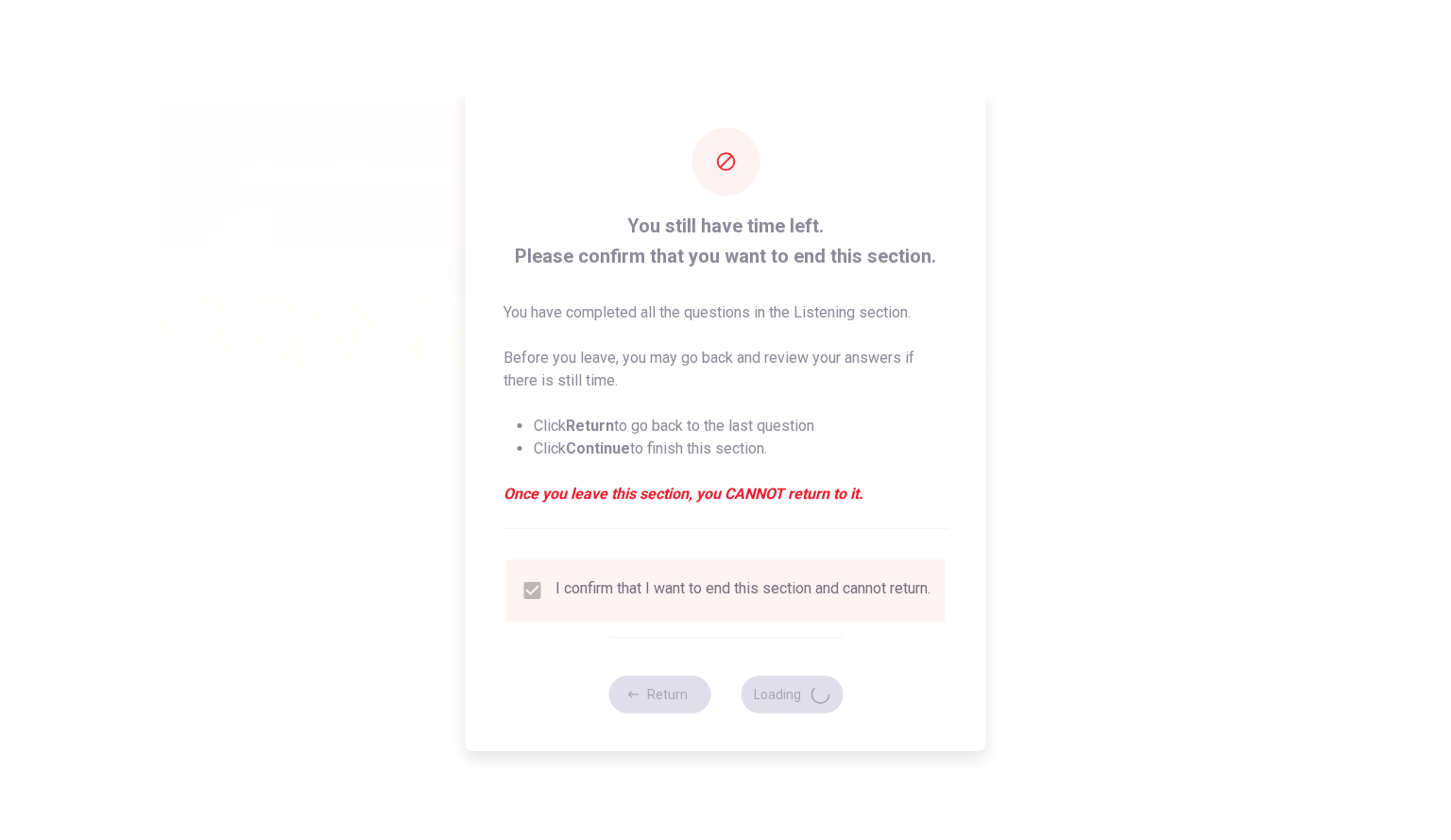
type input "79"
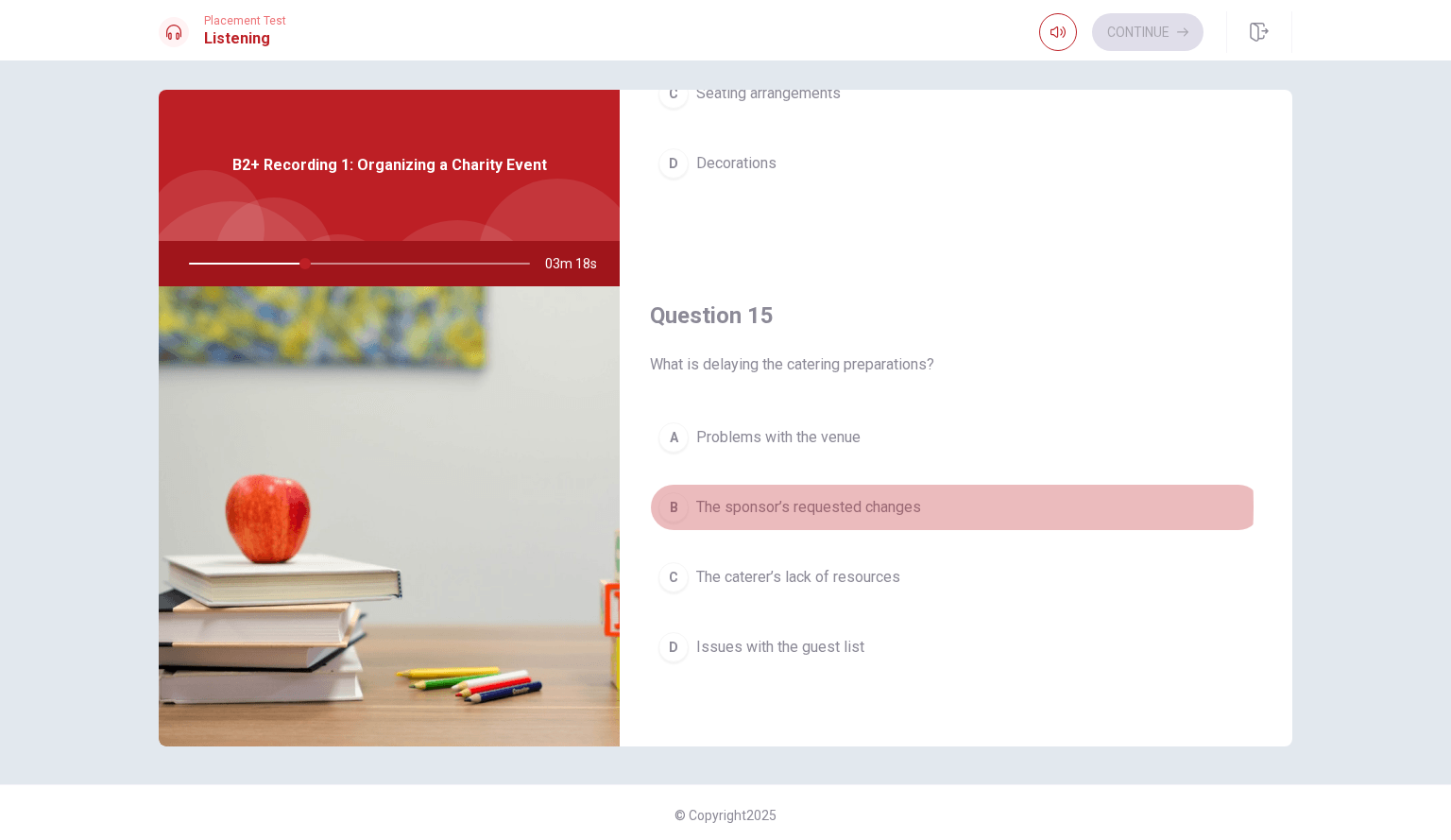
click at [880, 507] on span "The sponsor’s requested changes" at bounding box center [808, 508] width 224 height 23
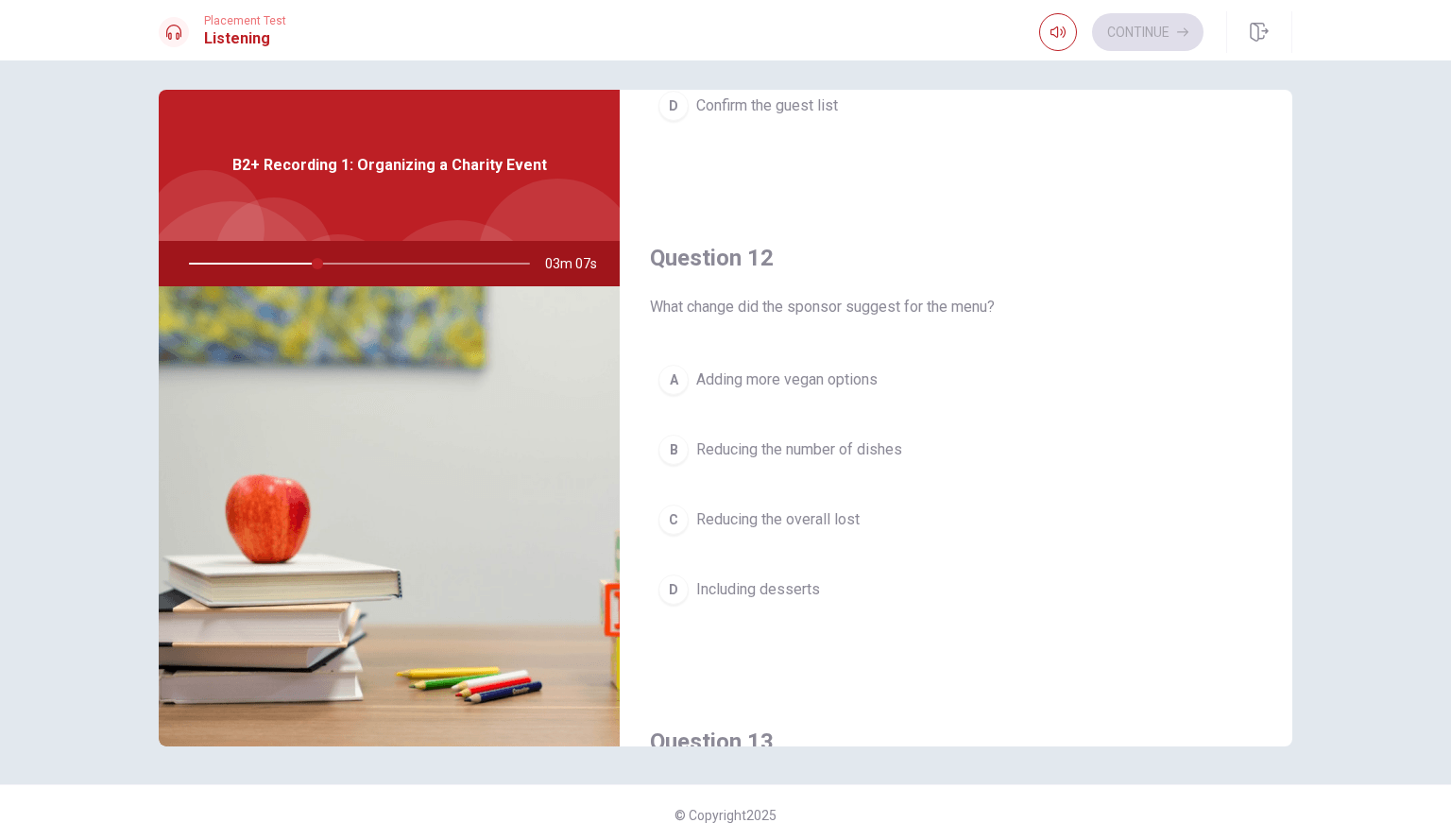
scroll to position [379, 0]
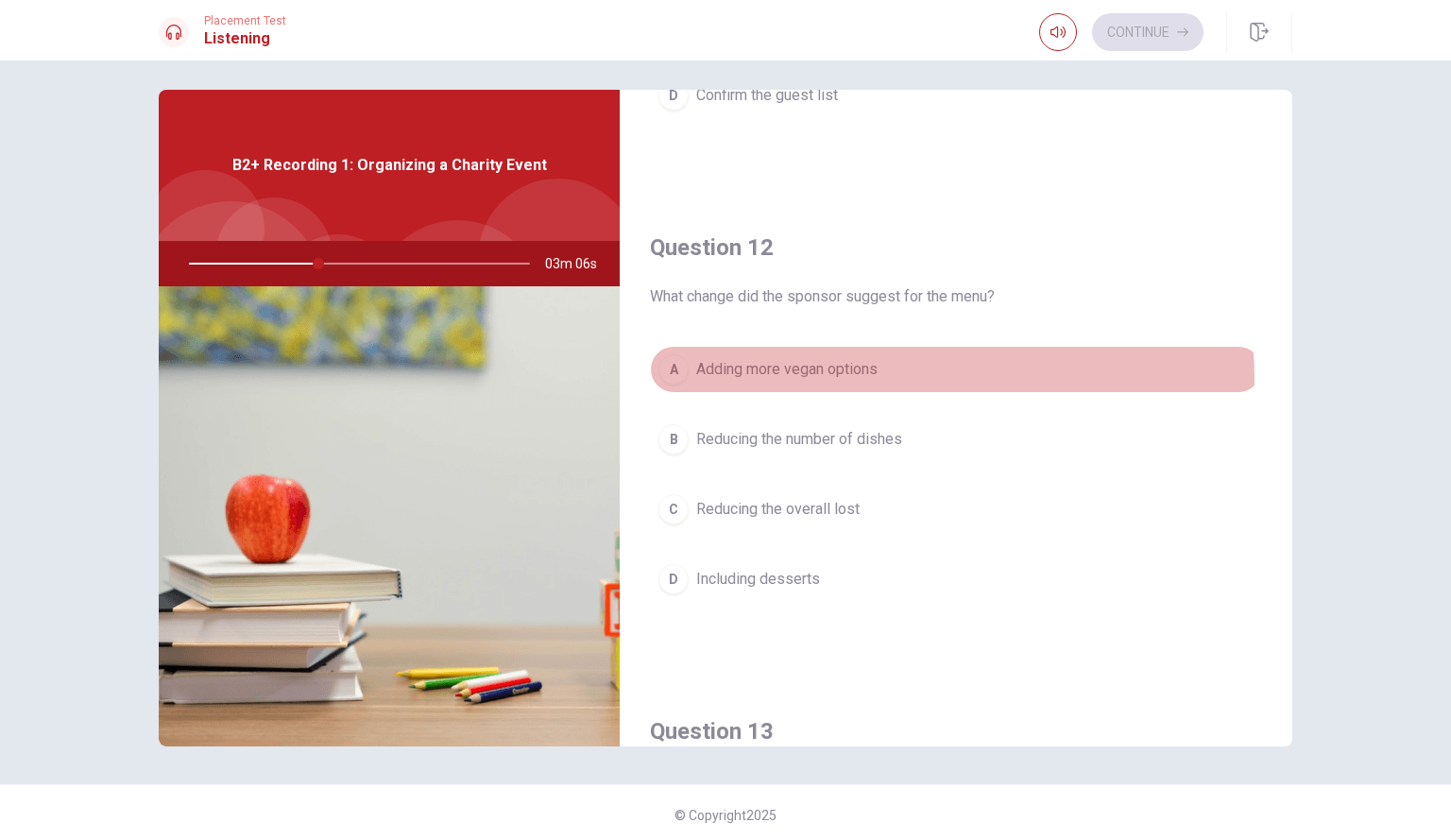
click at [888, 379] on button "A Adding more vegan options" at bounding box center [957, 369] width 613 height 47
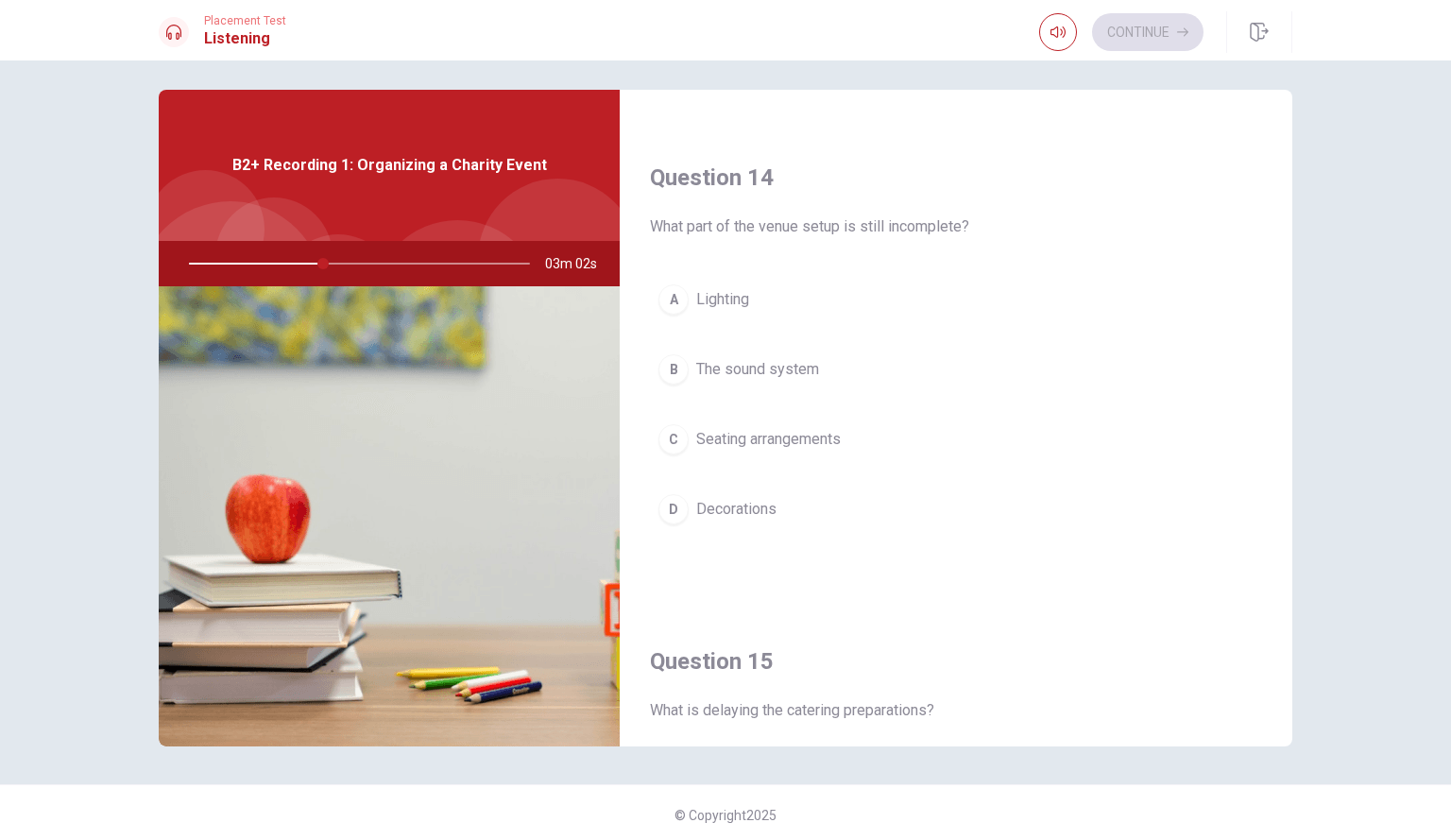
scroll to position [1410, 0]
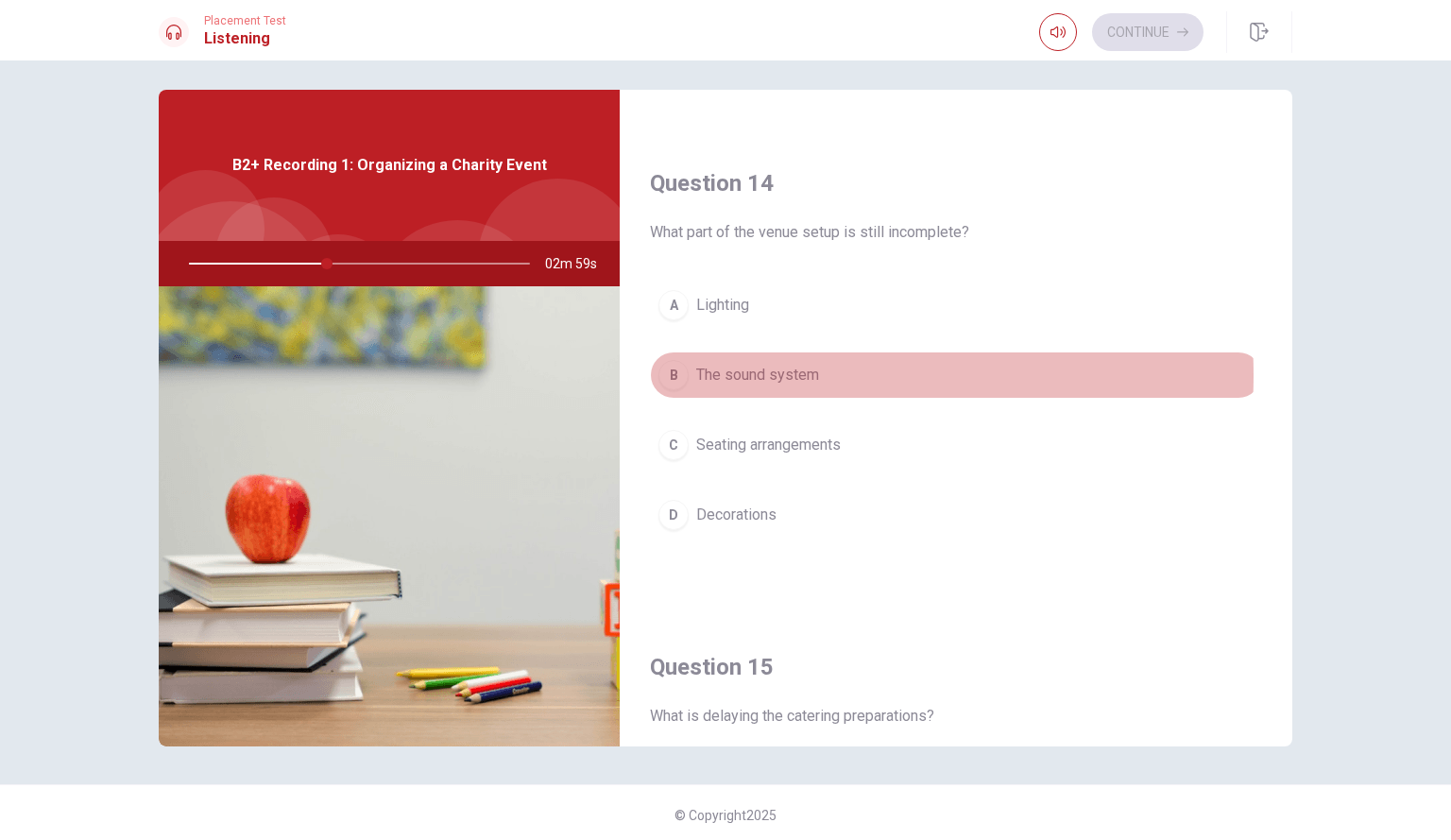
click at [767, 375] on span "The sound system" at bounding box center [758, 376] width 123 height 23
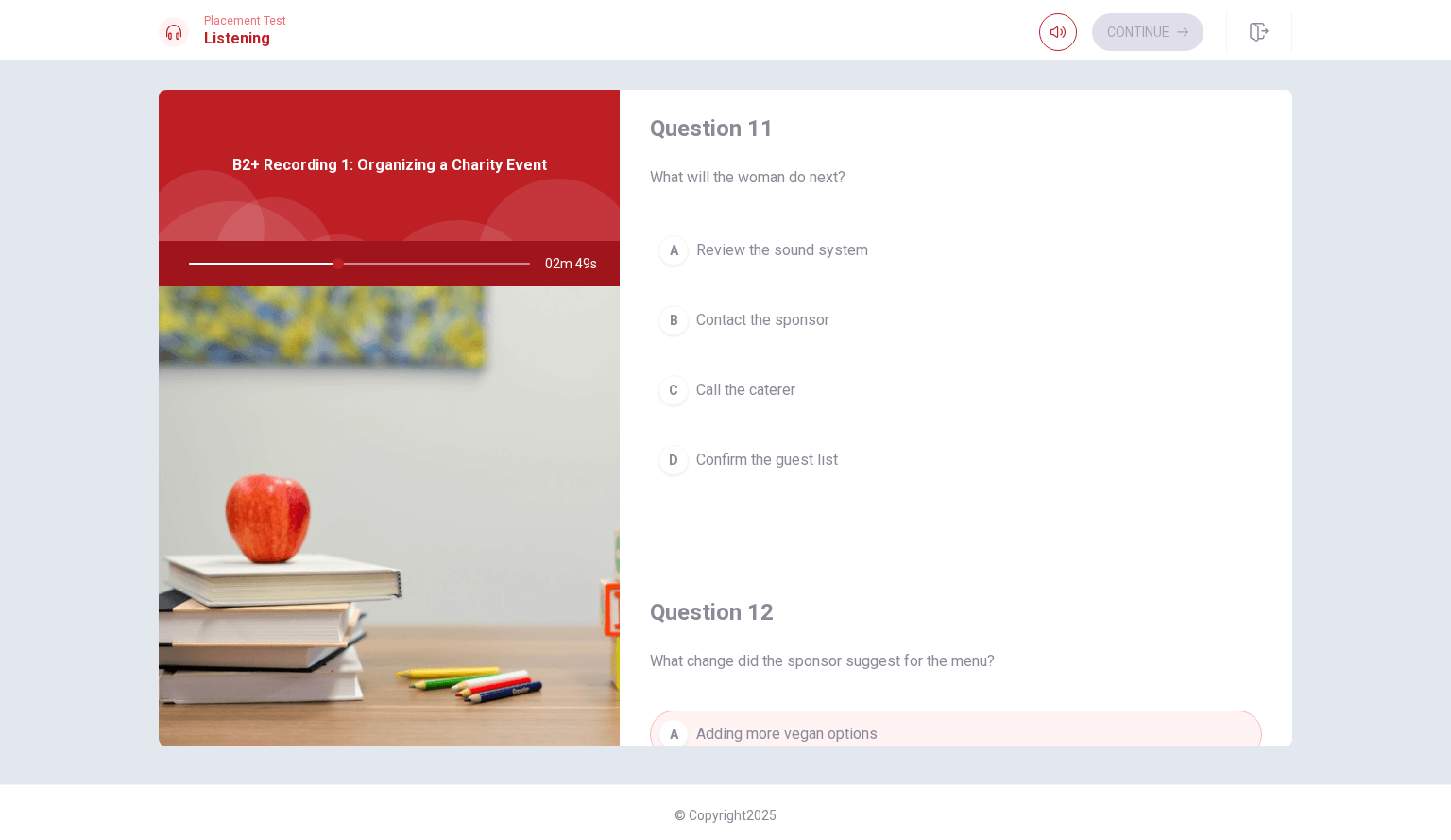
scroll to position [13, 0]
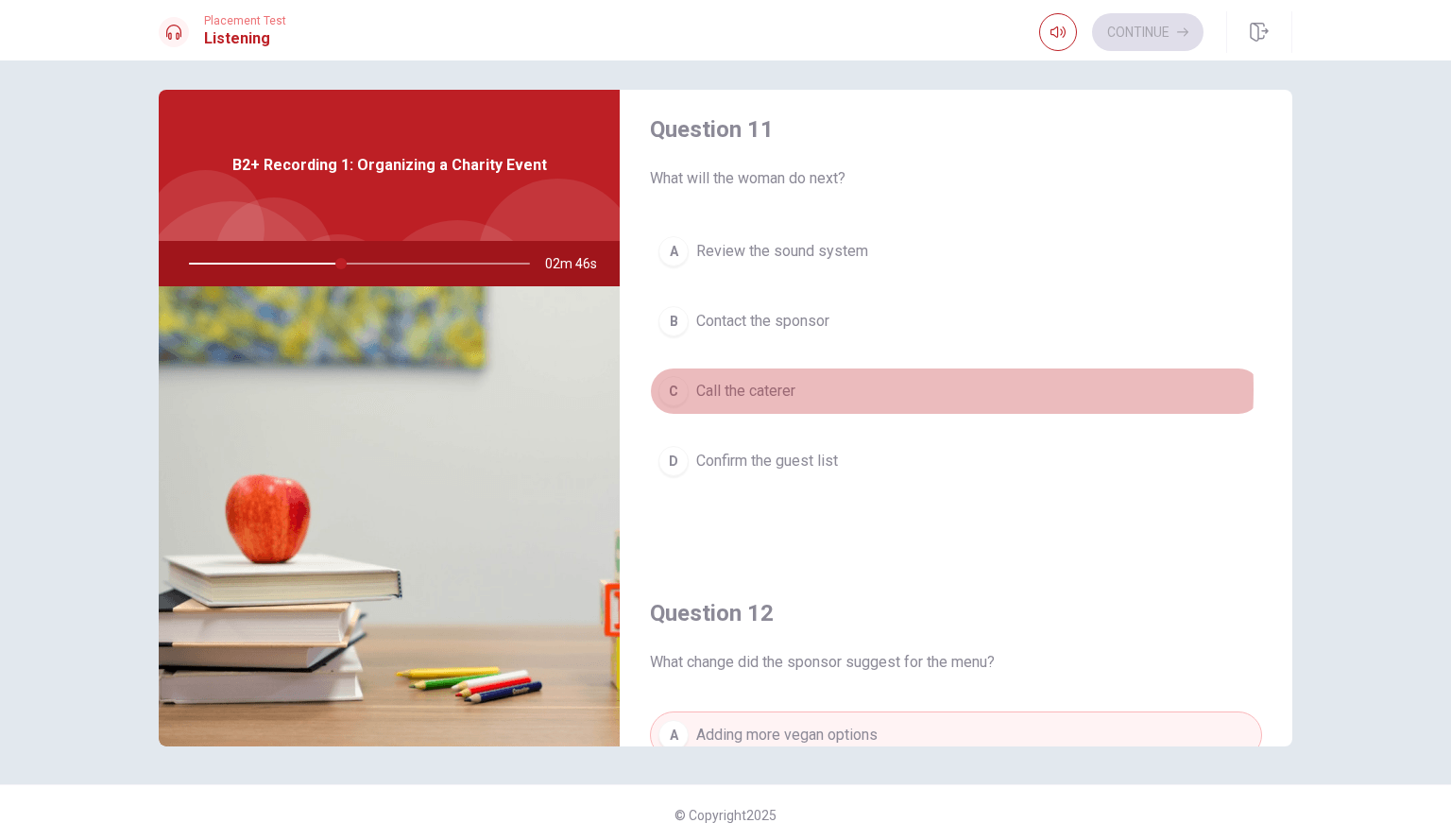
click at [847, 389] on button "C Call the caterer" at bounding box center [957, 391] width 613 height 47
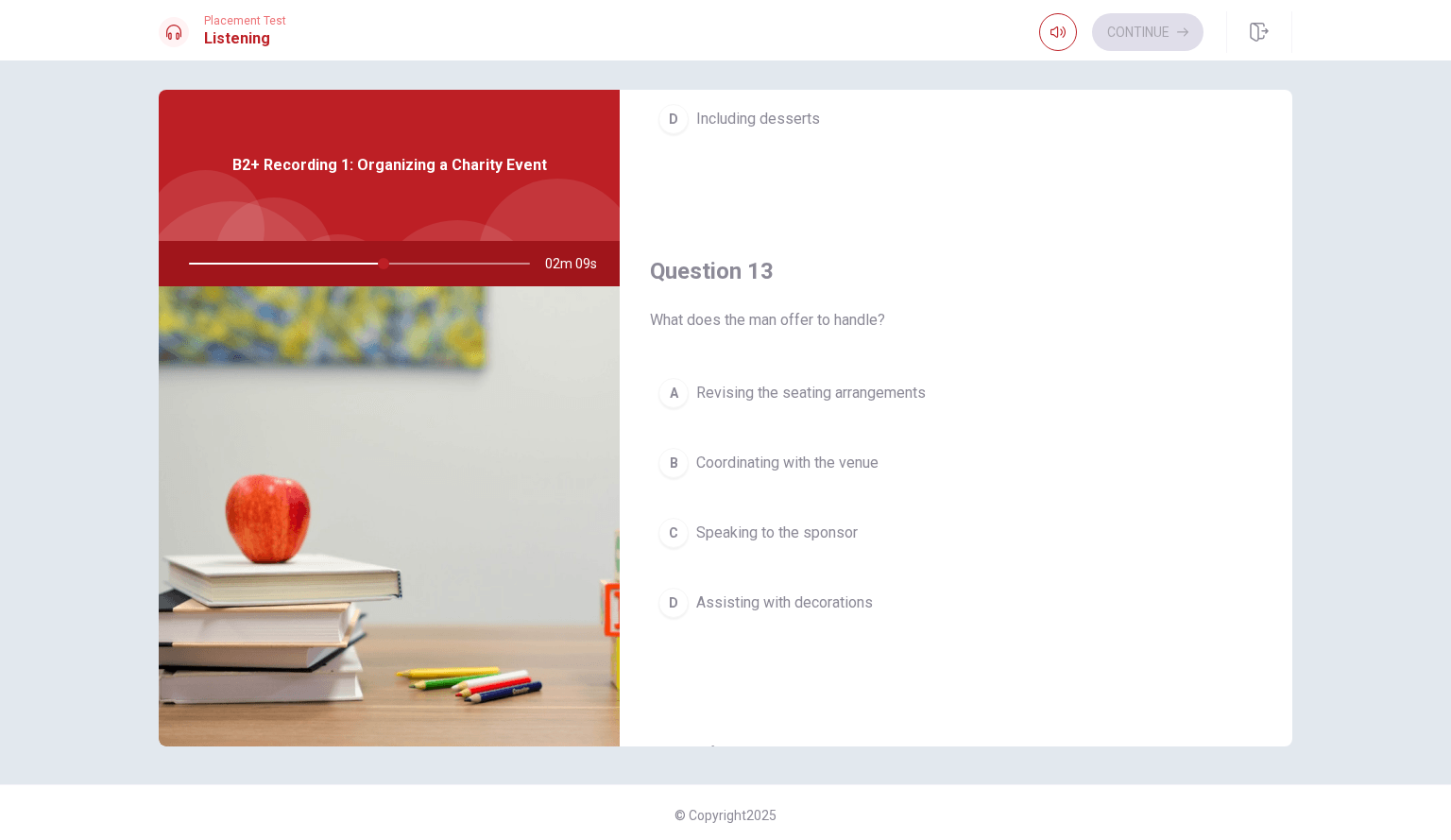
scroll to position [846, 0]
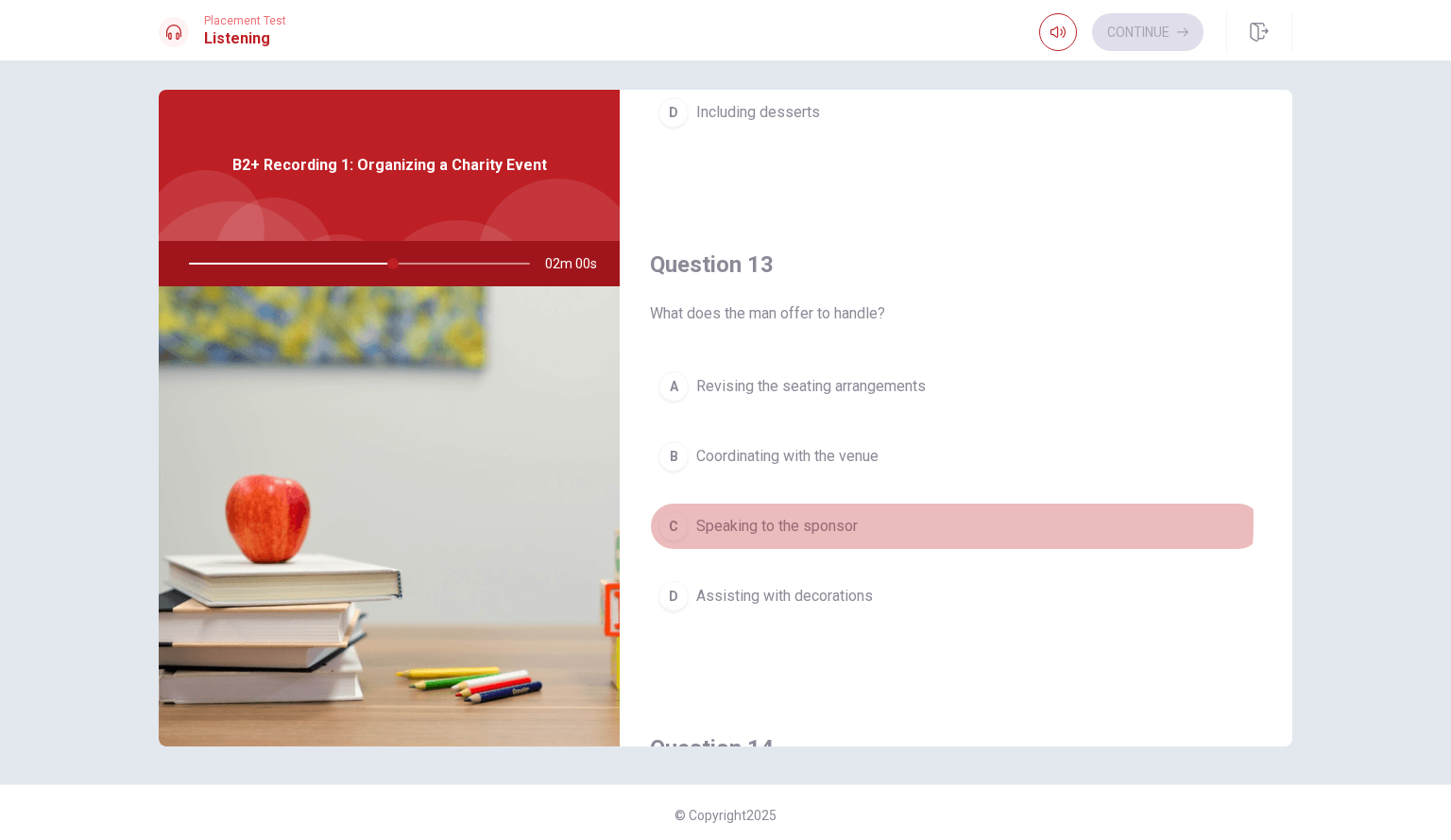
click at [882, 520] on button "C Speaking to the sponsor" at bounding box center [957, 526] width 613 height 47
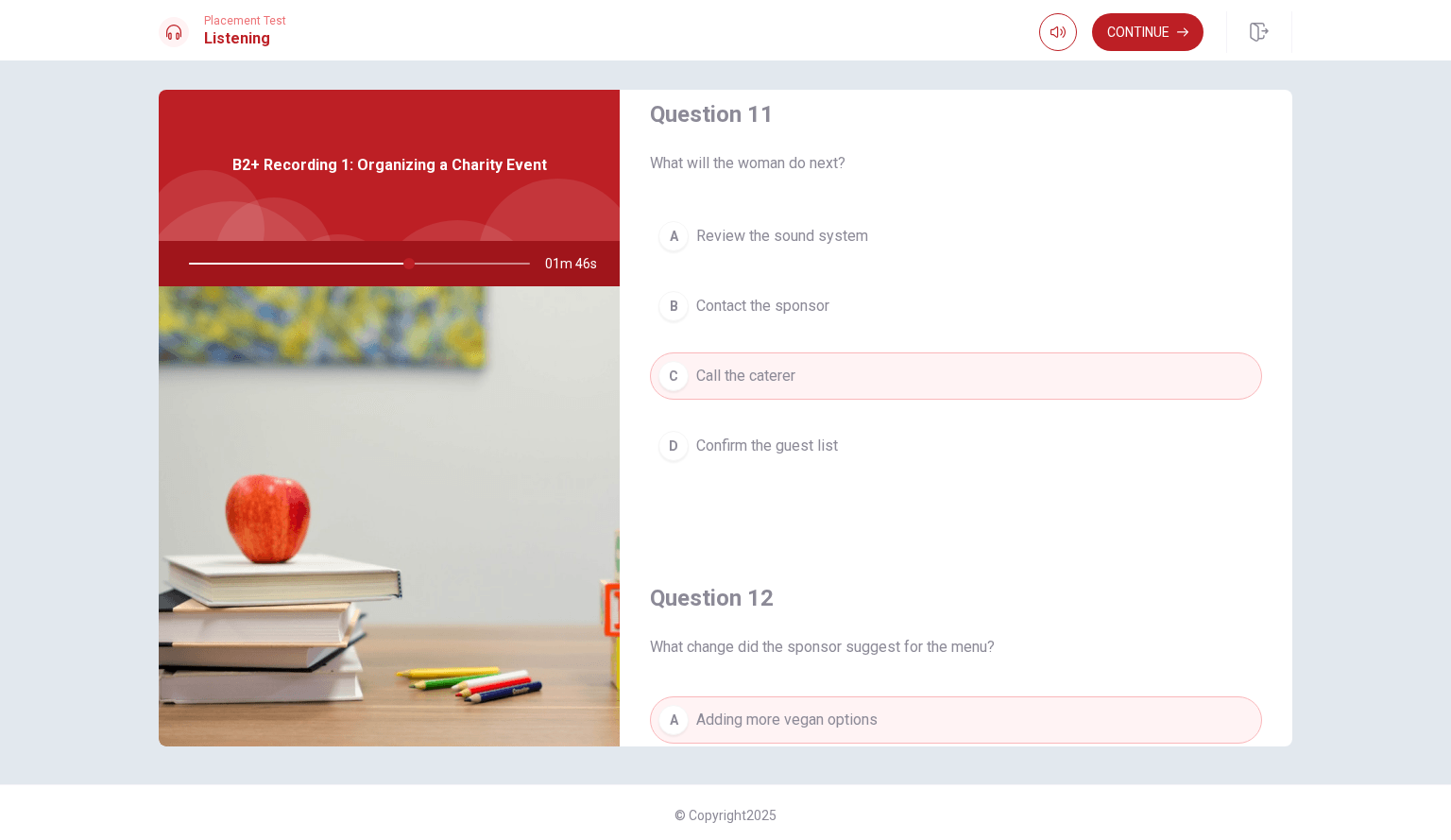
scroll to position [0, 0]
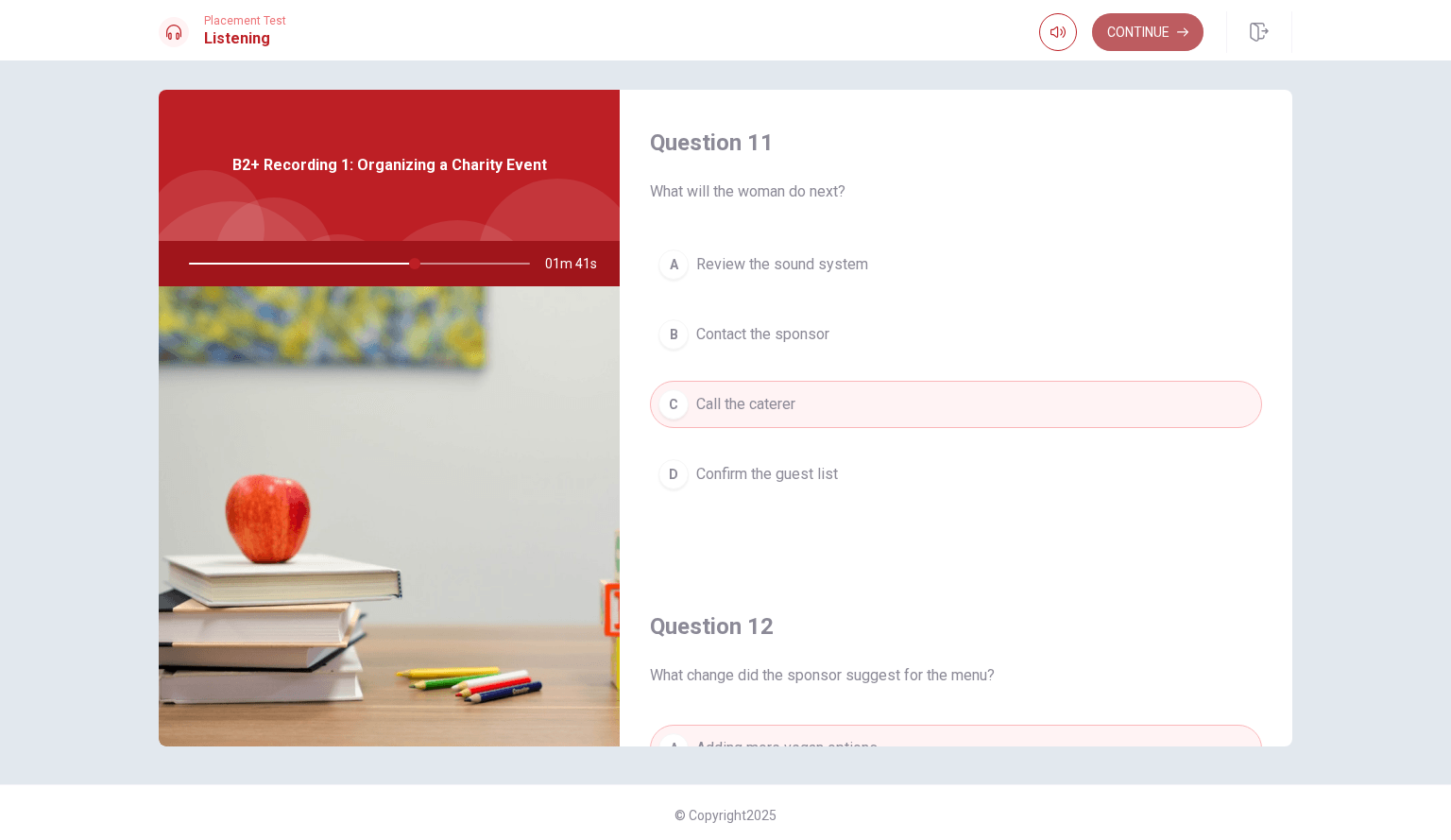
click at [1148, 35] on button "Continue" at bounding box center [1148, 32] width 112 height 38
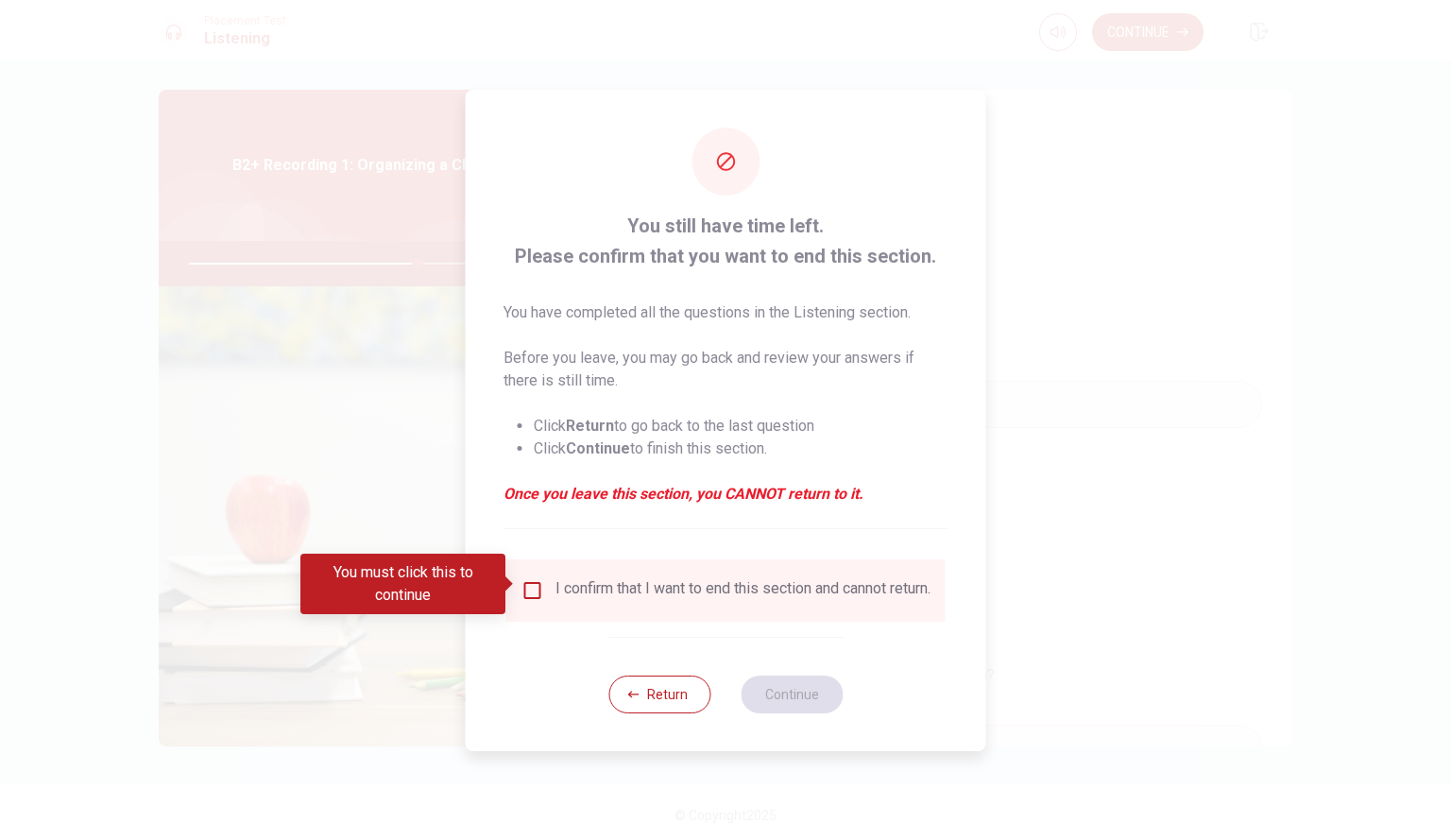
click at [721, 587] on div "I confirm that I want to end this section and cannot return." at bounding box center [743, 591] width 375 height 23
click at [532, 579] on input "You must click this to continue" at bounding box center [533, 591] width 23 height 23
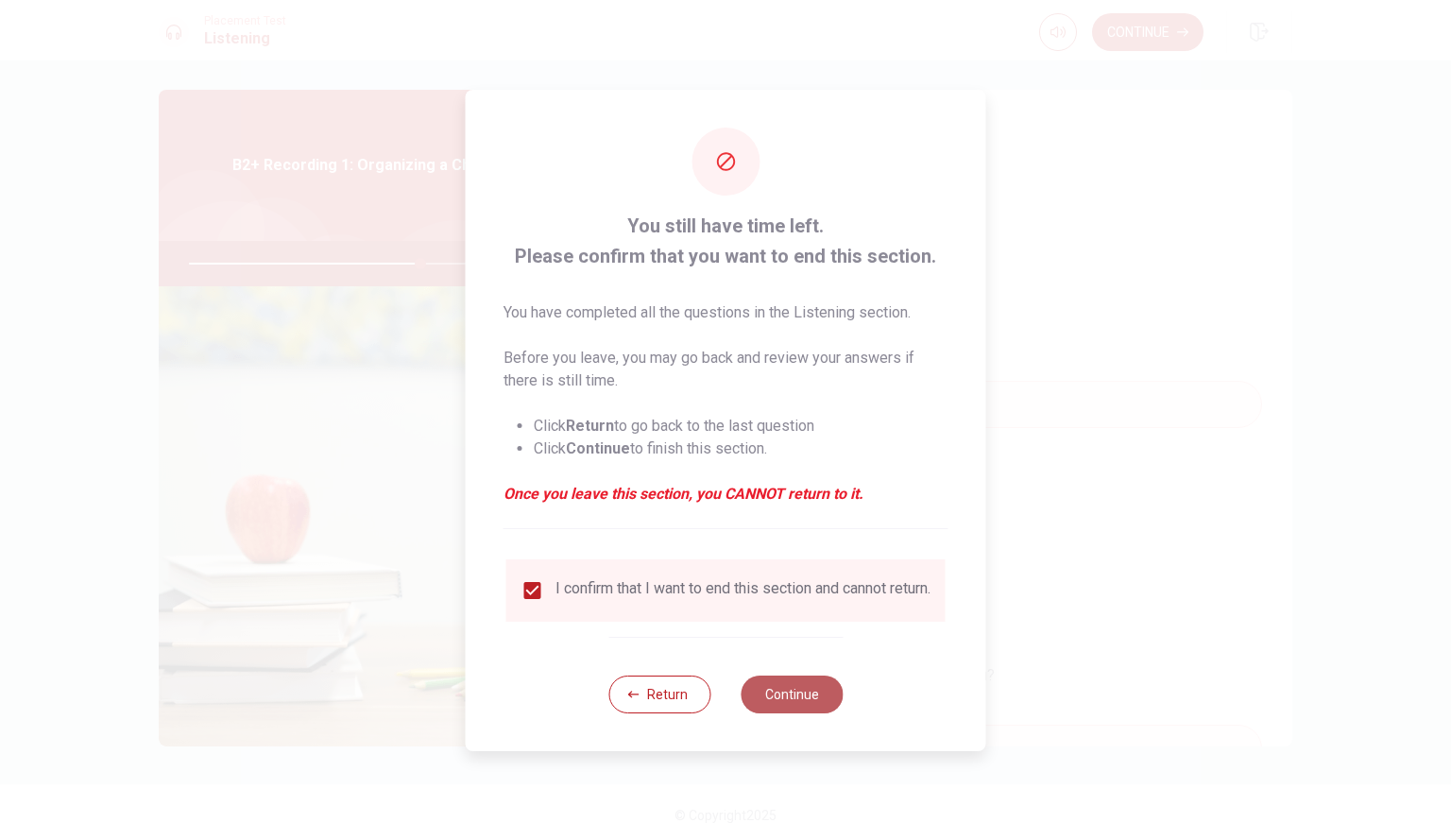
click at [805, 700] on button "Continue" at bounding box center [792, 694] width 102 height 38
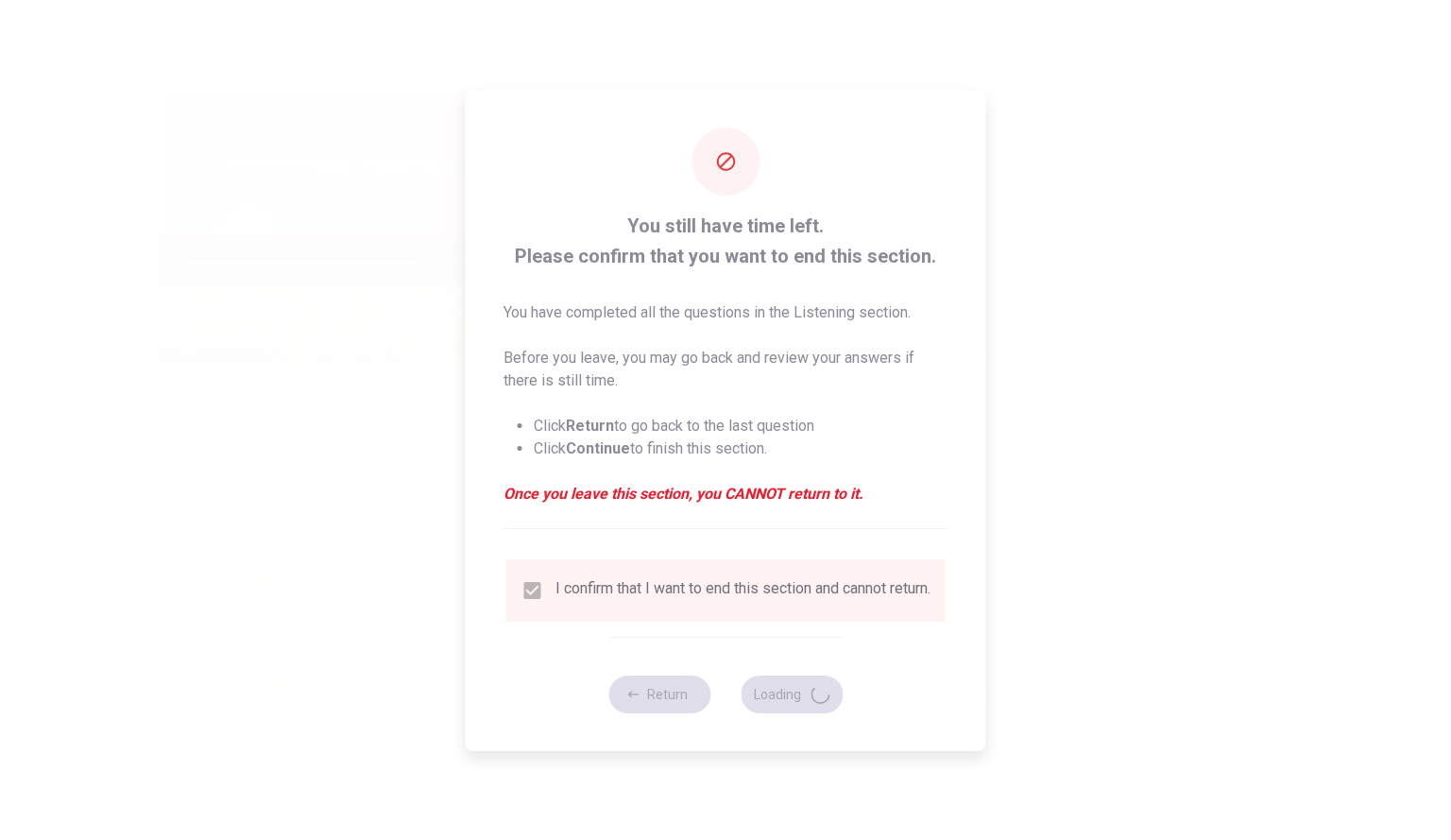
type input "69"
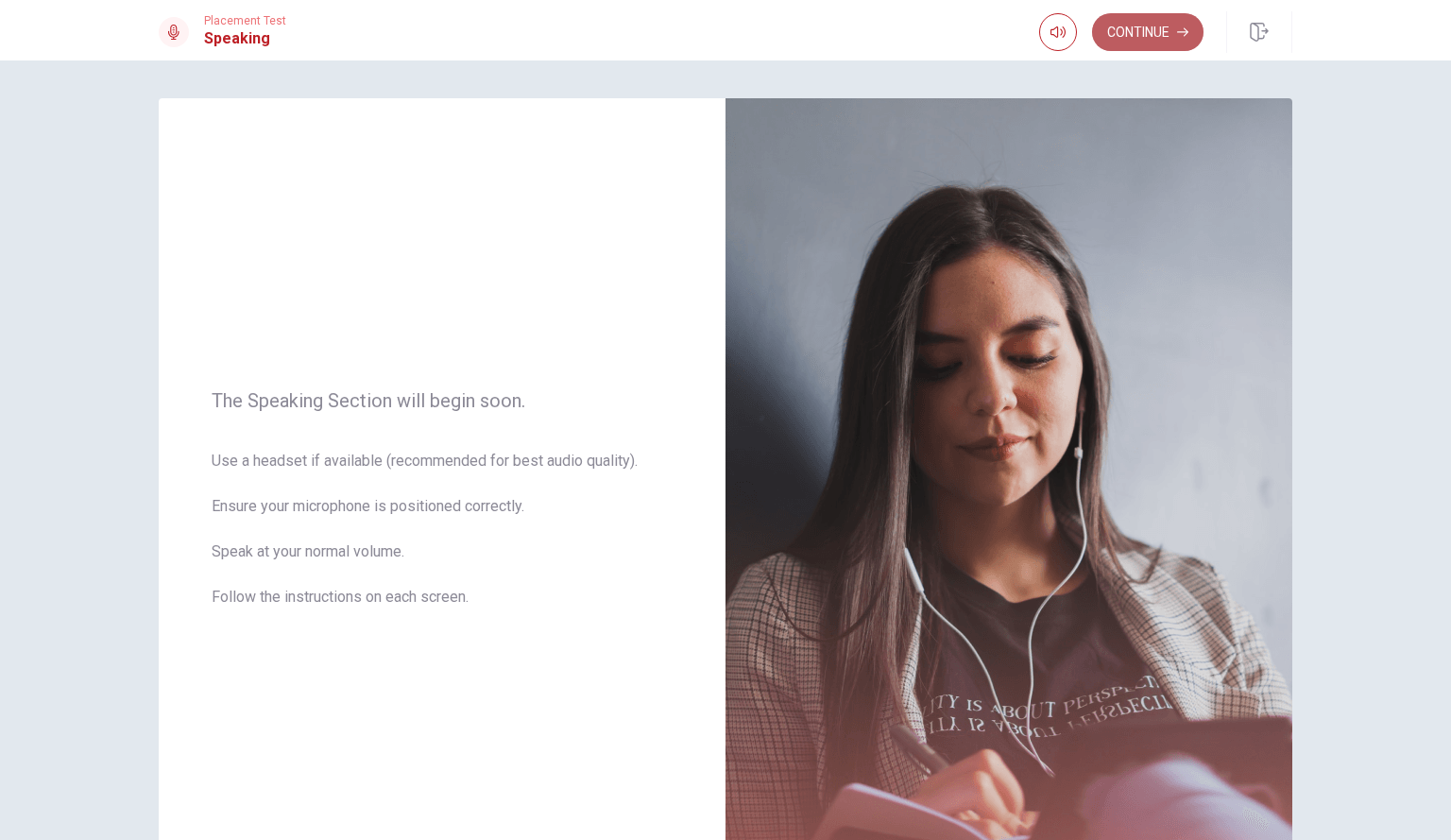
click at [1170, 45] on button "Continue" at bounding box center [1148, 32] width 112 height 38
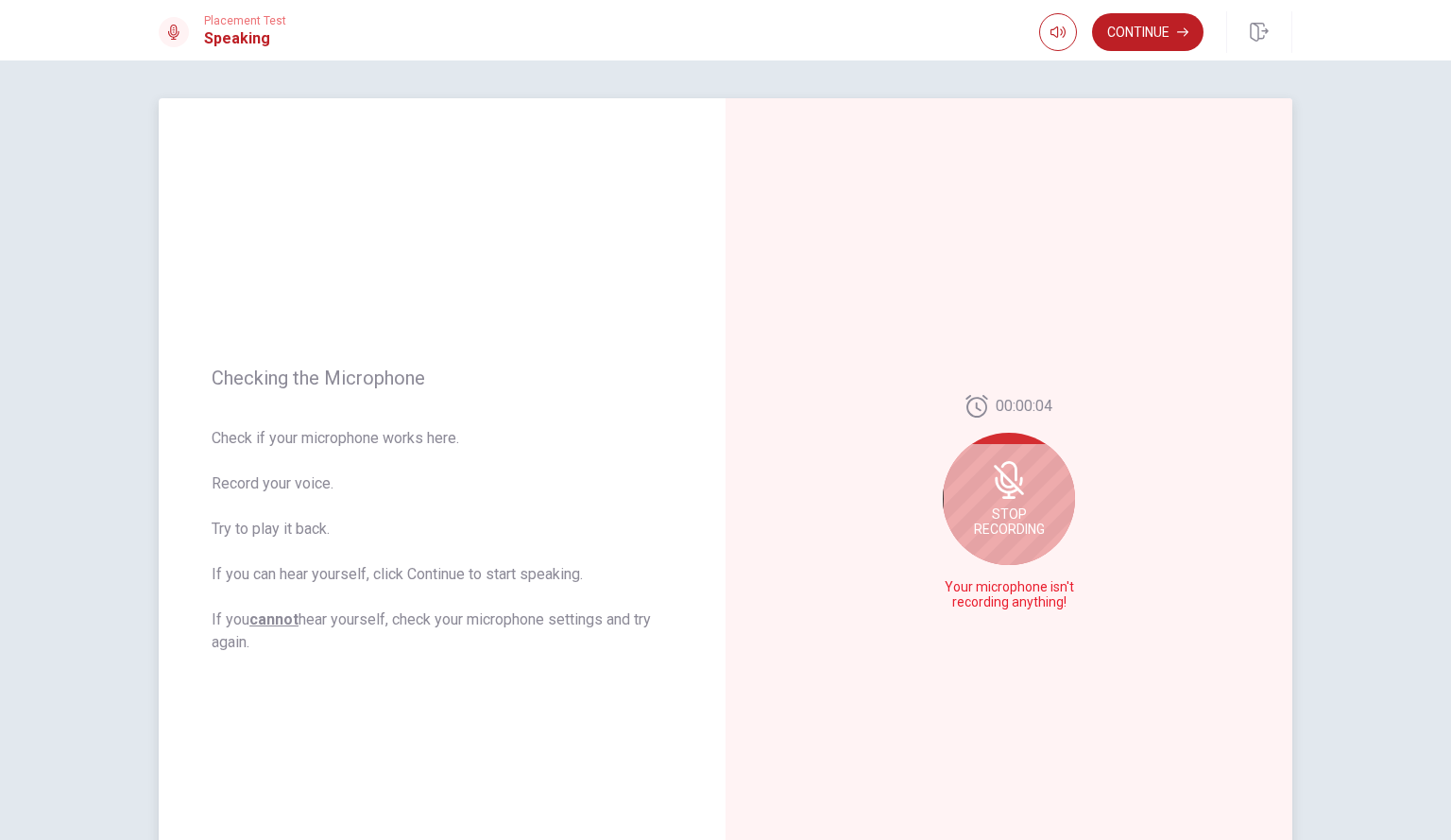
click at [1047, 502] on div "Stop Recording" at bounding box center [1009, 498] width 132 height 132
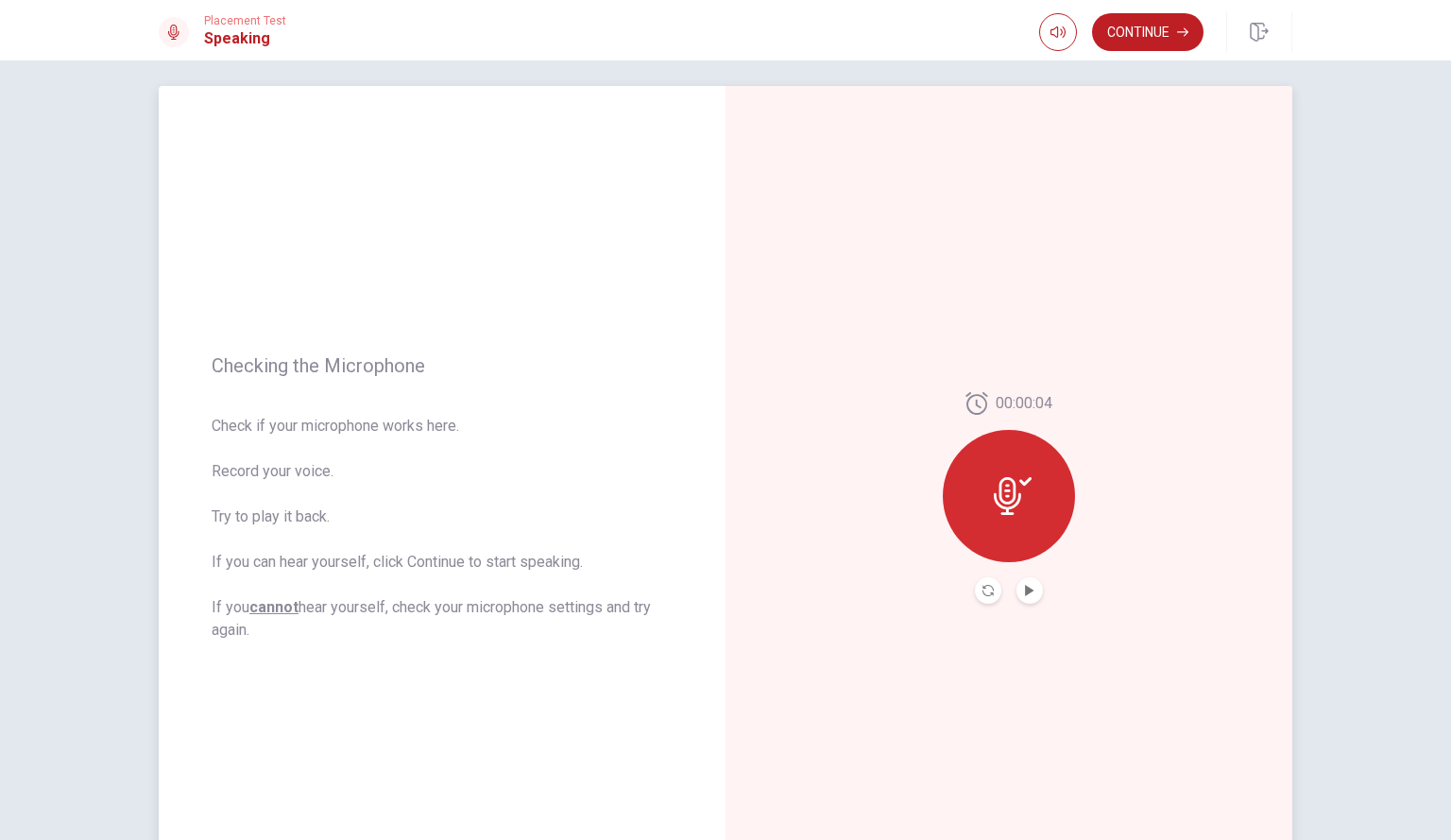
scroll to position [14, 0]
click at [979, 582] on button "Record Again" at bounding box center [988, 588] width 26 height 26
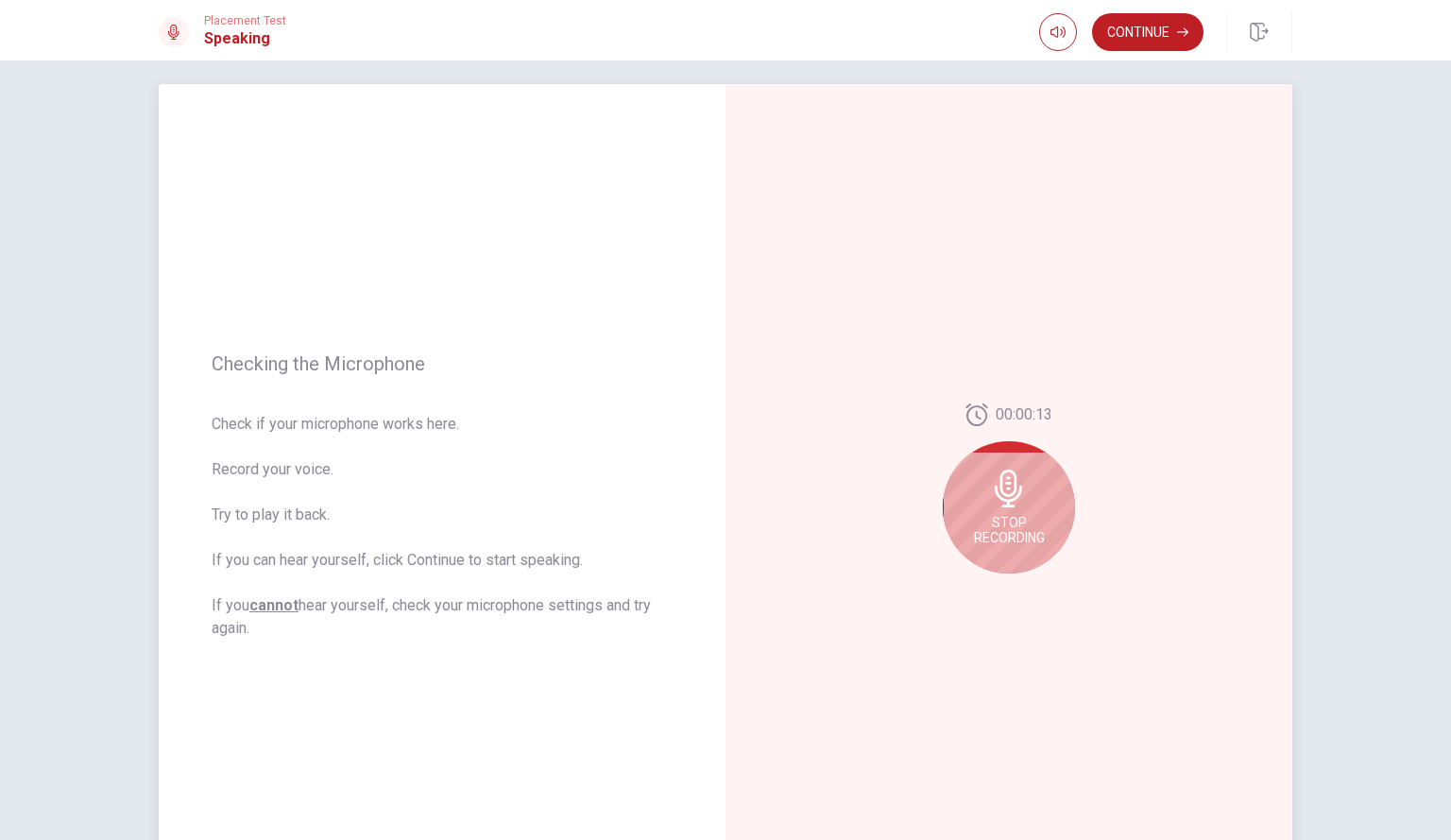
click at [999, 542] on span "Stop Recording" at bounding box center [1010, 530] width 71 height 30
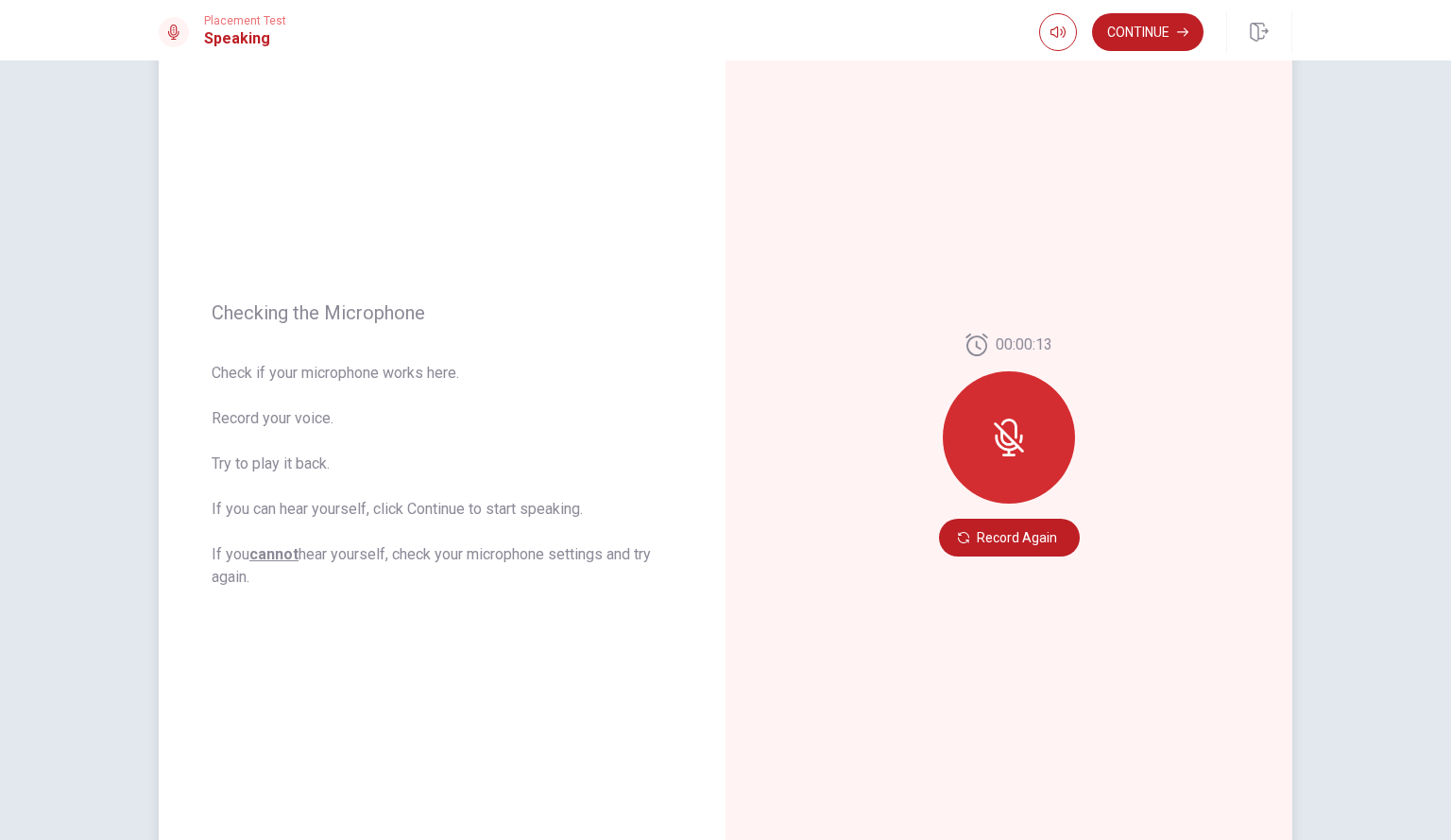
scroll to position [68, 0]
click at [1000, 459] on div at bounding box center [1009, 434] width 132 height 132
click at [1001, 516] on button "Record Again" at bounding box center [1010, 535] width 141 height 38
drag, startPoint x: 1036, startPoint y: 521, endPoint x: 1028, endPoint y: 532, distance: 13.6
click at [1028, 532] on div at bounding box center [1009, 534] width 68 height 26
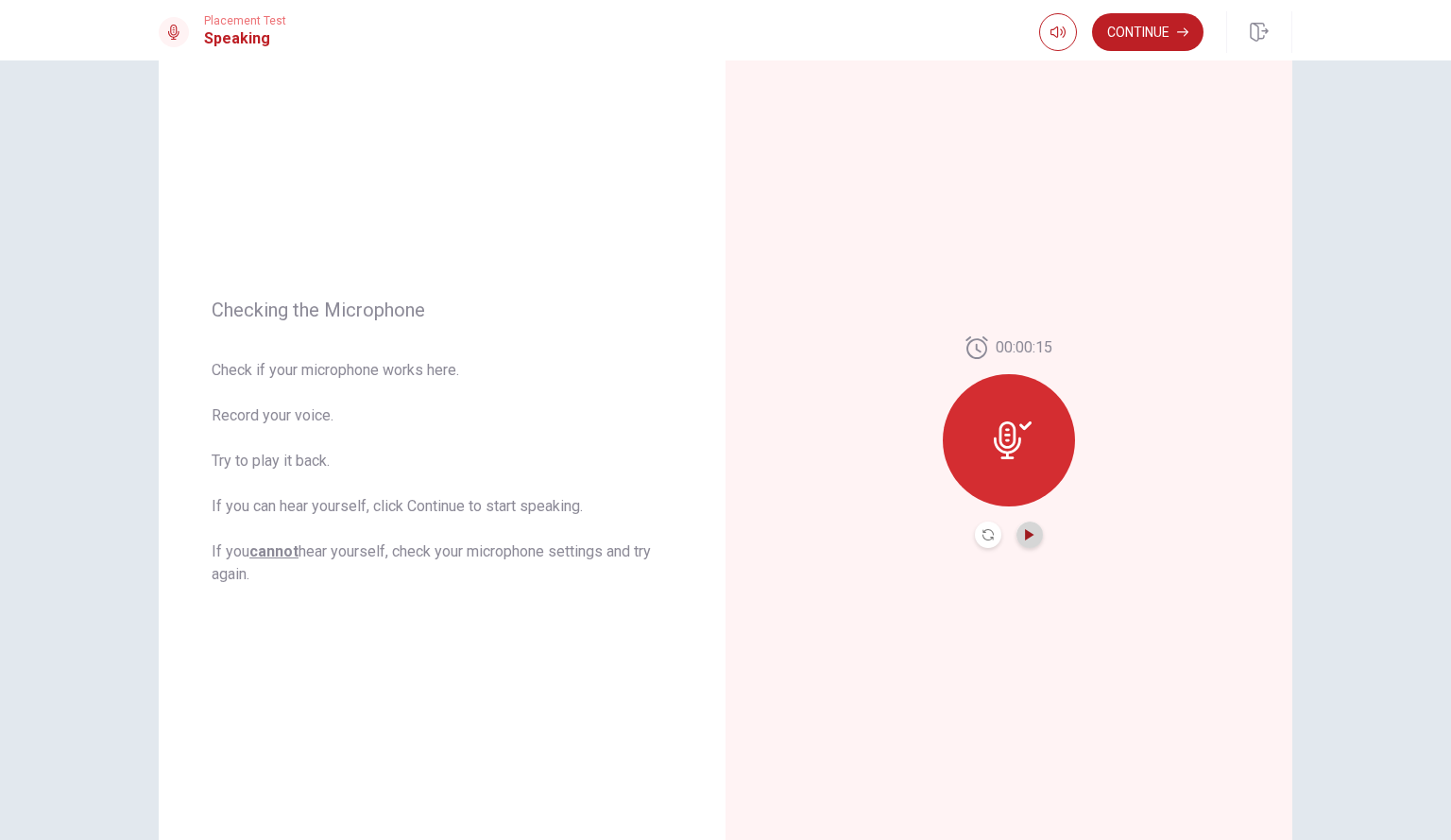
click at [1028, 532] on icon "Play Audio" at bounding box center [1030, 535] width 12 height 12
click at [1016, 534] on button "Pause Audio" at bounding box center [1029, 534] width 26 height 26
click at [1132, 25] on button "Continue" at bounding box center [1148, 32] width 112 height 38
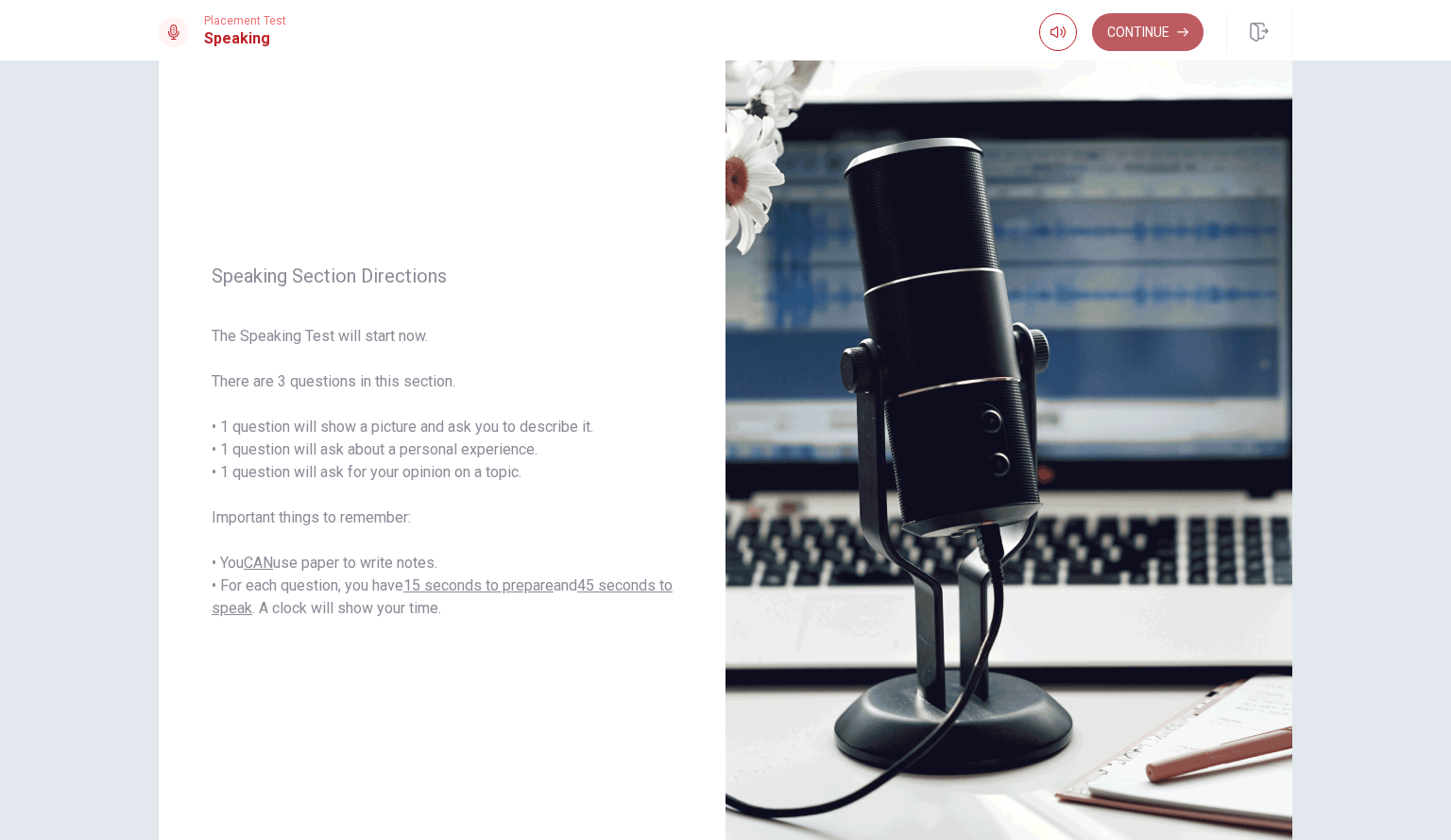
click at [1163, 35] on button "Continue" at bounding box center [1148, 32] width 112 height 38
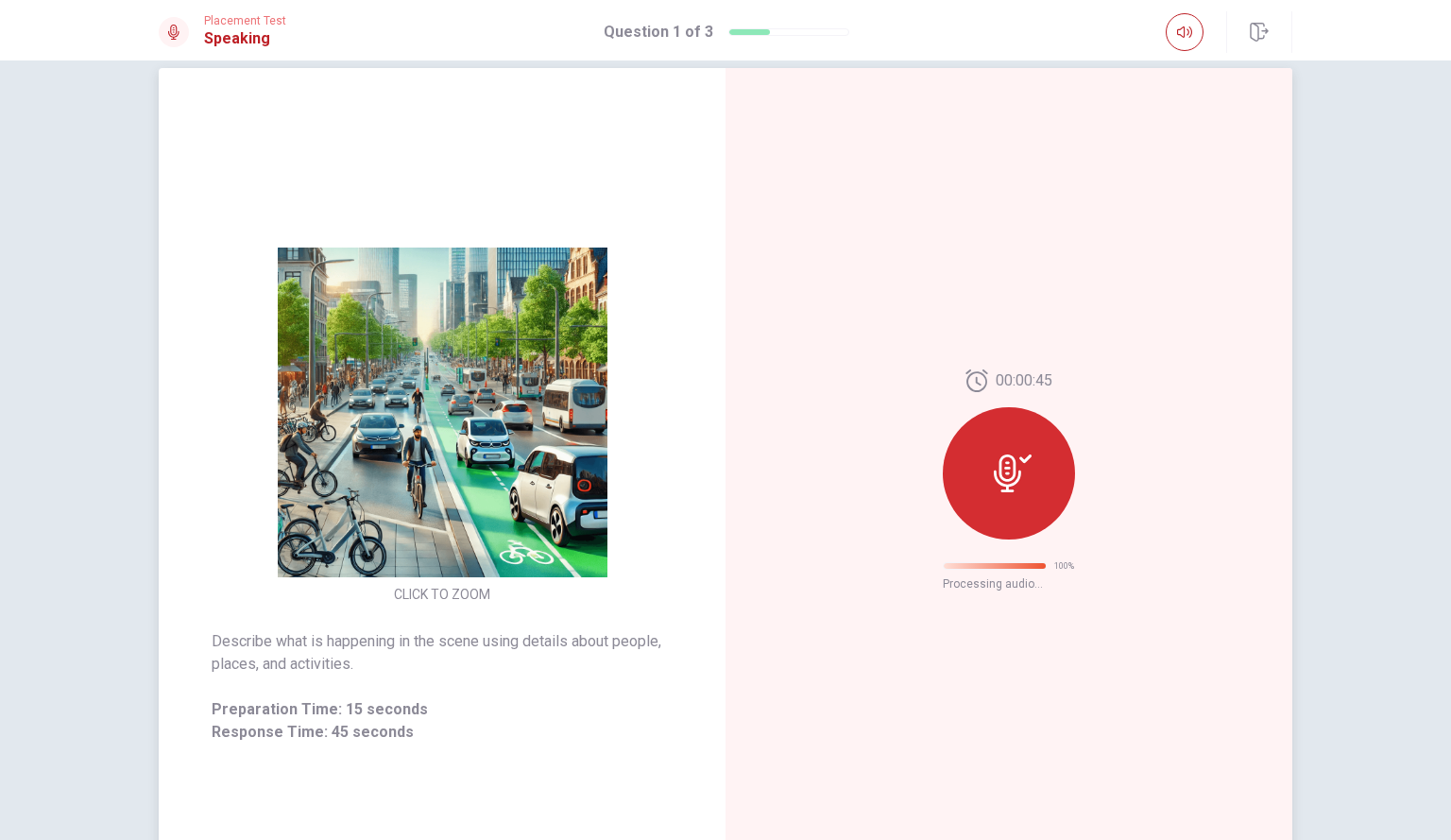
scroll to position [0, 0]
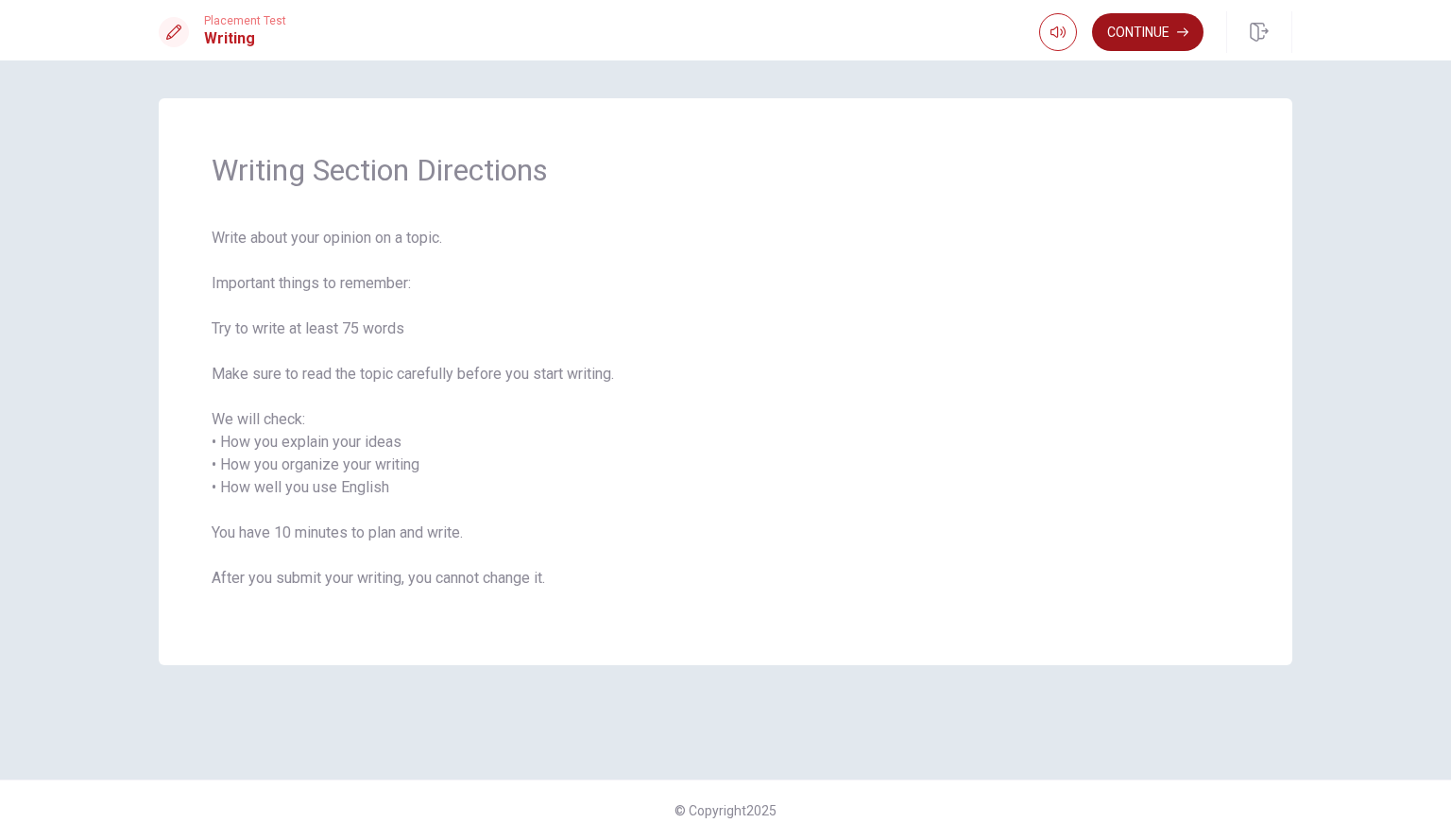
click at [1156, 41] on button "Continue" at bounding box center [1148, 32] width 112 height 38
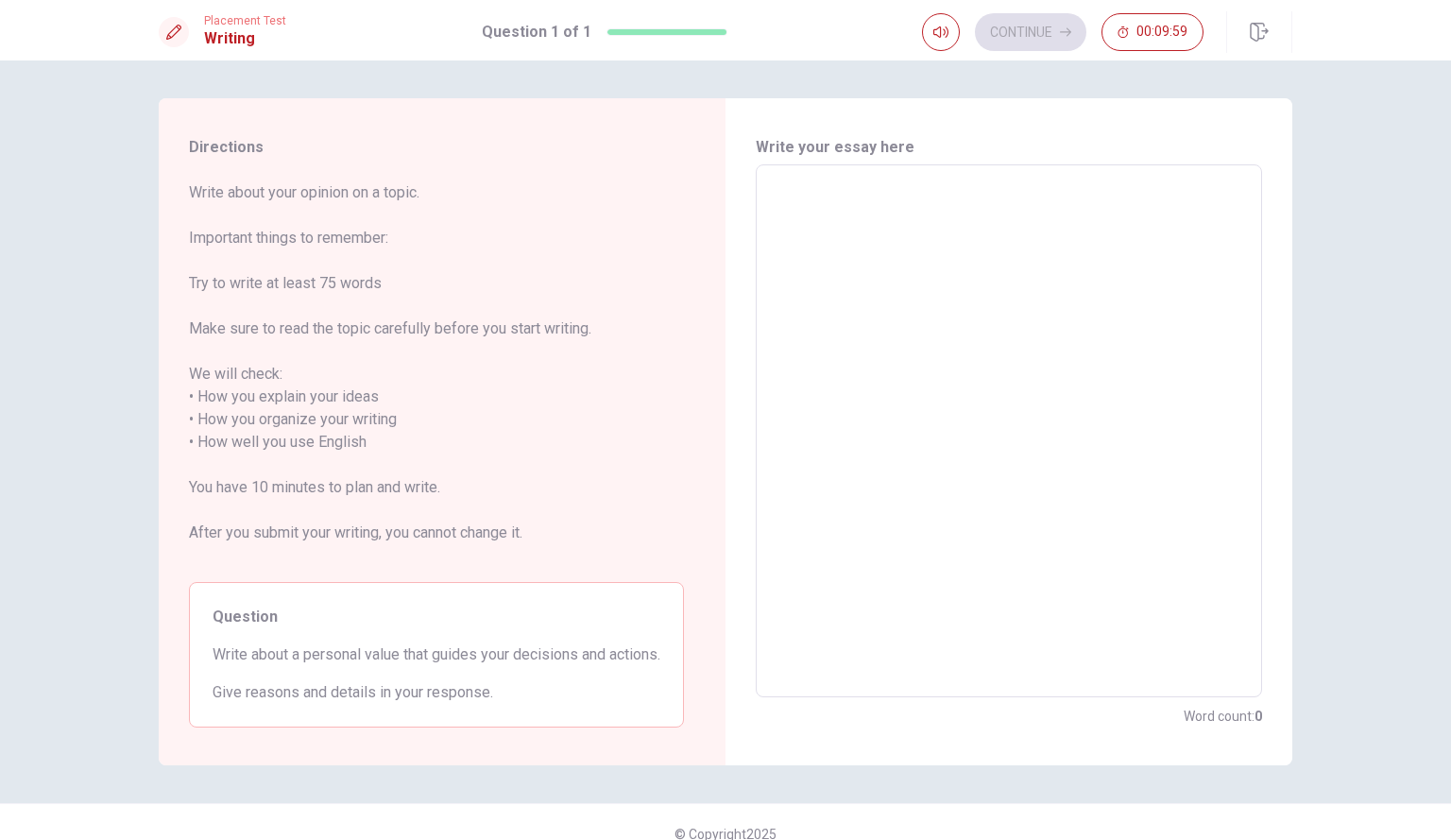
click at [937, 224] on textarea at bounding box center [1009, 431] width 480 height 502
click at [953, 354] on textarea at bounding box center [1009, 431] width 480 height 502
type textarea "I"
type textarea "x"
type textarea "I"
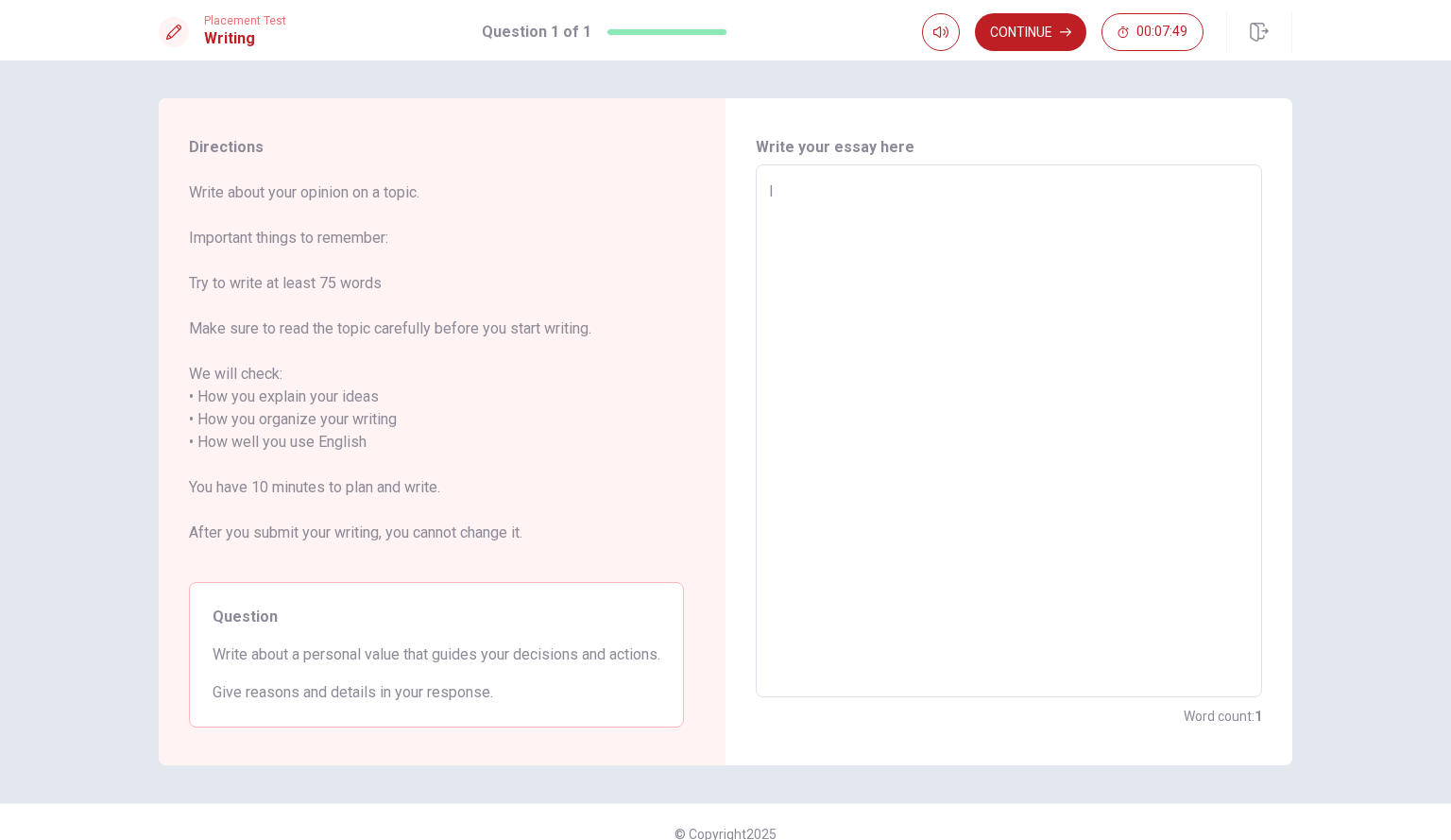
type textarea "x"
type textarea "I t"
type textarea "x"
type textarea "I th"
type textarea "x"
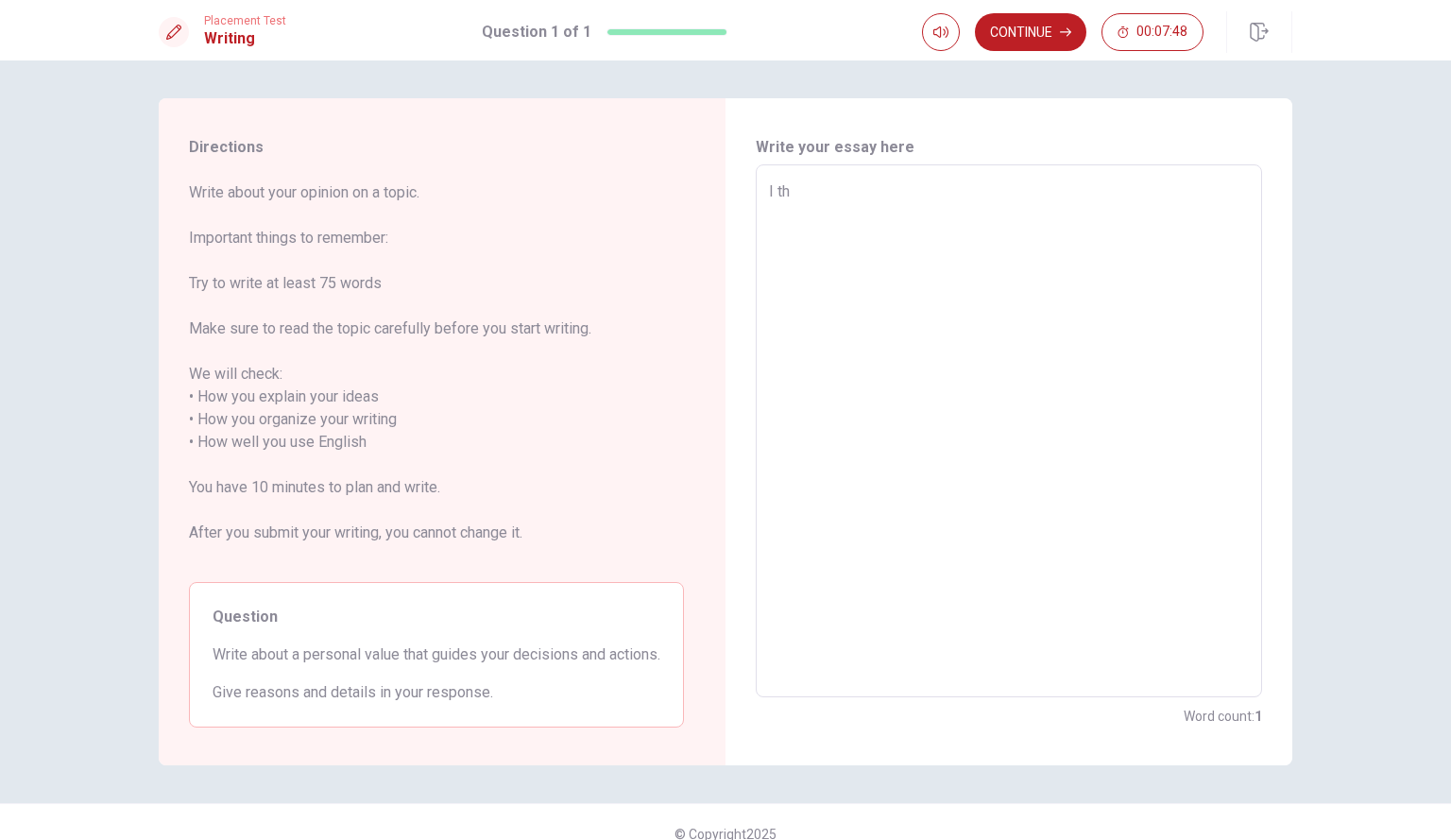
type textarea "I thi"
type textarea "x"
type textarea "I thin"
type textarea "x"
type textarea "I think"
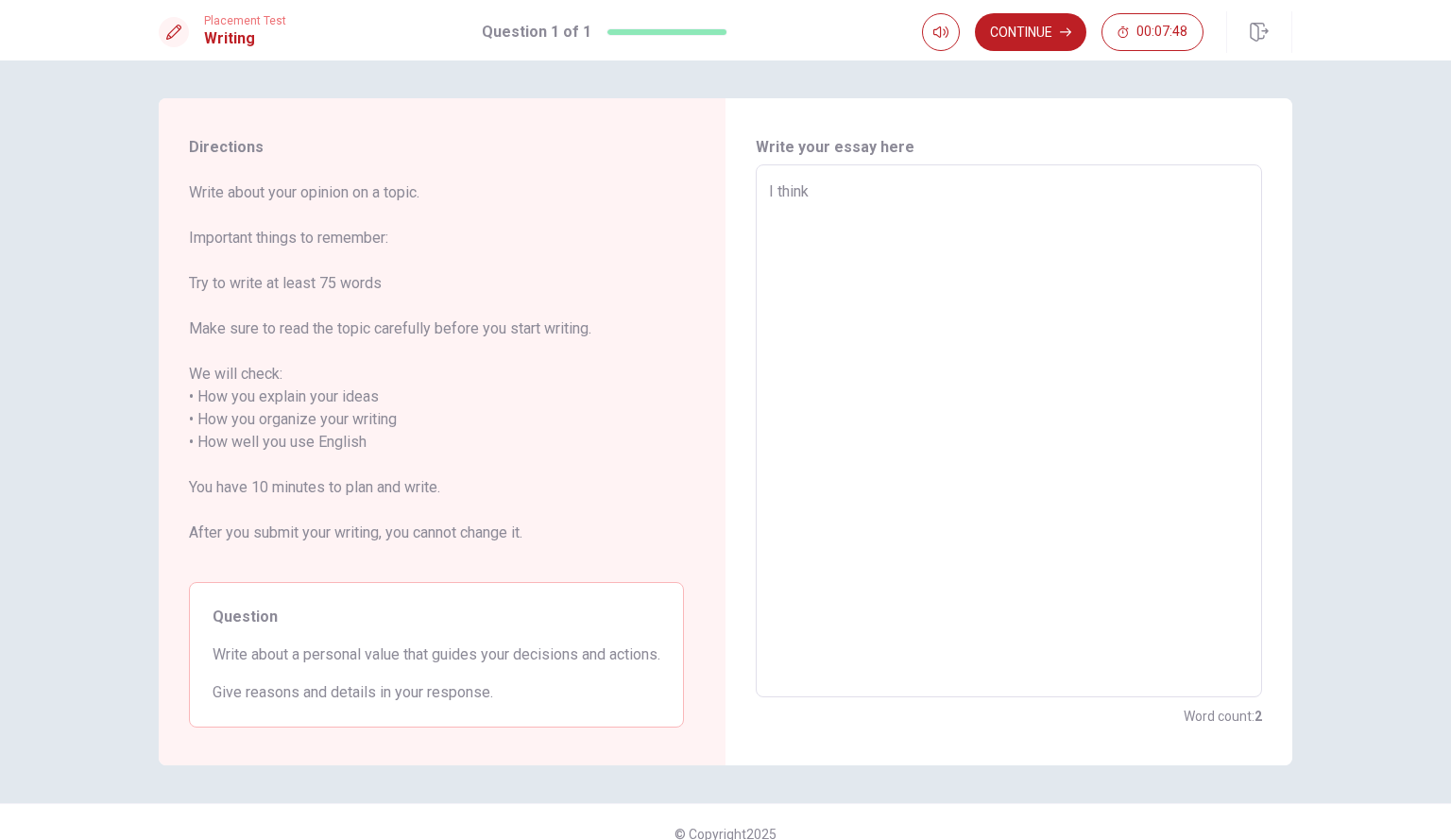
type textarea "x"
type textarea "I think"
type textarea "x"
type textarea "I think"
type textarea "x"
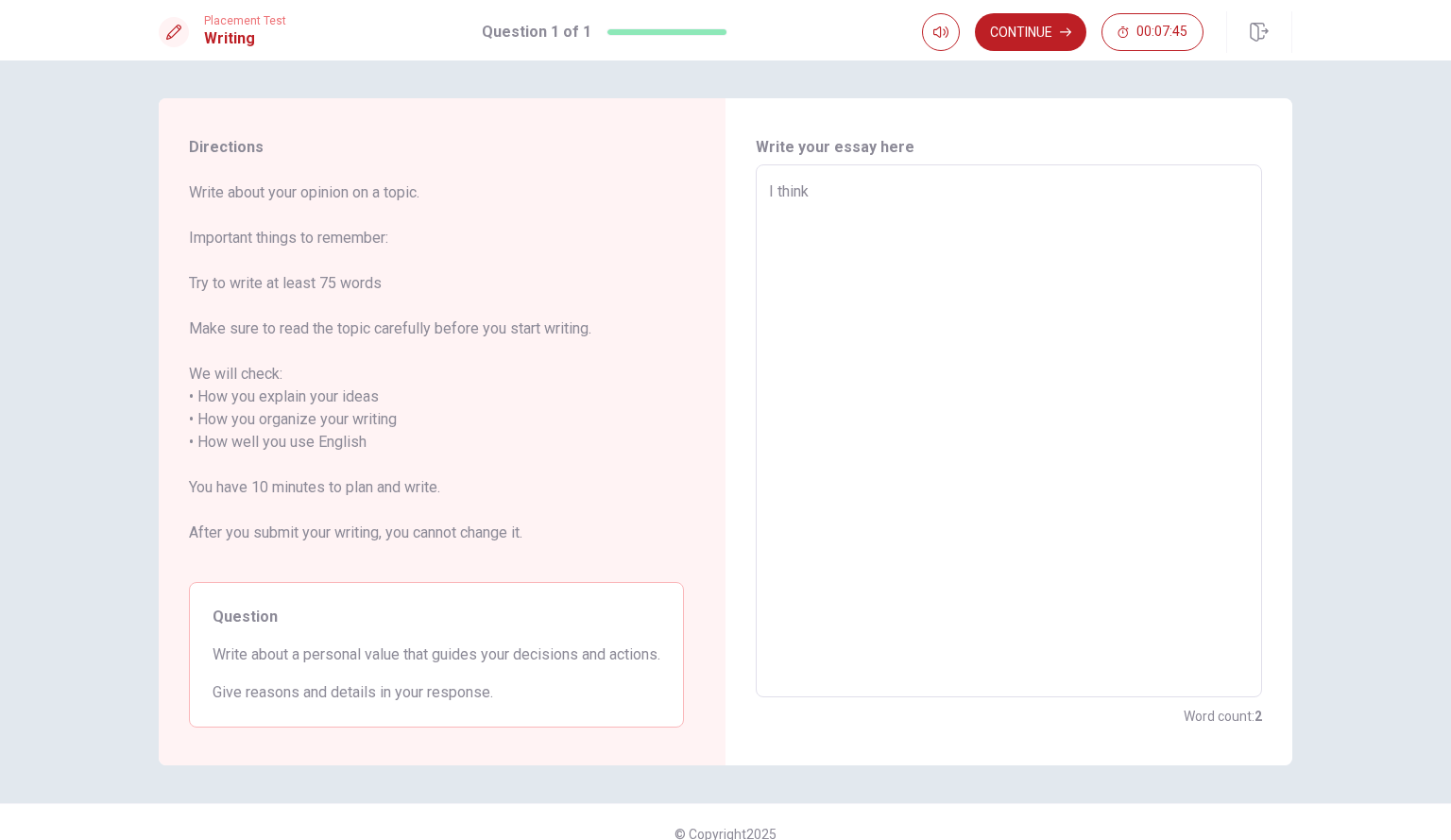
type textarea "I think"
type textarea "x"
type textarea "I think"
type textarea "x"
type textarea "I thin"
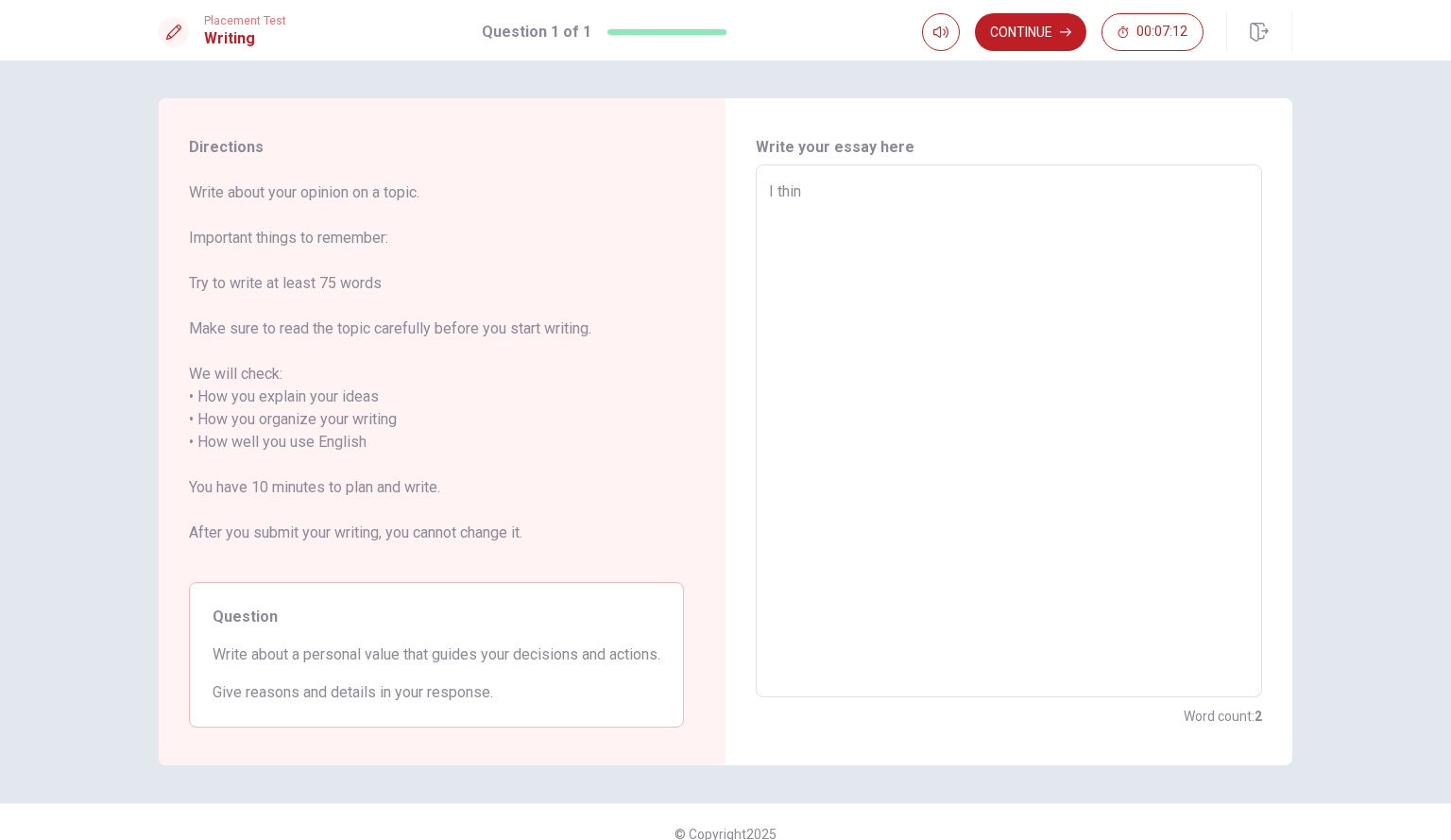
type textarea "x"
type textarea "I thi"
type textarea "x"
type textarea "I th"
type textarea "x"
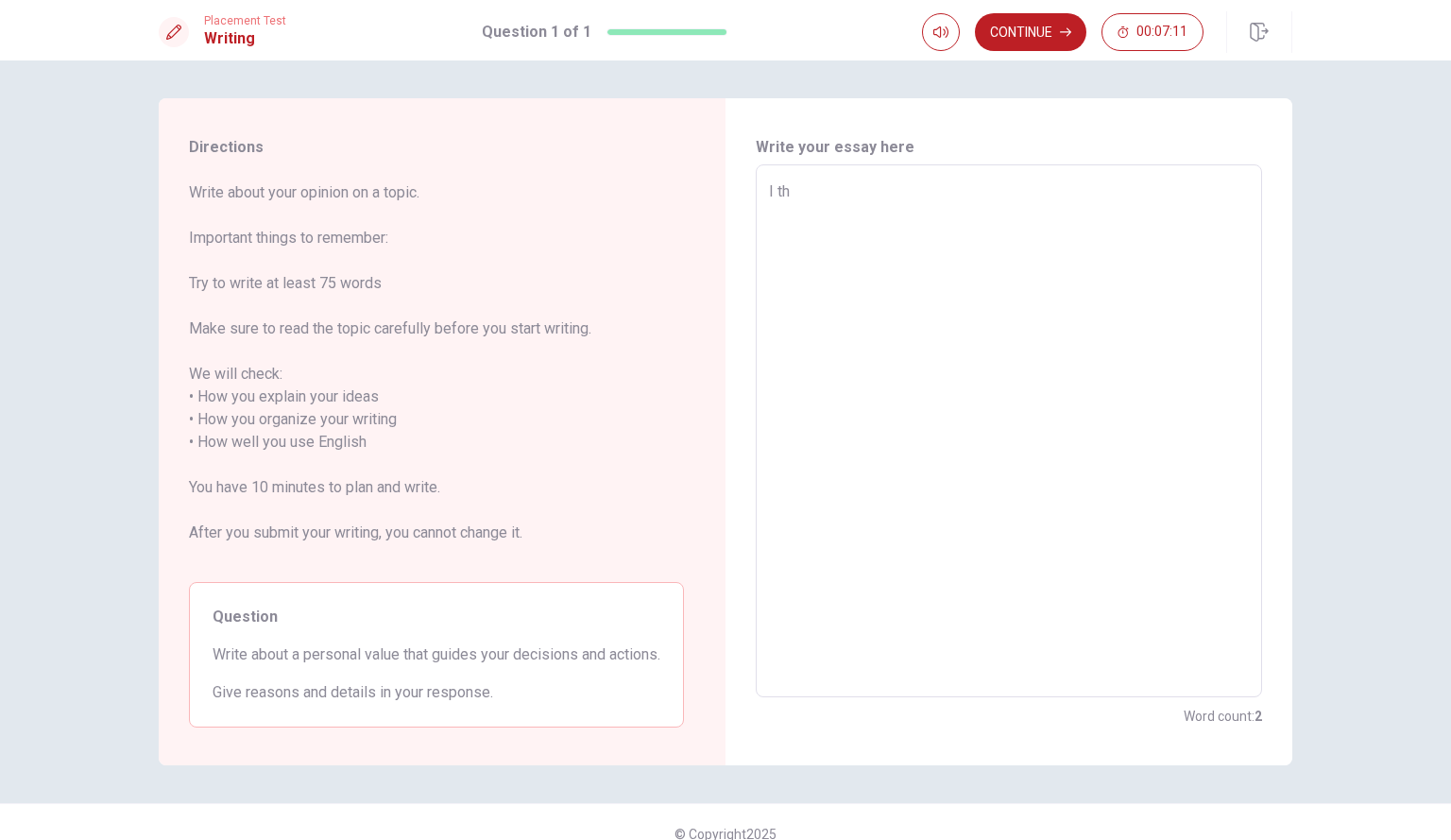
type textarea "I t"
type textarea "x"
type textarea "I"
type textarea "x"
type textarea "I u"
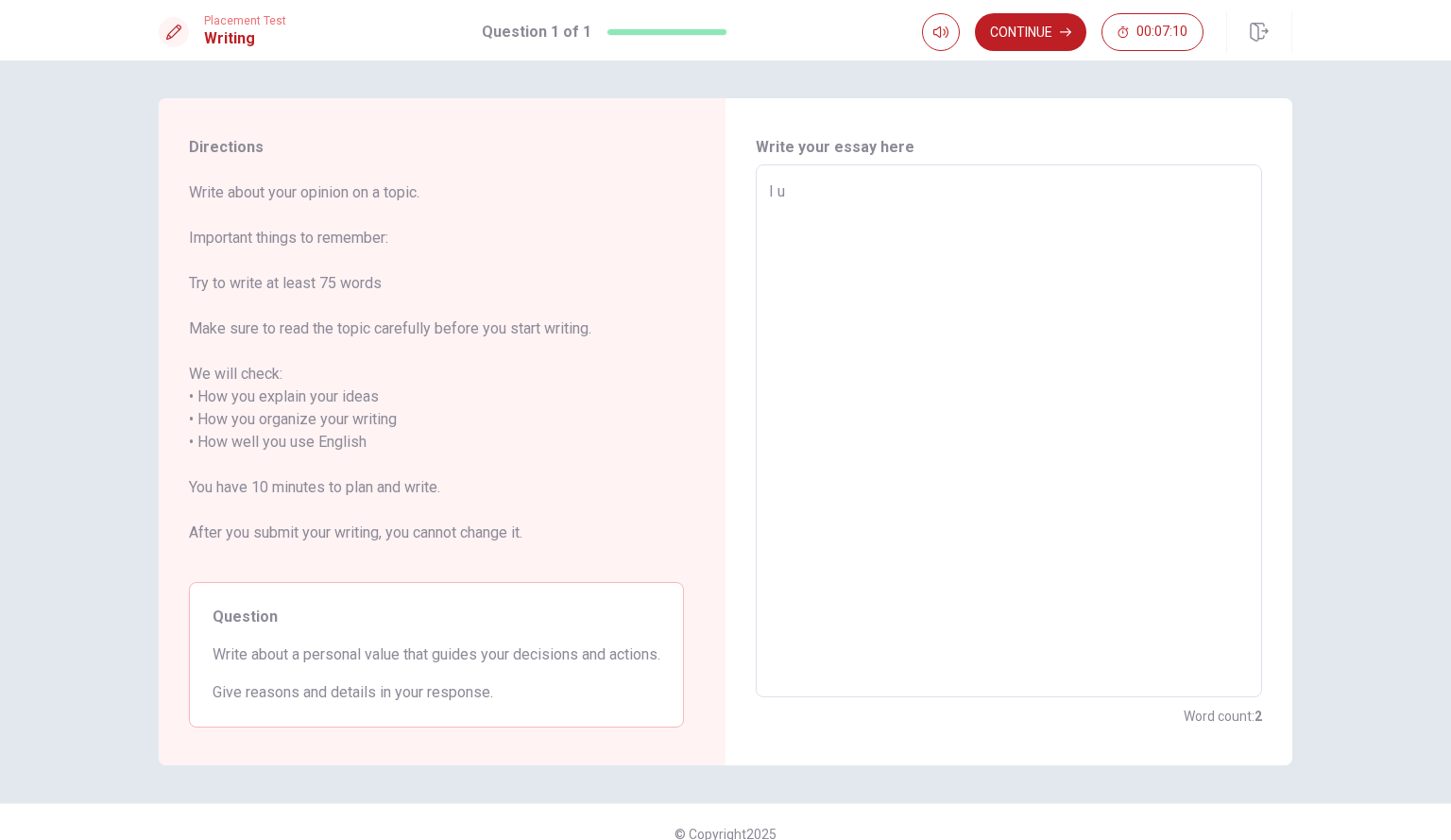
type textarea "x"
type textarea "I us"
type textarea "x"
type textarea "I usu"
type textarea "x"
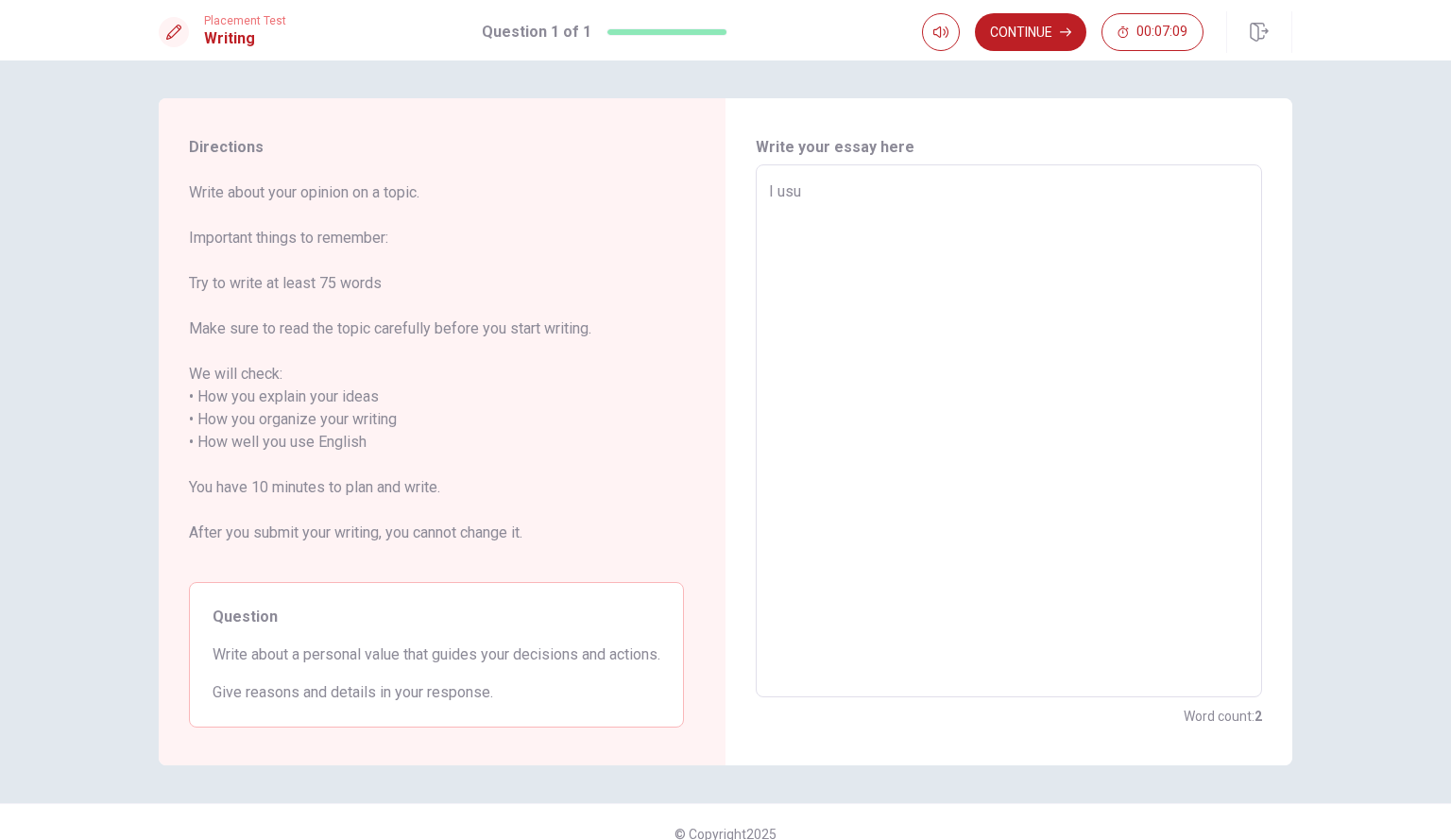
type textarea "I usua"
type textarea "x"
type textarea "I usual"
type textarea "x"
type textarea "I usuall"
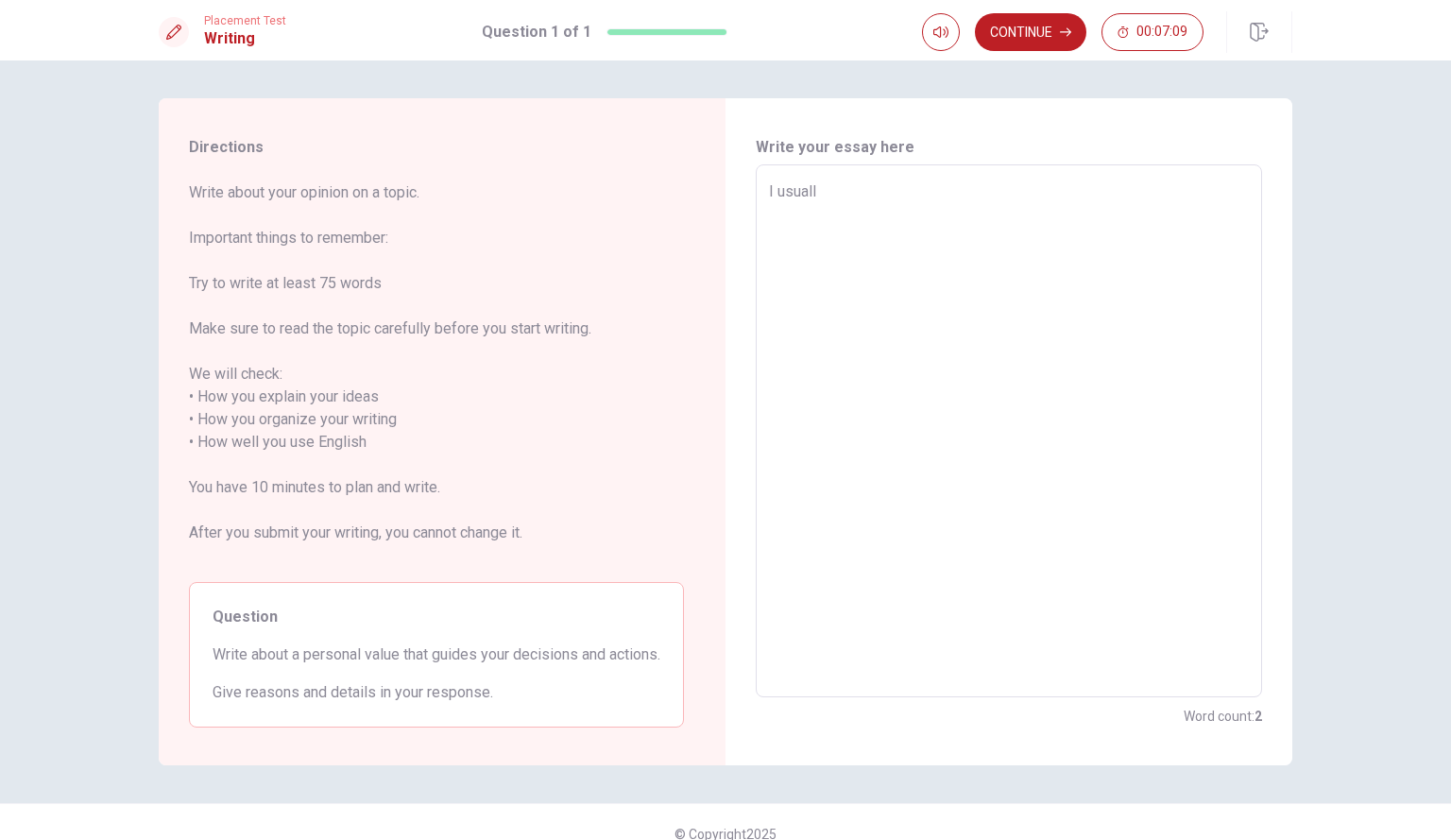
type textarea "x"
type textarea "I usually"
type textarea "x"
type textarea "I usually"
type textarea "x"
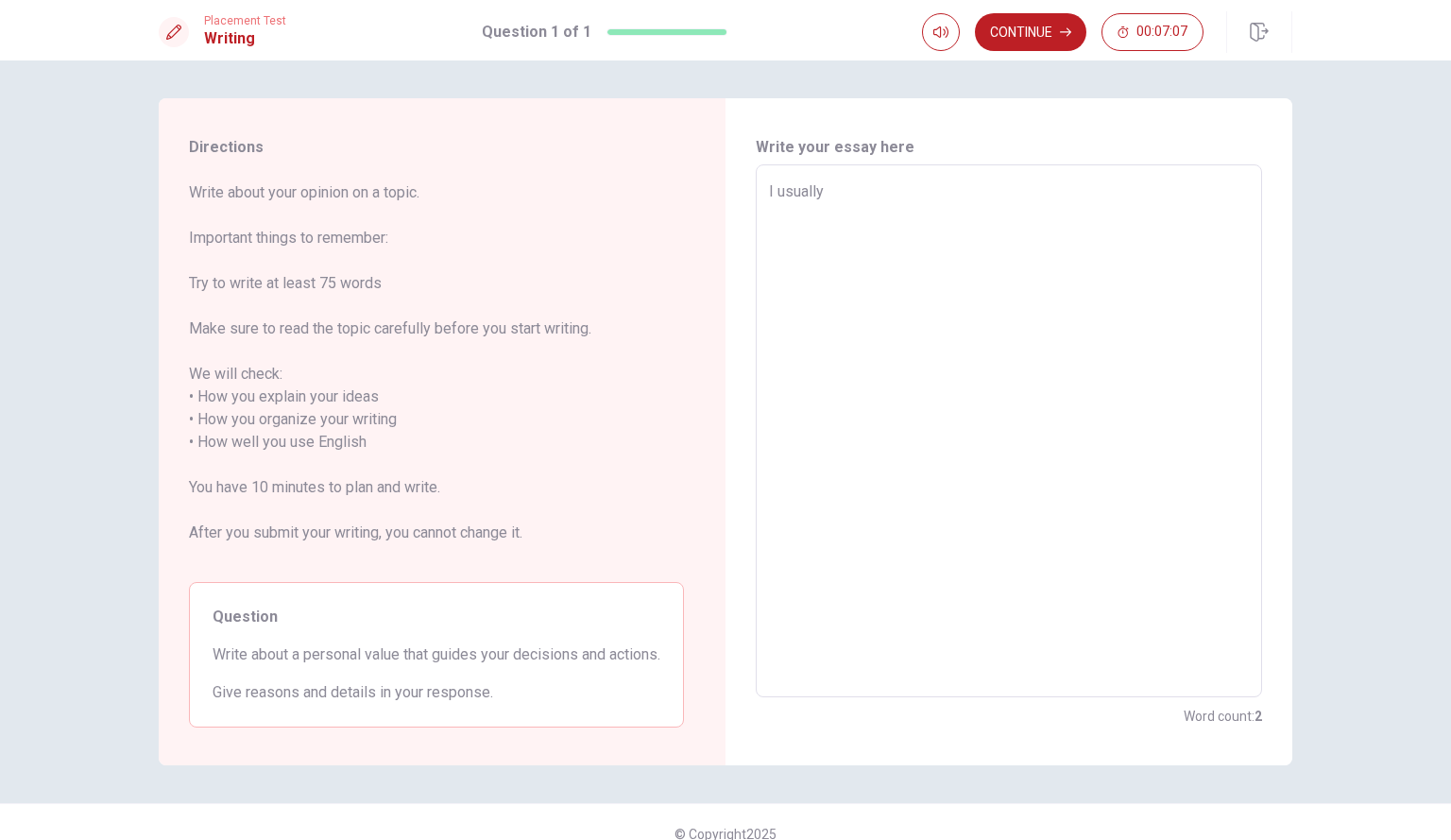
type textarea "I usually t"
type textarea "x"
type textarea "I usually th"
type textarea "x"
type textarea "I usually thi"
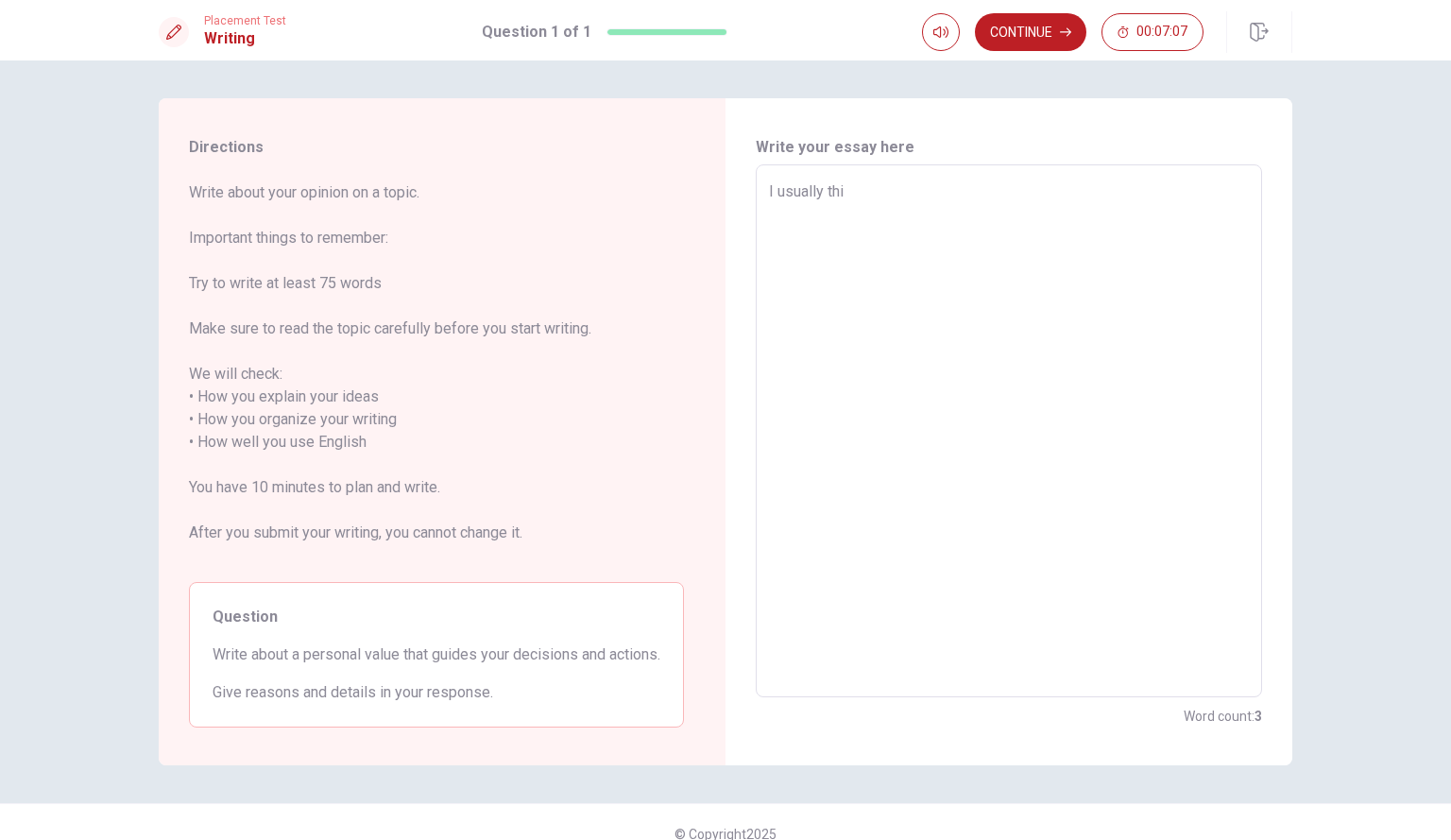
type textarea "x"
type textarea "I usually thin"
type textarea "x"
type textarea "I usually think"
type textarea "x"
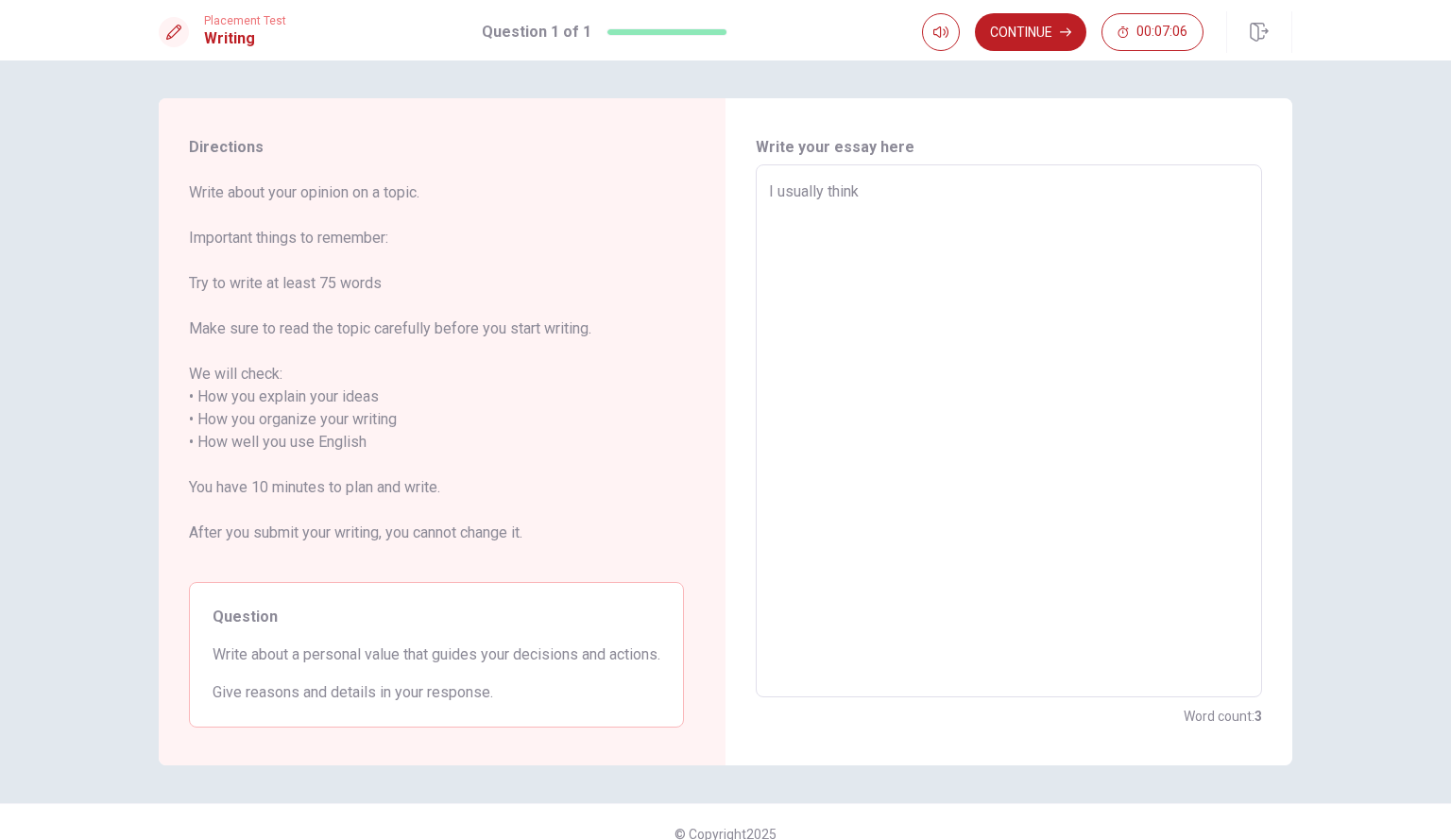
type textarea "I usually think"
type textarea "x"
type textarea "I usually think a"
type textarea "x"
type textarea "I usually think ab"
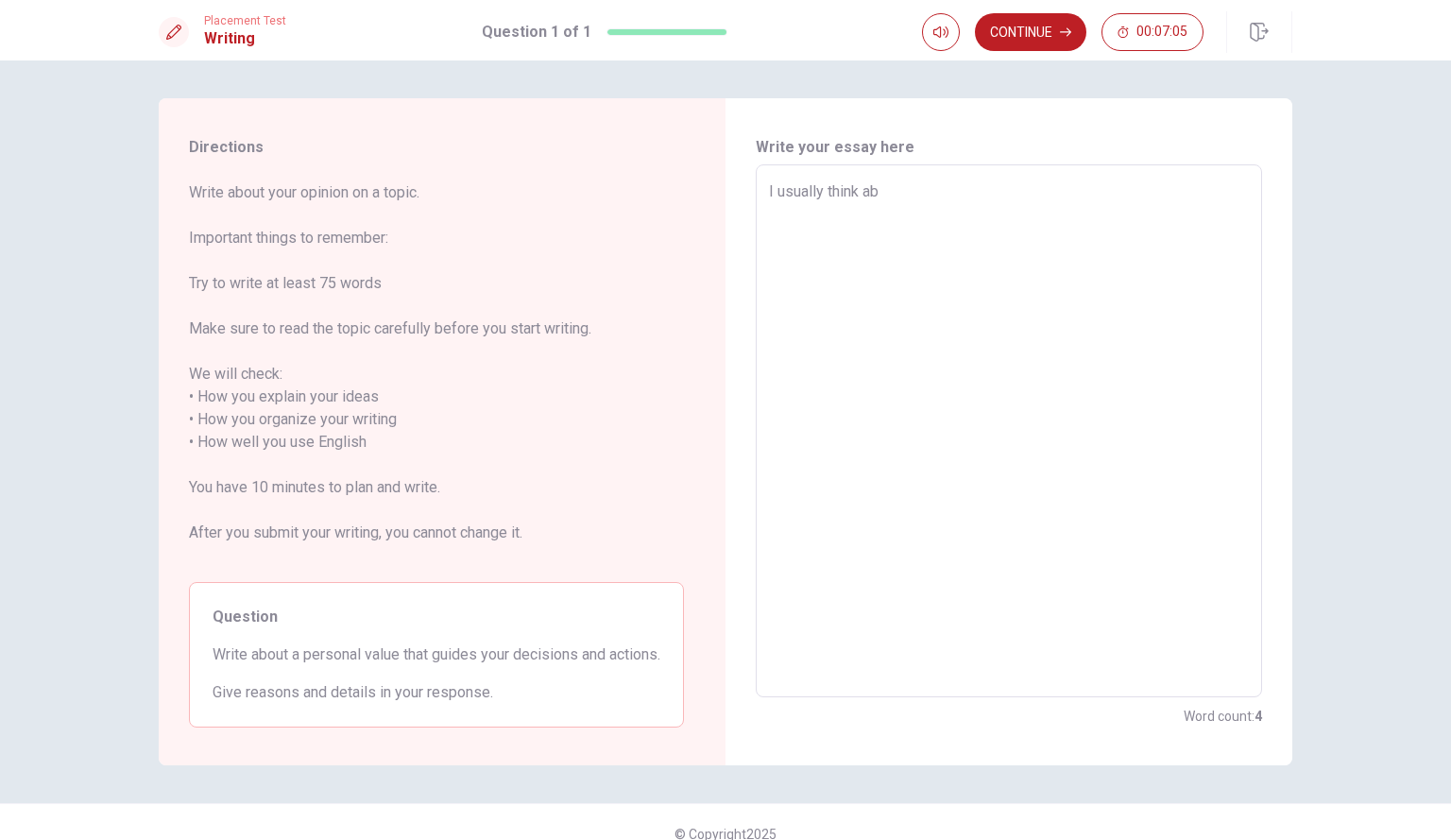
type textarea "x"
type textarea "I usually think abo"
type textarea "x"
type textarea "I usually think abou"
type textarea "x"
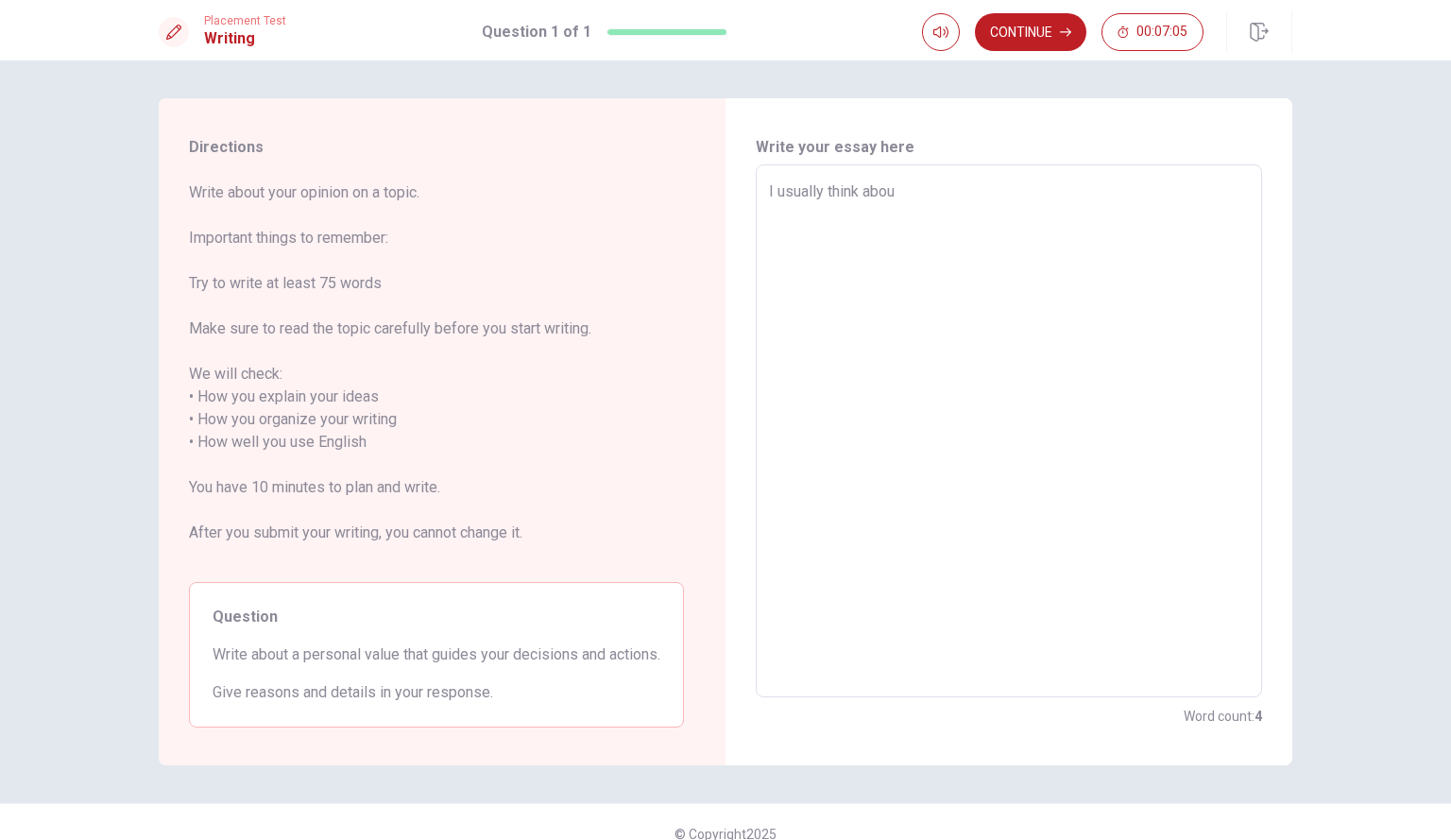
type textarea "I usually think about"
type textarea "x"
type textarea "I usually think about"
type textarea "x"
type textarea "I usually think about h"
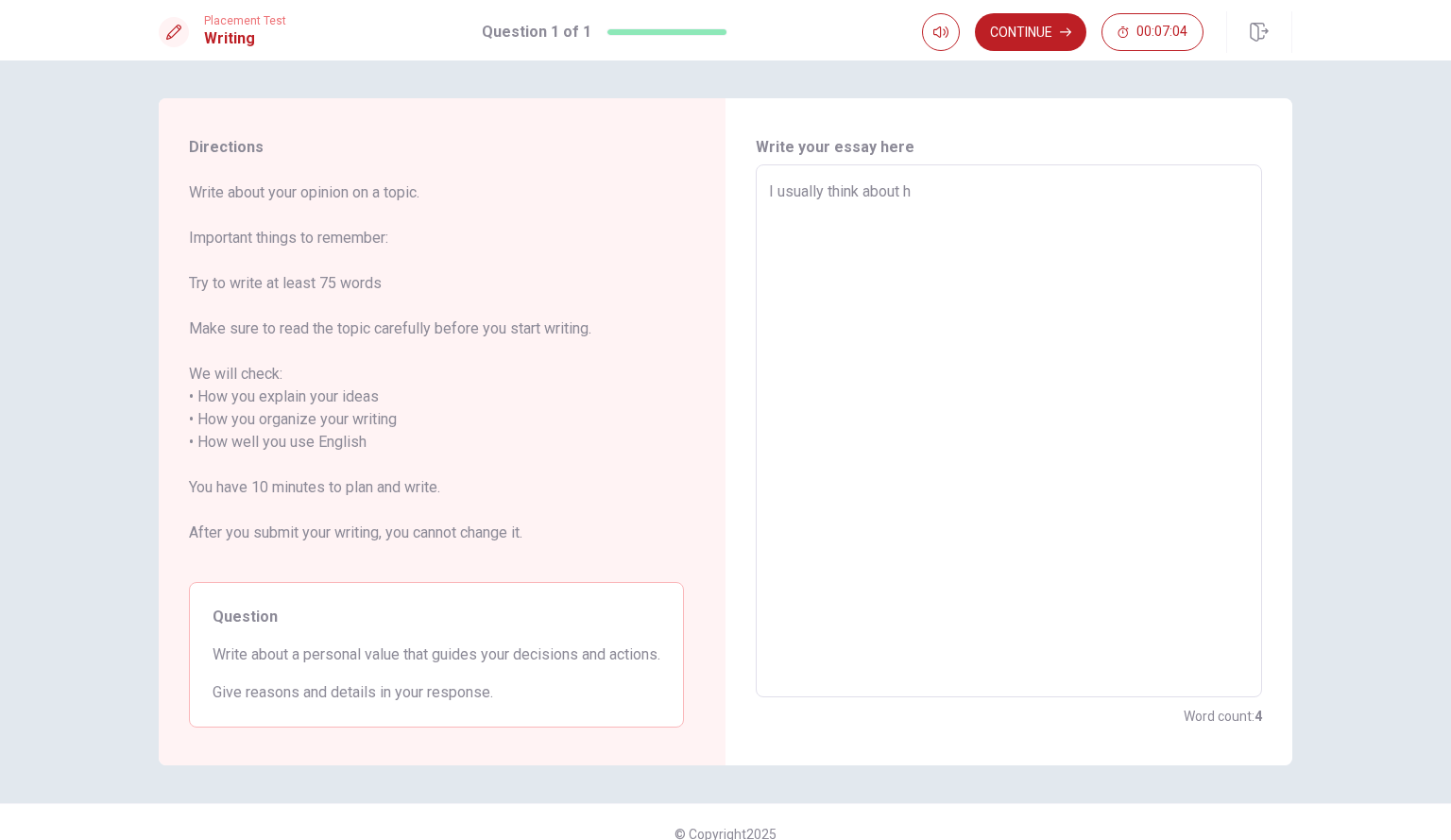
type textarea "x"
type textarea "I usually think about ho"
type textarea "x"
type textarea "I usually think about how"
type textarea "x"
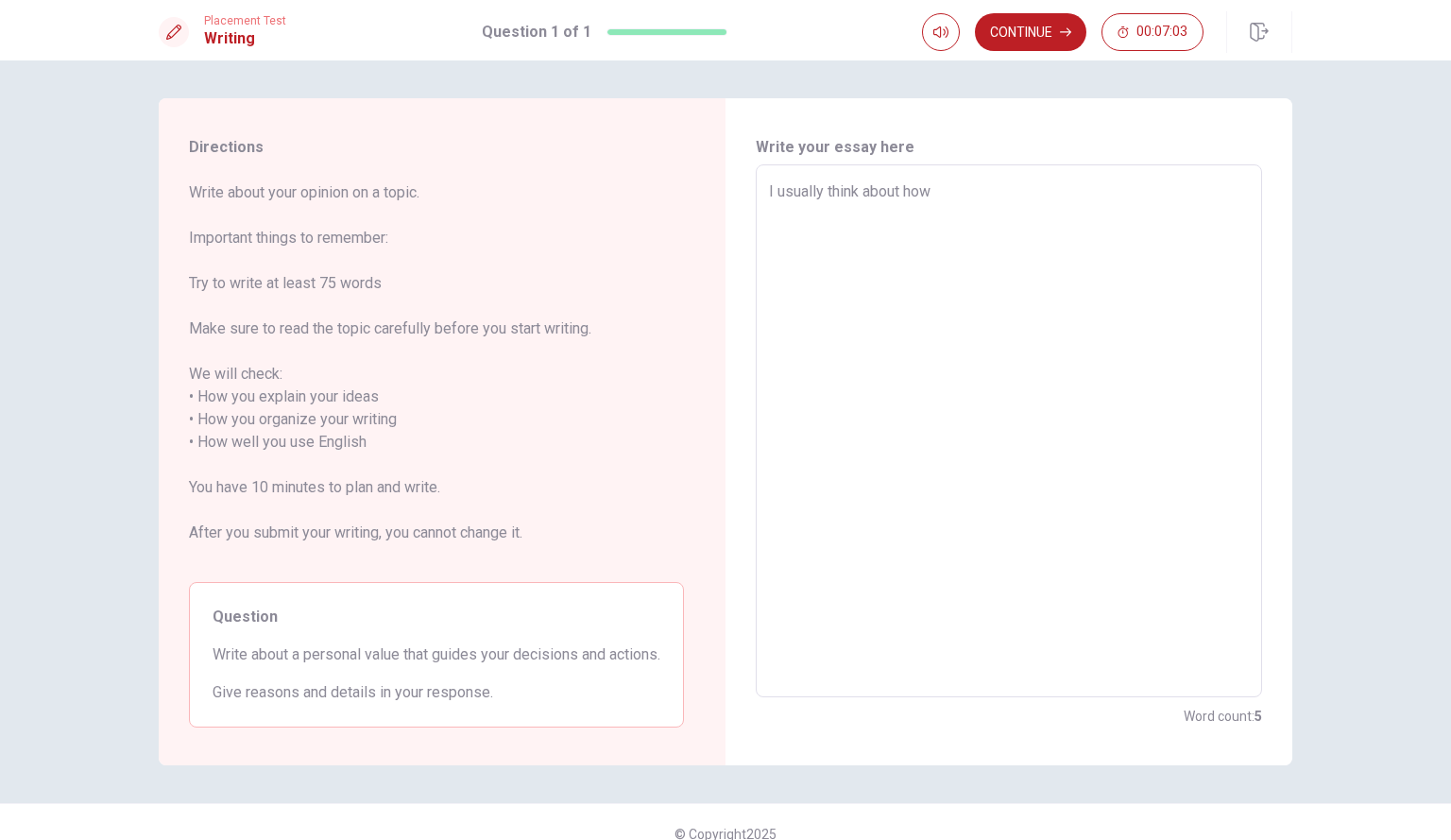
type textarea "I usually think about how"
type textarea "x"
type textarea "I usually think about how I"
type textarea "x"
type textarea "I usually think about how I"
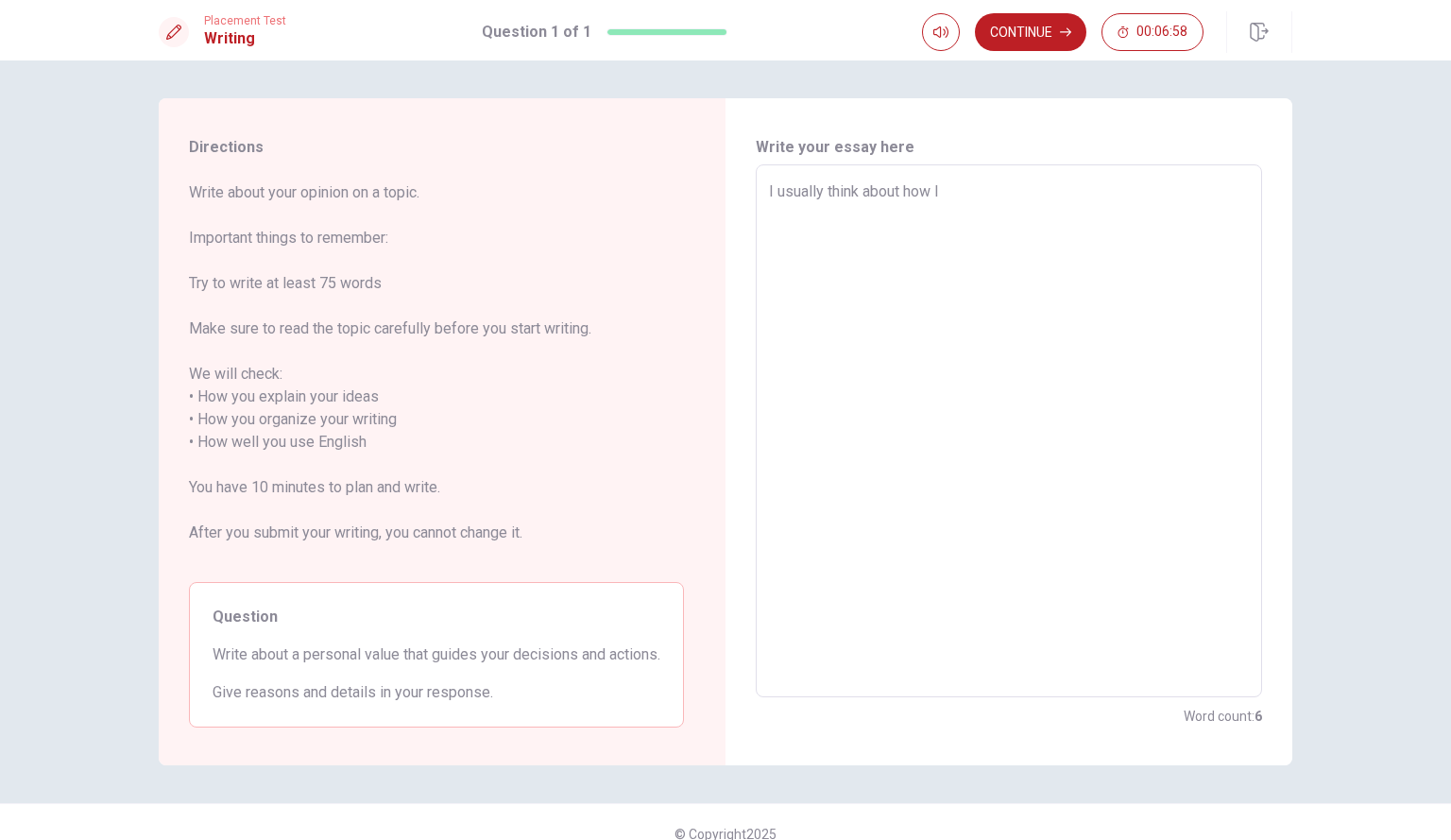
type textarea "x"
type textarea "I usually think about how I c"
type textarea "x"
type textarea "I usually think about how I ca"
type textarea "x"
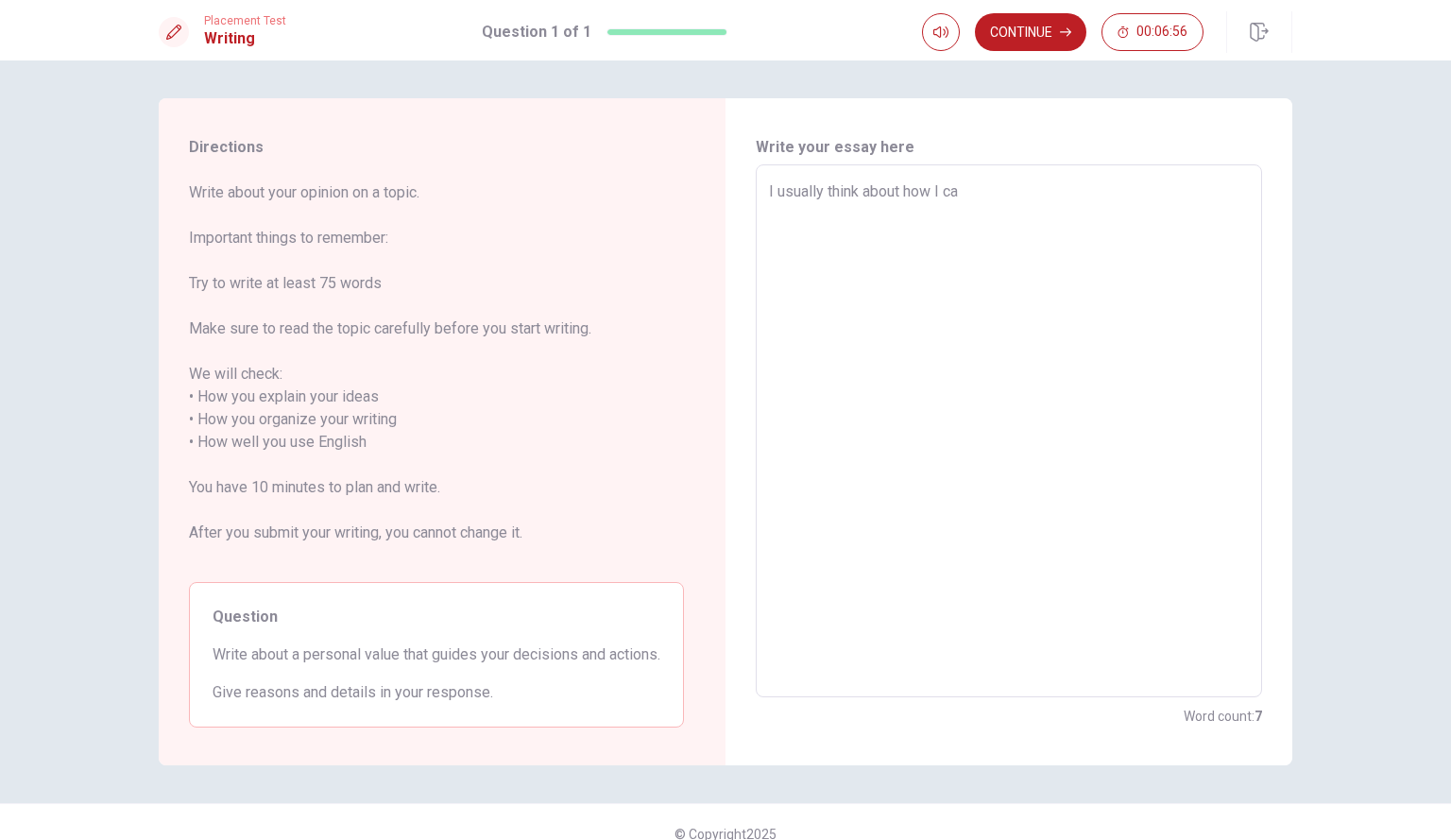
type textarea "I usually think about how I can"
type textarea "x"
type textarea "I usually think about how I can"
type textarea "x"
type textarea "I usually think about how I can g"
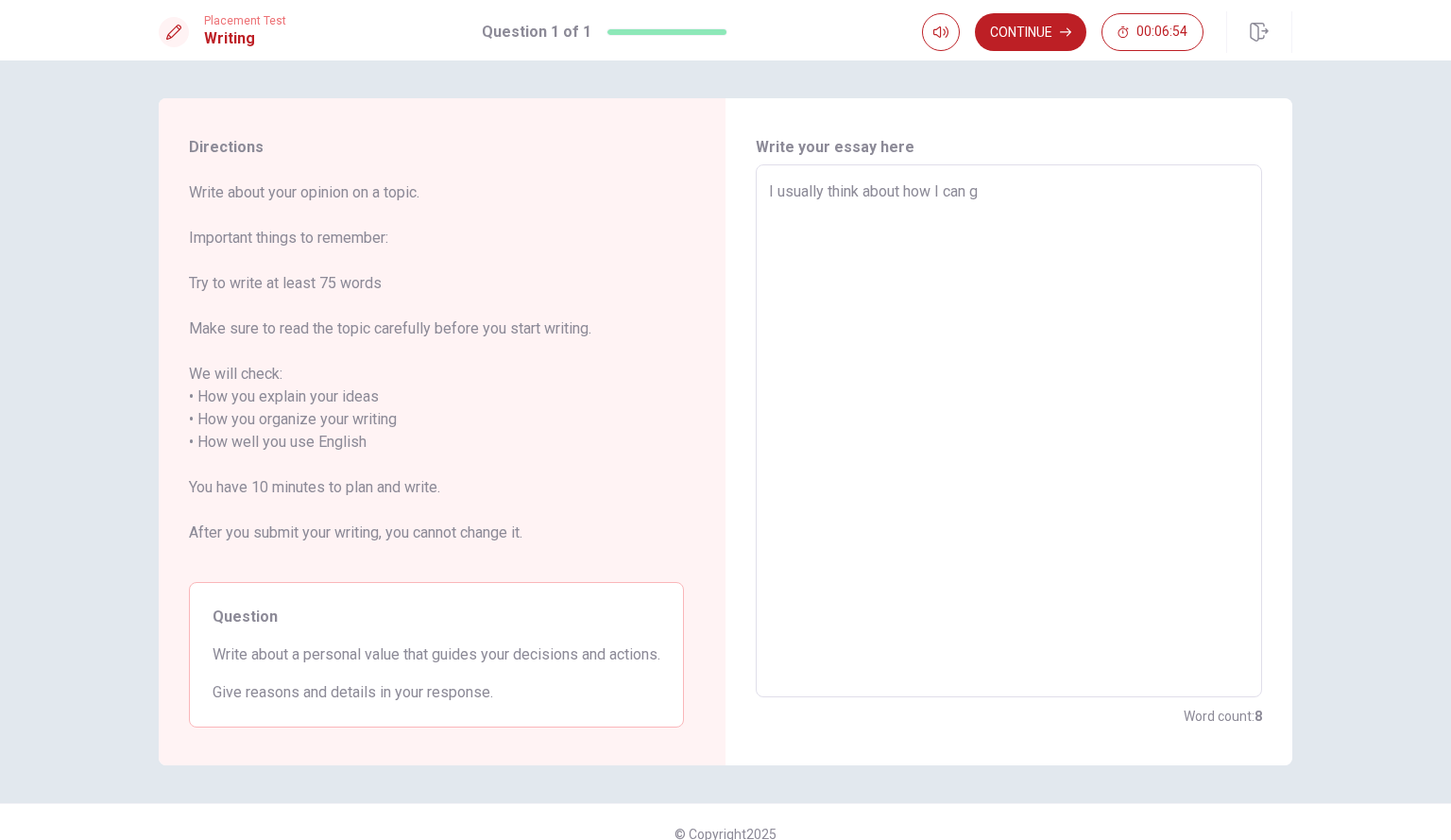
type textarea "x"
type textarea "I usually think about how I can gr"
type textarea "x"
type textarea "I usually think about how I can gro"
type textarea "x"
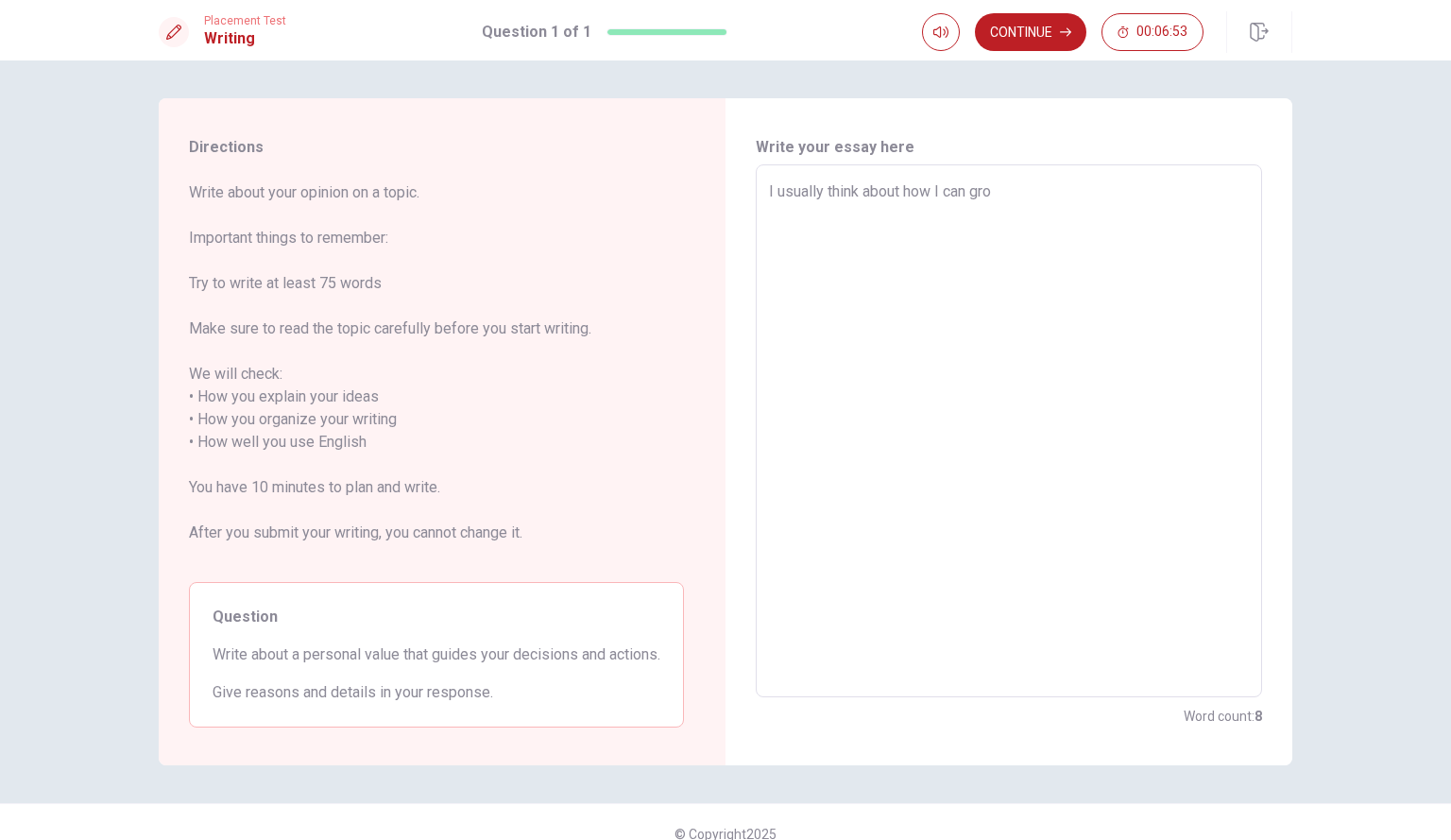
type textarea "I usually think about how I can grow"
type textarea "x"
type textarea "I usually think about how I can grows"
type textarea "x"
type textarea "I usually think about how I can grow"
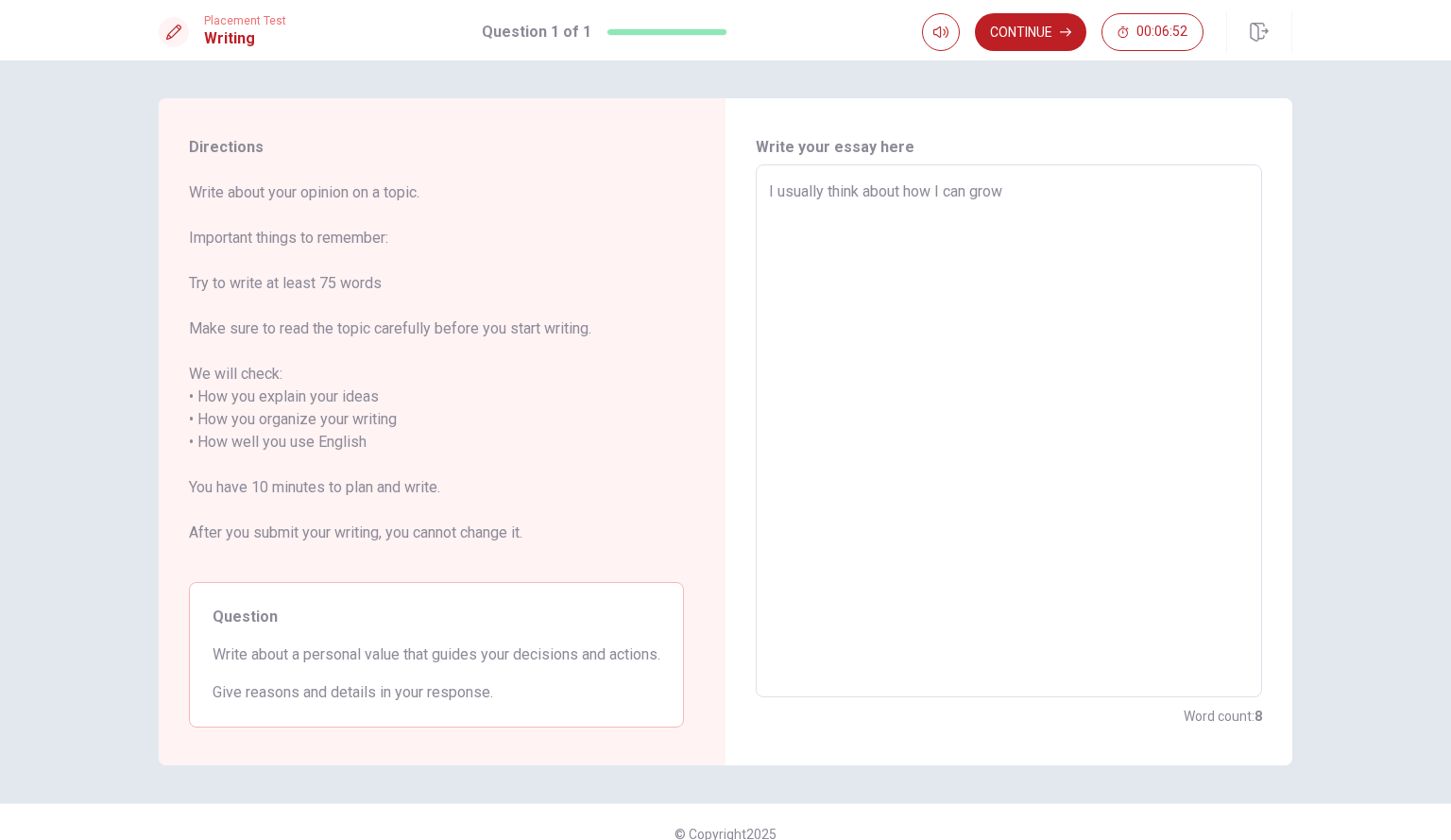
type textarea "x"
type textarea "I usually think about how I can grow"
type textarea "x"
type textarea "I usually think about how I can grow a"
type textarea "x"
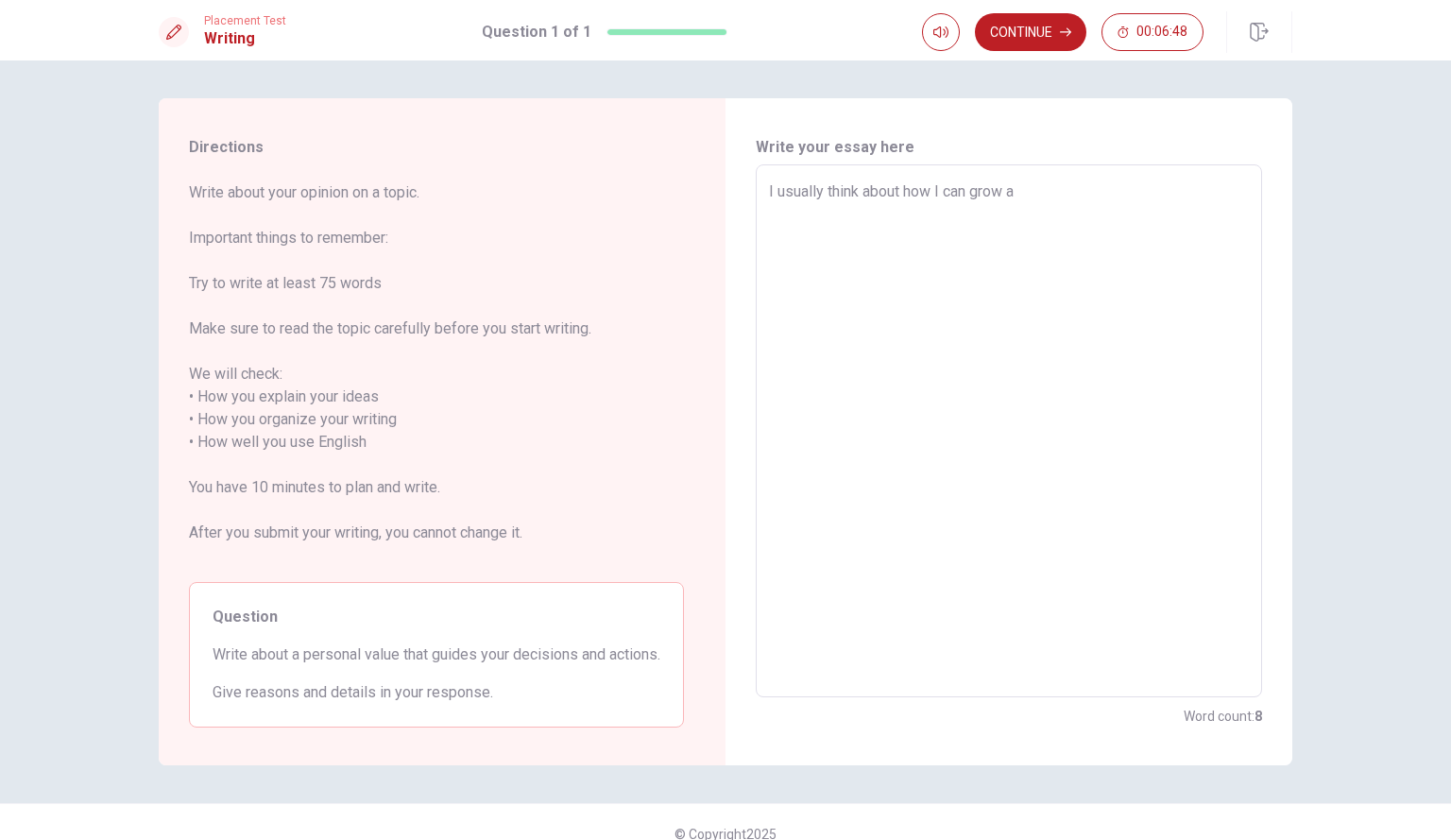
type textarea "I usually think about how I can grow at"
type textarea "x"
type textarea "I usually think about how I can grow ate"
type textarea "x"
type textarea "I usually think about how I can grow at"
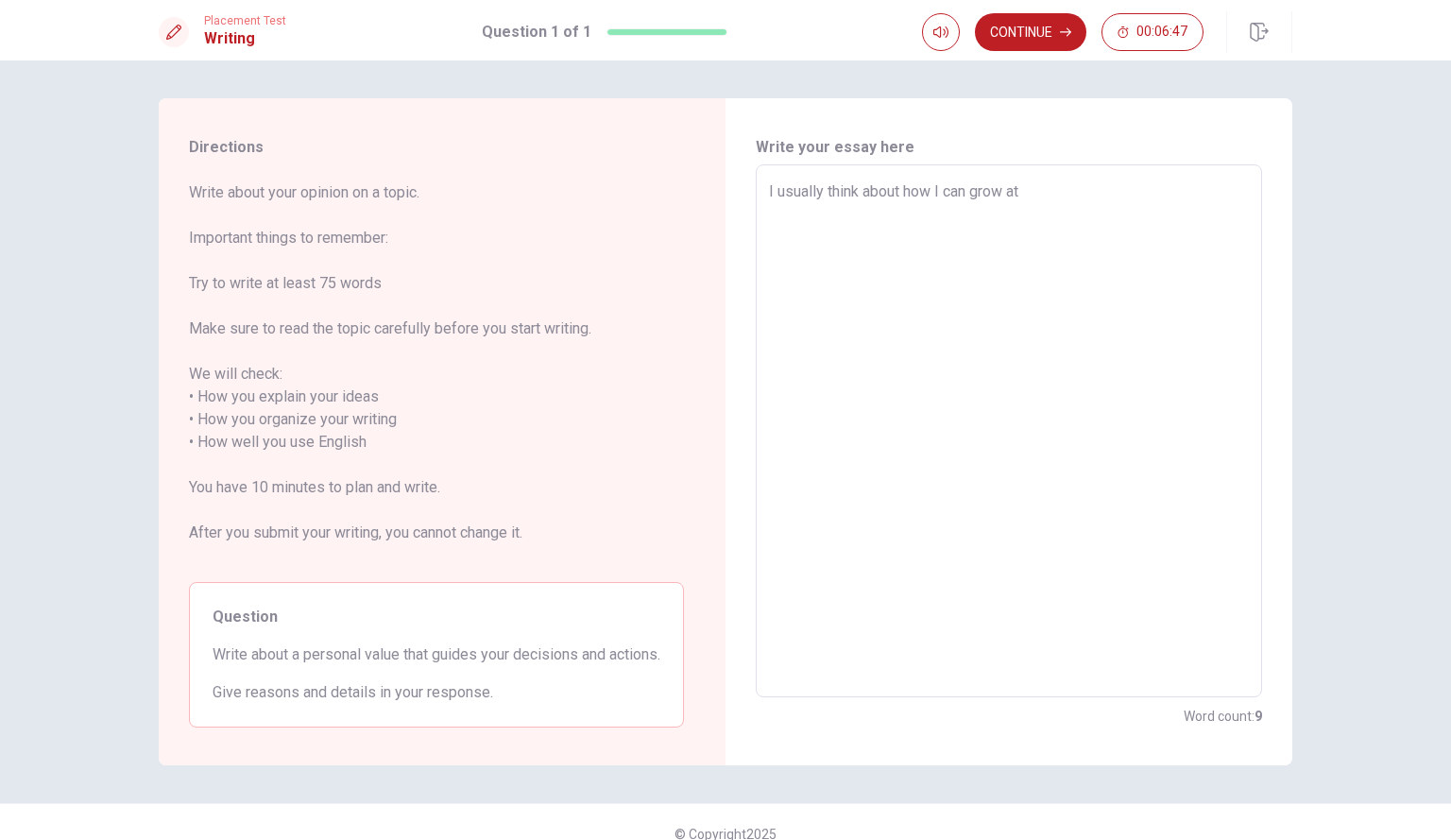
type textarea "x"
type textarea "I usually think about how I can grow a"
type textarea "x"
type textarea "I usually think about how I can grow af"
type textarea "x"
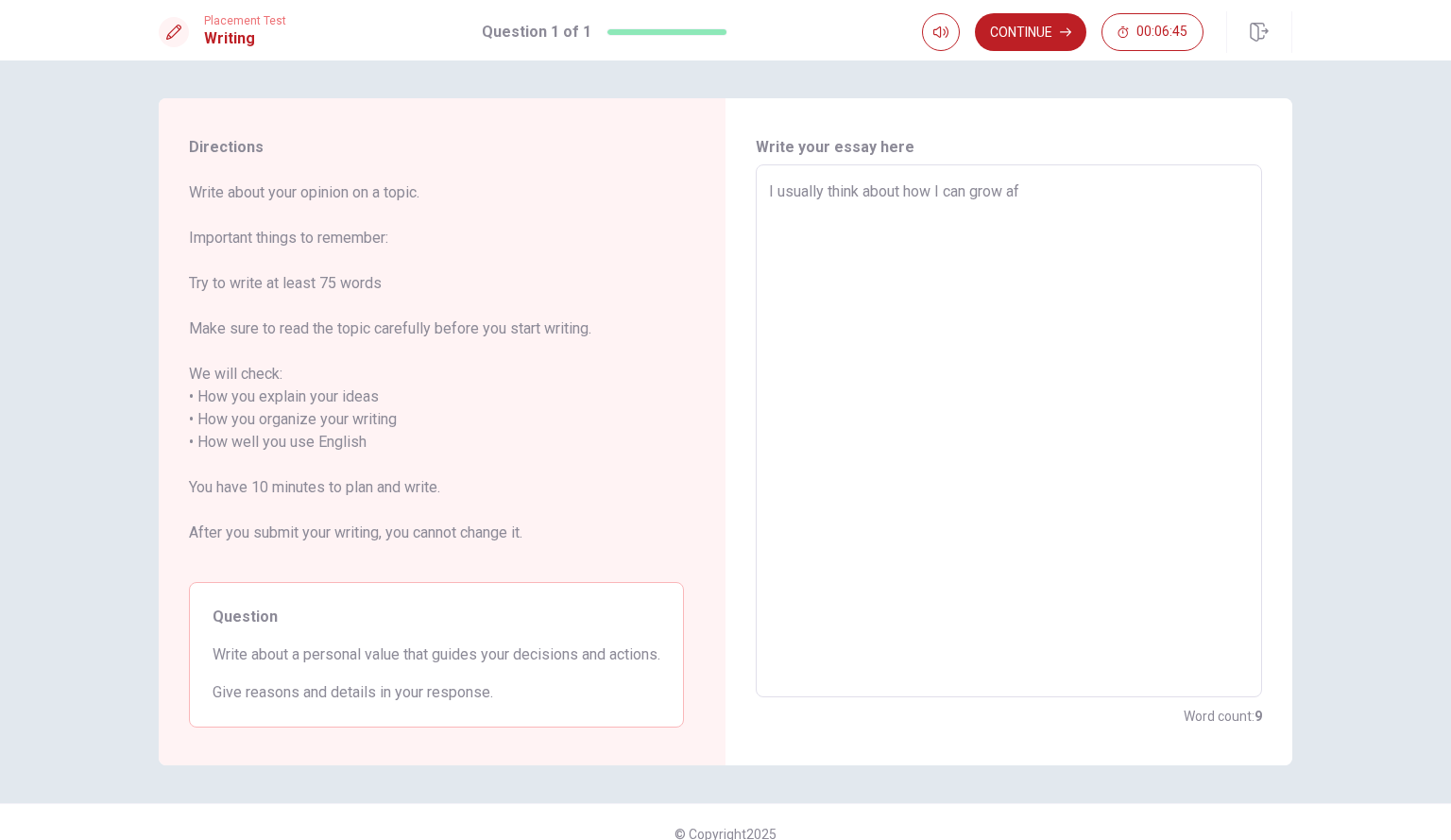
type textarea "I usually think about how I can grow aft"
type textarea "x"
type textarea "I usually think about how I can grow afte"
type textarea "x"
type textarea "I usually think about how I can grow after"
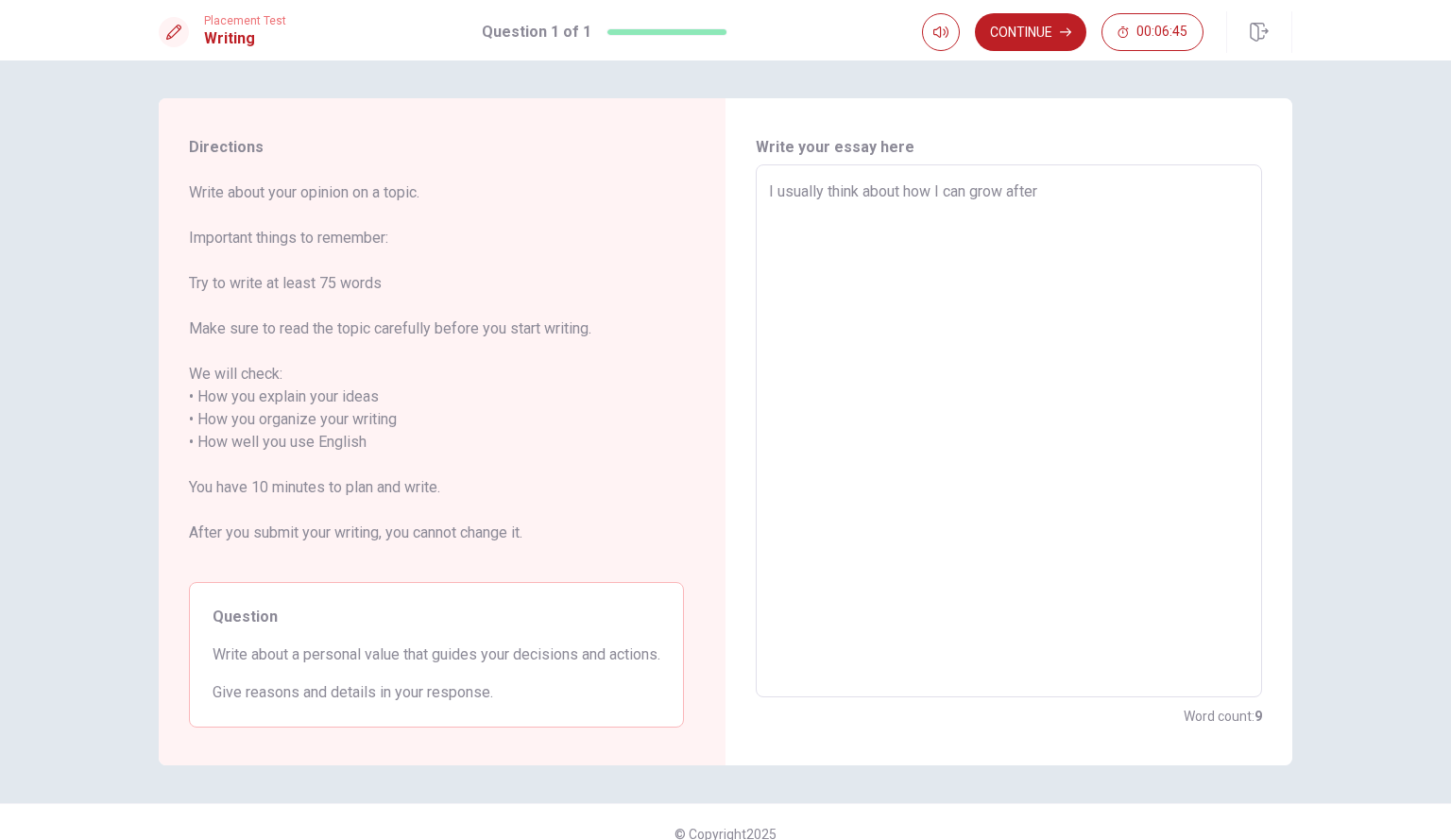
type textarea "x"
type textarea "I usually think about how I can grow after"
type textarea "x"
type textarea "I usually think about how I can grow after d"
type textarea "x"
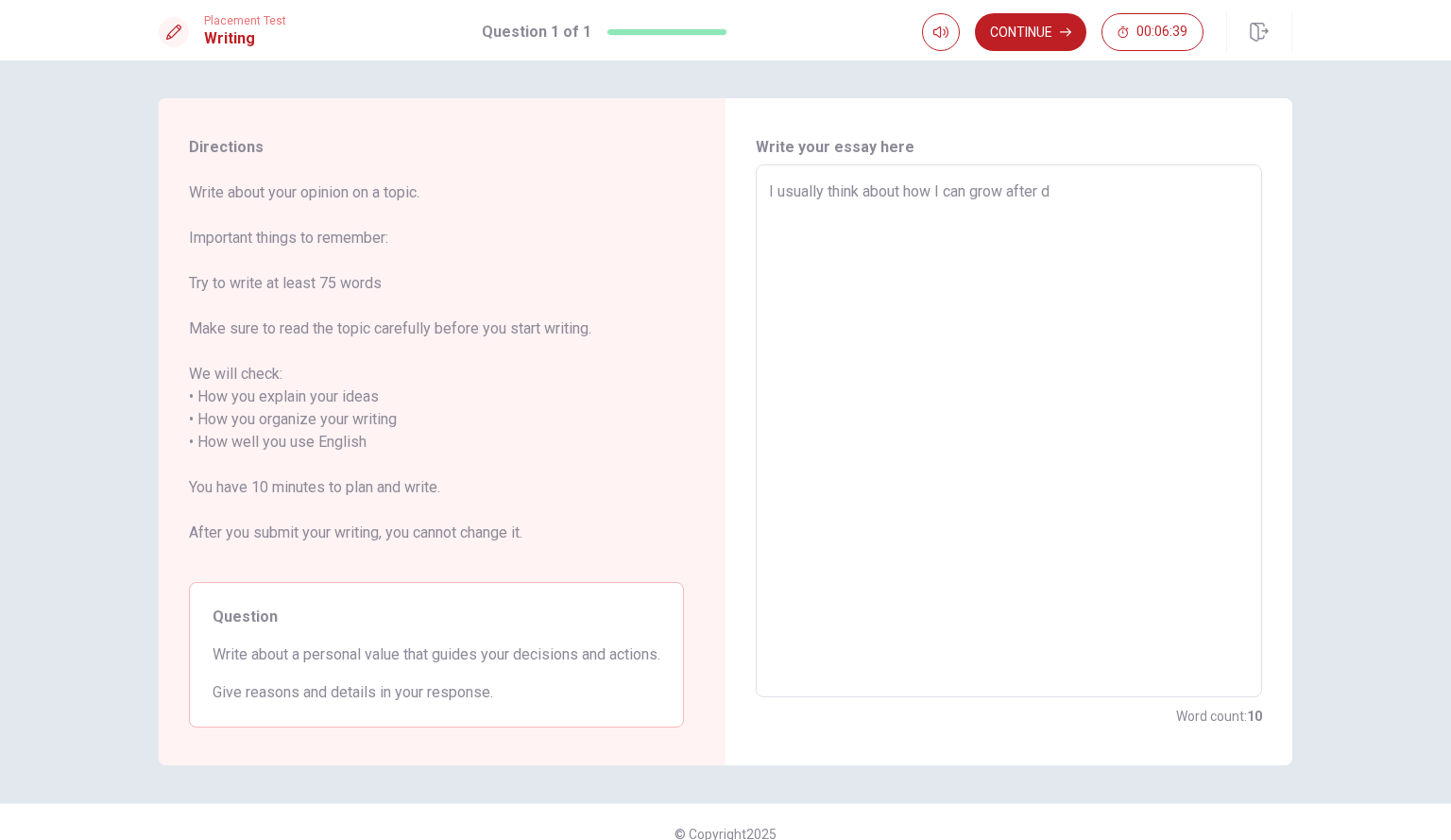
type textarea "I usually think about how I can grow after do"
type textarea "x"
type textarea "I usually think about how I can grow after do"
type textarea "x"
type textarea "I usually think about how I can grow after do t"
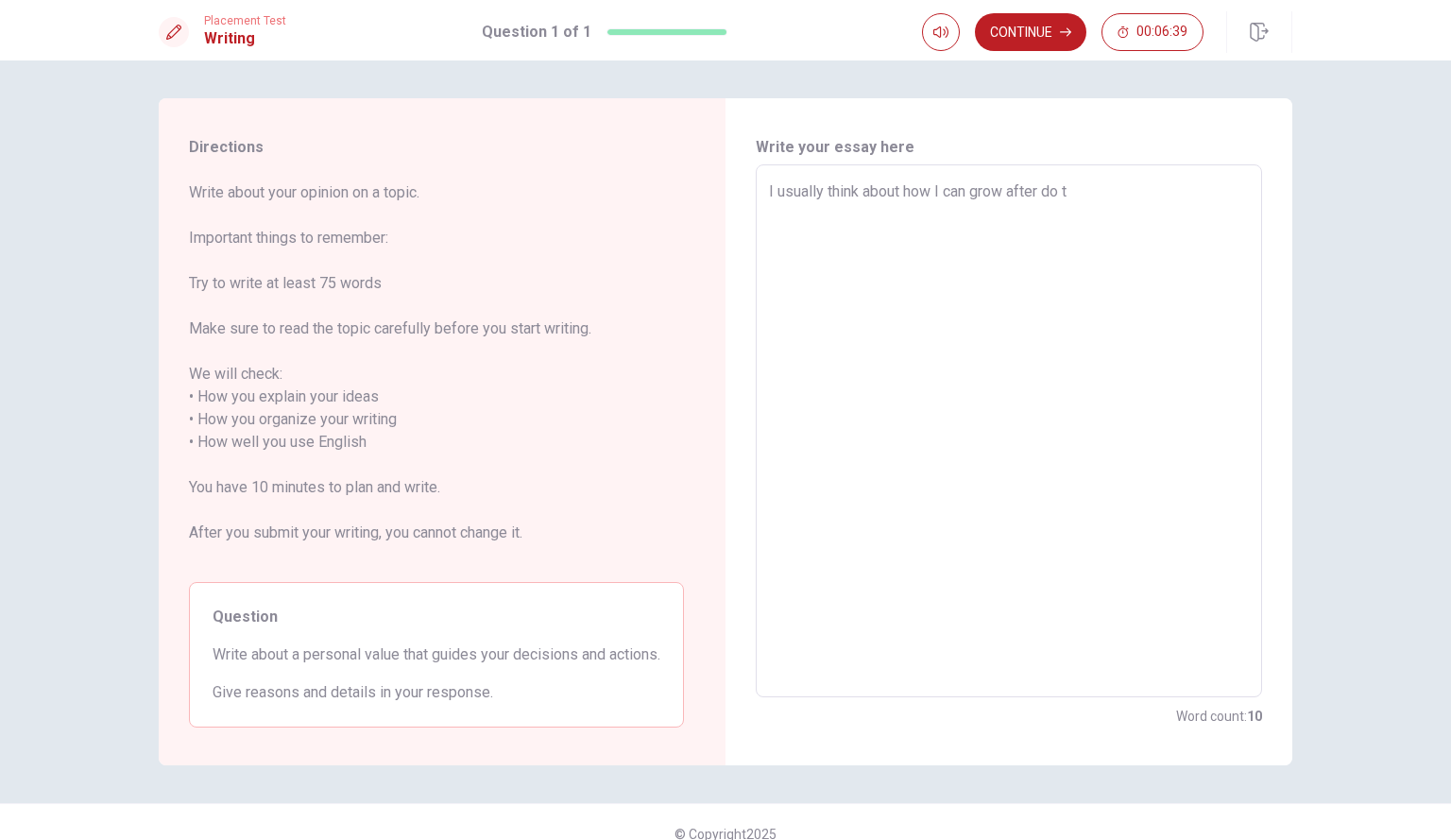
type textarea "x"
type textarea "I usually think about how I can grow after do th"
type textarea "x"
type textarea "I usually think about how I can grow after do tha"
type textarea "x"
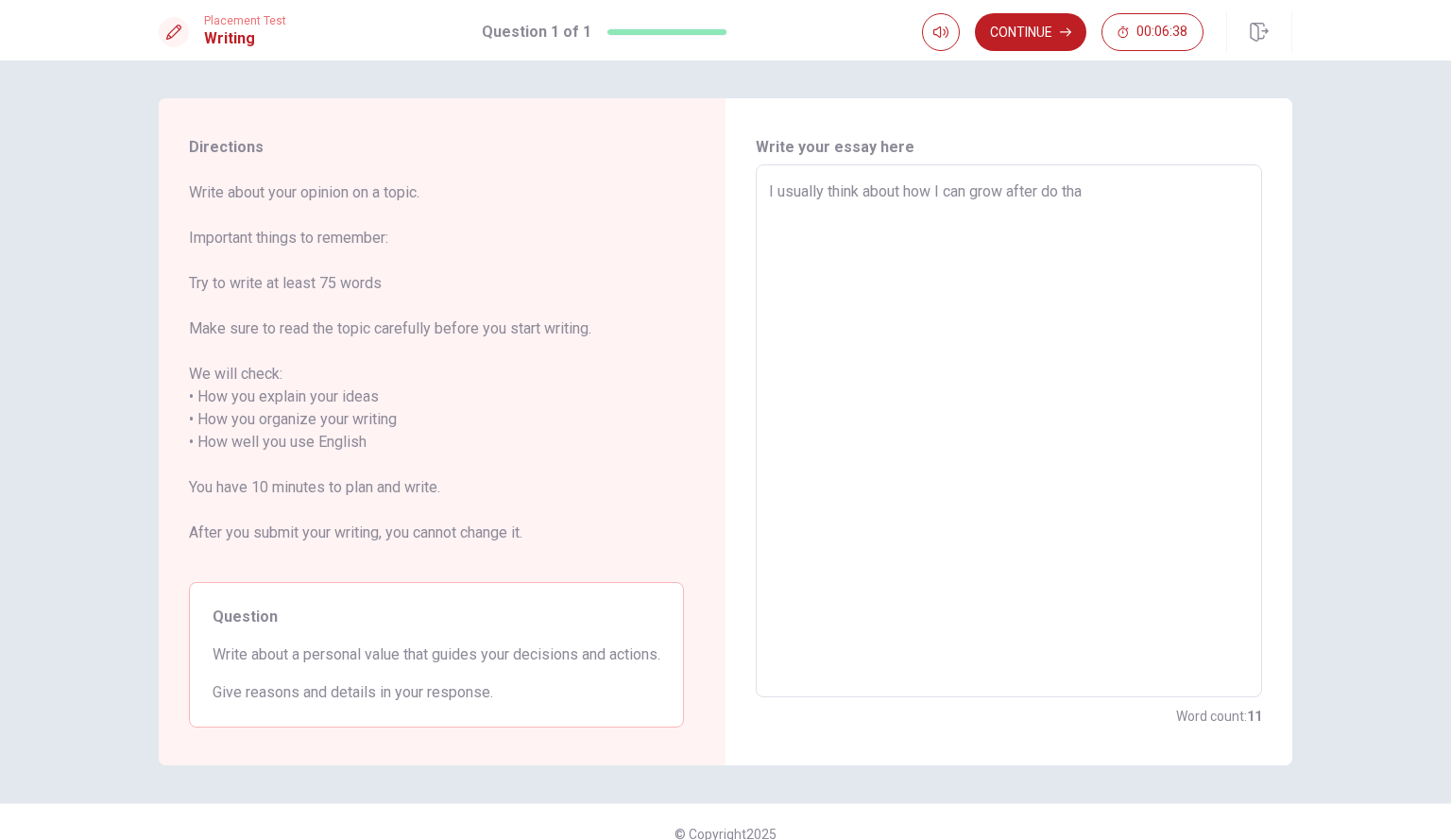
type textarea "I usually think about how I can grow after do that"
type textarea "x"
type textarea "I usually think about how I can grow after do that."
type textarea "x"
type textarea "I usually think about how I can grow after do that."
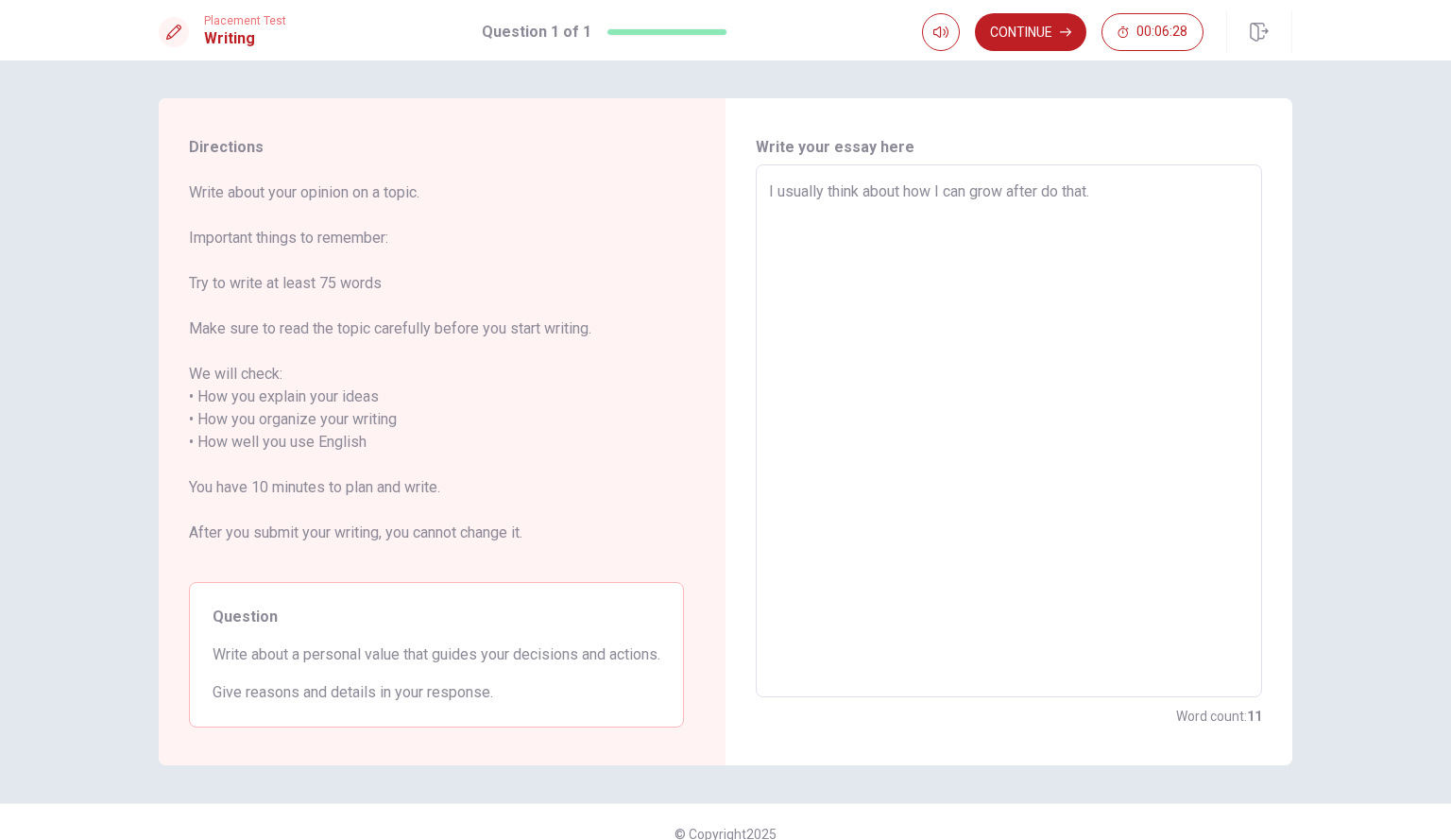
type textarea "x"
type textarea "I usually think about how I can grow after do that."
type textarea "x"
type textarea "I usually think about how I can grow after do that."
type textarea "x"
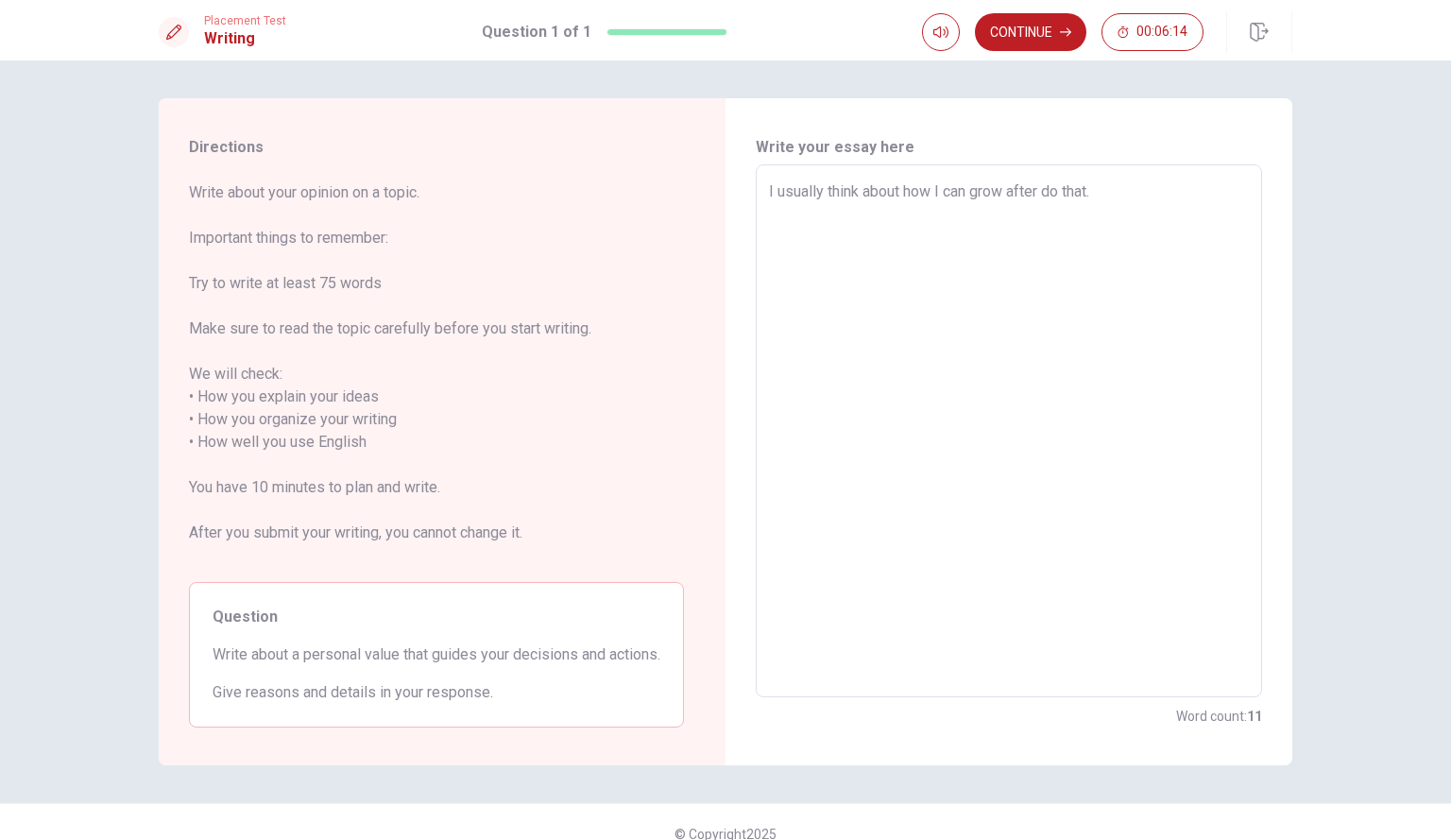
type textarea "I usually think about how I can grow after do that."
type textarea "x"
type textarea "I usually think about how I can grow after do that."
type textarea "x"
type textarea "I usually think about how I can grow after do that."
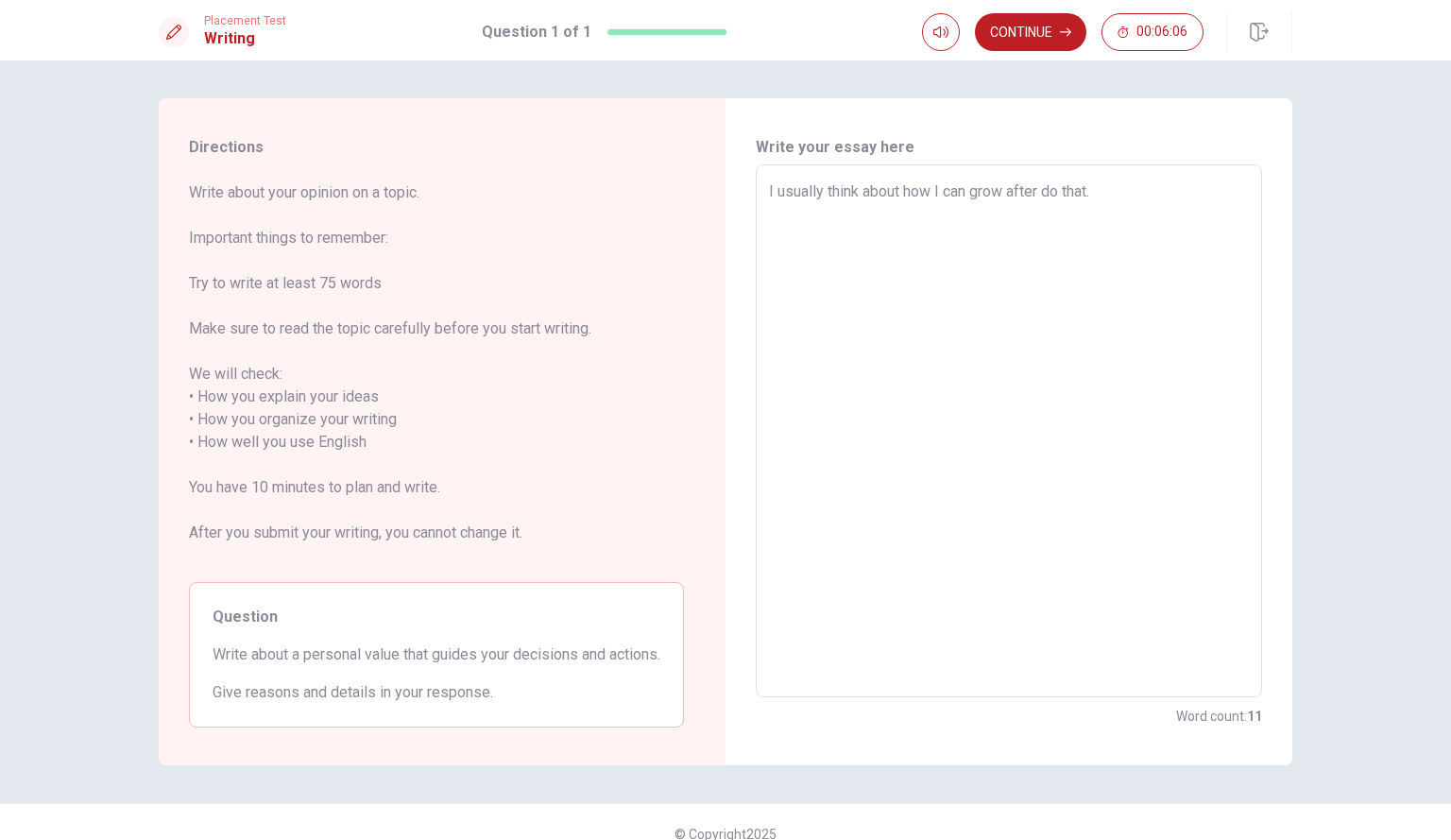
type textarea "x"
type textarea "I usually think about how I can grow after do that."
type textarea "x"
type textarea "I usually think about how I can grow after do that."
type textarea "x"
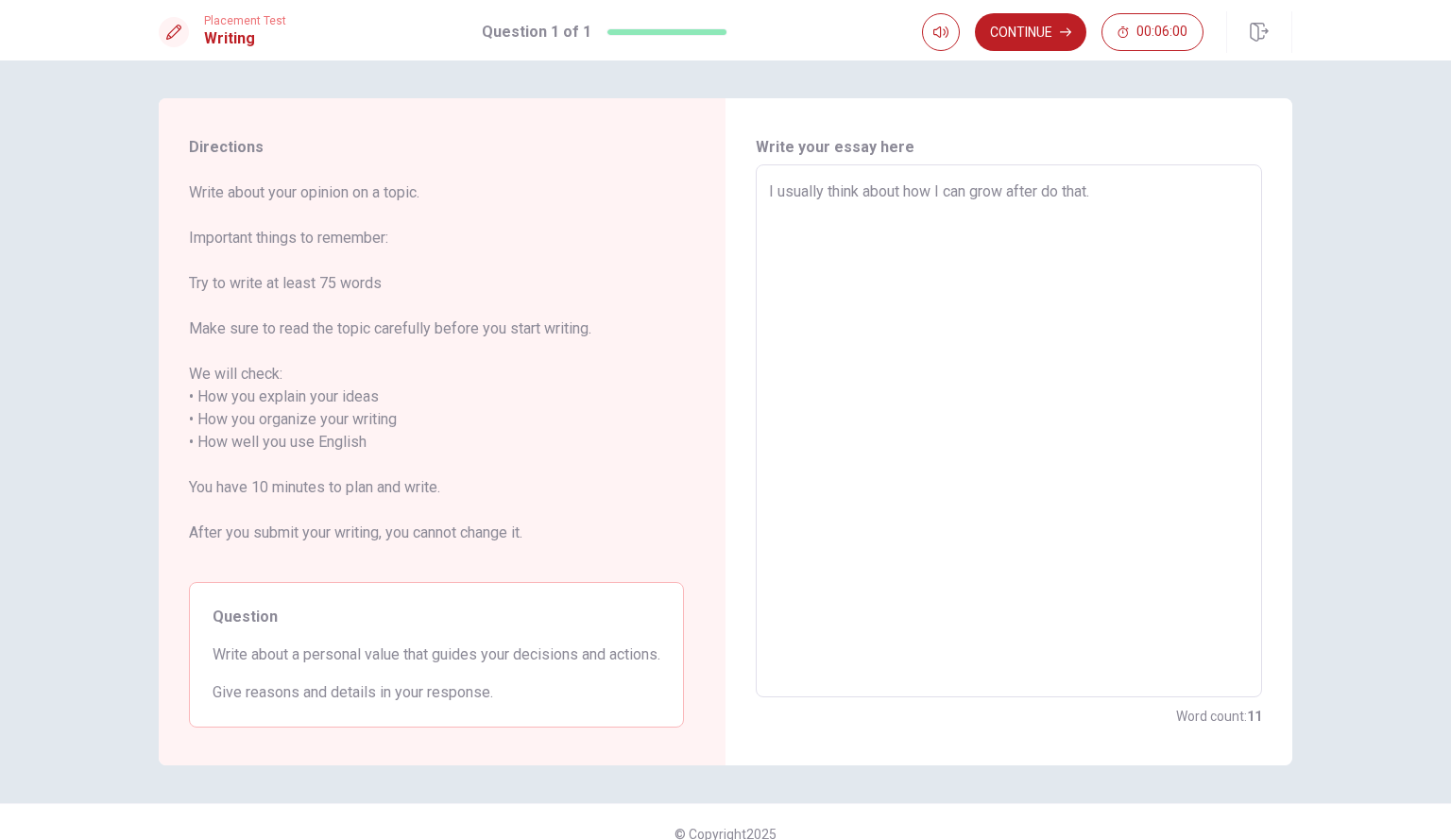
type textarea "I usually think about how I can grow after do that."
type textarea "x"
type textarea "I usually think about how I can grow after do that. I"
type textarea "x"
type textarea "I usually think about how I can grow after do that. If"
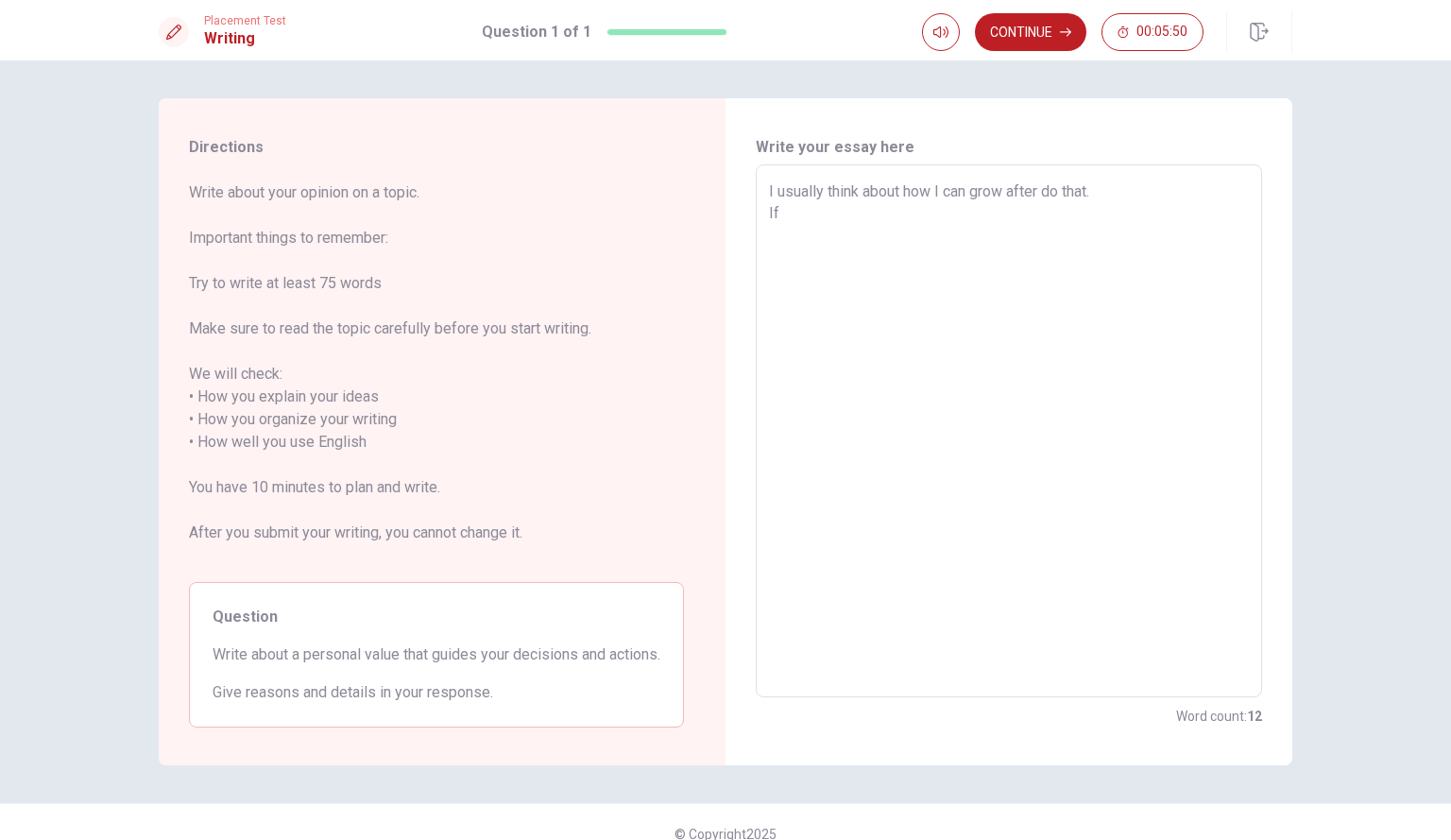
type textarea "x"
type textarea "I usually think about how I can grow after do that. If"
type textarea "x"
type textarea "I usually think about how I can grow after do that. If t"
type textarea "x"
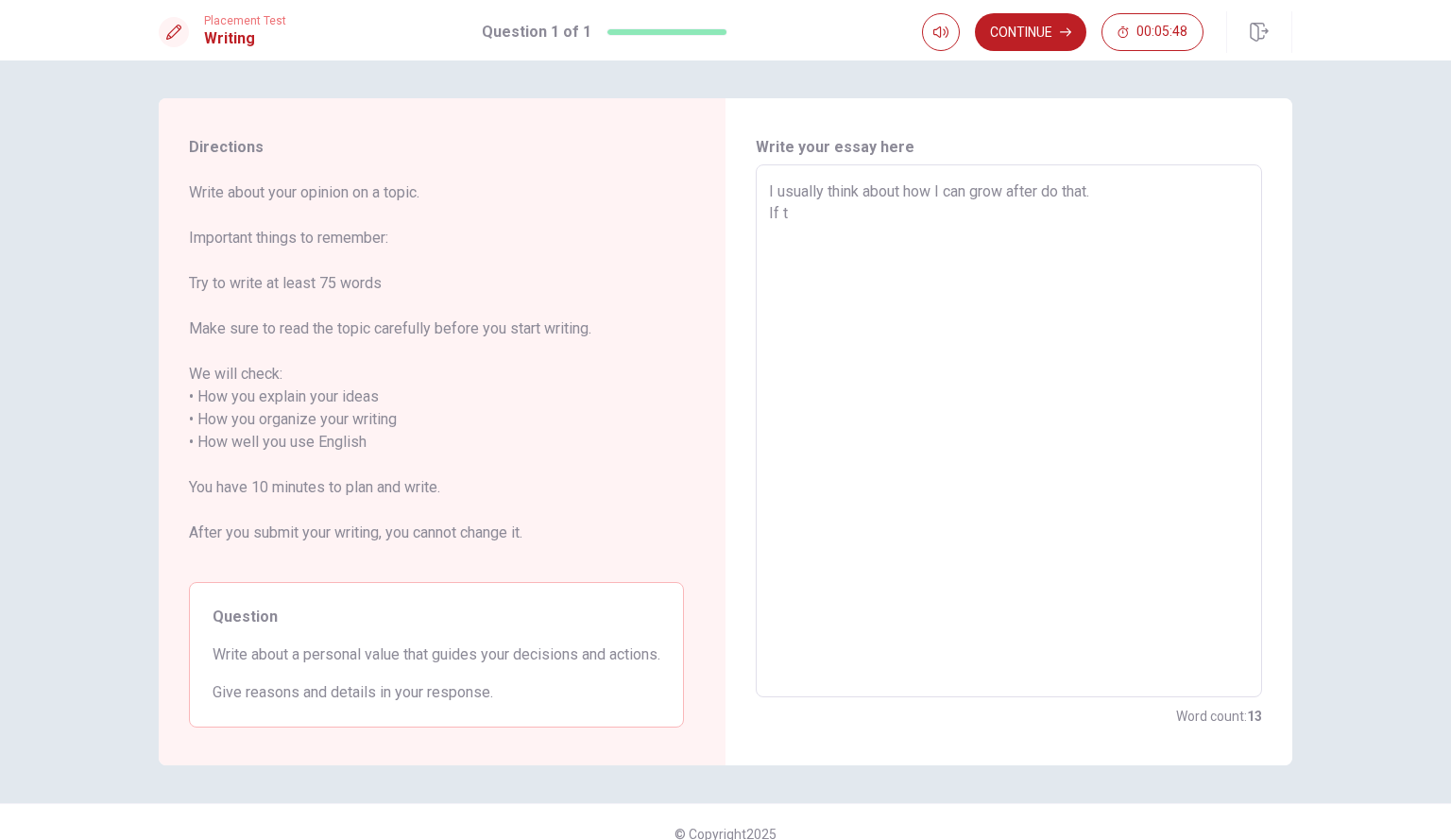
type textarea "I usually think about how I can grow after do that. If te"
type textarea "x"
type textarea "I usually think about how I can grow after do that. If ter"
type textarea "x"
type textarea "I usually think about how I can grow after do that. If tere"
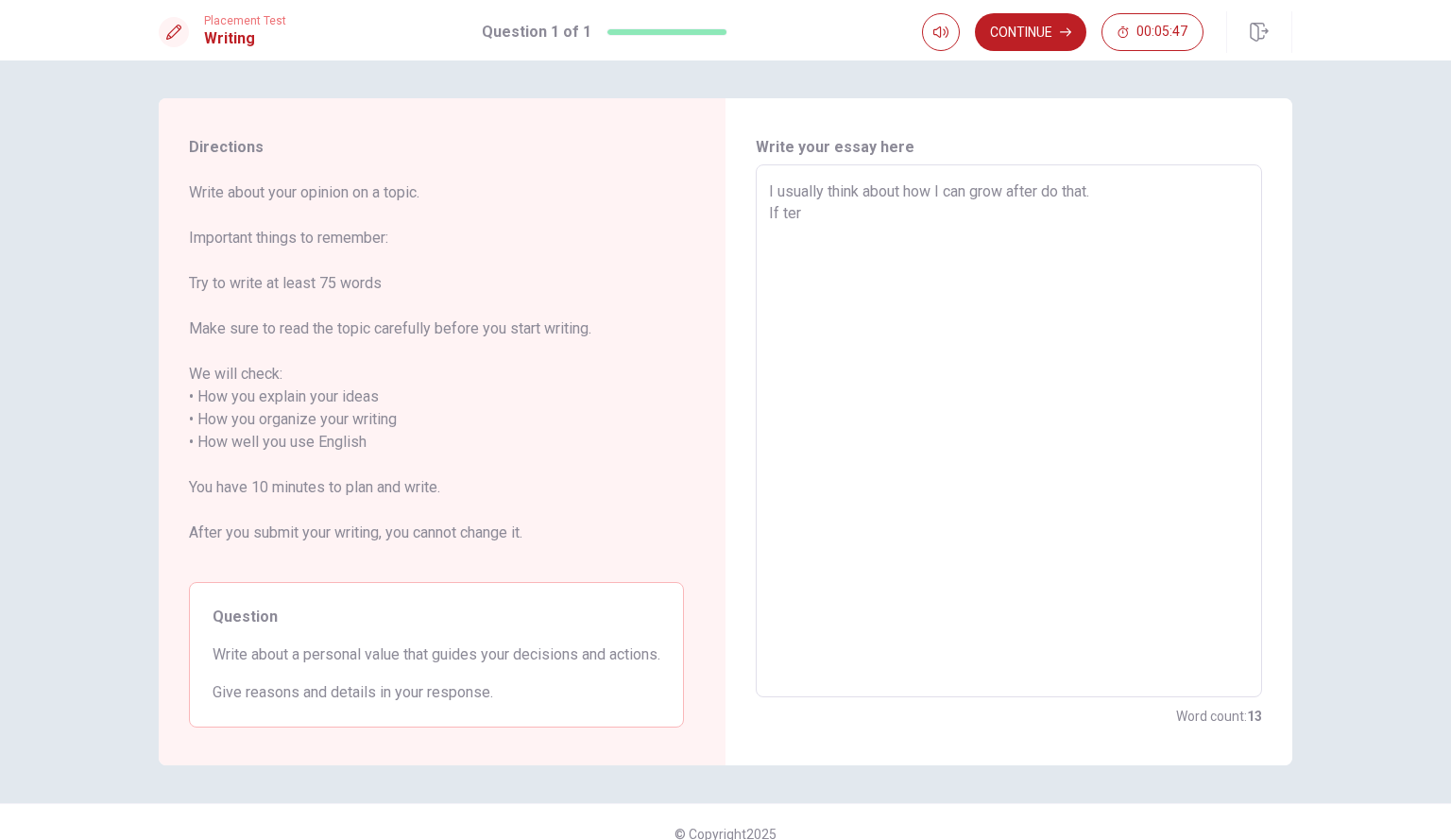
type textarea "x"
type textarea "I usually think about how I can grow after do that. If tere"
type textarea "x"
type textarea "I usually think about how I can grow after do that. If tere"
type textarea "x"
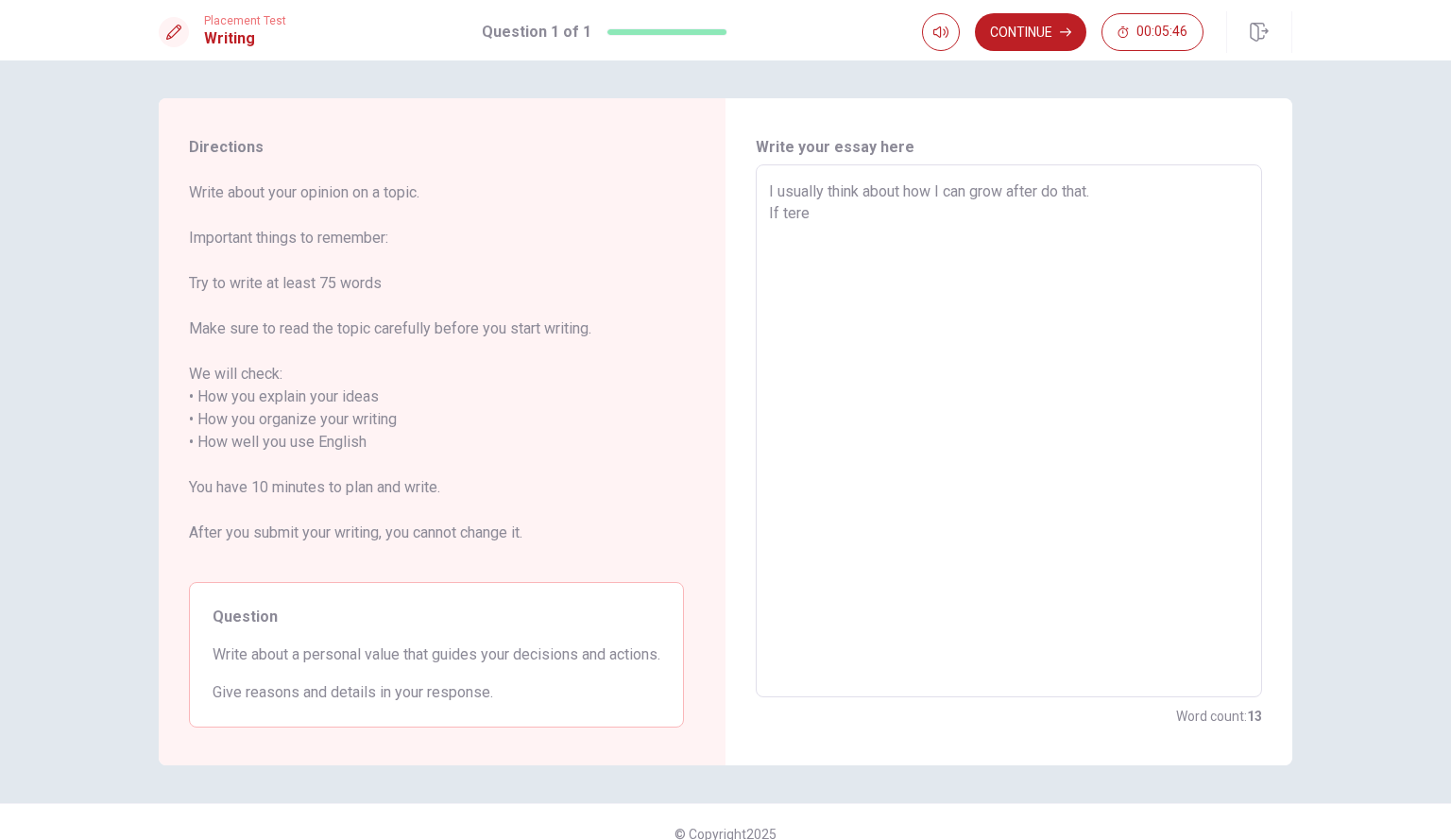
type textarea "I usually think about how I can grow after do that. If ter"
type textarea "x"
type textarea "I usually think about how I can grow after do that. If te"
type textarea "x"
type textarea "I usually think about how I can grow after do that. If t"
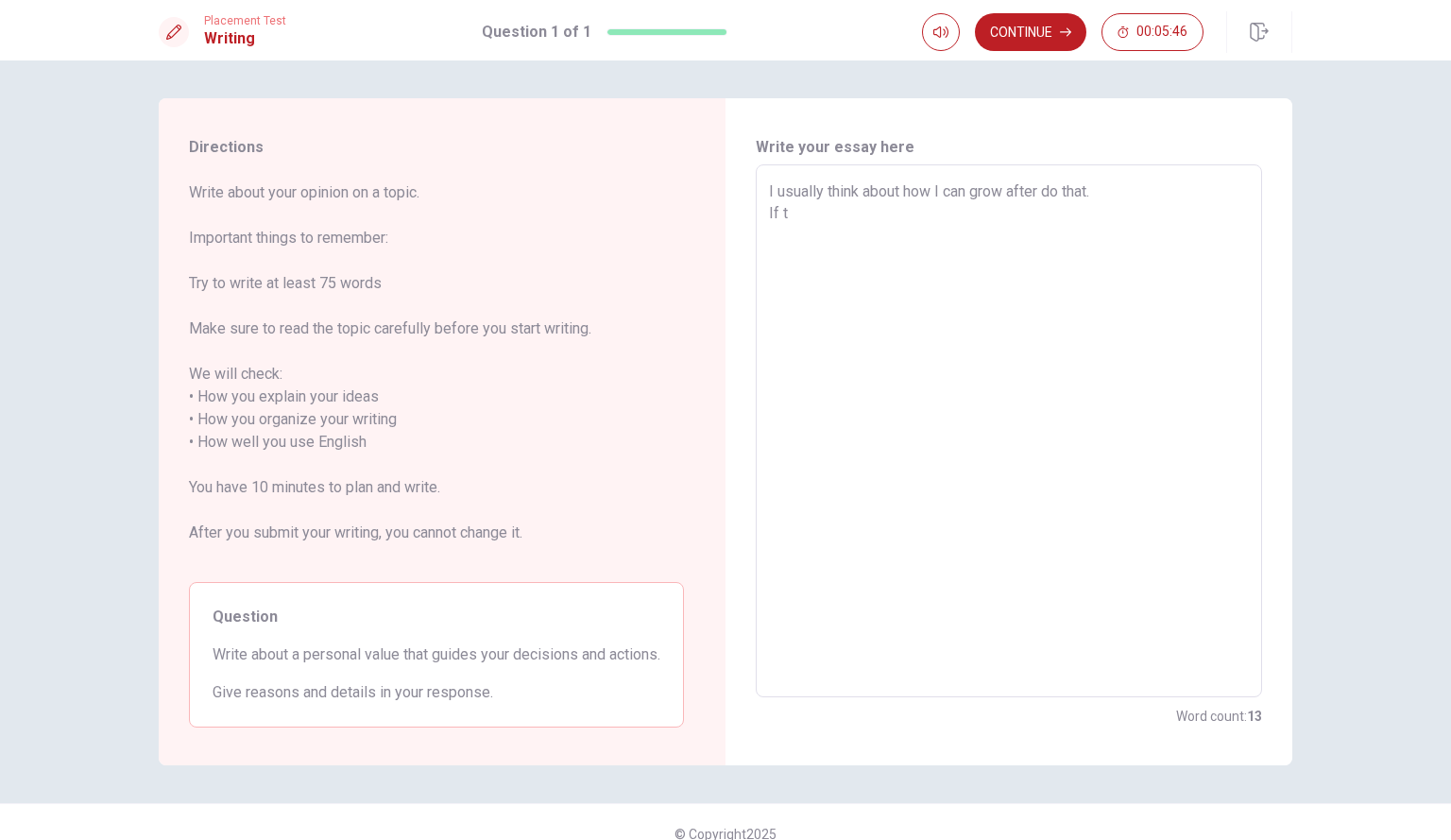
type textarea "x"
type textarea "I usually think about how I can grow after do that. If th"
type textarea "x"
type textarea "I usually think about how I can grow after do that. If the"
type textarea "x"
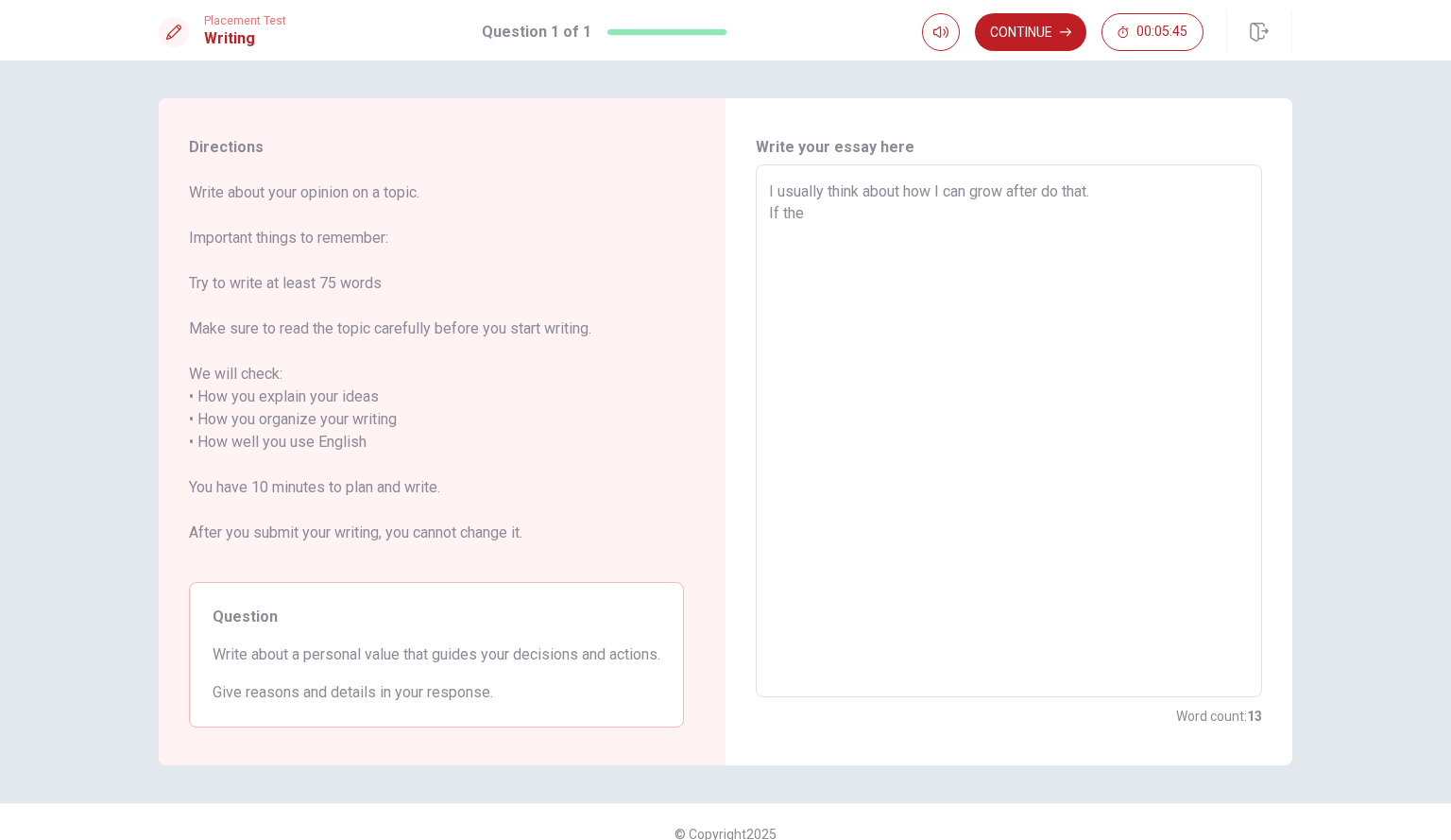
type textarea "I usually think about how I can grow after do that. If ther"
type textarea "x"
type textarea "I usually think about how I can grow after do that. If there"
type textarea "x"
type textarea "I usually think about how I can grow after do that. If there"
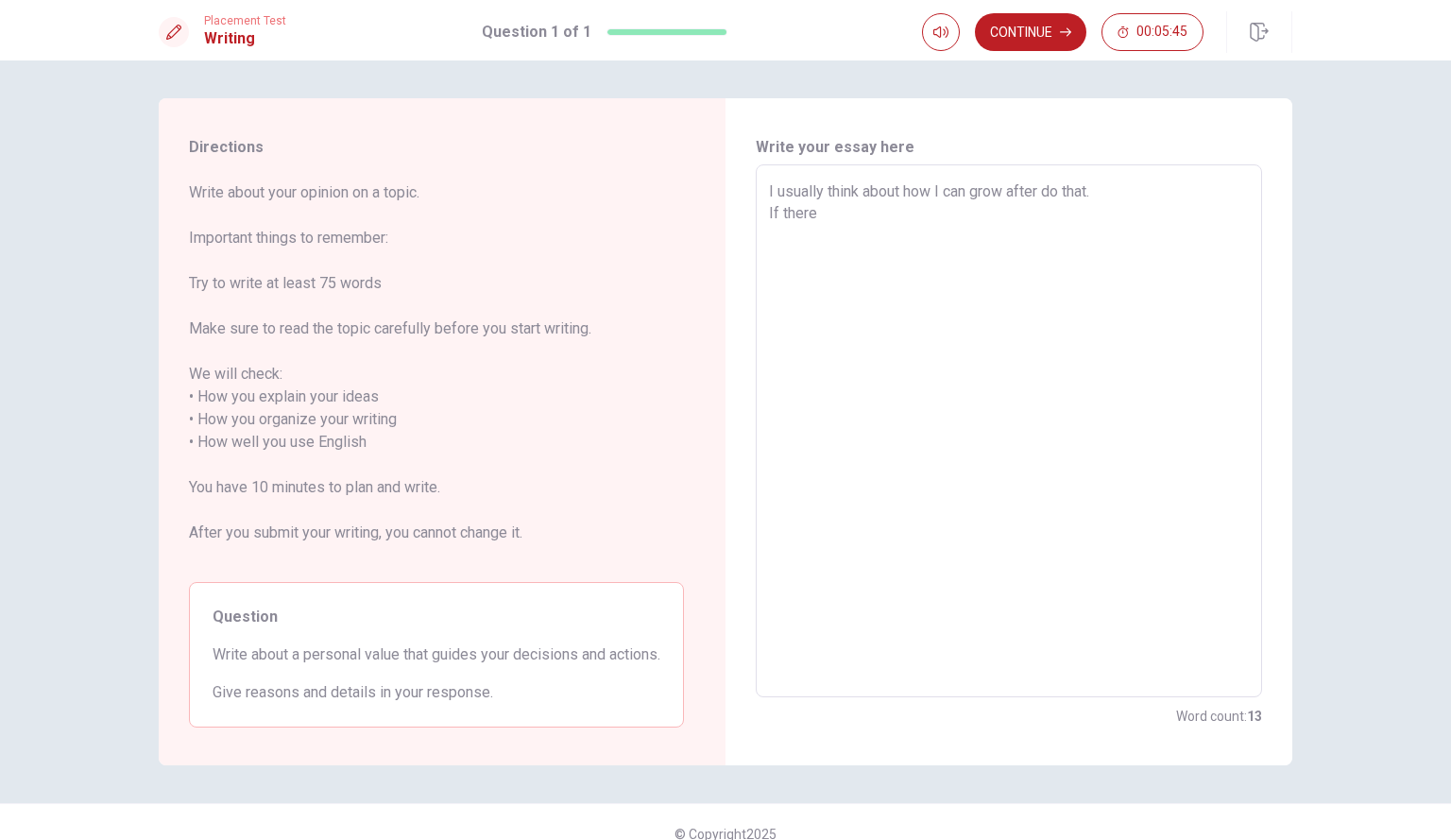
type textarea "x"
type textarea "I usually think about how I can grow after do that. If there a"
type textarea "x"
type textarea "I usually think about how I can grow after do that. If there ar"
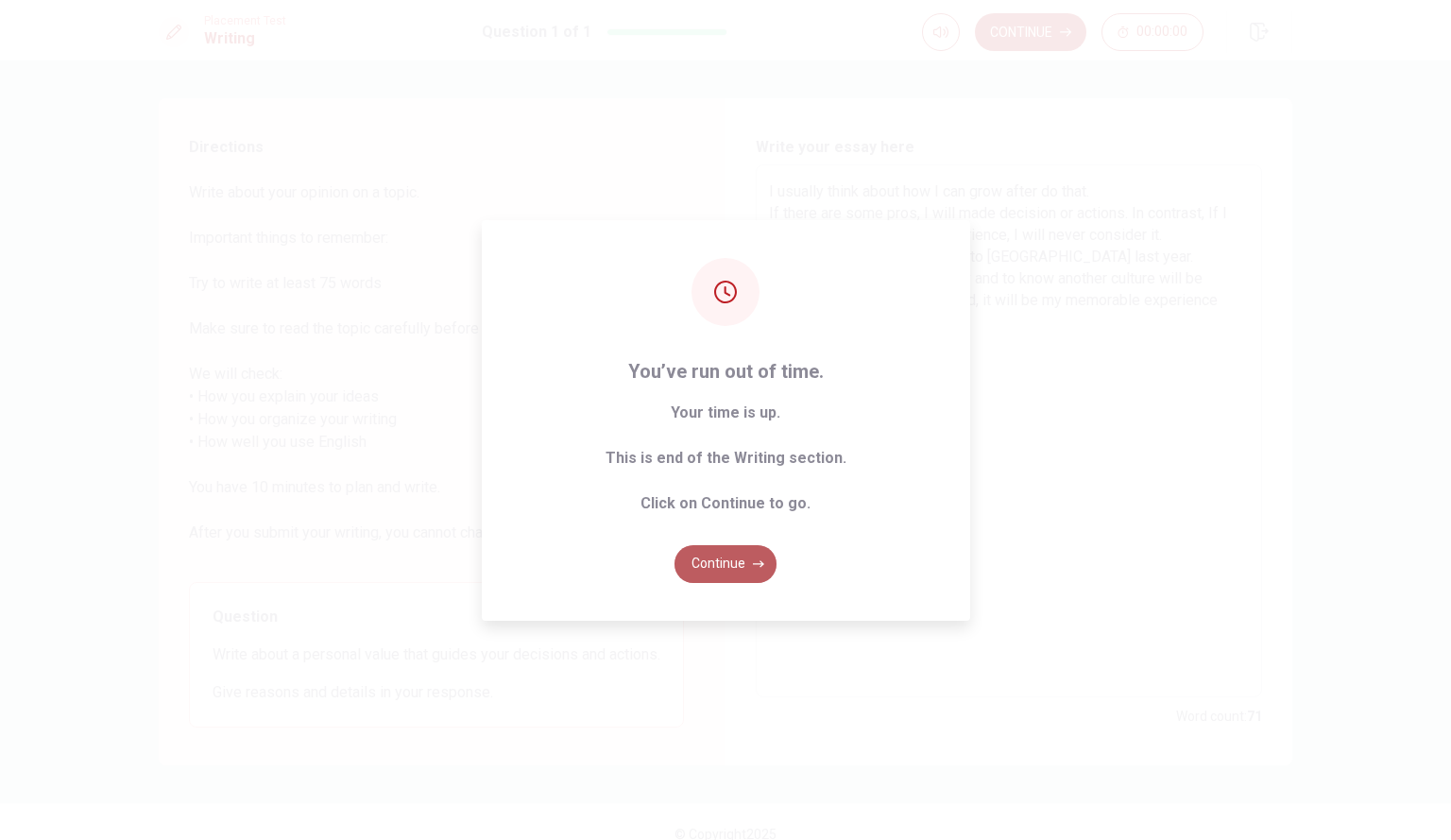
click at [743, 564] on button "Continue" at bounding box center [726, 564] width 102 height 38
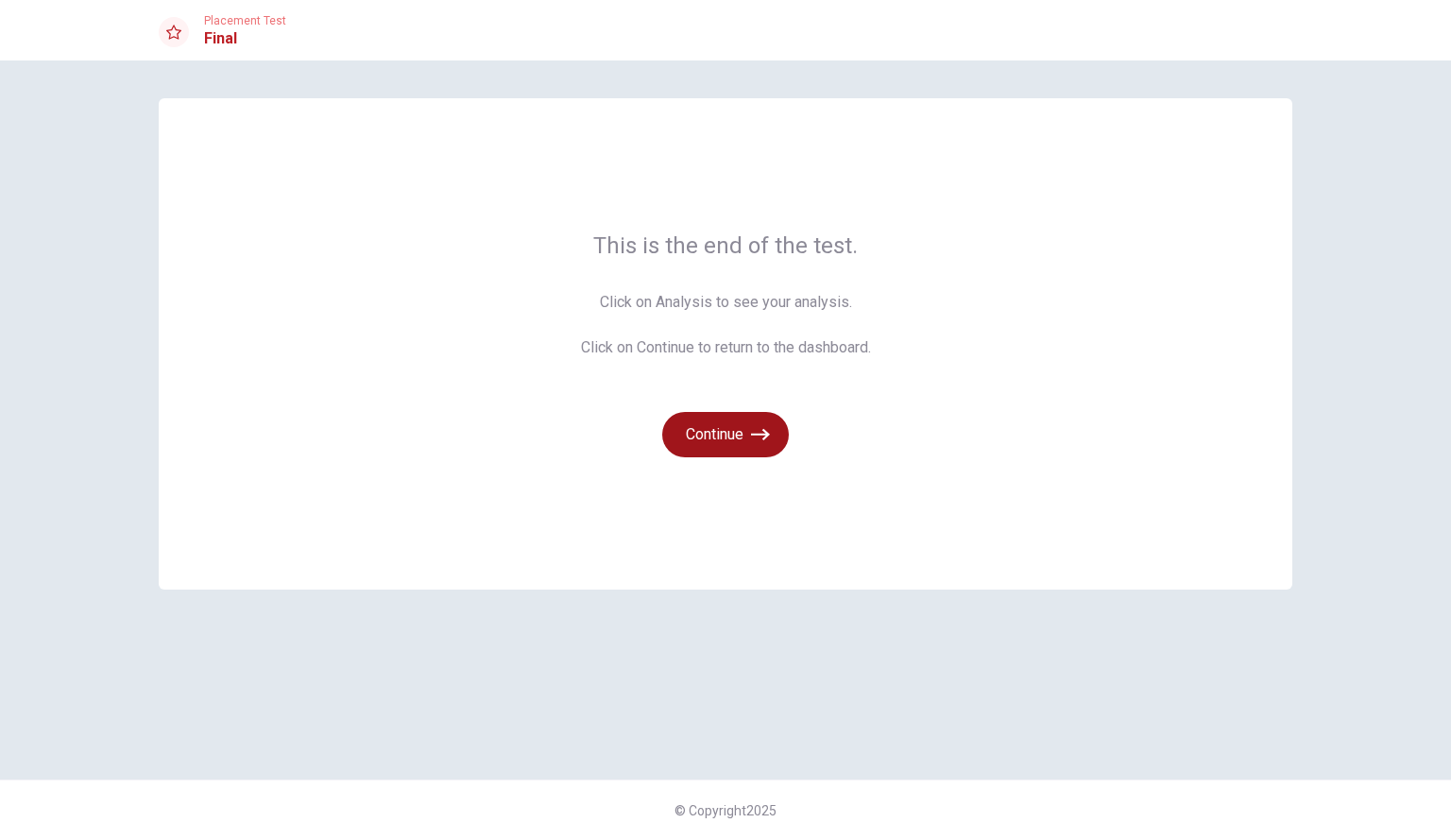
click at [740, 431] on button "Continue" at bounding box center [726, 434] width 126 height 45
